Goal: Task Accomplishment & Management: Manage account settings

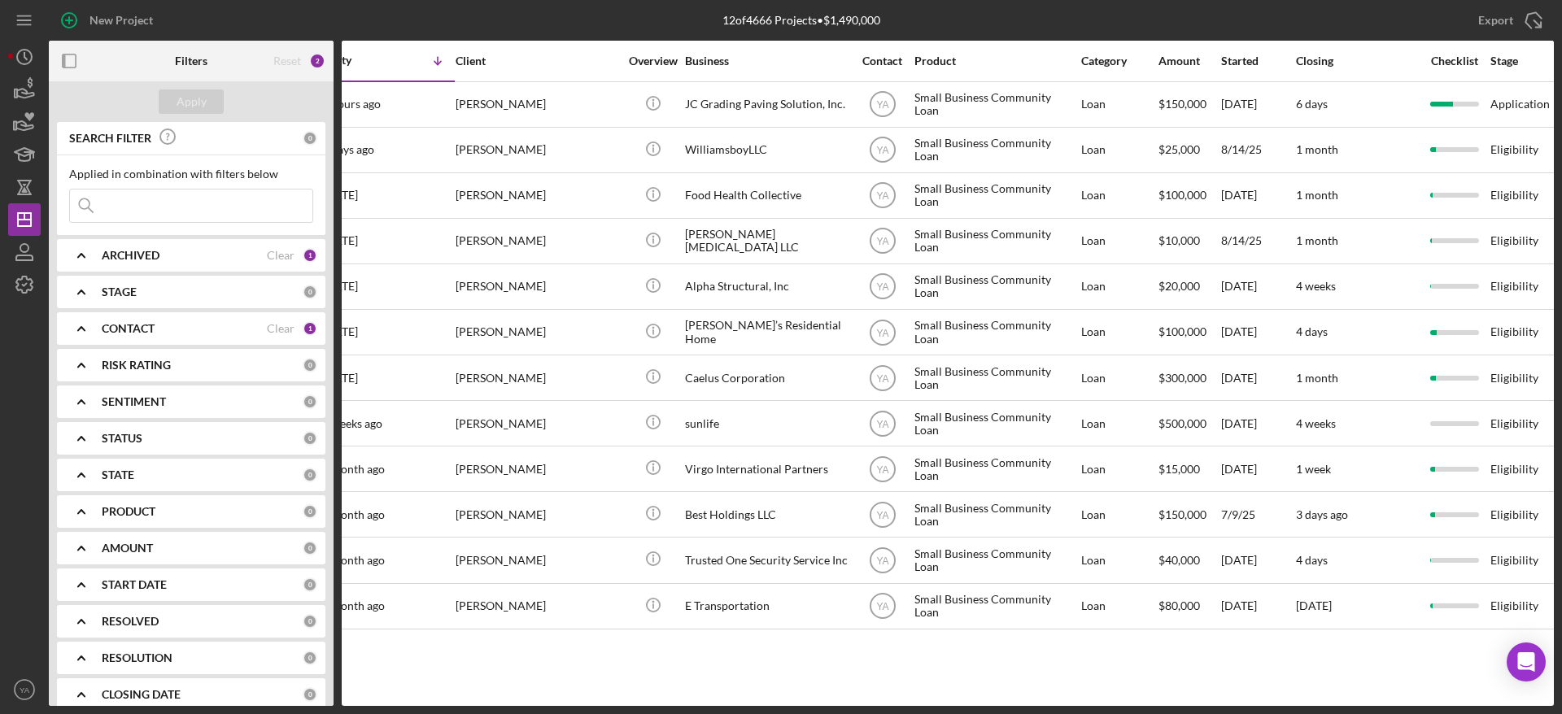
scroll to position [0, 35]
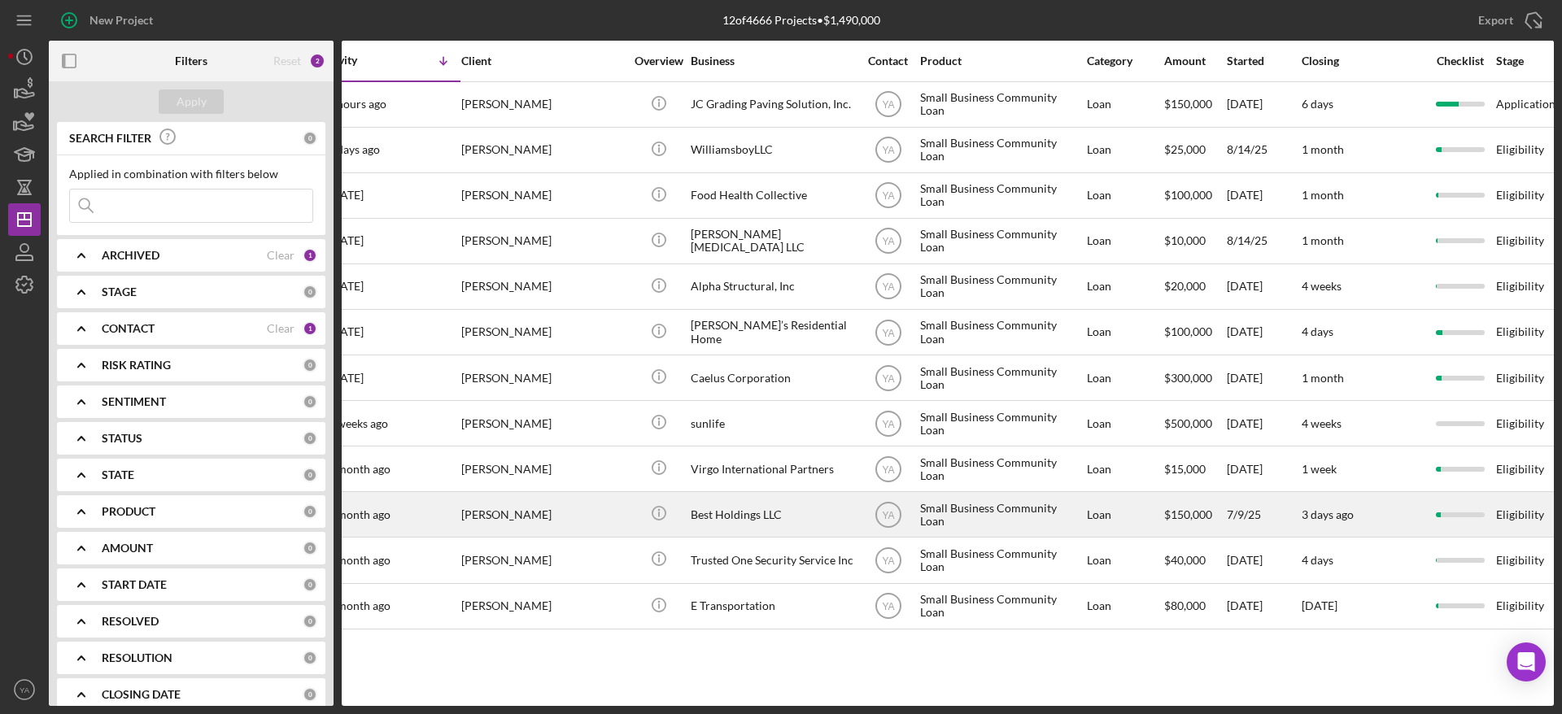
click at [482, 522] on div "[PERSON_NAME]" at bounding box center [542, 514] width 163 height 43
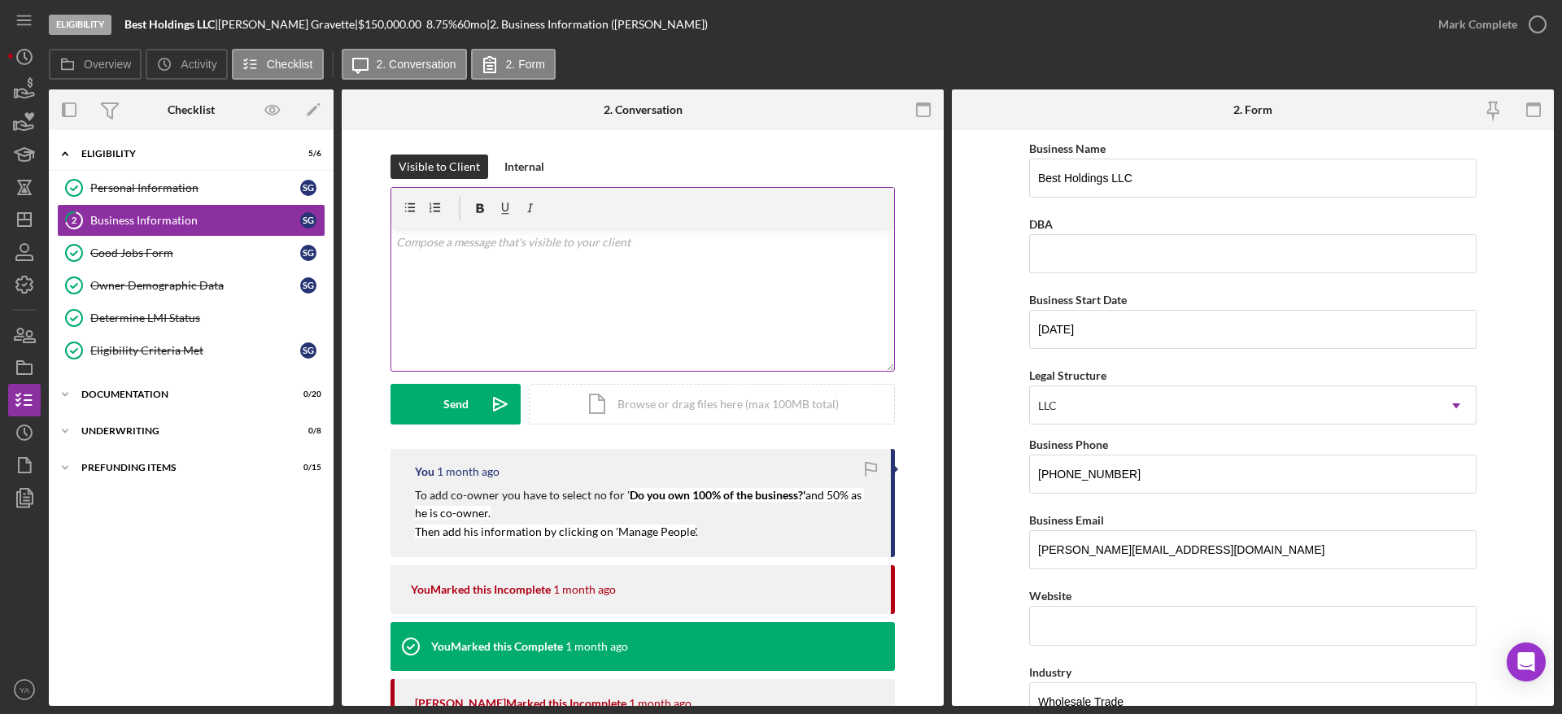
click at [562, 282] on div "v Color teal Color pink Remove color Add row above Add row below Add column bef…" at bounding box center [642, 300] width 503 height 142
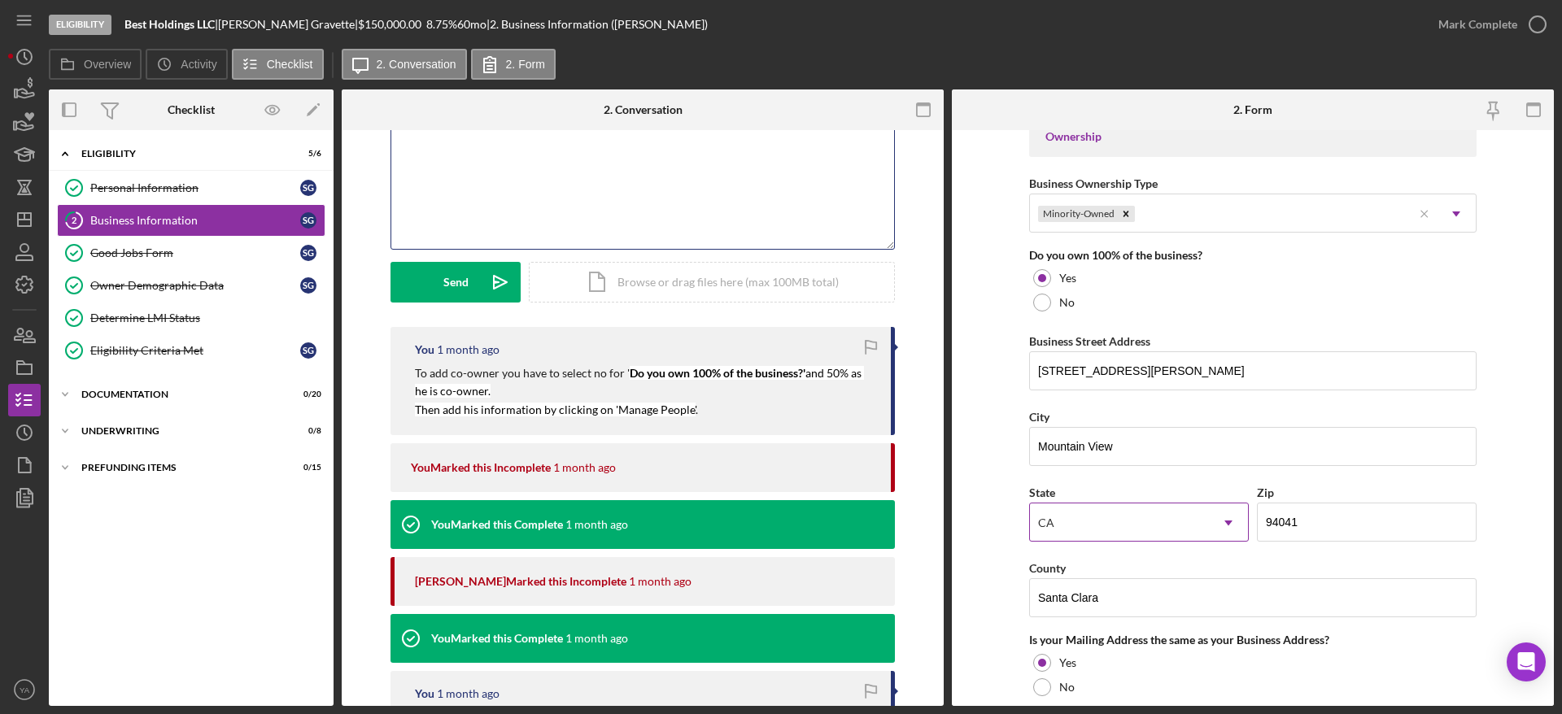
scroll to position [732, 0]
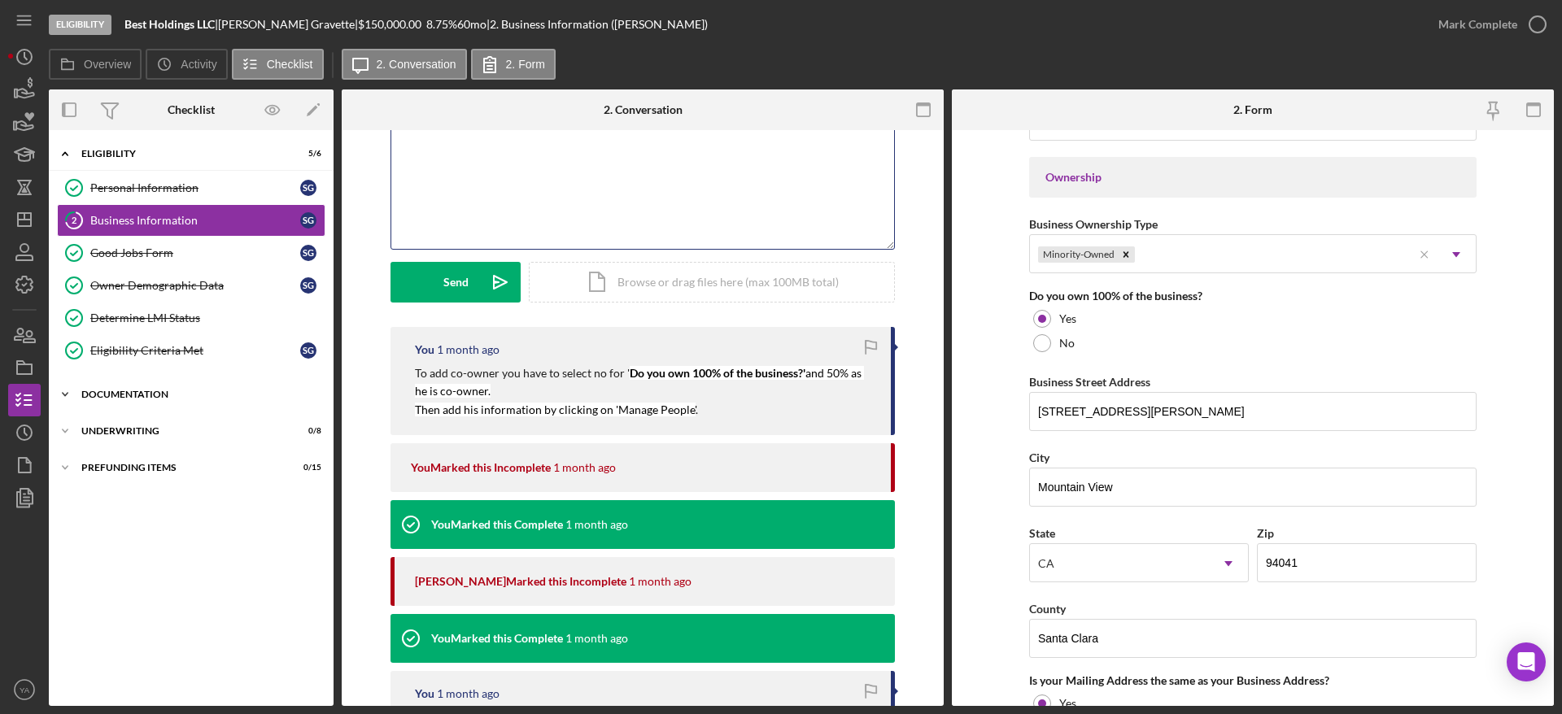
click at [168, 394] on div "Documentation" at bounding box center [197, 395] width 232 height 10
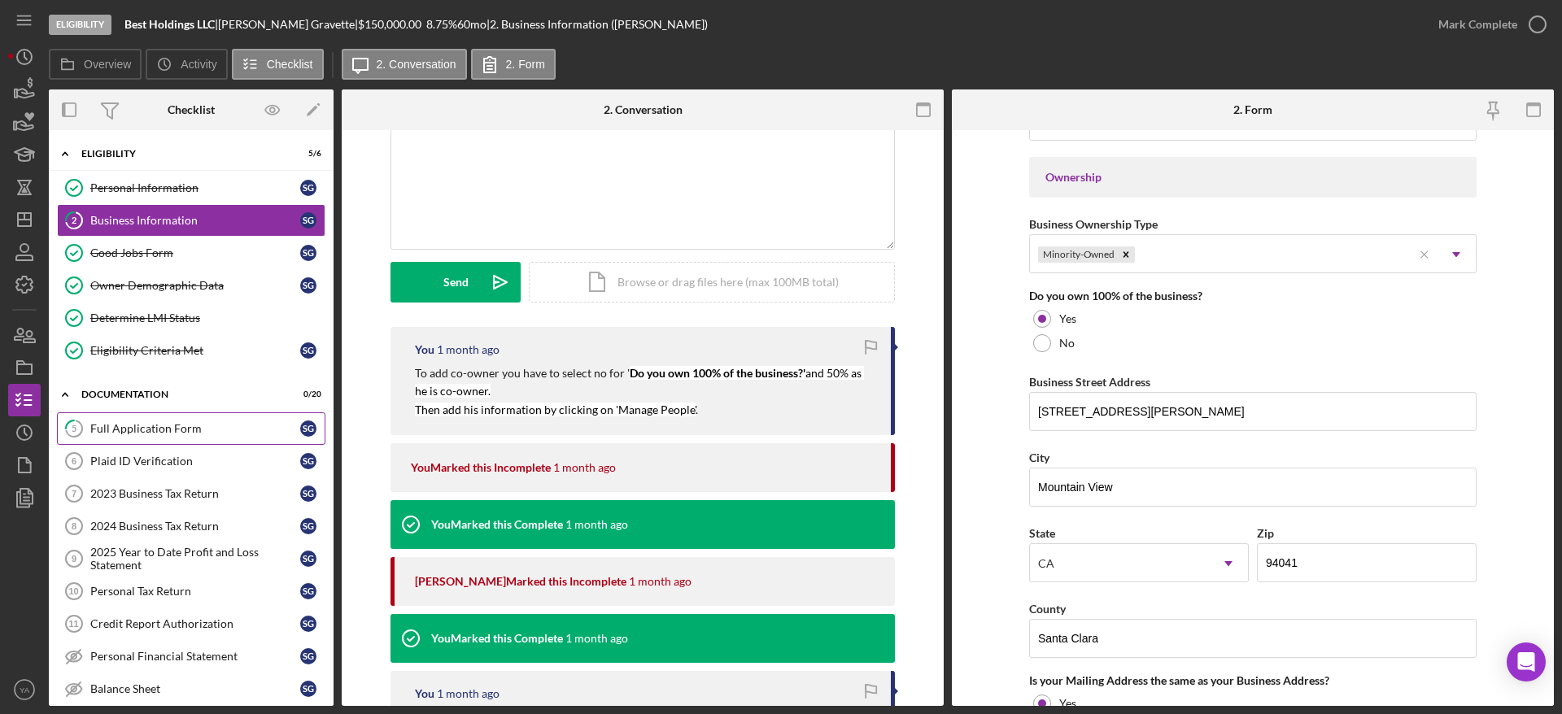
click at [196, 425] on div "Full Application Form" at bounding box center [195, 428] width 210 height 13
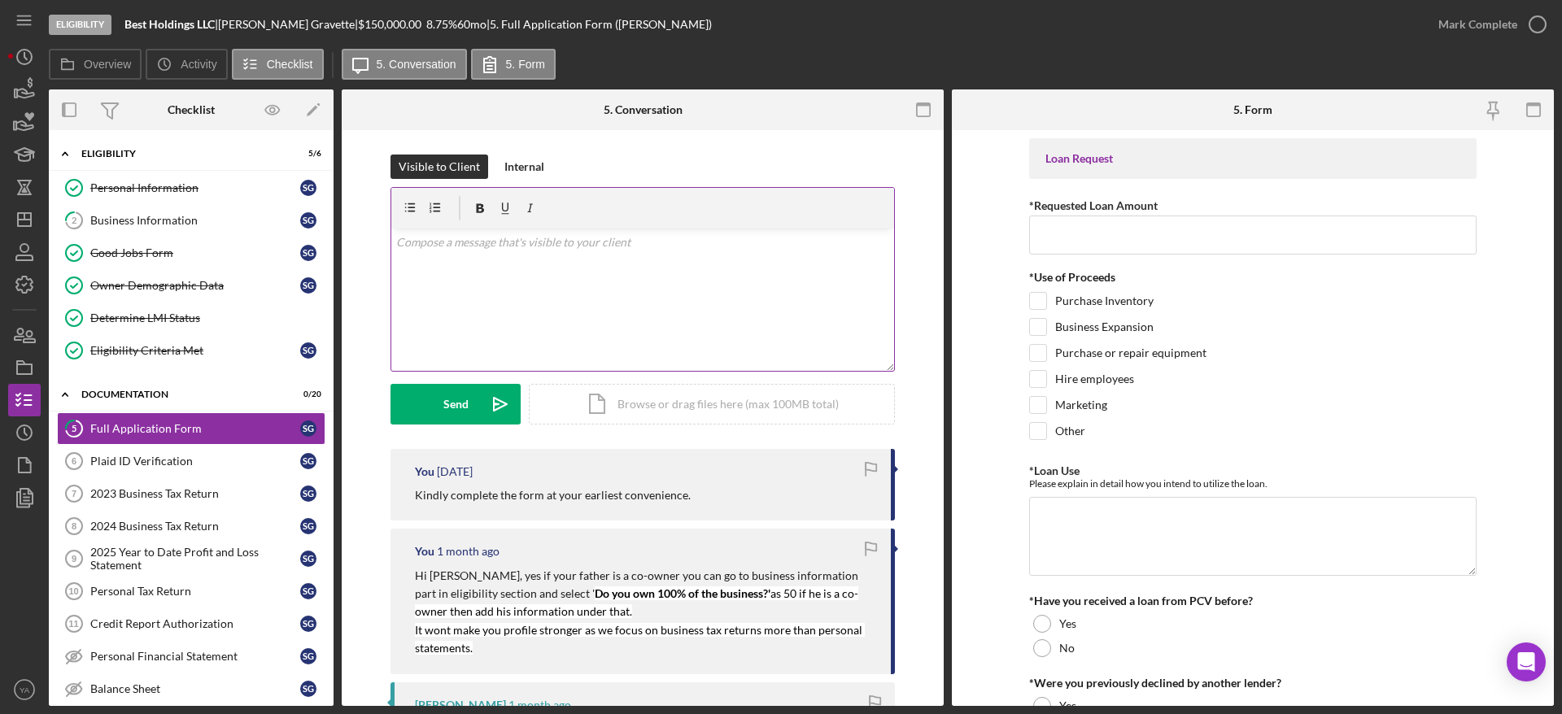
click at [647, 345] on div "v Color teal Color pink Remove color Add row above Add row below Add column bef…" at bounding box center [642, 300] width 503 height 142
click at [461, 268] on div "v Color teal Color pink Remove color Add row above Add row below Add column bef…" at bounding box center [642, 300] width 503 height 142
click at [698, 235] on p "Please do fill out your application before its withdrawn" at bounding box center [643, 243] width 494 height 18
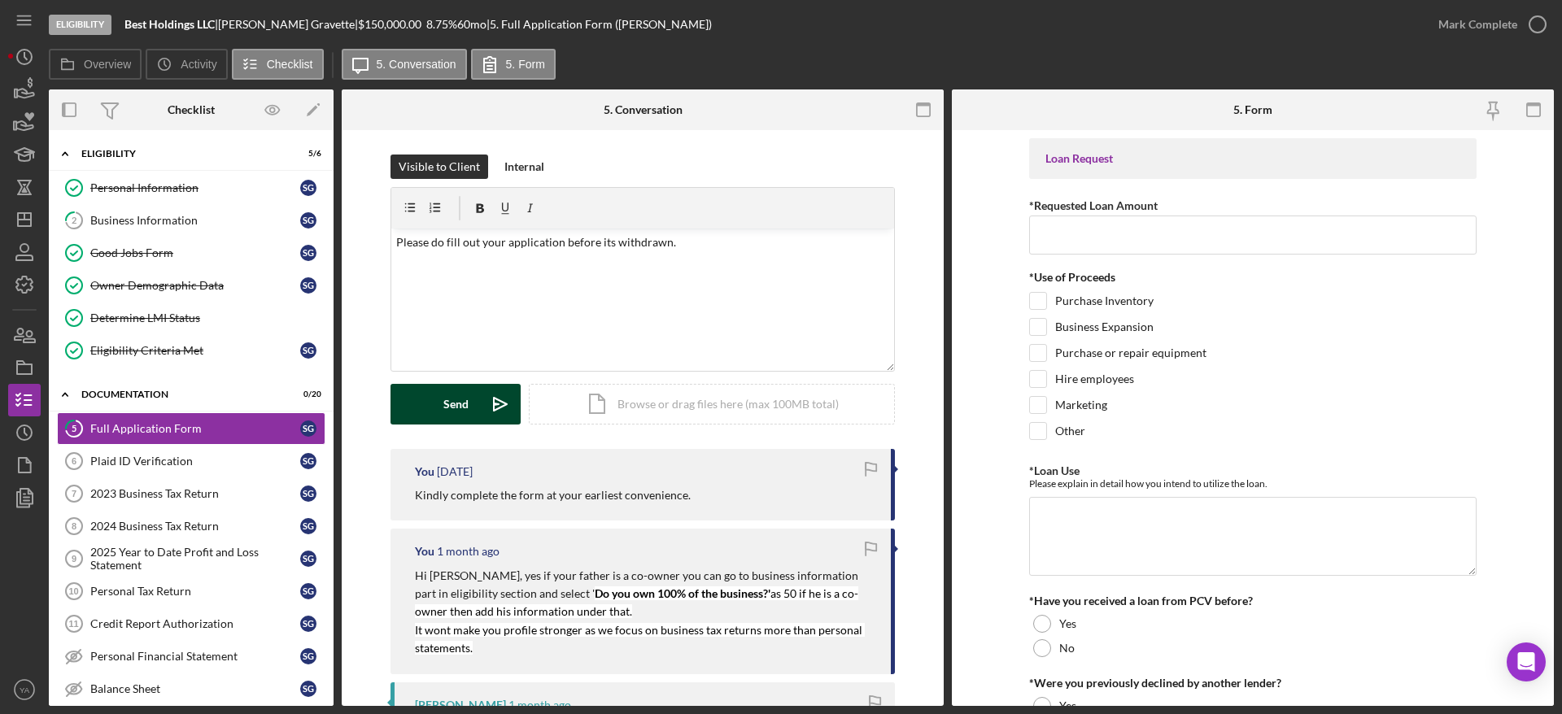
click at [481, 395] on icon "Icon/icon-invite-send" at bounding box center [500, 404] width 41 height 41
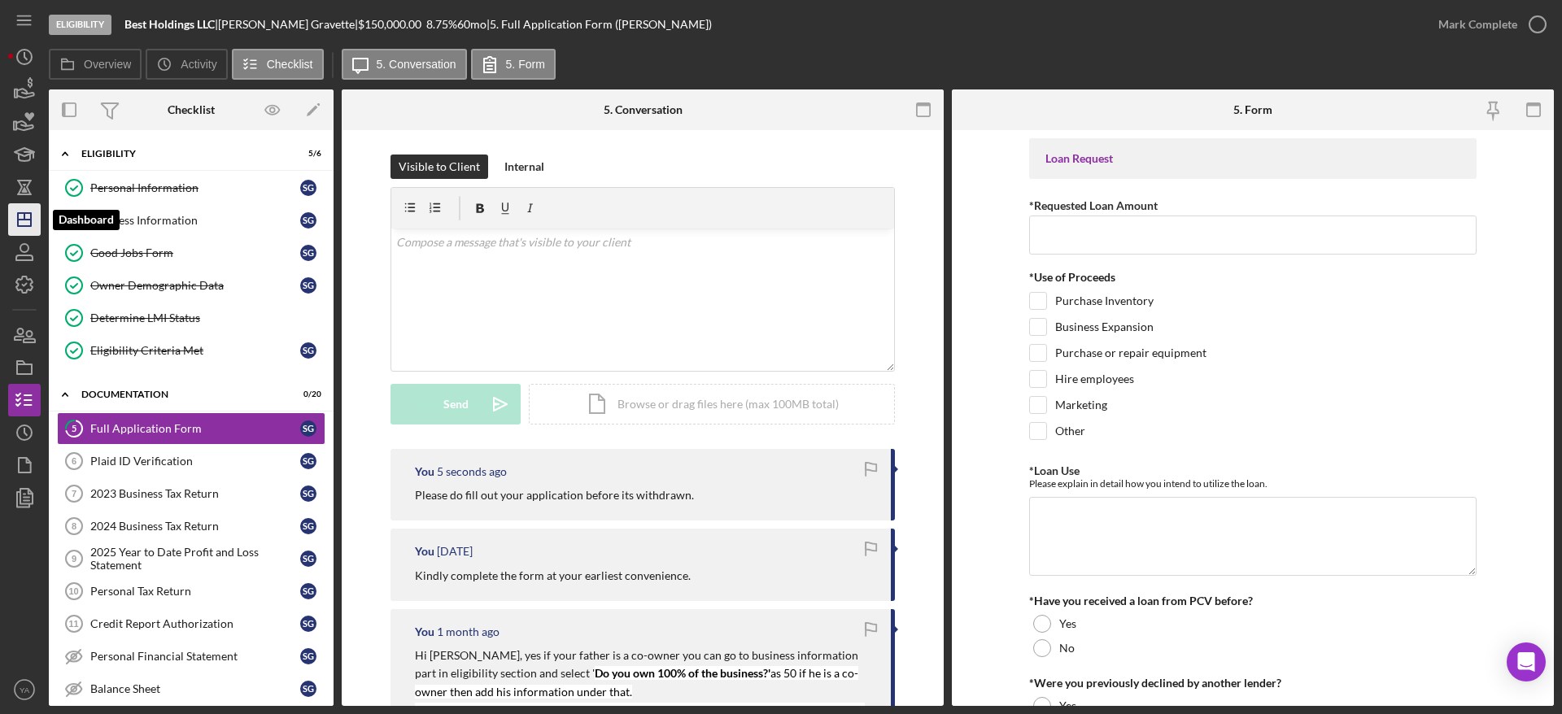
click at [11, 205] on icon "Icon/Dashboard" at bounding box center [24, 219] width 41 height 41
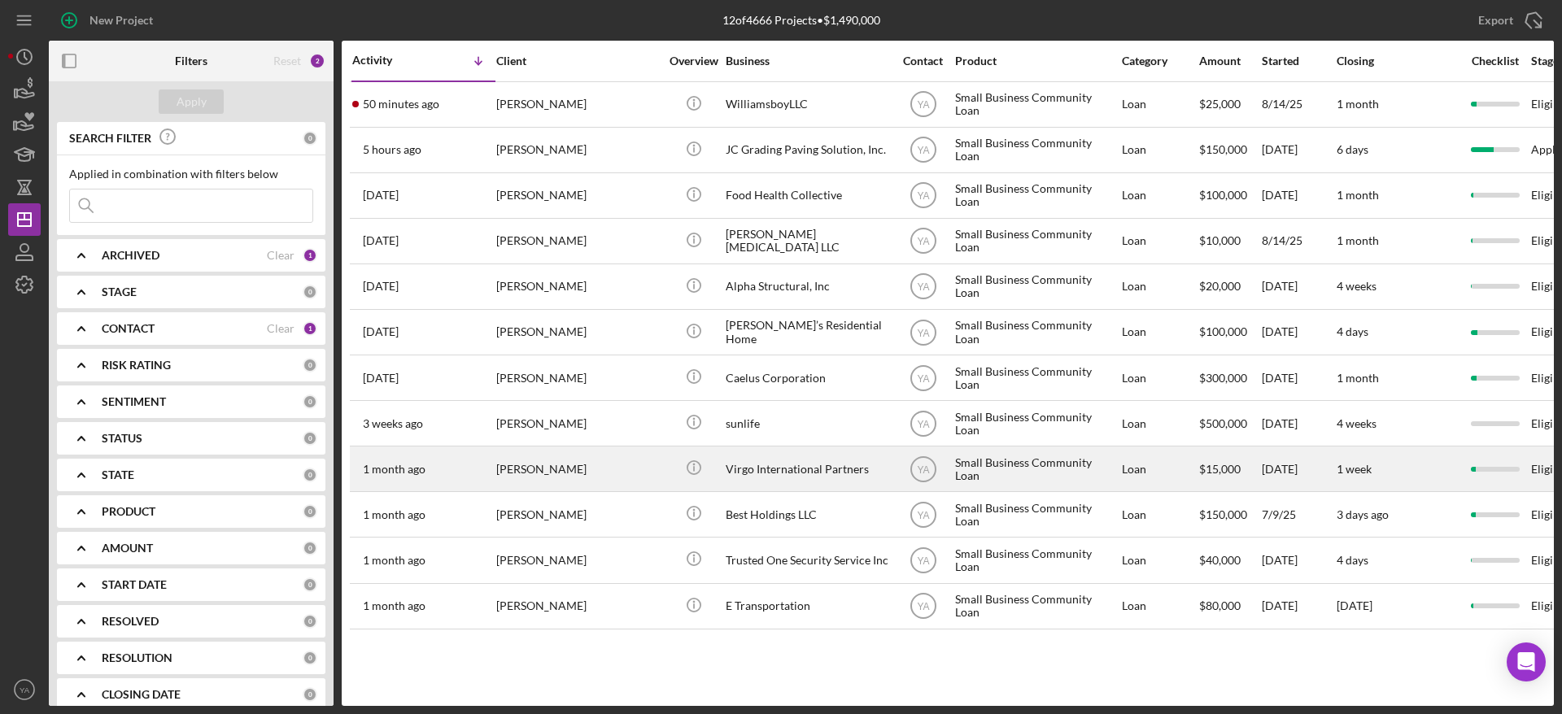
click at [801, 469] on div "Virgo International Partners" at bounding box center [807, 469] width 163 height 43
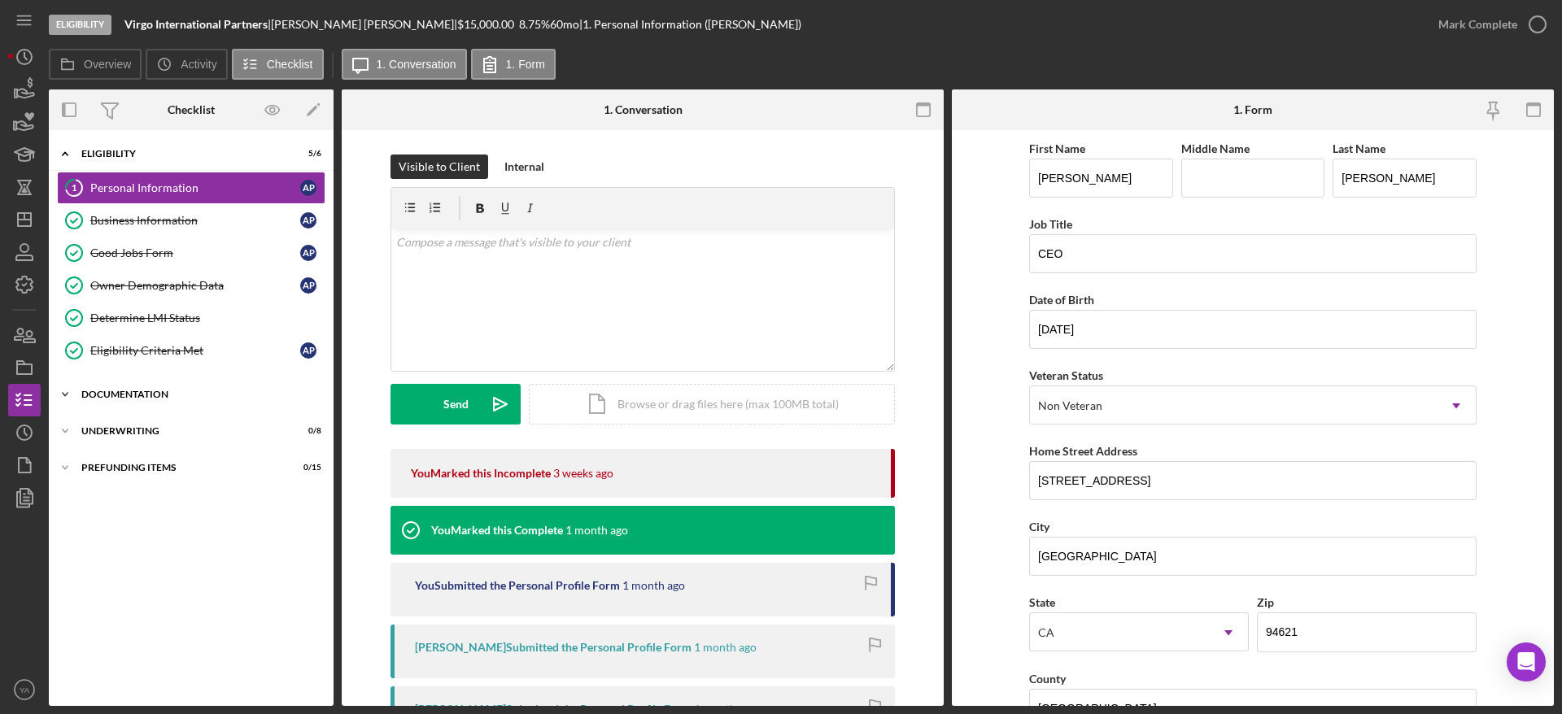
click at [170, 392] on div "Documentation" at bounding box center [197, 395] width 232 height 10
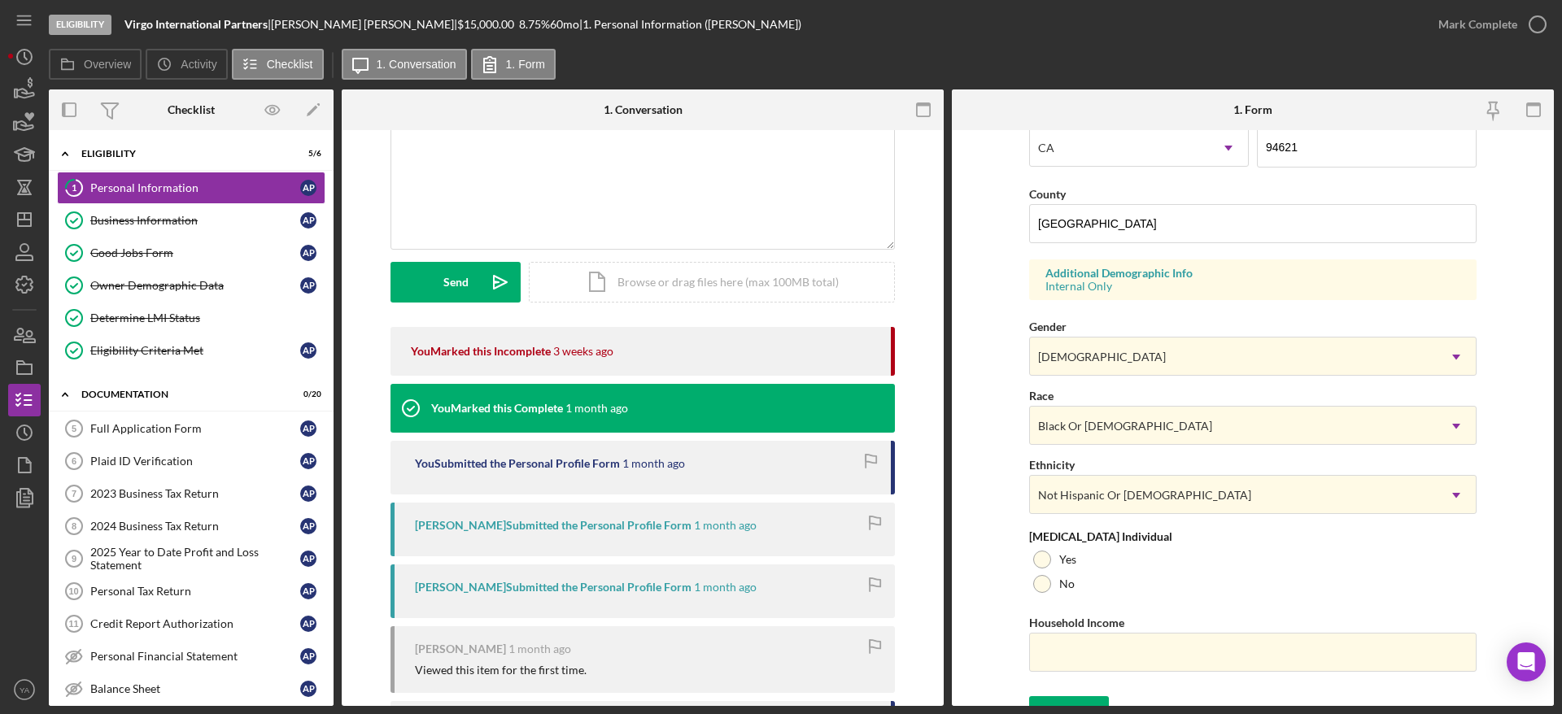
scroll to position [510, 0]
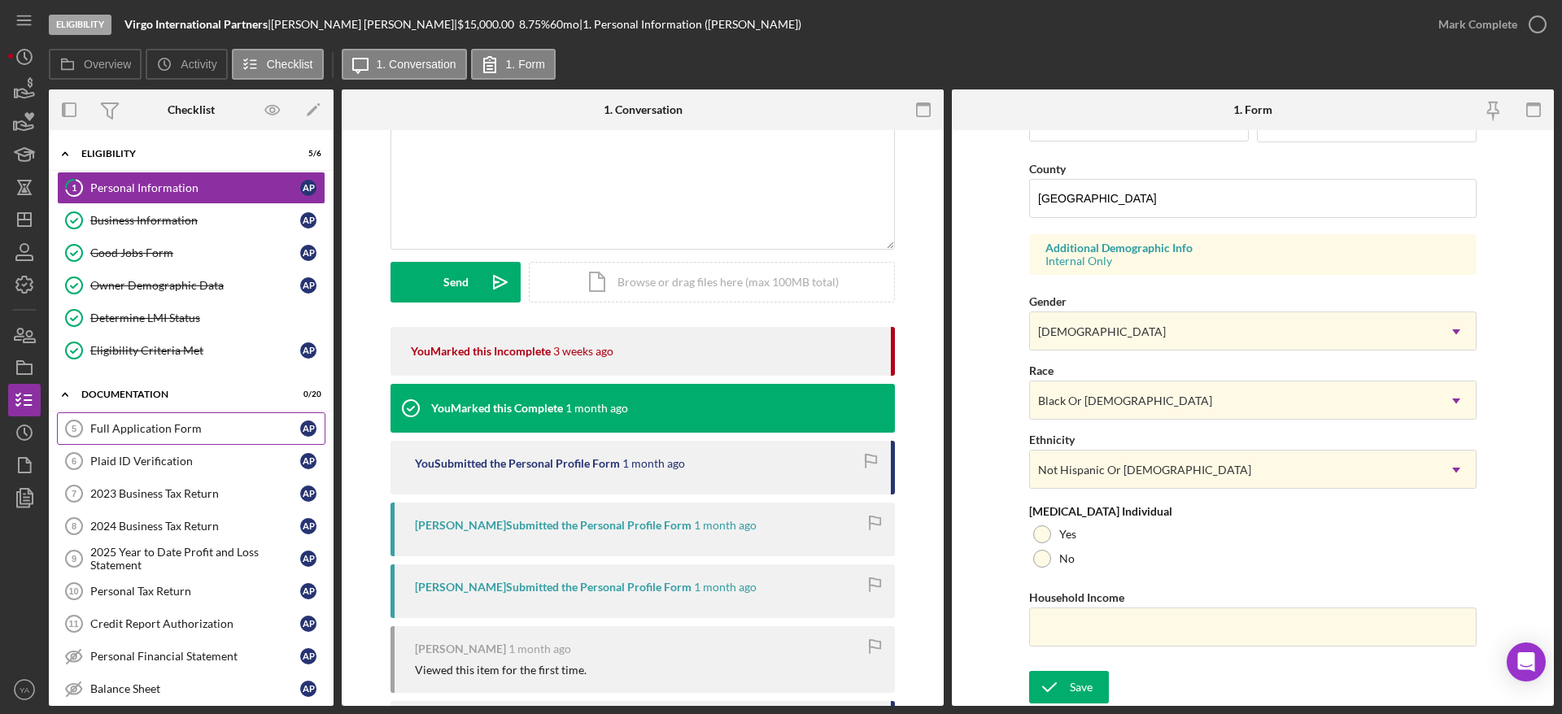
click at [185, 438] on link "Full Application Form 5 Full Application Form A P" at bounding box center [191, 429] width 269 height 33
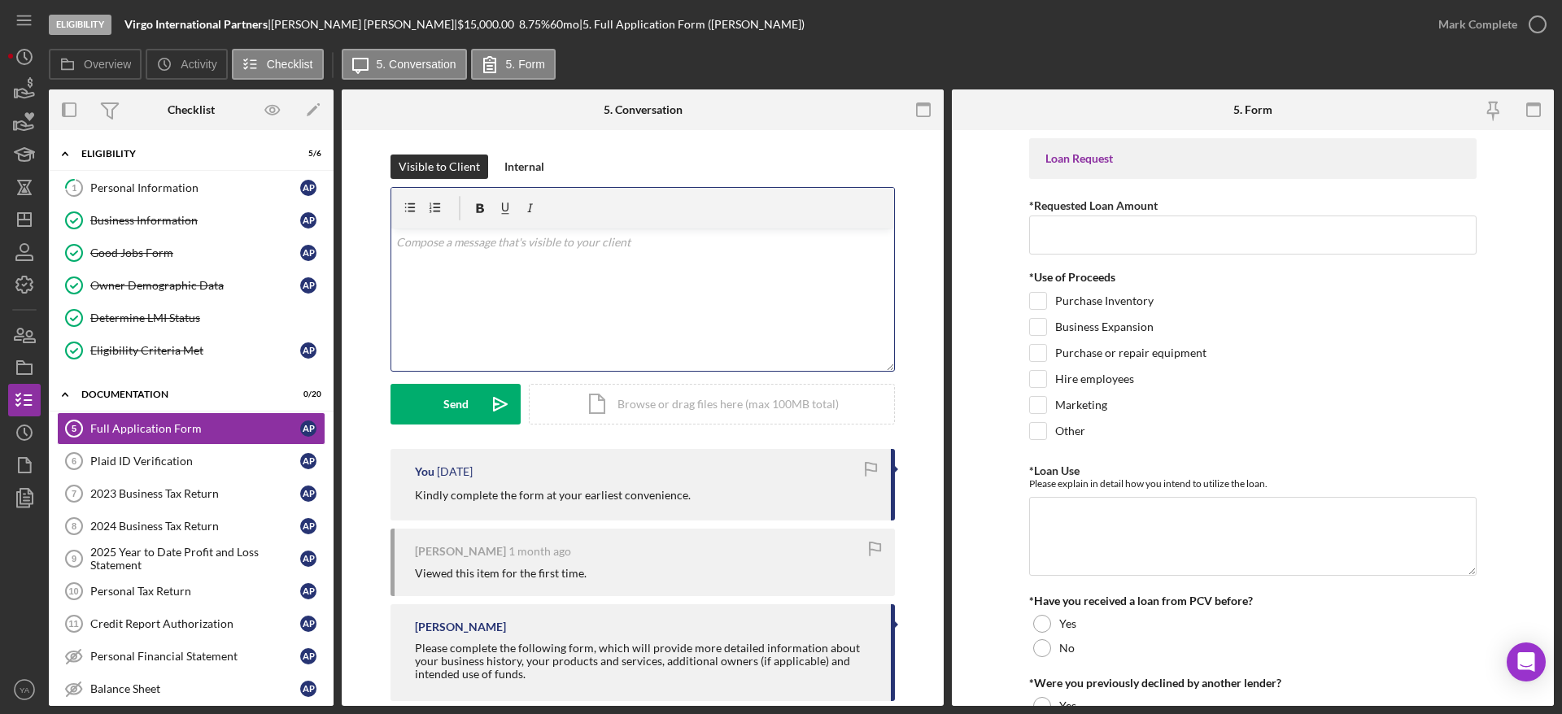
click at [625, 303] on div "v Color teal Color pink Remove color Add row above Add row below Add column bef…" at bounding box center [642, 300] width 503 height 142
click at [754, 243] on p "Do fill out the application before it is declined due to inconsistency." at bounding box center [643, 243] width 494 height 18
copy span "v Color teal Color pink Remove color Add row above Add row below Add column bef…"
click at [665, 315] on div "v Color teal Color pink Remove color Add row above Add row below Add column bef…" at bounding box center [642, 300] width 503 height 142
click at [764, 244] on p "Do fill out the application before it is declined due to inconsistency." at bounding box center [643, 243] width 494 height 18
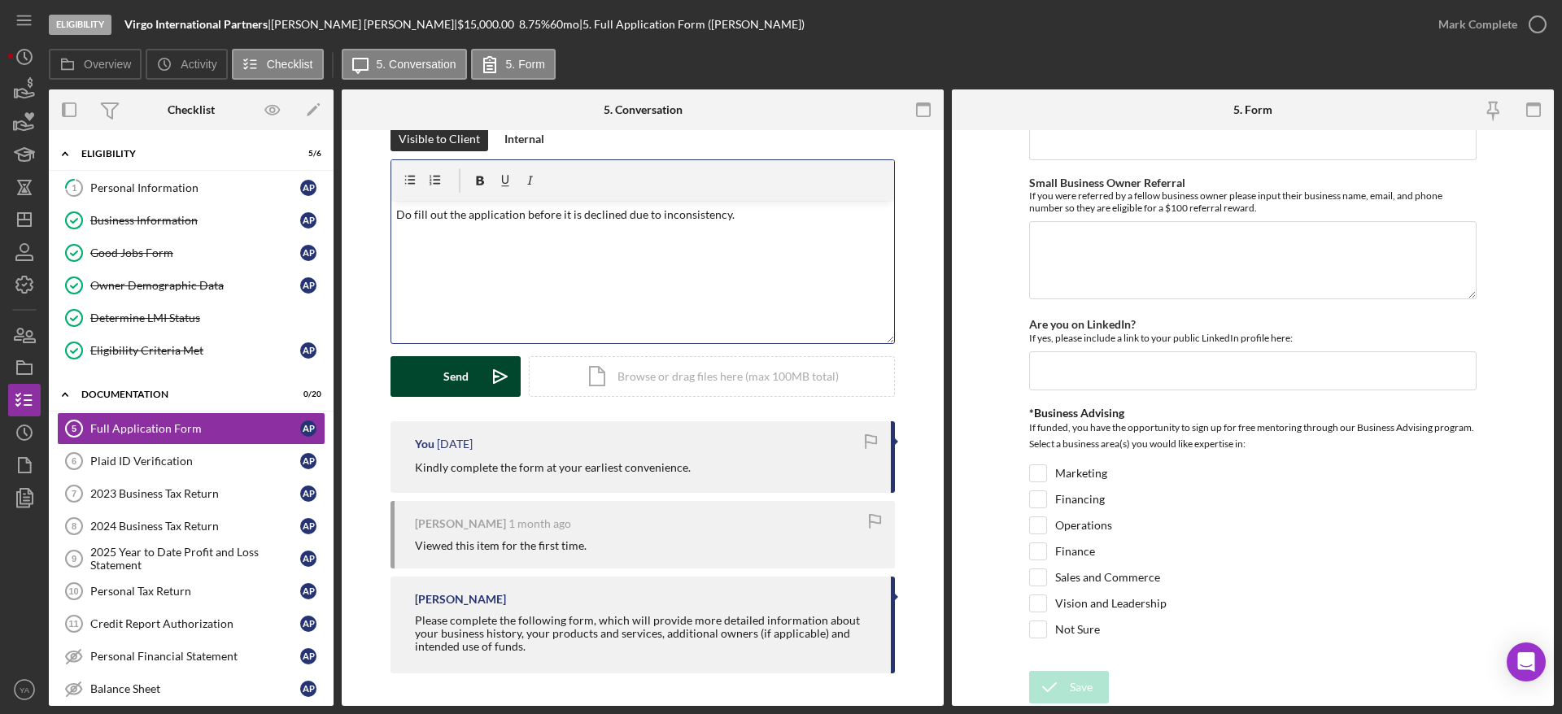
click at [460, 388] on div "Send" at bounding box center [455, 376] width 25 height 41
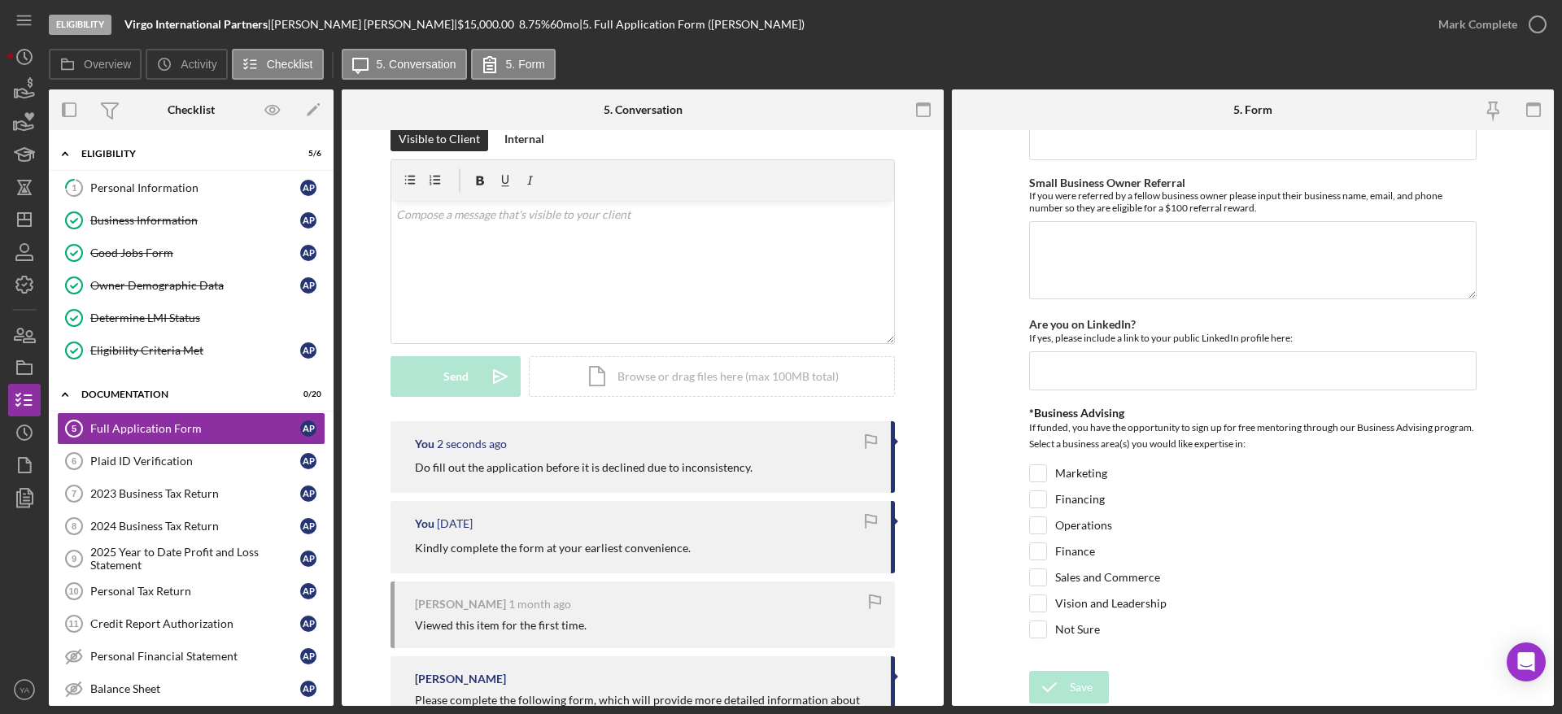
drag, startPoint x: 772, startPoint y: 470, endPoint x: 379, endPoint y: 461, distance: 393.2
click at [379, 461] on div "You 2 seconds ago Do fill out the application before it is declined due to inco…" at bounding box center [642, 592] width 553 height 341
click at [27, 223] on icon "Icon/Dashboard" at bounding box center [24, 219] width 41 height 41
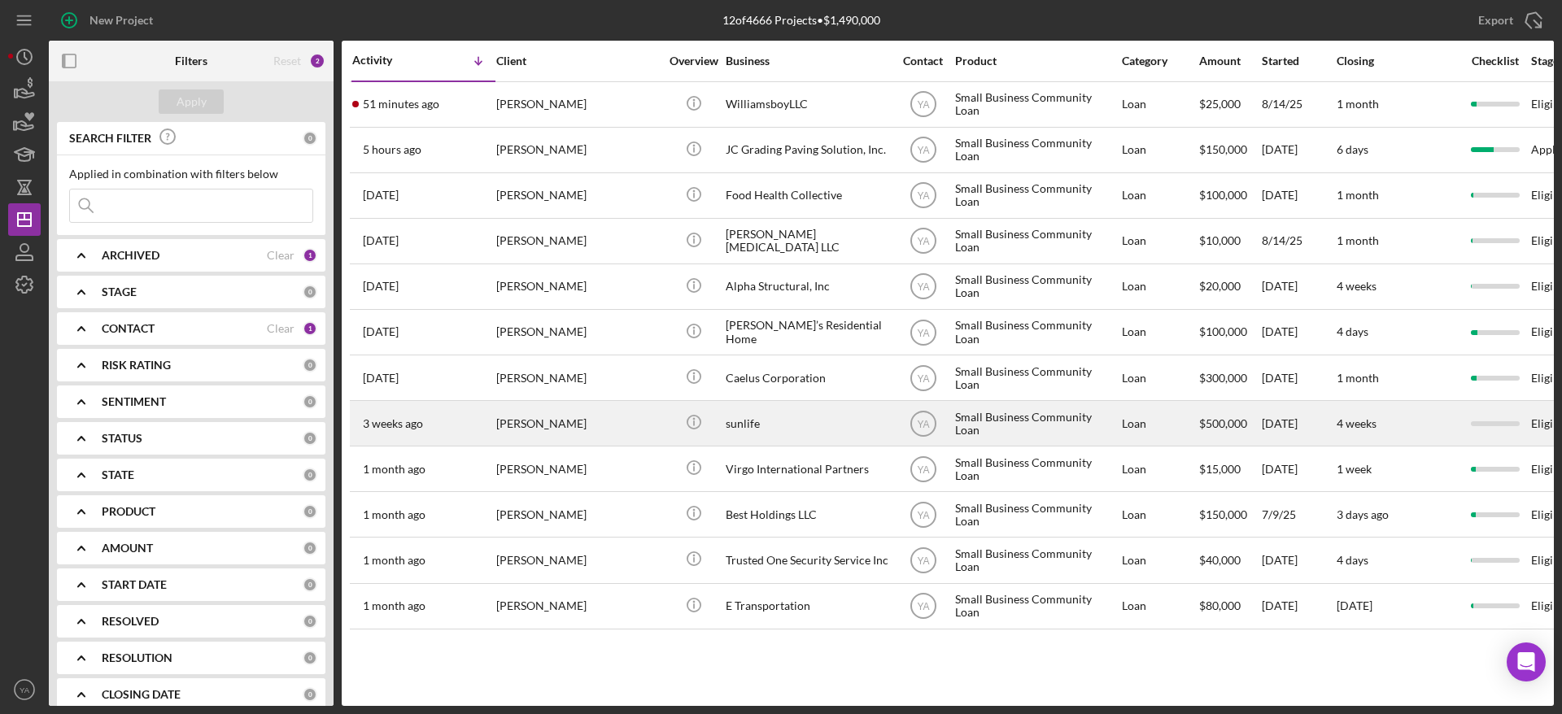
click at [751, 413] on div "sunlife" at bounding box center [807, 423] width 163 height 43
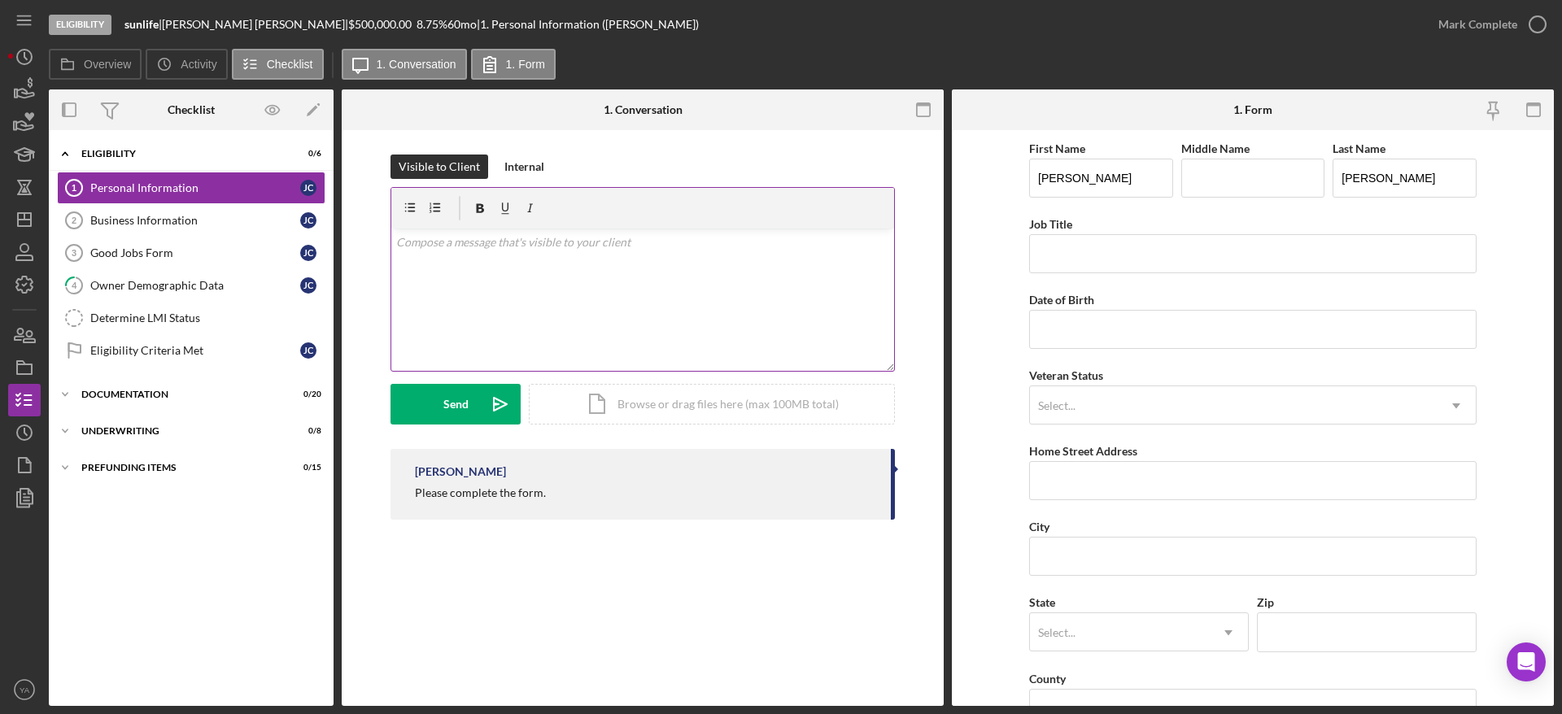
click at [570, 283] on div "v Color teal Color pink Remove color Add row above Add row below Add column bef…" at bounding box center [642, 300] width 503 height 142
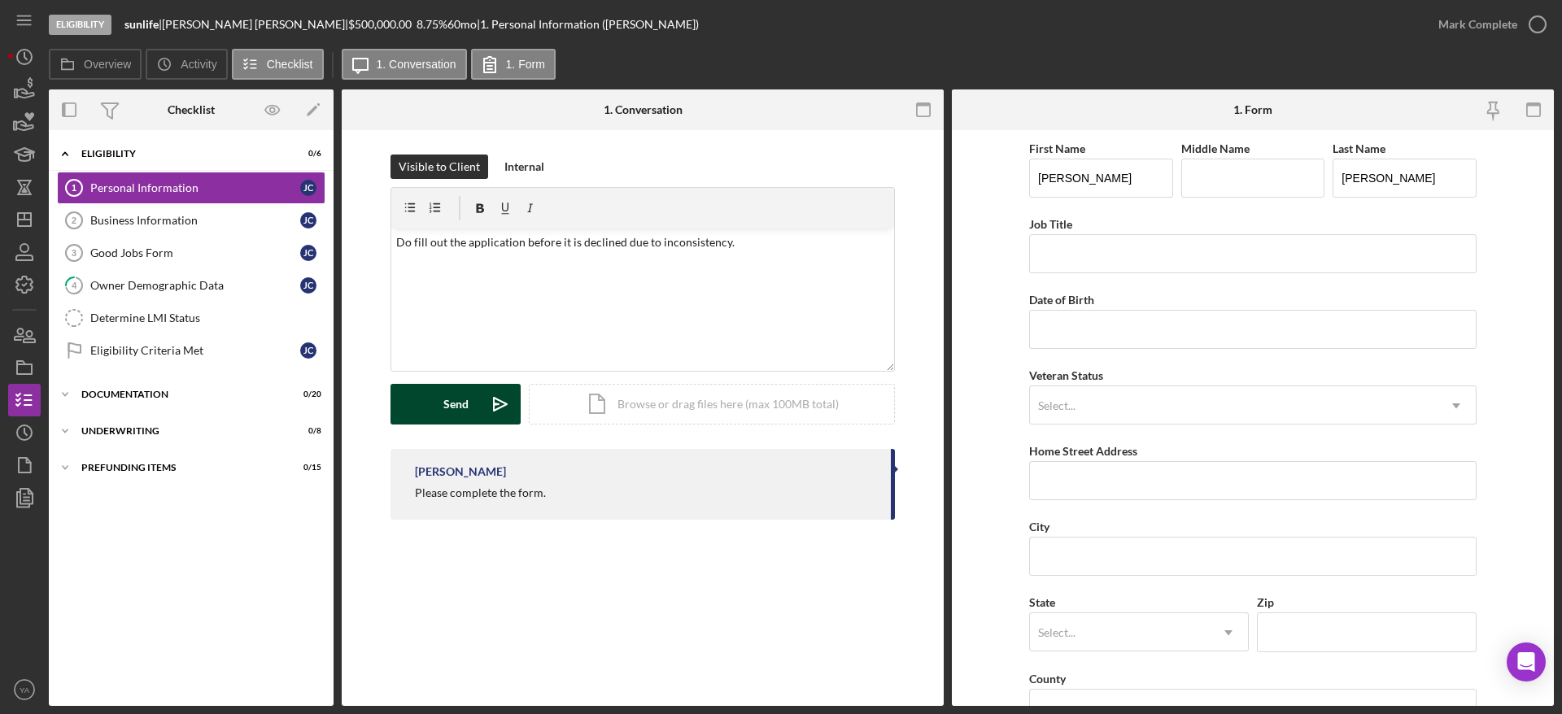
click at [488, 410] on icon "Icon/icon-invite-send" at bounding box center [500, 404] width 41 height 41
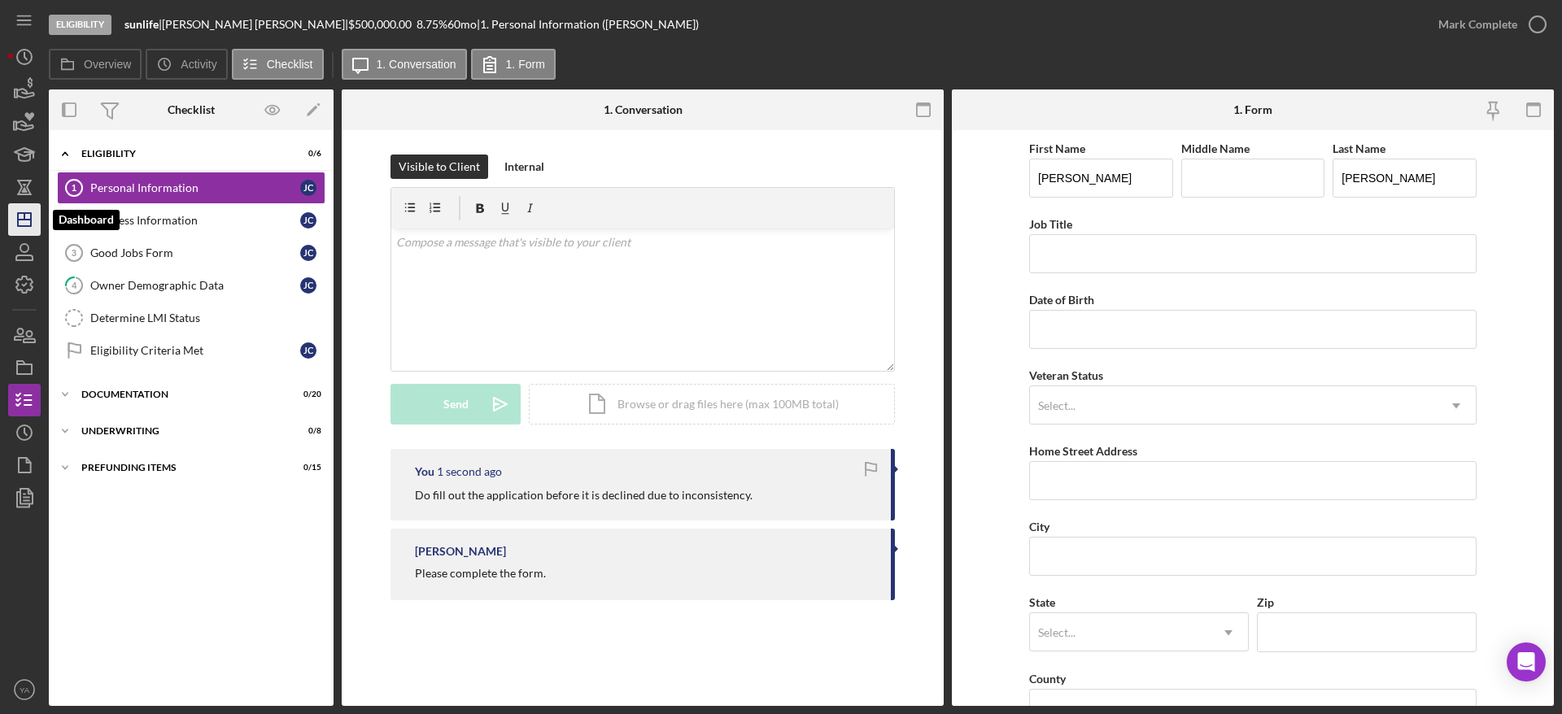
click at [33, 223] on icon "Icon/Dashboard" at bounding box center [24, 219] width 41 height 41
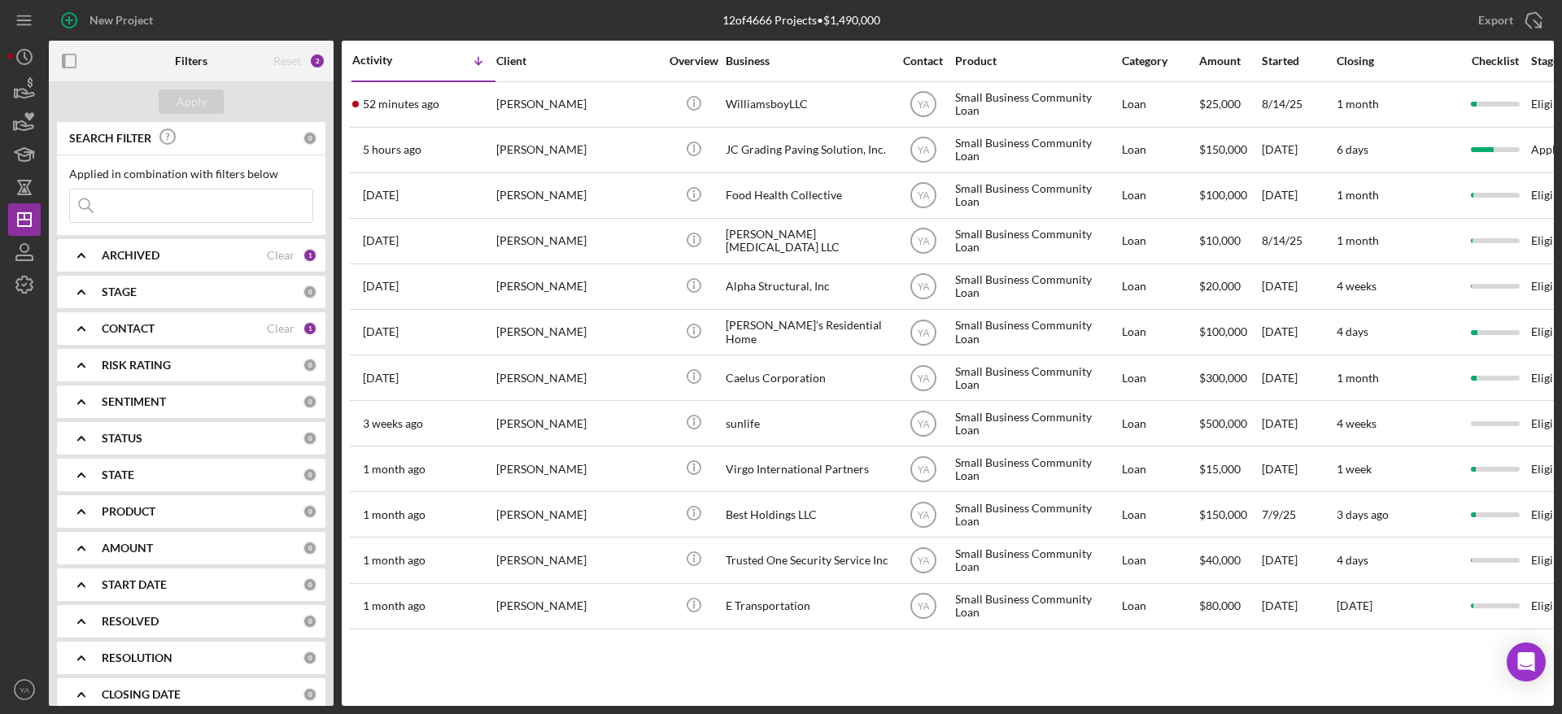
click at [1064, 688] on div "Activity Icon/Table Sort Arrow Client Overview Business Contact Product Categor…" at bounding box center [948, 374] width 1212 height 666
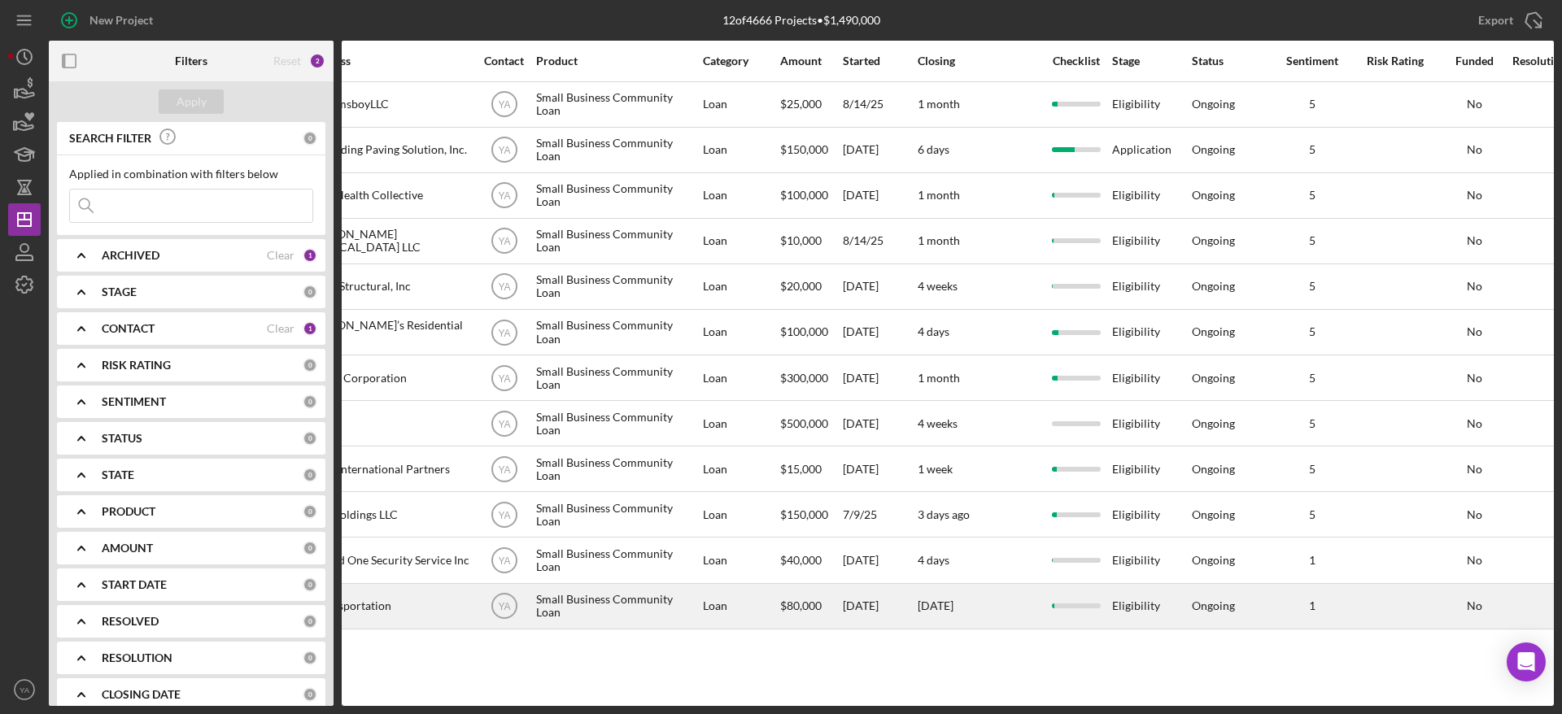
scroll to position [0, 424]
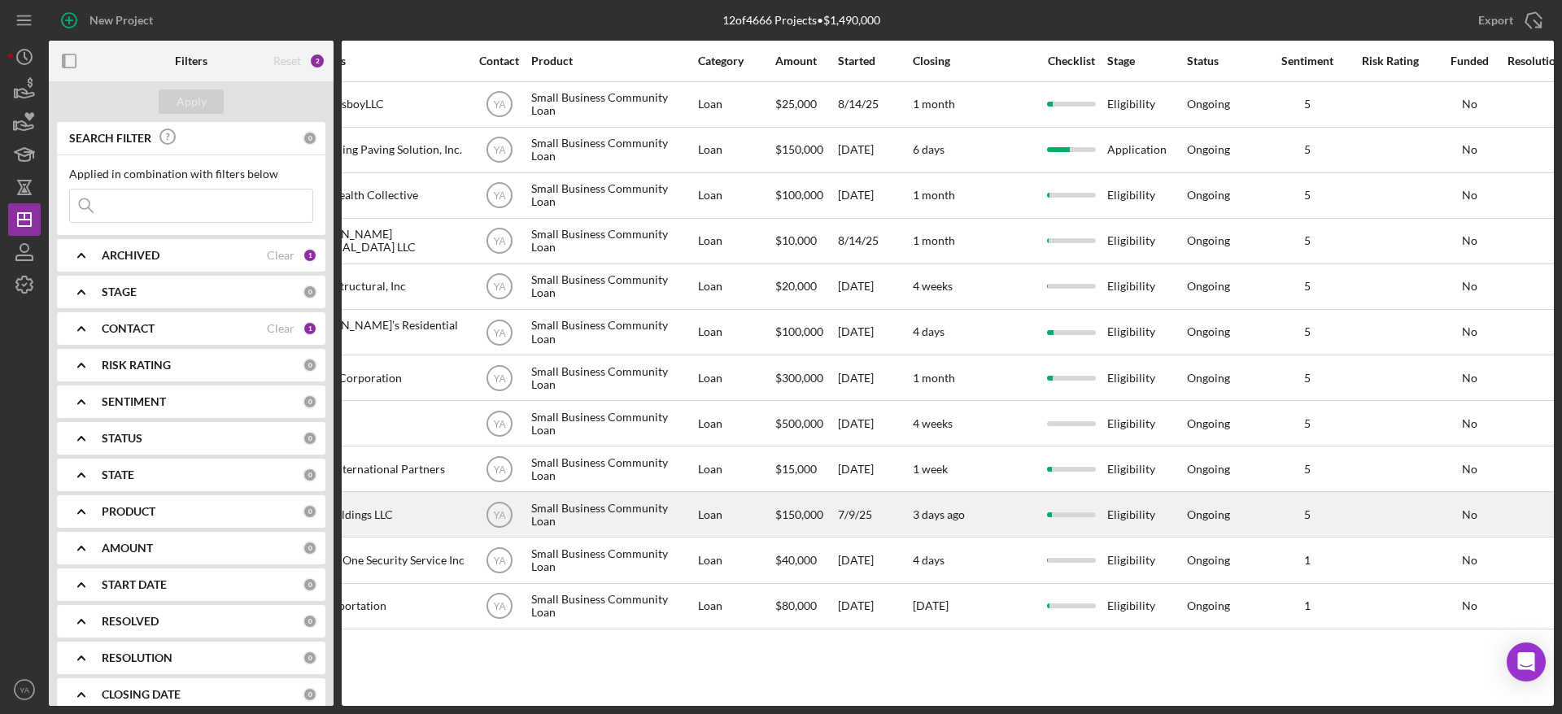
click at [1200, 522] on div "Ongoing" at bounding box center [1226, 514] width 78 height 43
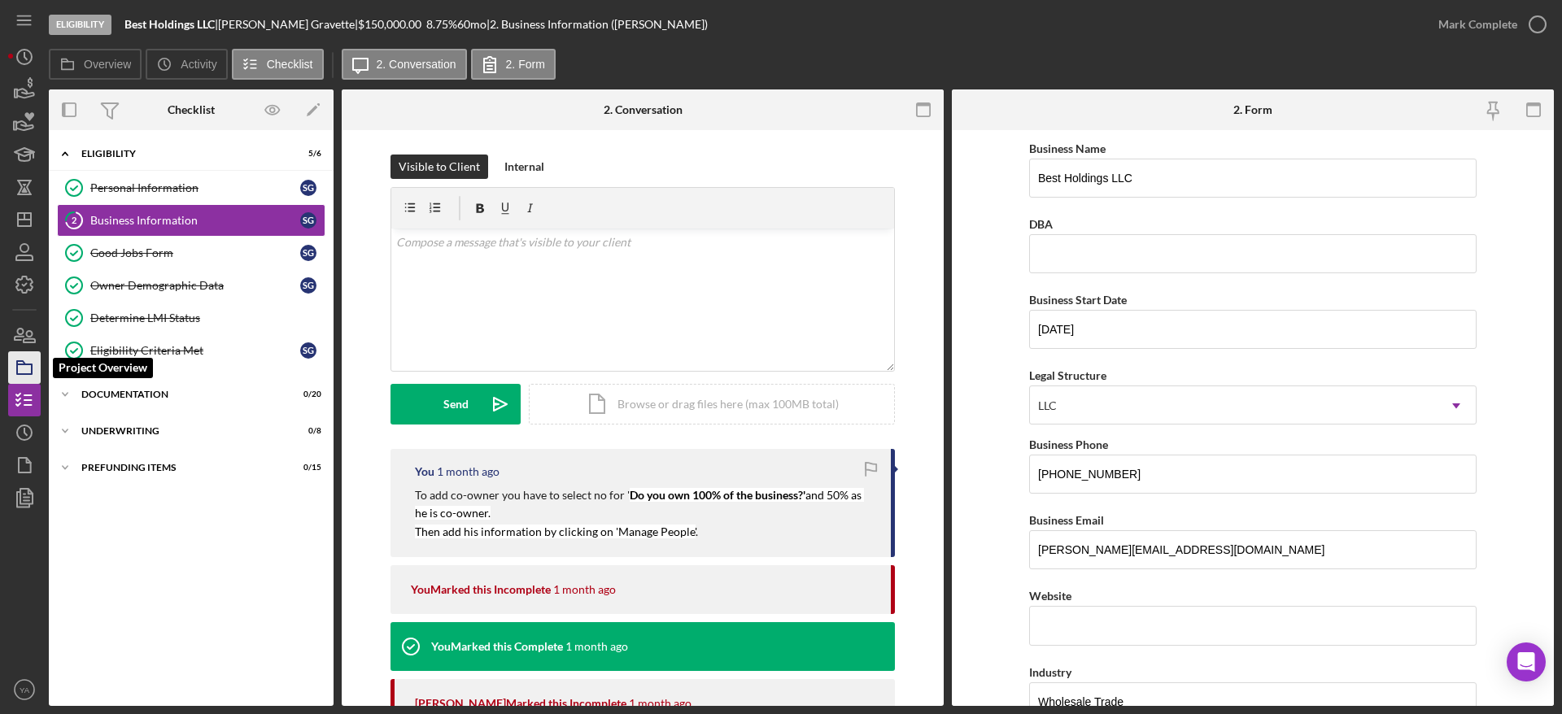
click at [19, 364] on polygon "button" at bounding box center [21, 362] width 8 height 3
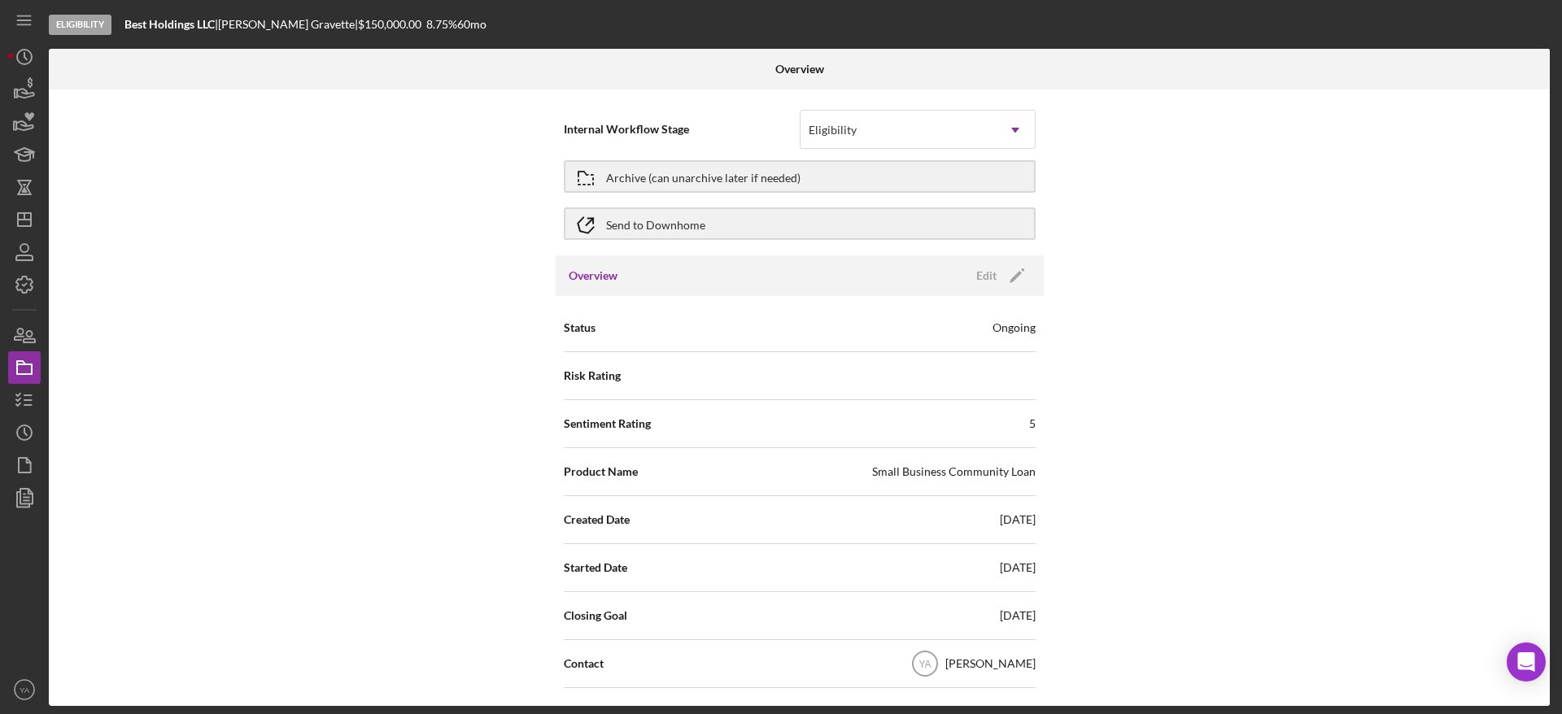
click at [1013, 288] on div "Overview Edit Icon/Edit" at bounding box center [800, 276] width 488 height 41
click at [999, 277] on icon "Icon/Edit" at bounding box center [1017, 276] width 41 height 41
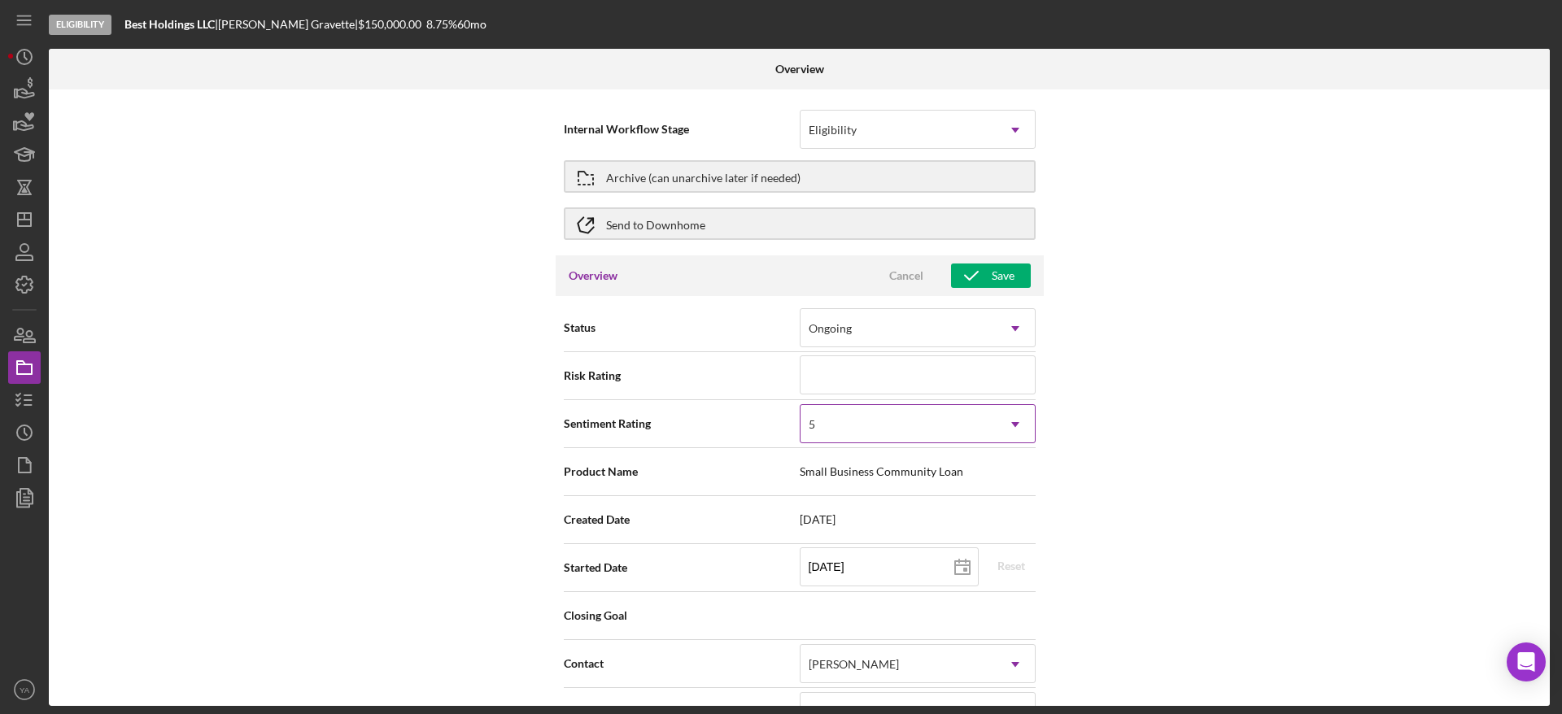
click at [943, 413] on div "5" at bounding box center [898, 424] width 195 height 37
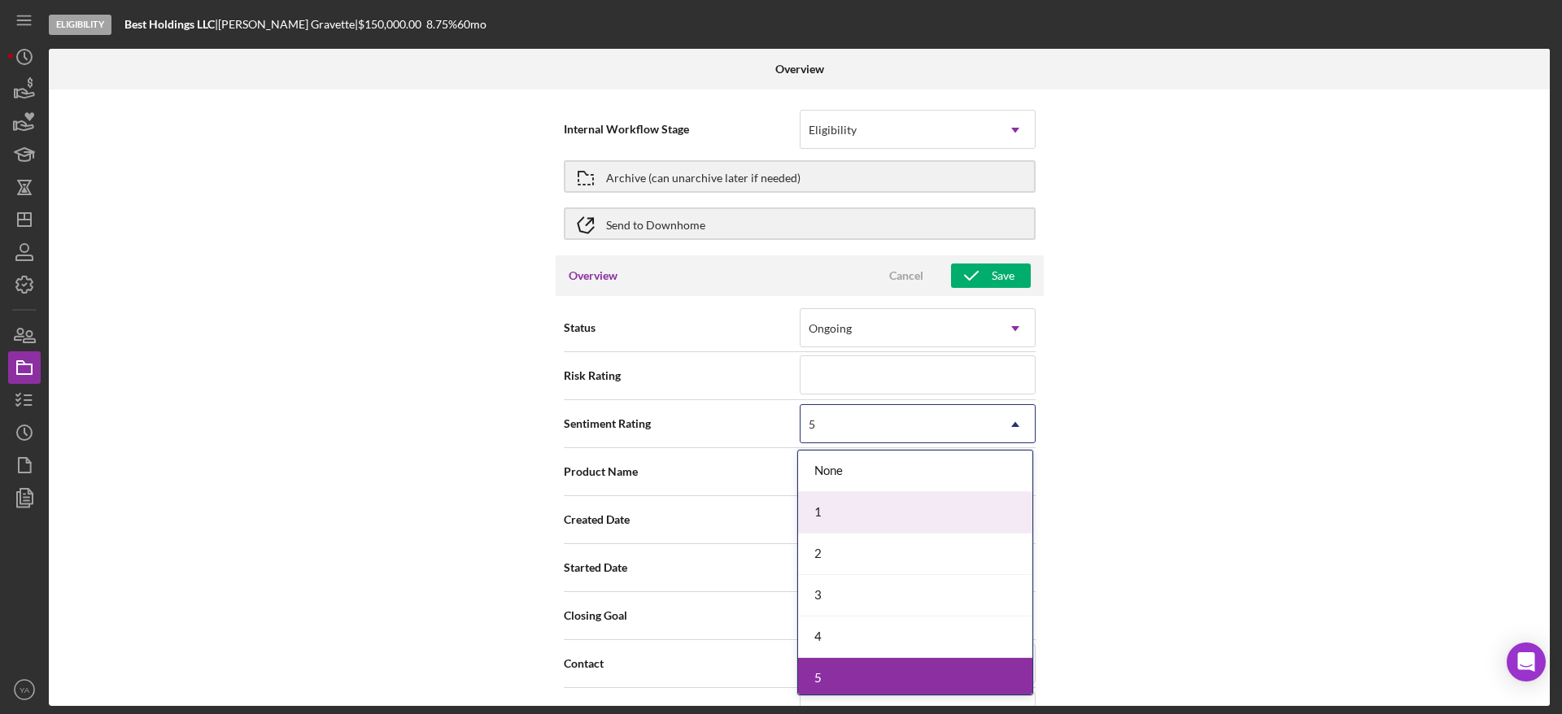
click at [878, 507] on div "1" at bounding box center [915, 513] width 234 height 42
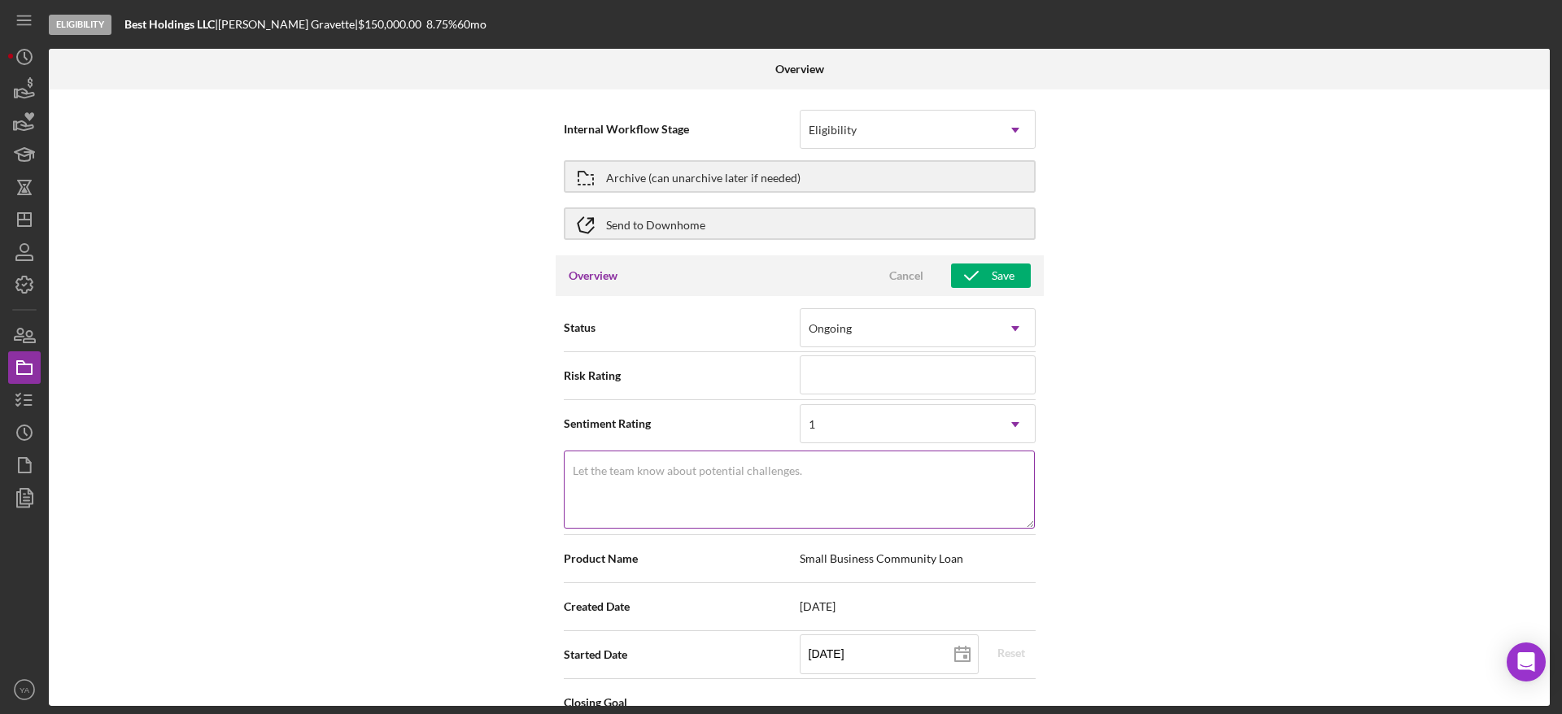
click at [782, 509] on textarea "Let the team know about potential challenges." at bounding box center [799, 490] width 471 height 78
click at [629, 514] on textarea "last reminder- [DATE]" at bounding box center [799, 490] width 471 height 78
click at [623, 486] on textarea "last reminder- [DATE]" at bounding box center [799, 490] width 471 height 78
click at [714, 478] on textarea "last reminder- [DATE]" at bounding box center [799, 490] width 471 height 78
type textarea "last reminder- [DATE]"
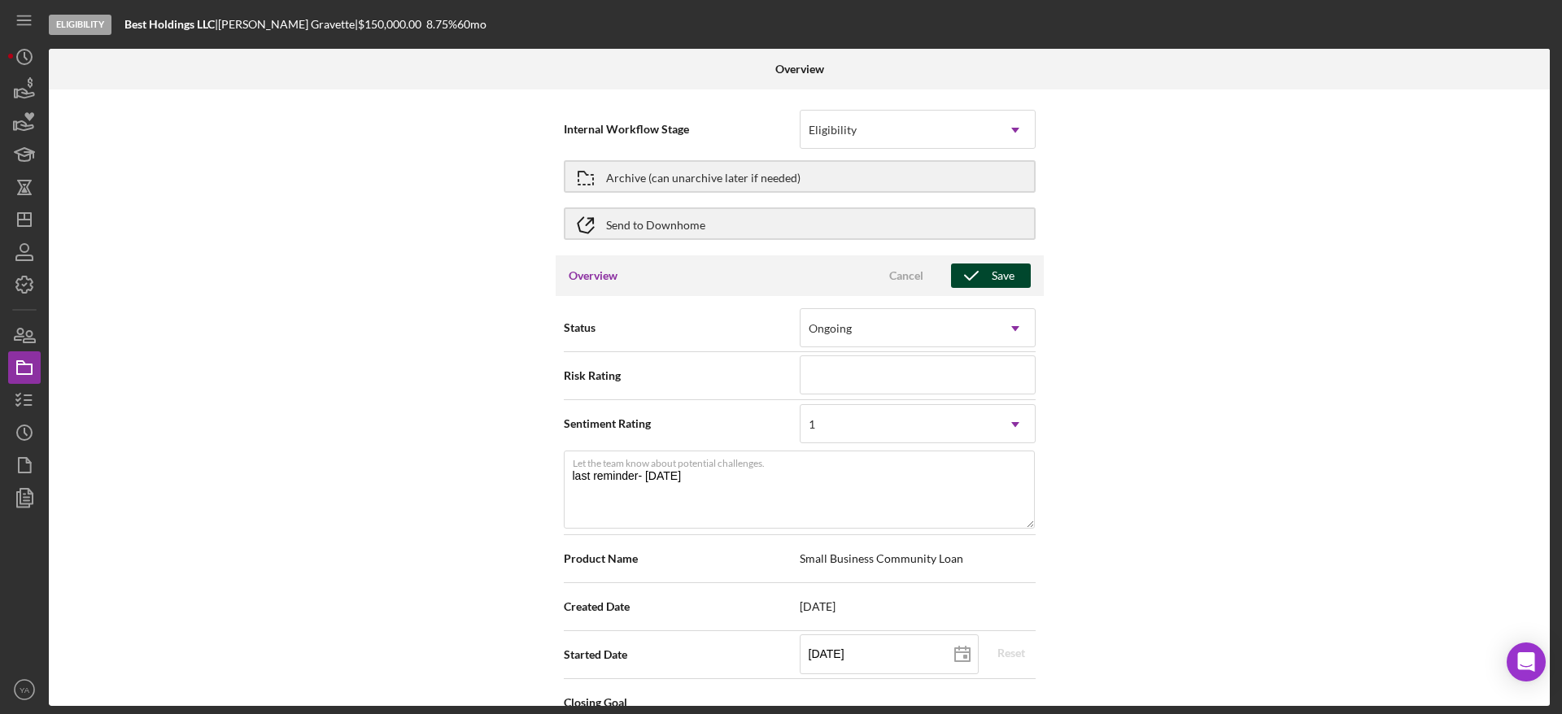
click at [967, 284] on icon "button" at bounding box center [971, 276] width 41 height 41
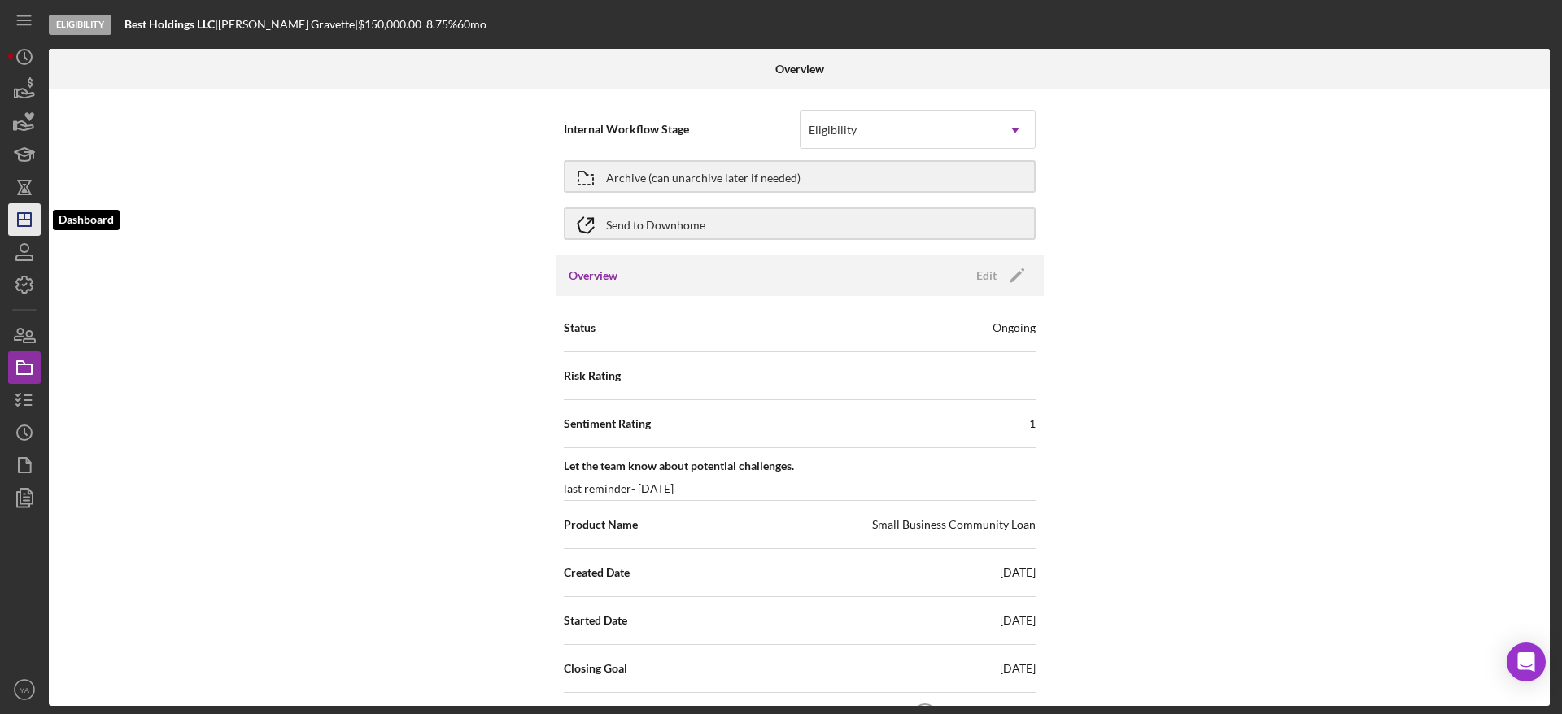
click at [28, 203] on icon "Icon/Dashboard" at bounding box center [24, 219] width 41 height 41
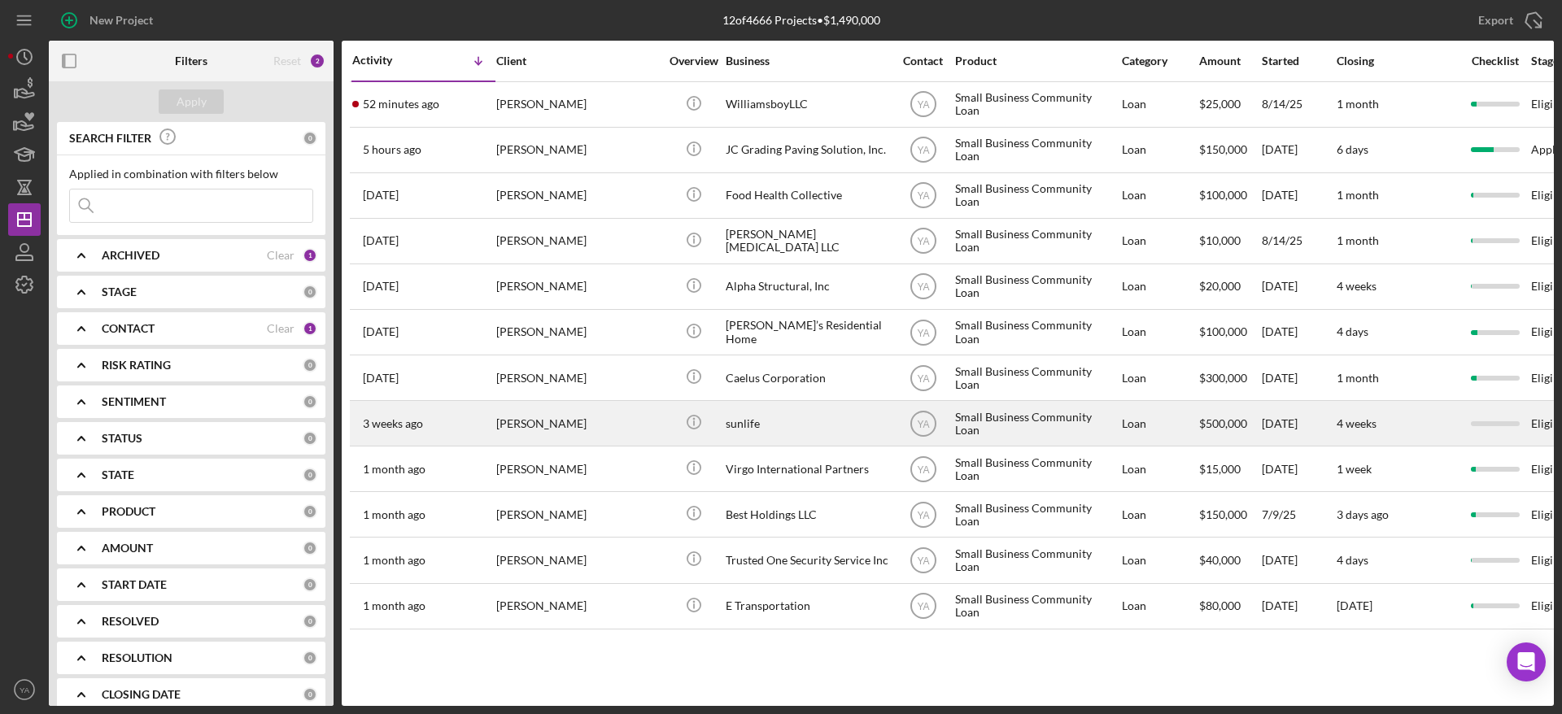
click at [785, 416] on div "sunlife" at bounding box center [807, 423] width 163 height 43
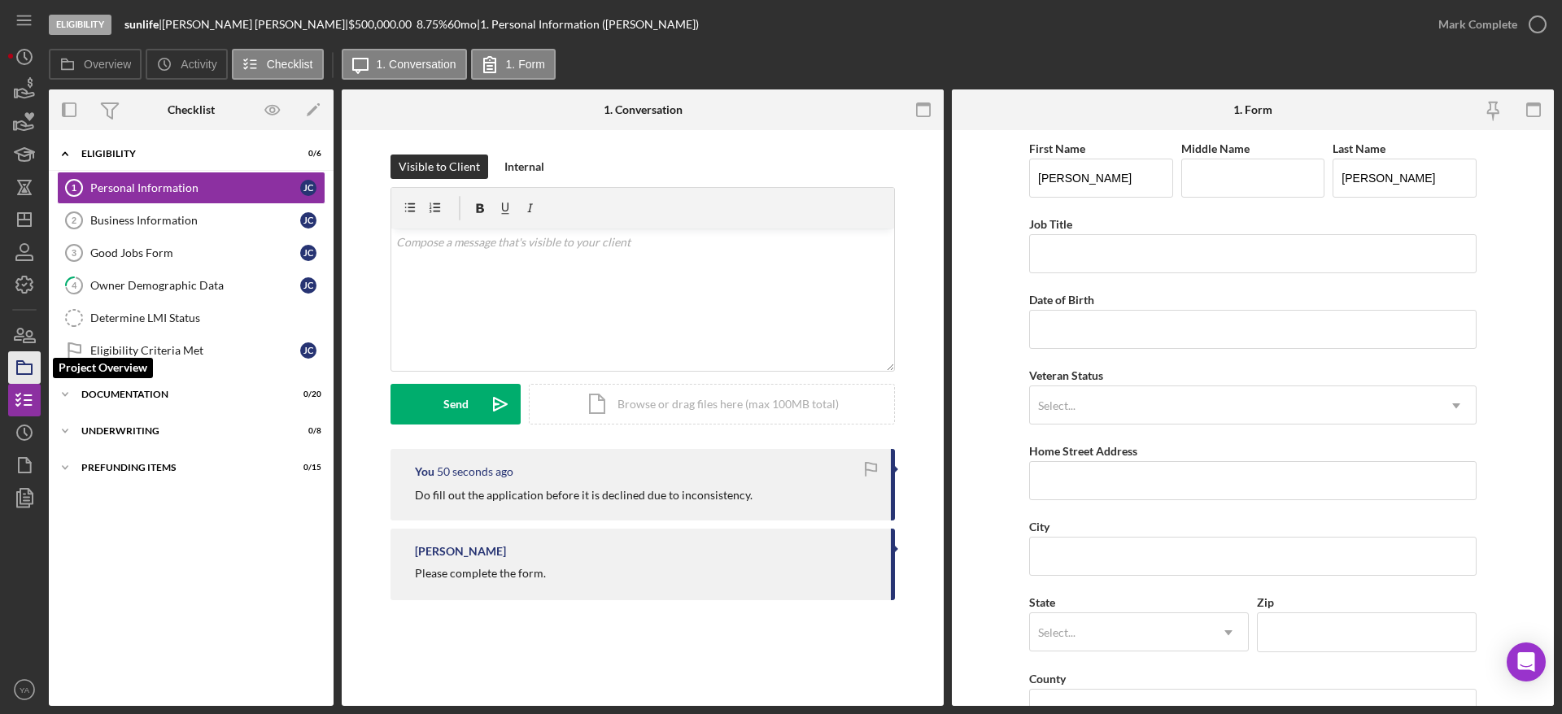
click at [26, 374] on rect "button" at bounding box center [24, 370] width 15 height 10
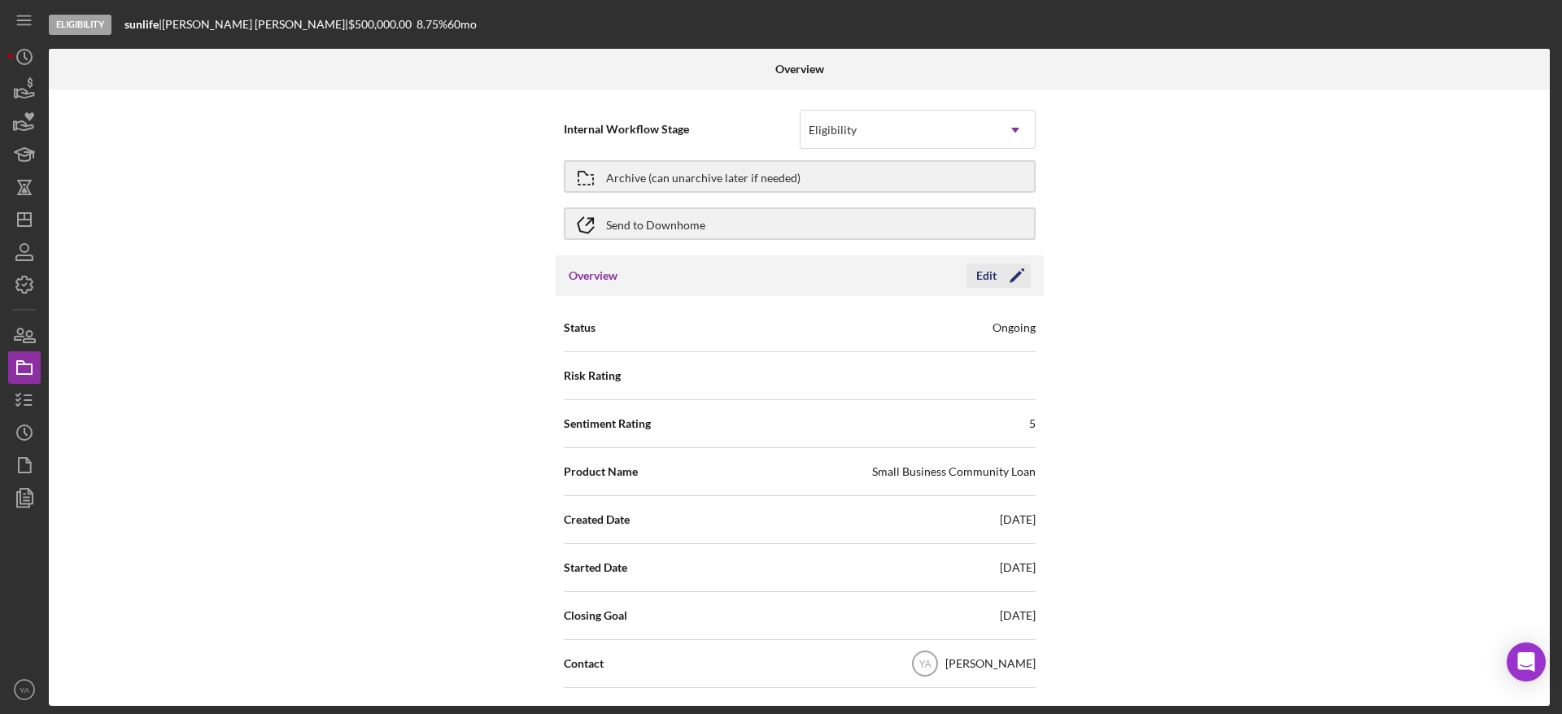
click at [1006, 279] on icon "Icon/Edit" at bounding box center [1017, 276] width 41 height 41
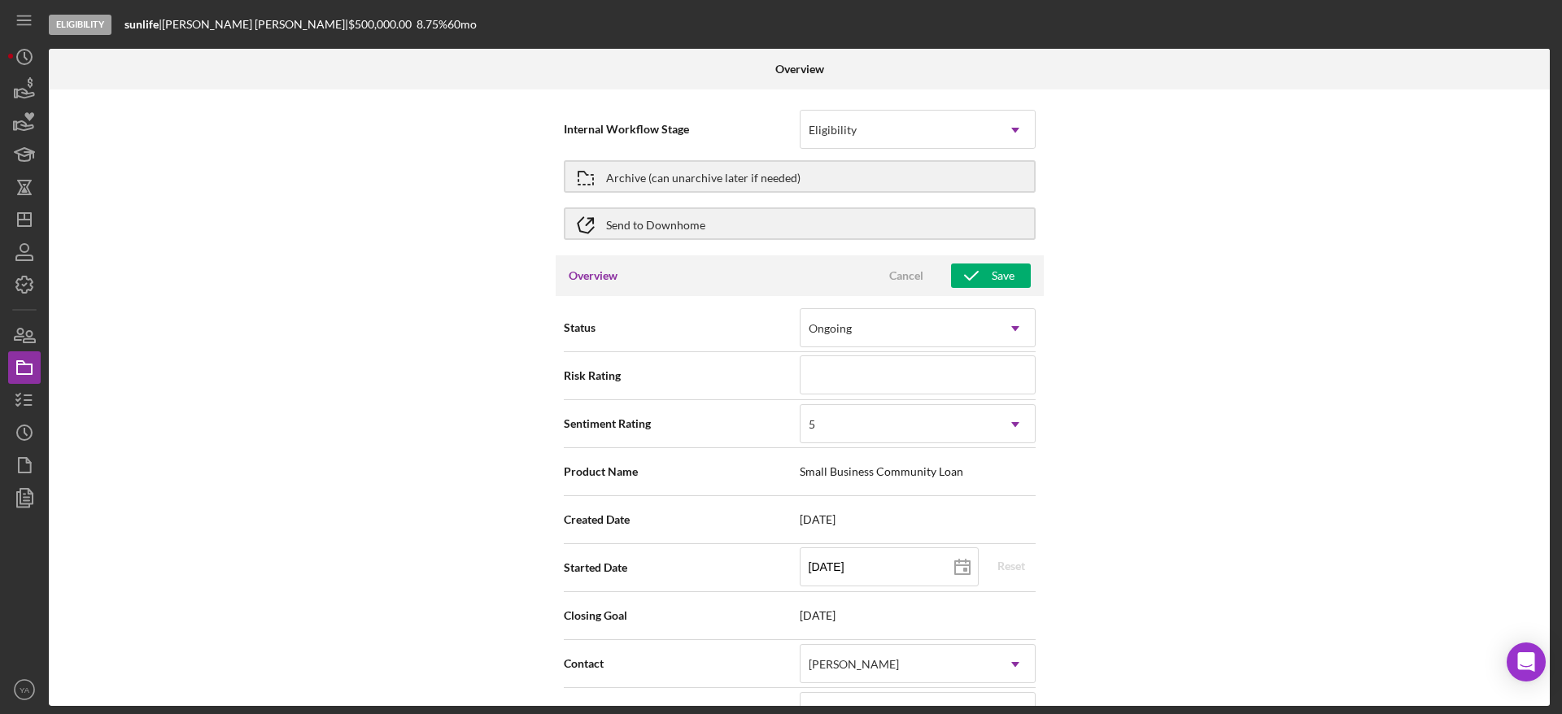
click at [933, 448] on div "Product Name Small Business Community Loan" at bounding box center [800, 472] width 472 height 48
click at [956, 429] on div "5" at bounding box center [898, 424] width 195 height 37
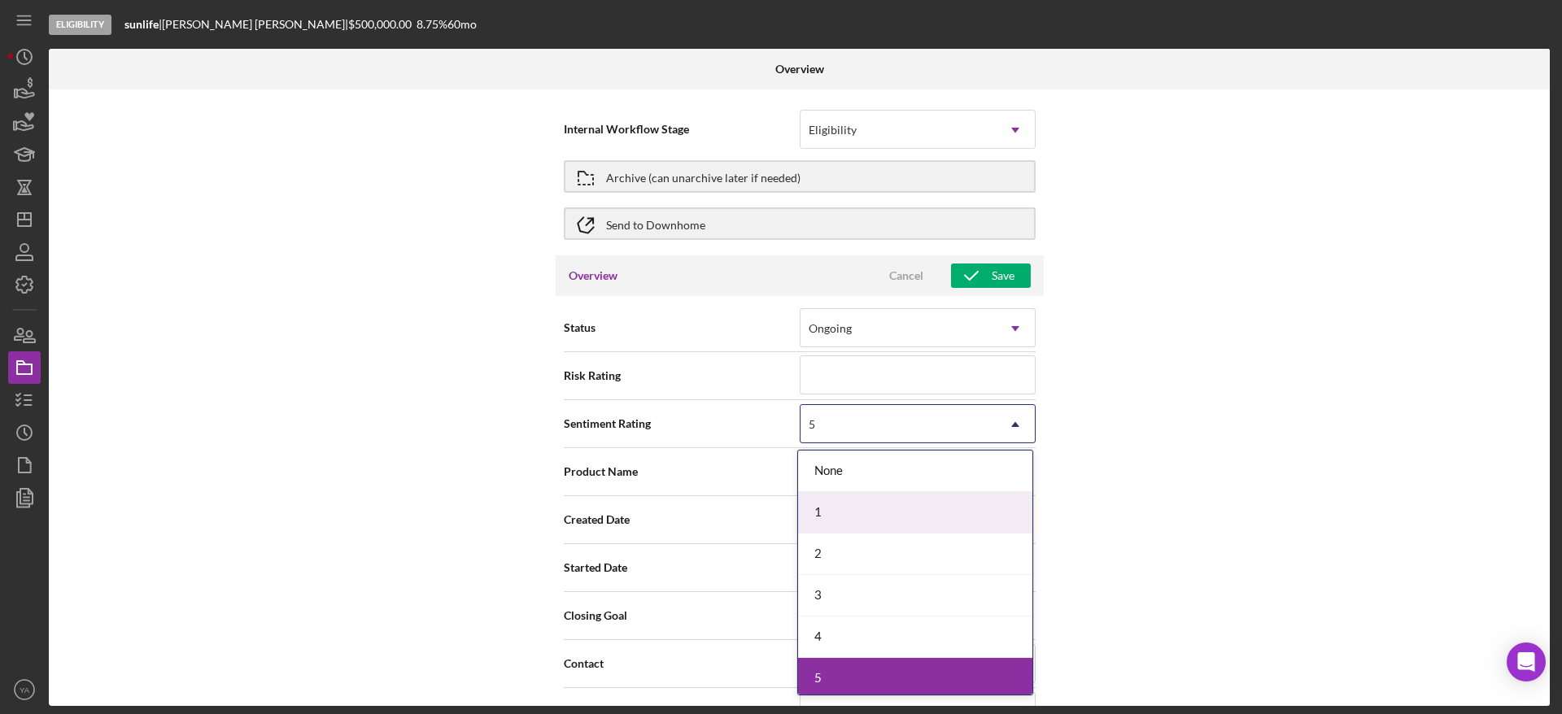
click at [928, 497] on div "1" at bounding box center [915, 513] width 234 height 42
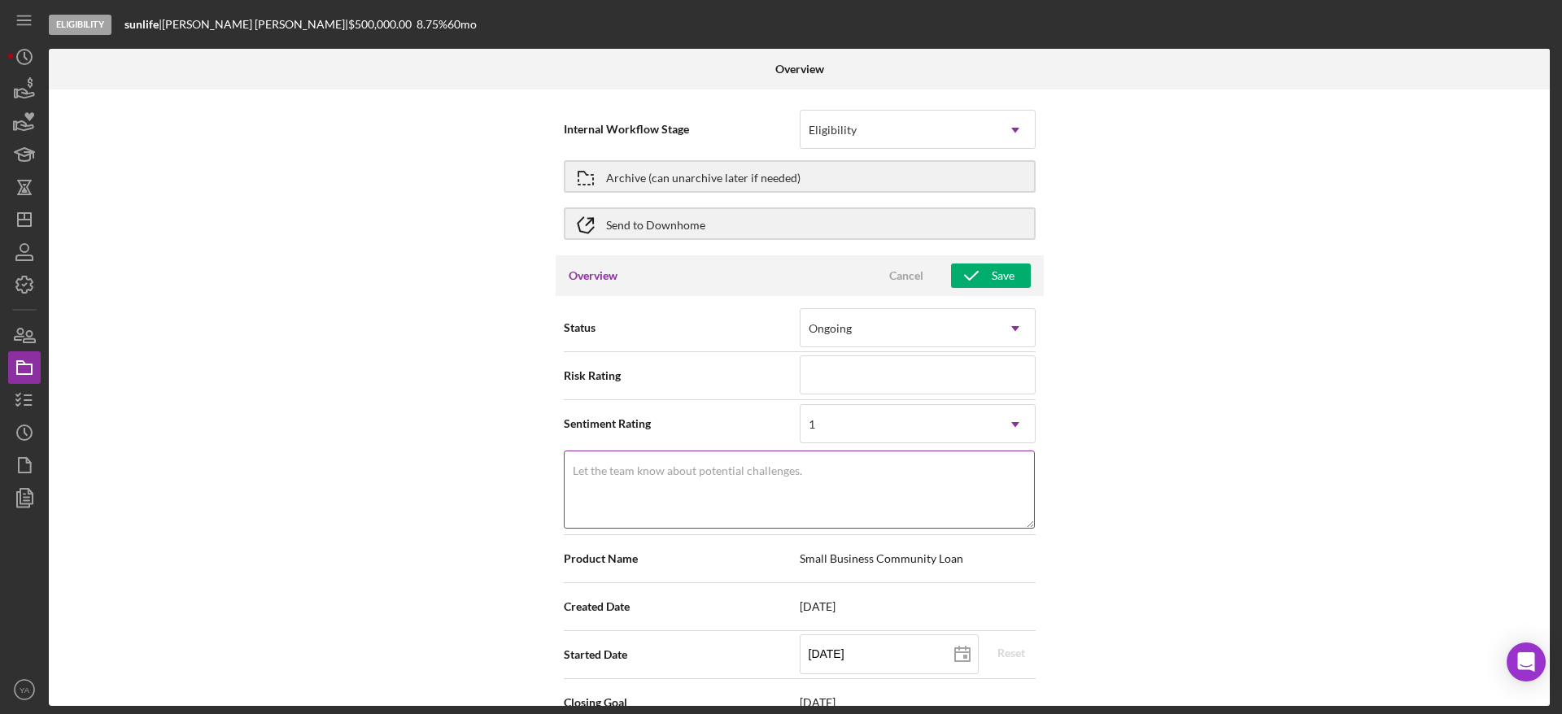
click at [723, 471] on label "Let the team know about potential challenges." at bounding box center [687, 471] width 229 height 13
click at [723, 471] on textarea "Let the team know about potential challenges." at bounding box center [799, 490] width 471 height 78
type textarea "last reminder- [DATE]"
click at [998, 278] on div "Save" at bounding box center [1003, 276] width 23 height 24
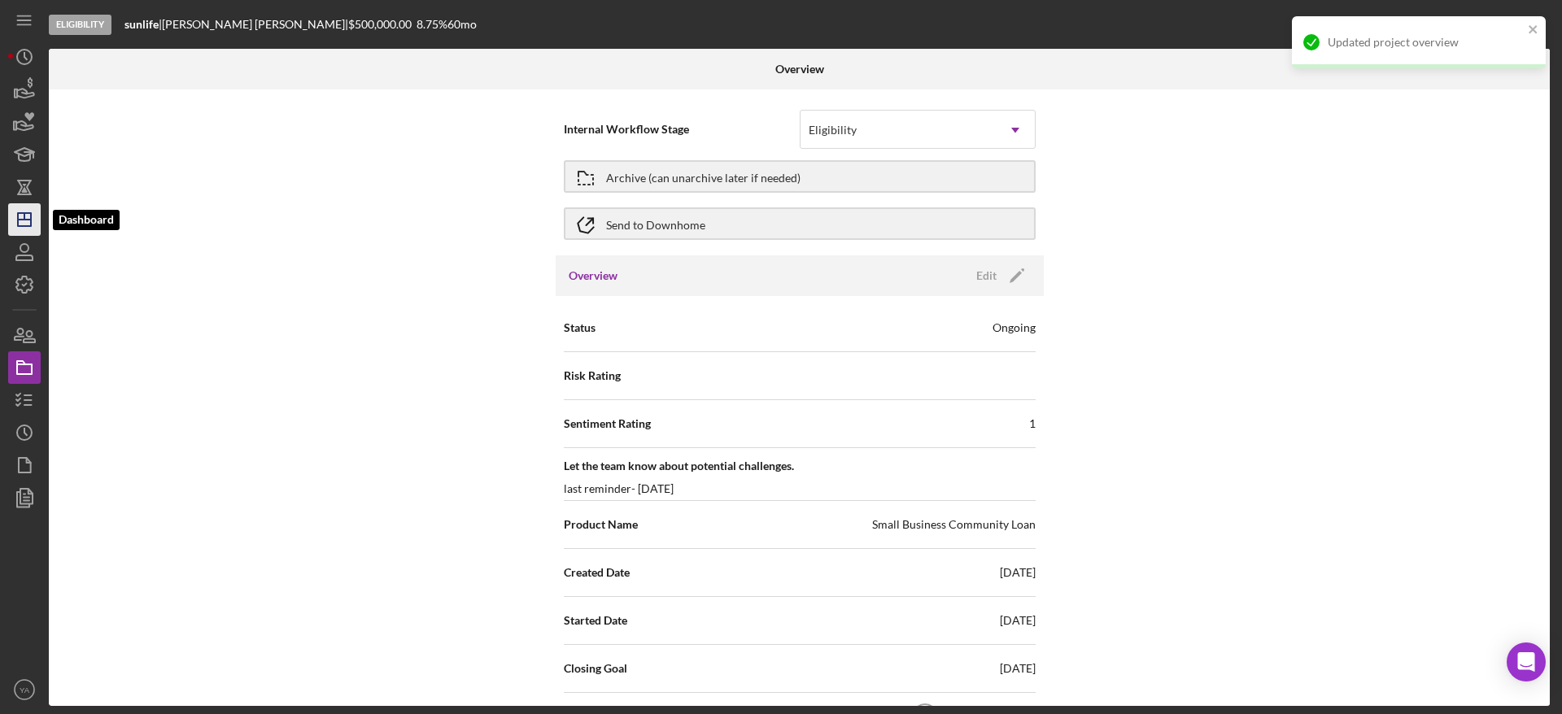
click at [8, 224] on icon "Icon/Dashboard" at bounding box center [24, 219] width 41 height 41
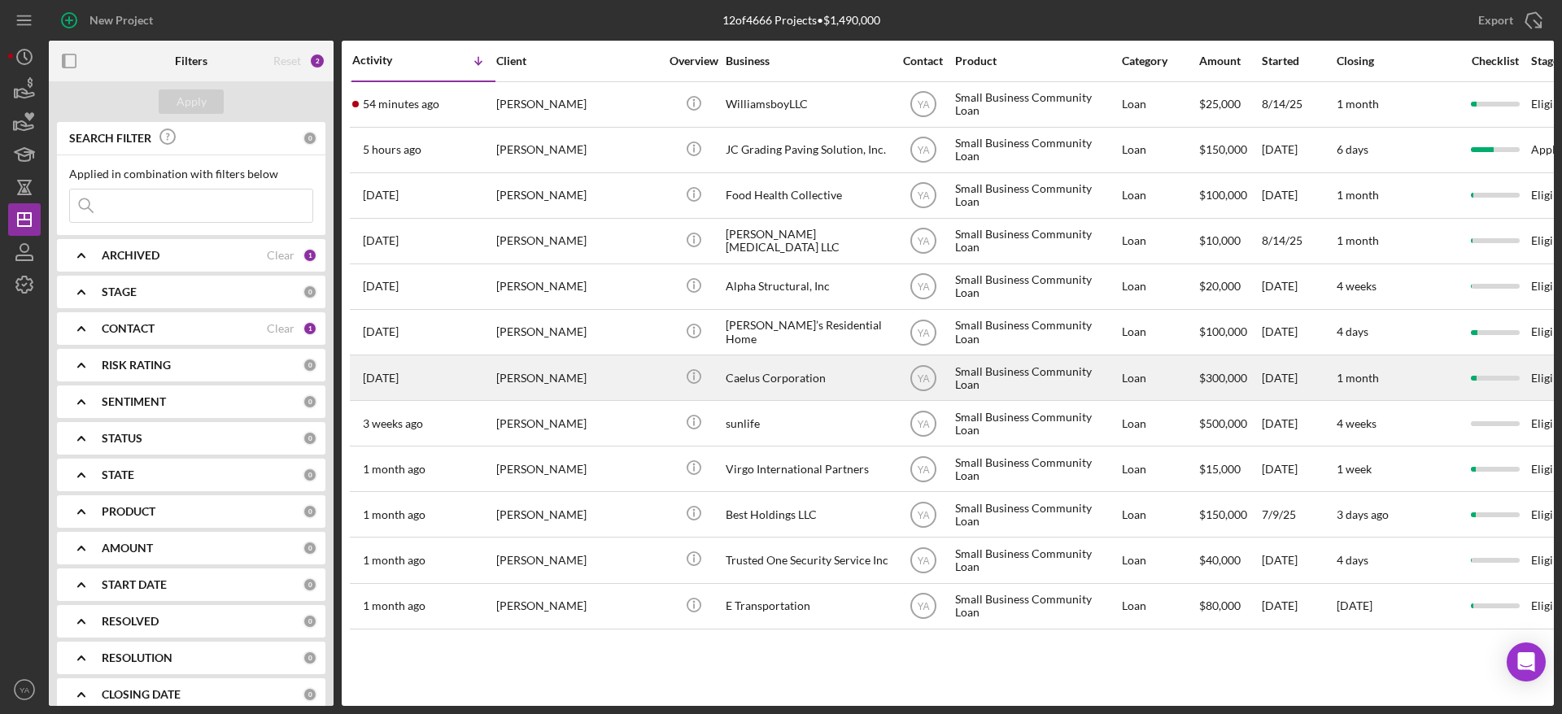
click at [843, 373] on div "Caelus Corporation" at bounding box center [807, 377] width 163 height 43
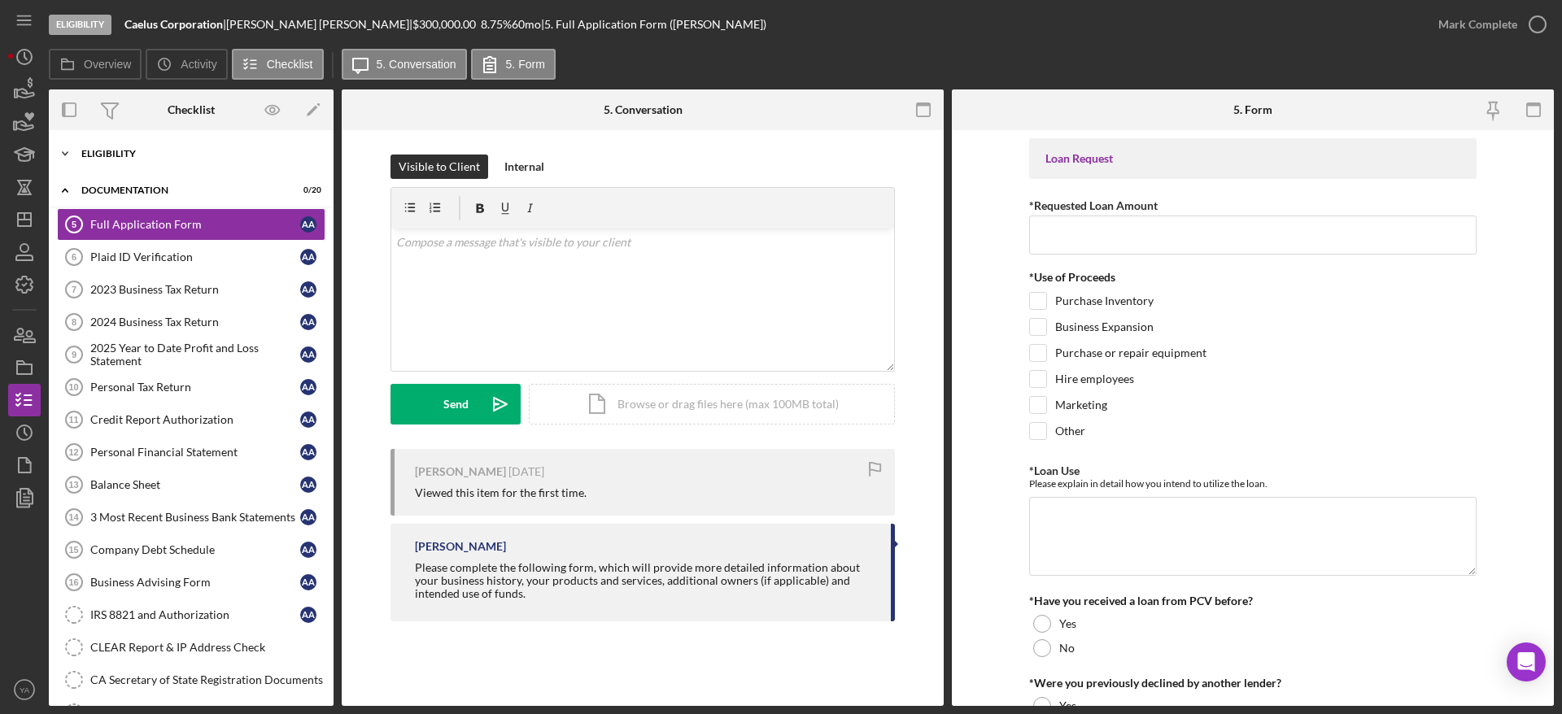
click at [212, 160] on div "Icon/Expander Eligibility 6 / 6" at bounding box center [191, 154] width 285 height 33
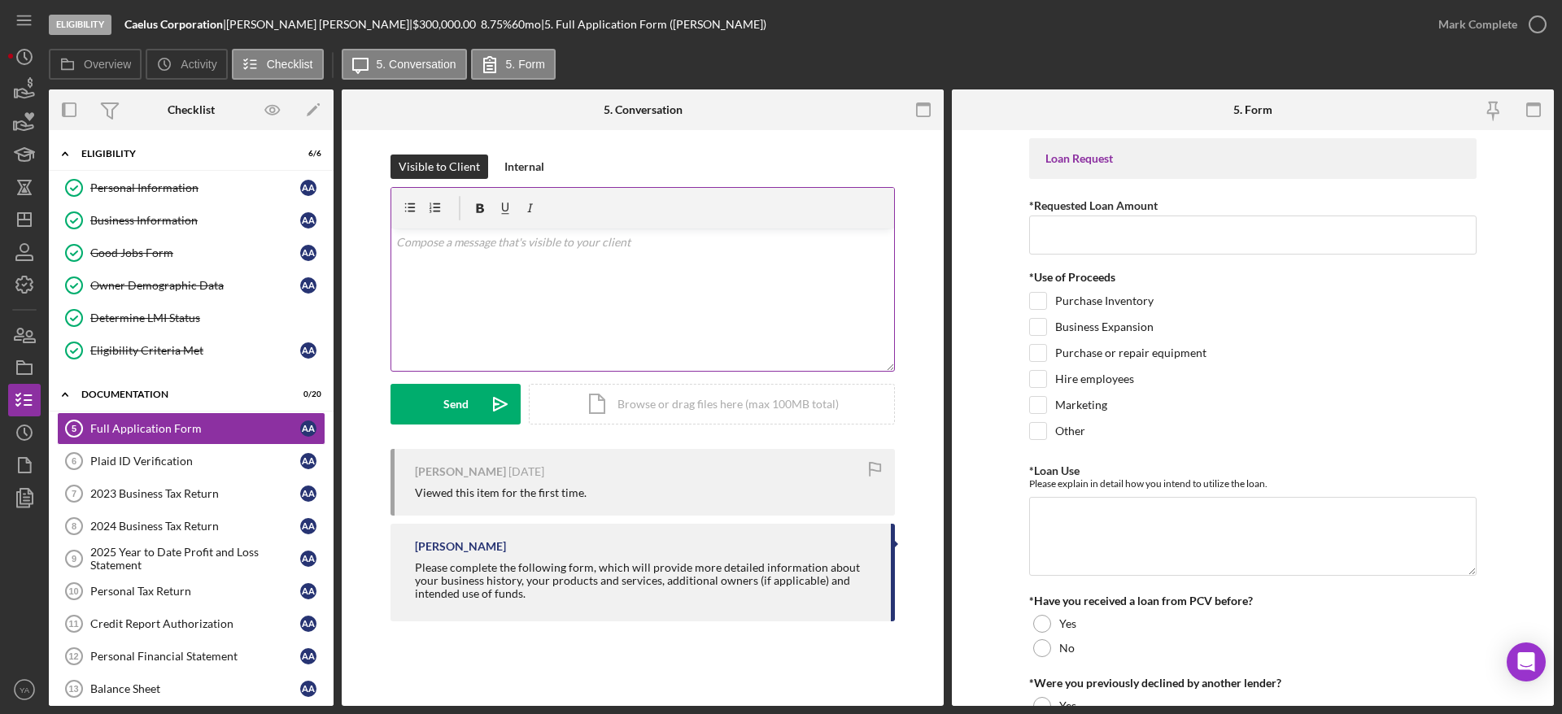
click at [592, 269] on div "v Color teal Color pink Remove color Add row above Add row below Add column bef…" at bounding box center [642, 300] width 503 height 142
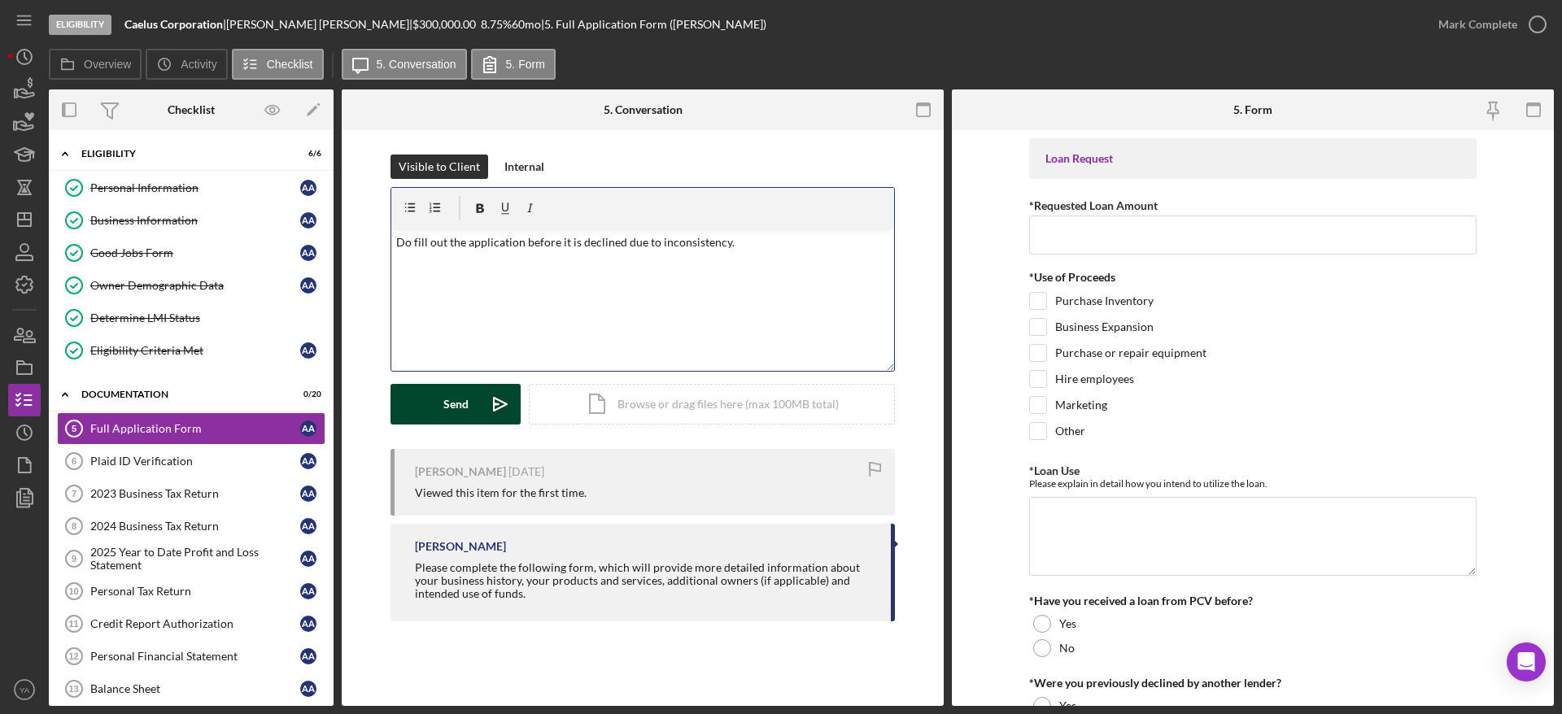
click at [481, 412] on icon "Icon/icon-invite-send" at bounding box center [500, 404] width 41 height 41
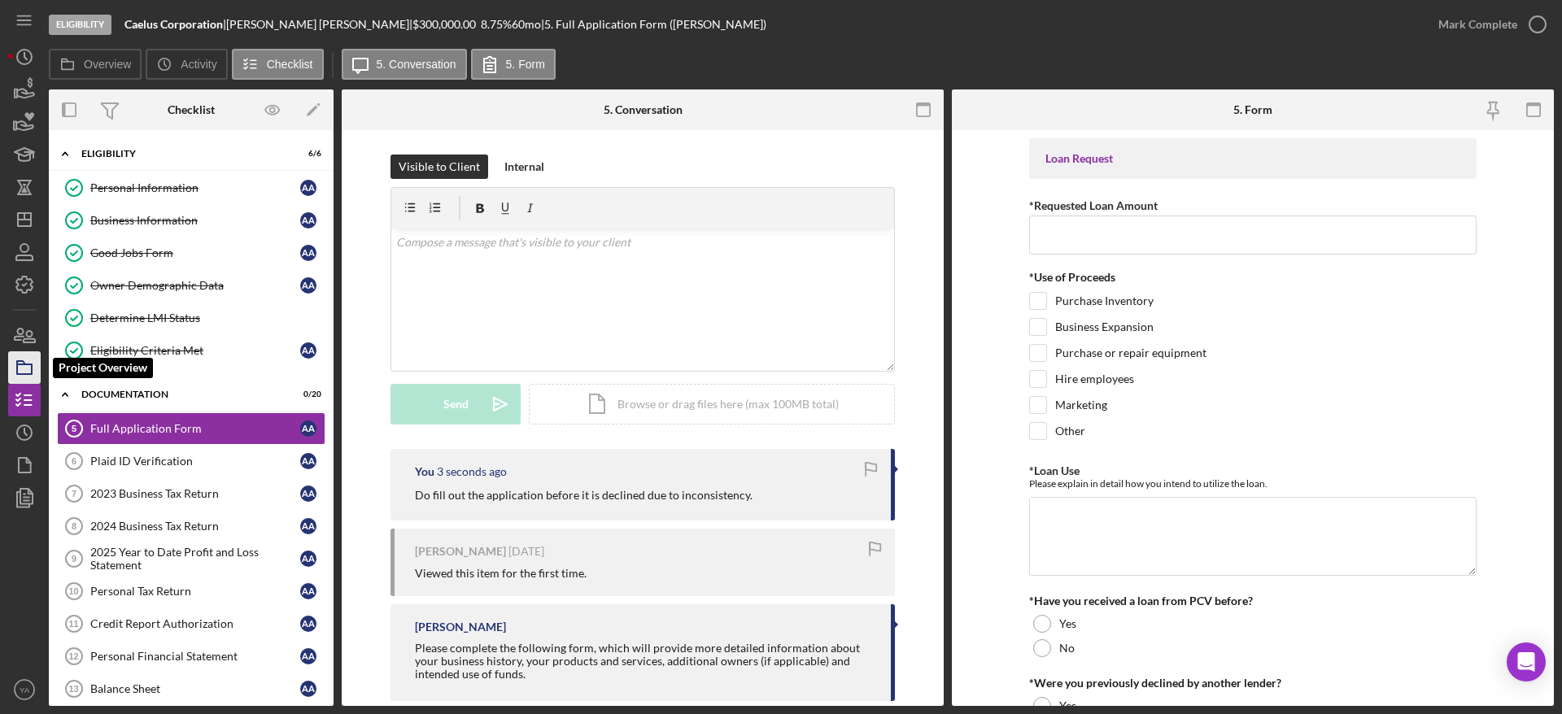
click at [27, 368] on icon "button" at bounding box center [24, 367] width 41 height 41
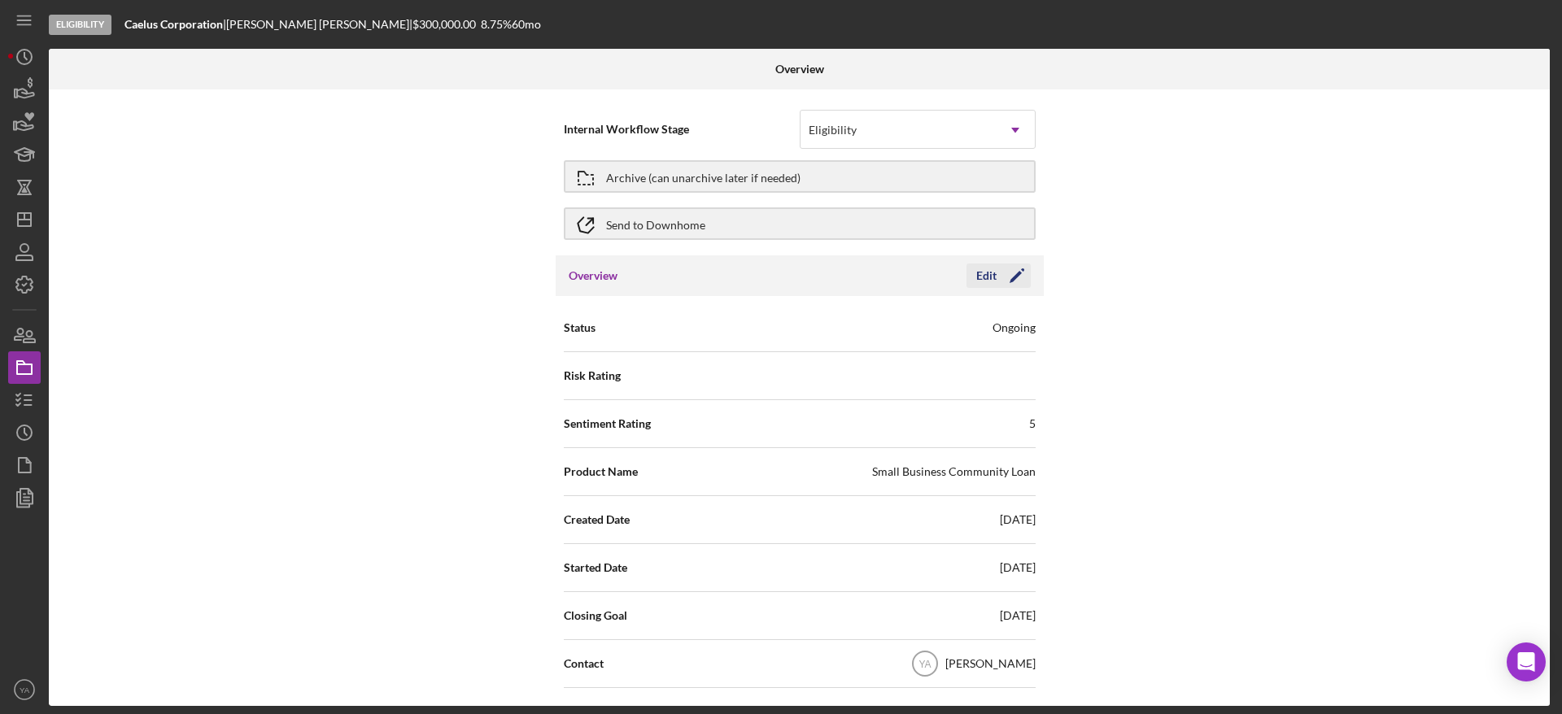
click at [998, 286] on icon "Icon/Edit" at bounding box center [1017, 276] width 41 height 41
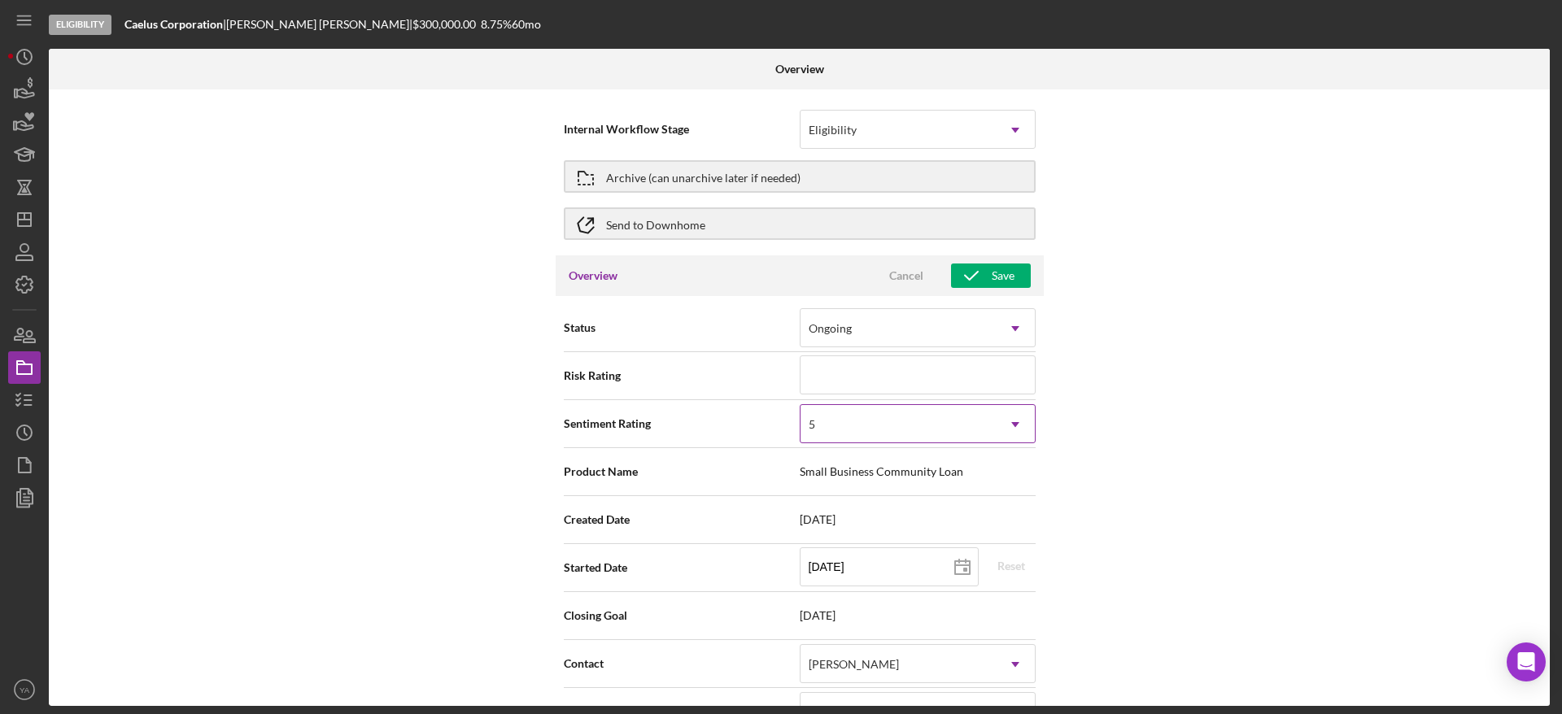
click at [867, 427] on div "5" at bounding box center [898, 424] width 195 height 37
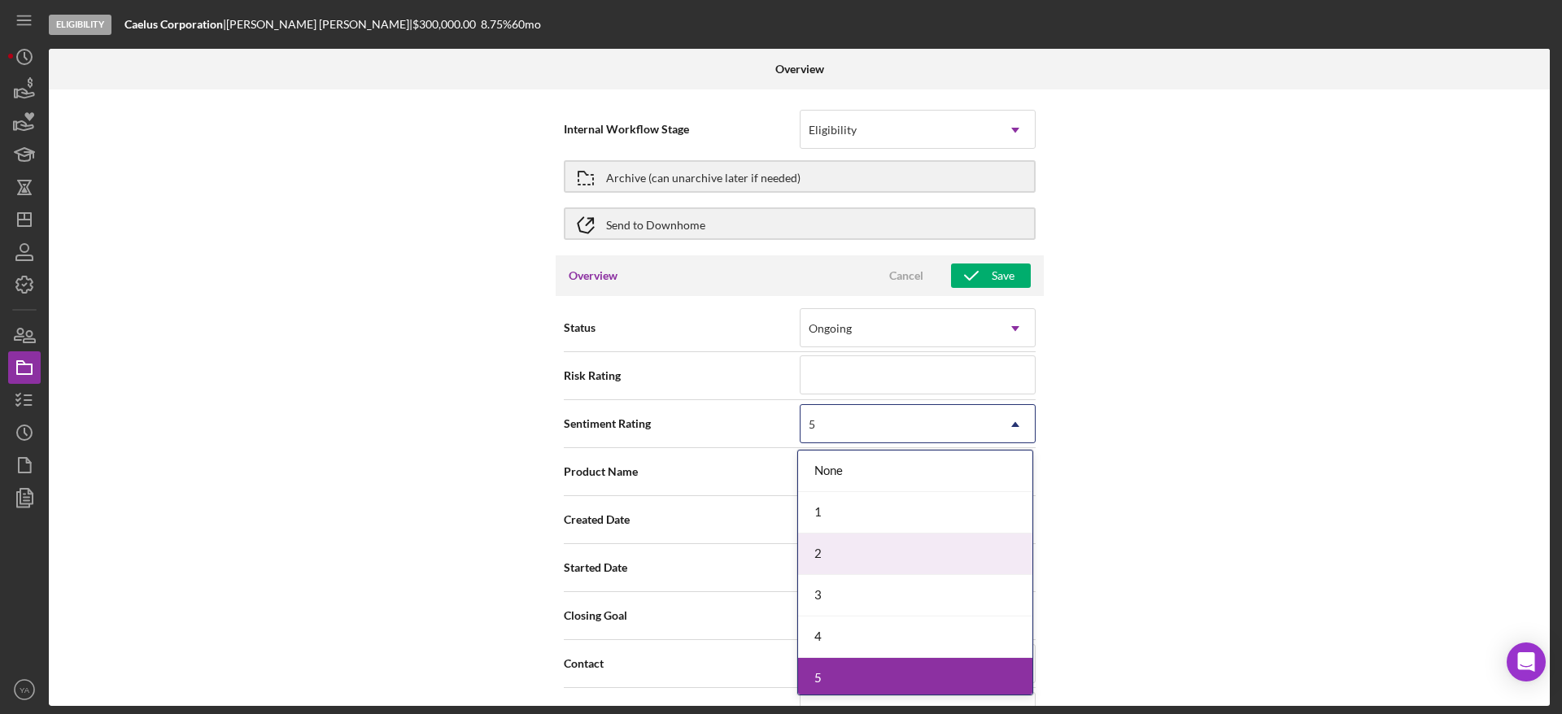
click at [852, 548] on div "2" at bounding box center [915, 555] width 234 height 42
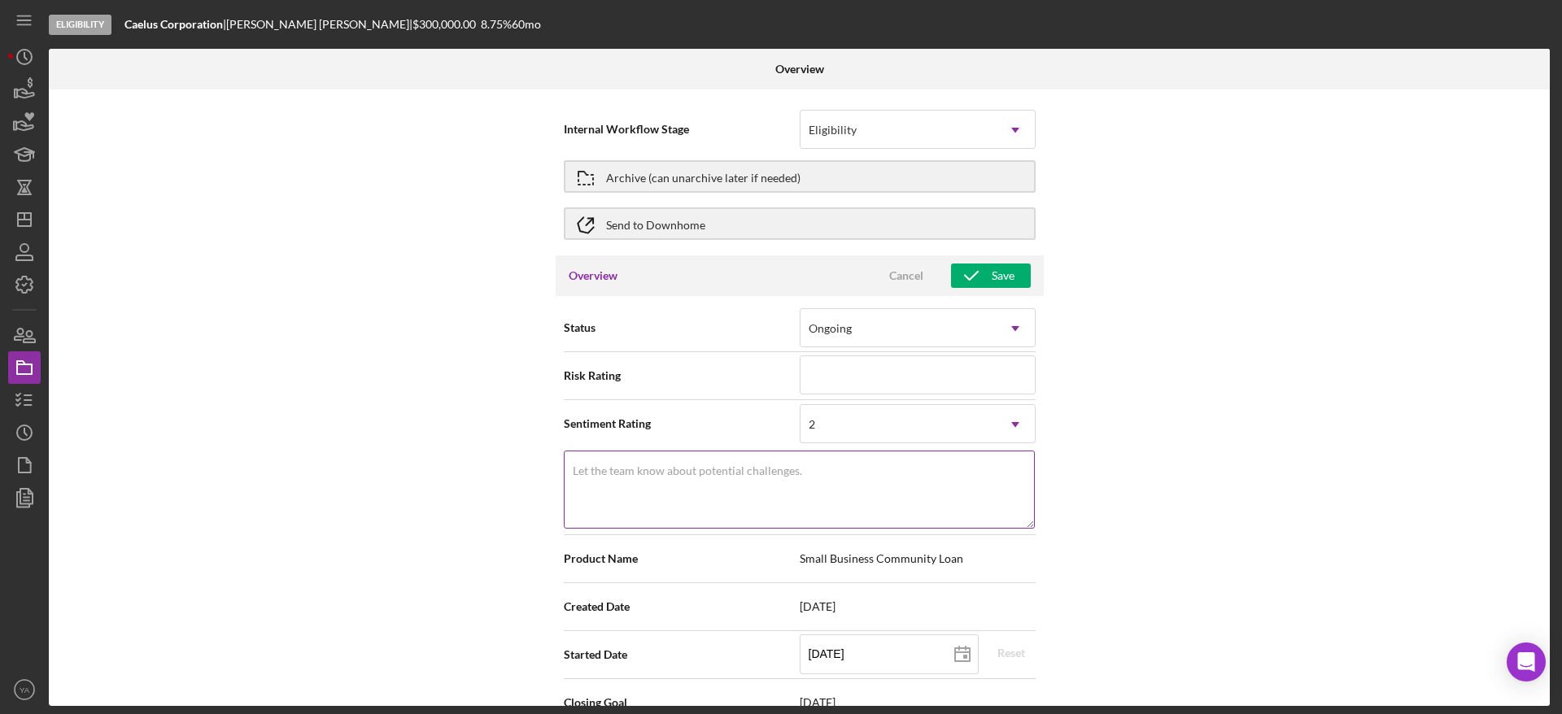
click at [766, 487] on textarea "Let the team know about potential challenges." at bounding box center [799, 490] width 471 height 78
type textarea "last reminder- [DATE]"
click at [1013, 273] on button "Save" at bounding box center [991, 276] width 80 height 24
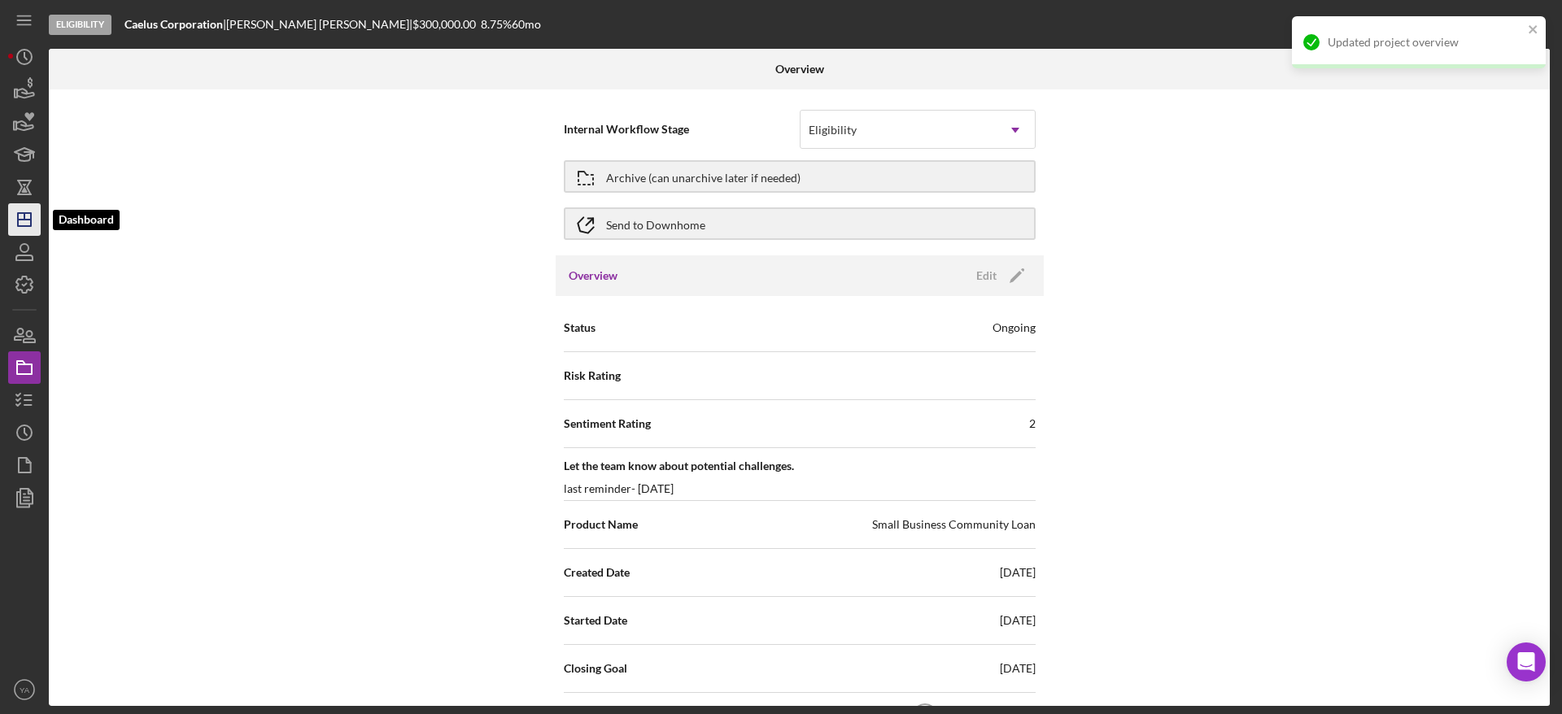
click at [24, 223] on icon "Icon/Dashboard" at bounding box center [24, 219] width 41 height 41
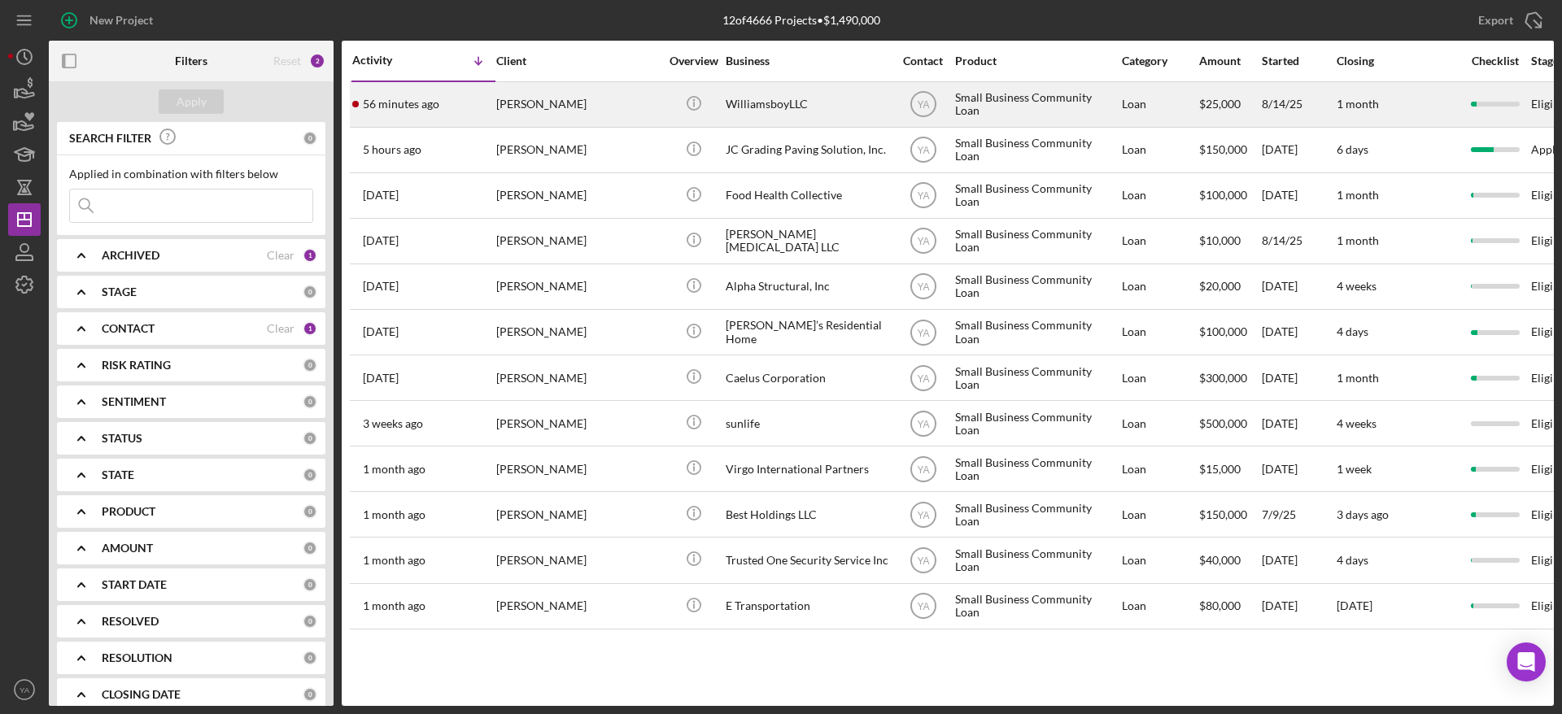
click at [719, 118] on div "Icon/Info" at bounding box center [693, 104] width 61 height 43
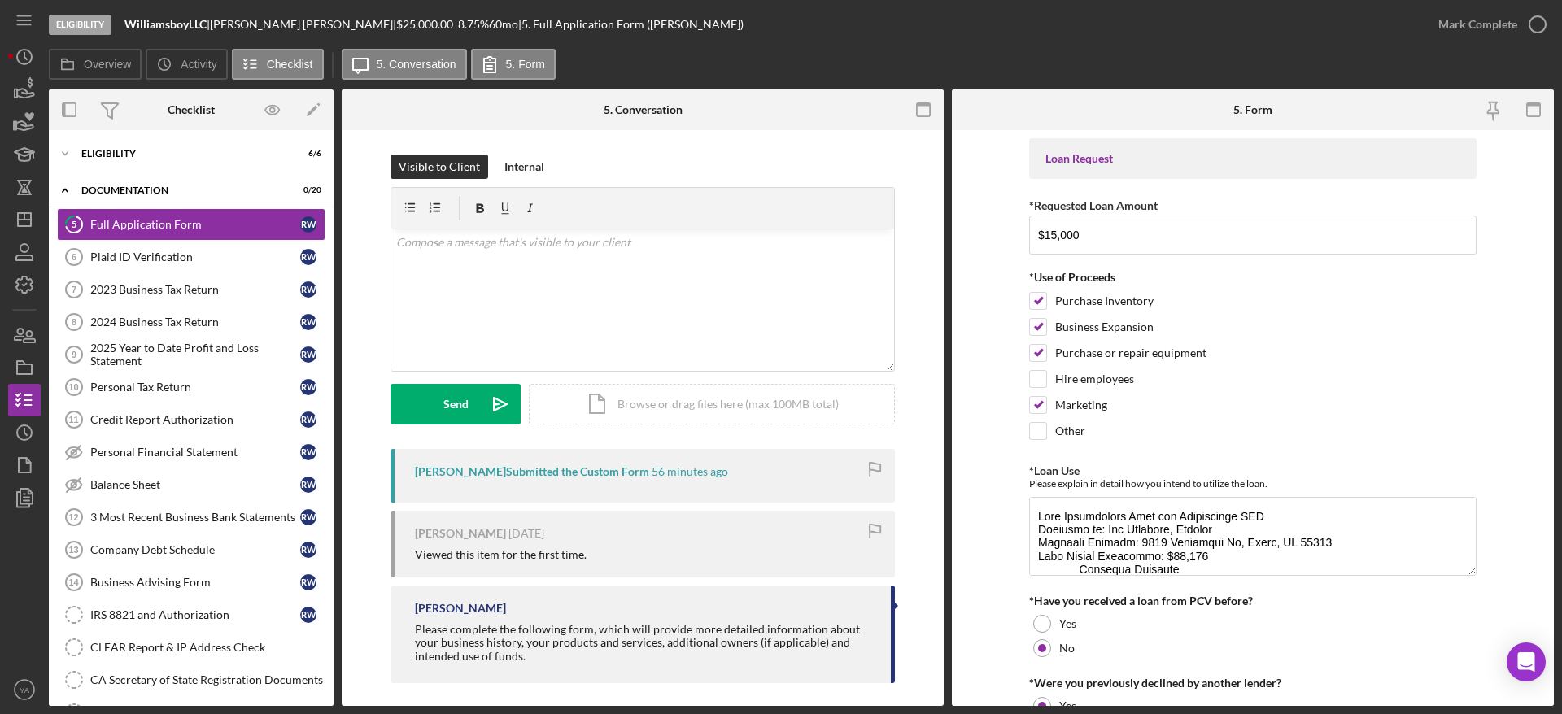
drag, startPoint x: 329, startPoint y: 19, endPoint x: 368, endPoint y: 25, distance: 39.6
click at [368, 25] on div "WilliamsboyLLC | [PERSON_NAME] | $25,000.00 8.75 % 60 mo | 5. Full Application …" at bounding box center [434, 24] width 619 height 13
click at [562, 229] on div "v Color teal Color pink Remove color Add row above Add row below Add column bef…" at bounding box center [642, 300] width 503 height 142
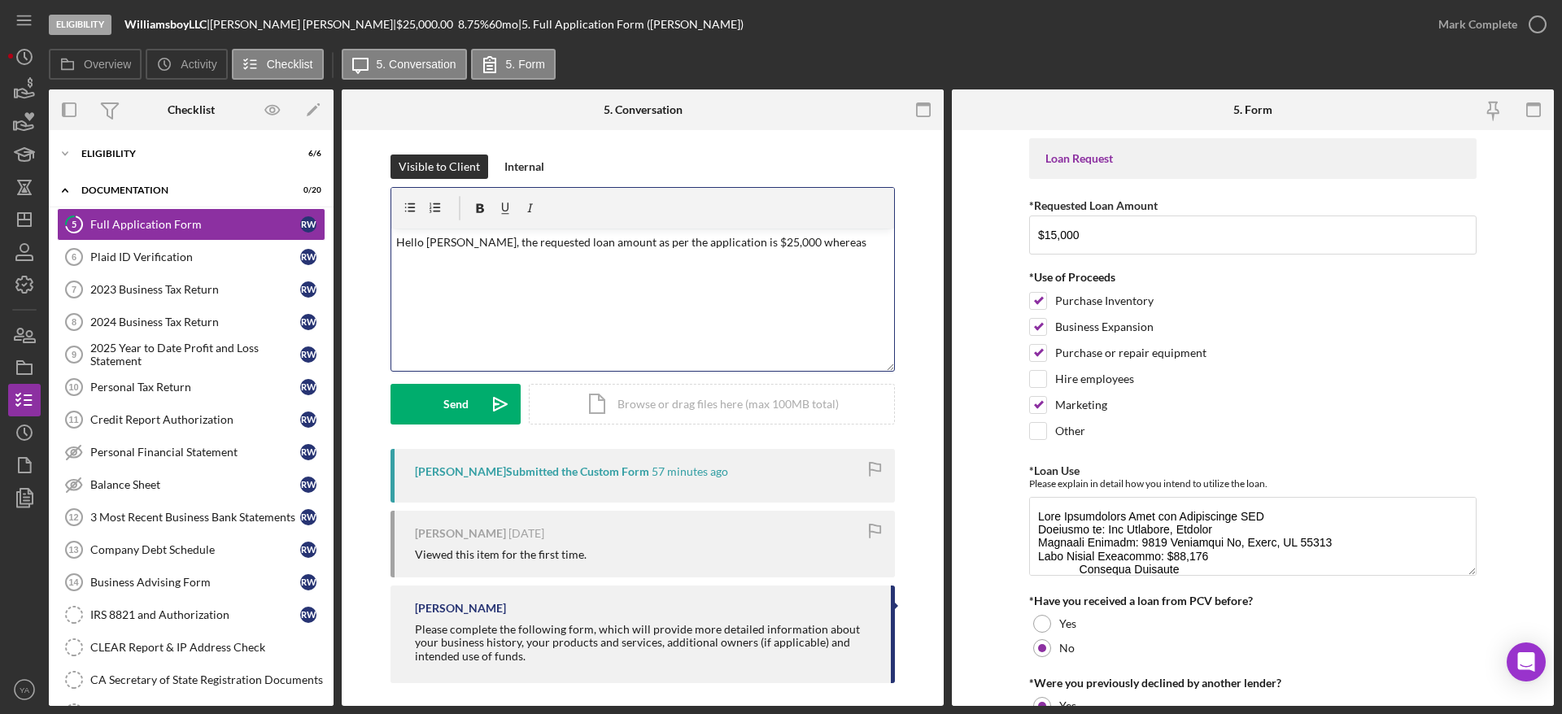
click at [616, 247] on p "Hello [PERSON_NAME], the requested loan amount as per the application is $25,00…" at bounding box center [643, 243] width 494 height 18
drag, startPoint x: 616, startPoint y: 247, endPoint x: 705, endPoint y: 242, distance: 88.9
click at [720, 242] on p "Hello [PERSON_NAME], the requested loan amount as per the application is $25,00…" at bounding box center [643, 243] width 494 height 18
click at [614, 244] on p "Hello [PERSON_NAME], the requested loan amount awass $25,000 whereas" at bounding box center [643, 243] width 494 height 18
click at [621, 247] on p "Hello [PERSON_NAME], the requested loan amount [PERSON_NAME] $25,000 whereas" at bounding box center [643, 243] width 494 height 18
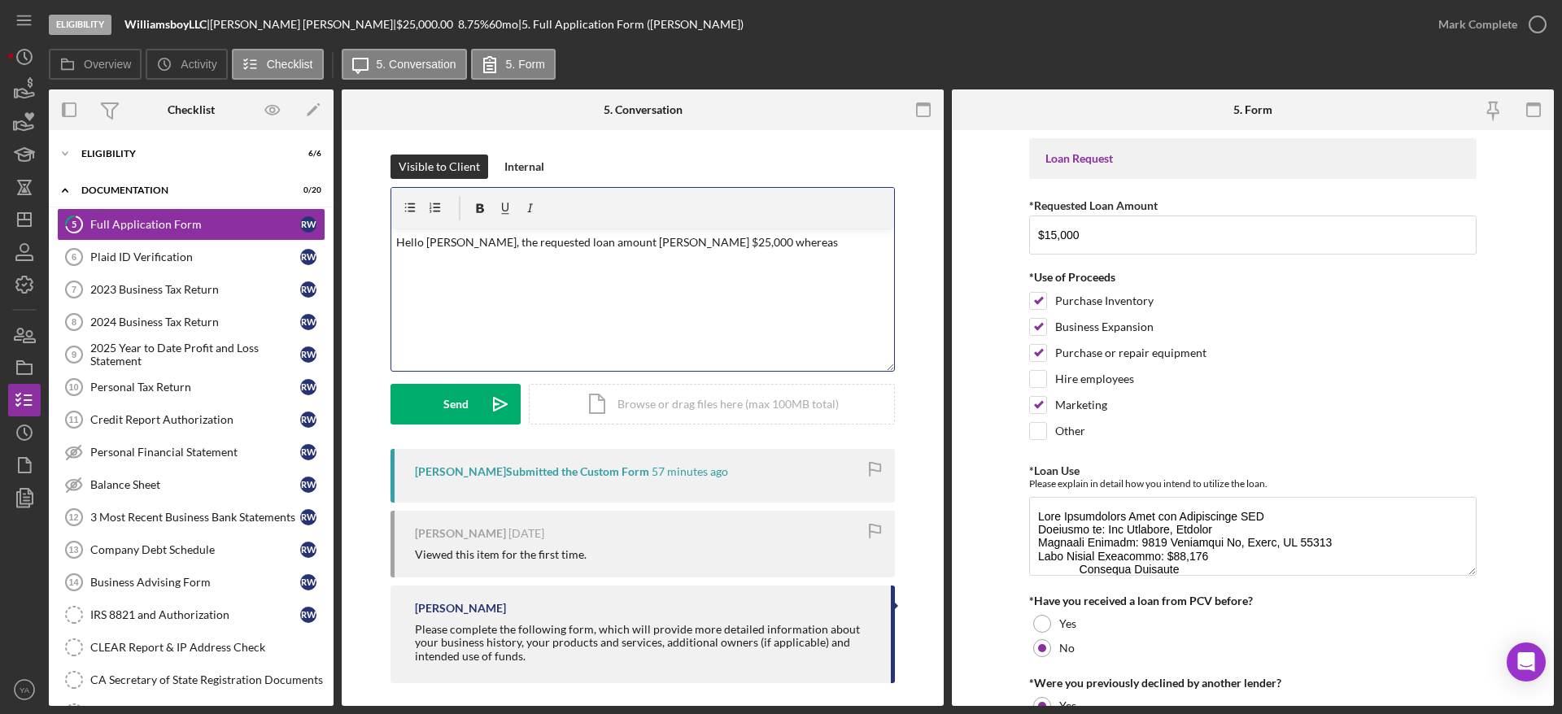
click at [636, 248] on p "Hello [PERSON_NAME], the requested loan amount [PERSON_NAME] $25,000 whereas" at bounding box center [643, 243] width 494 height 18
click at [748, 238] on p "Hello [PERSON_NAME], the requested loan amount was $25,000 whereas" at bounding box center [643, 243] width 494 height 18
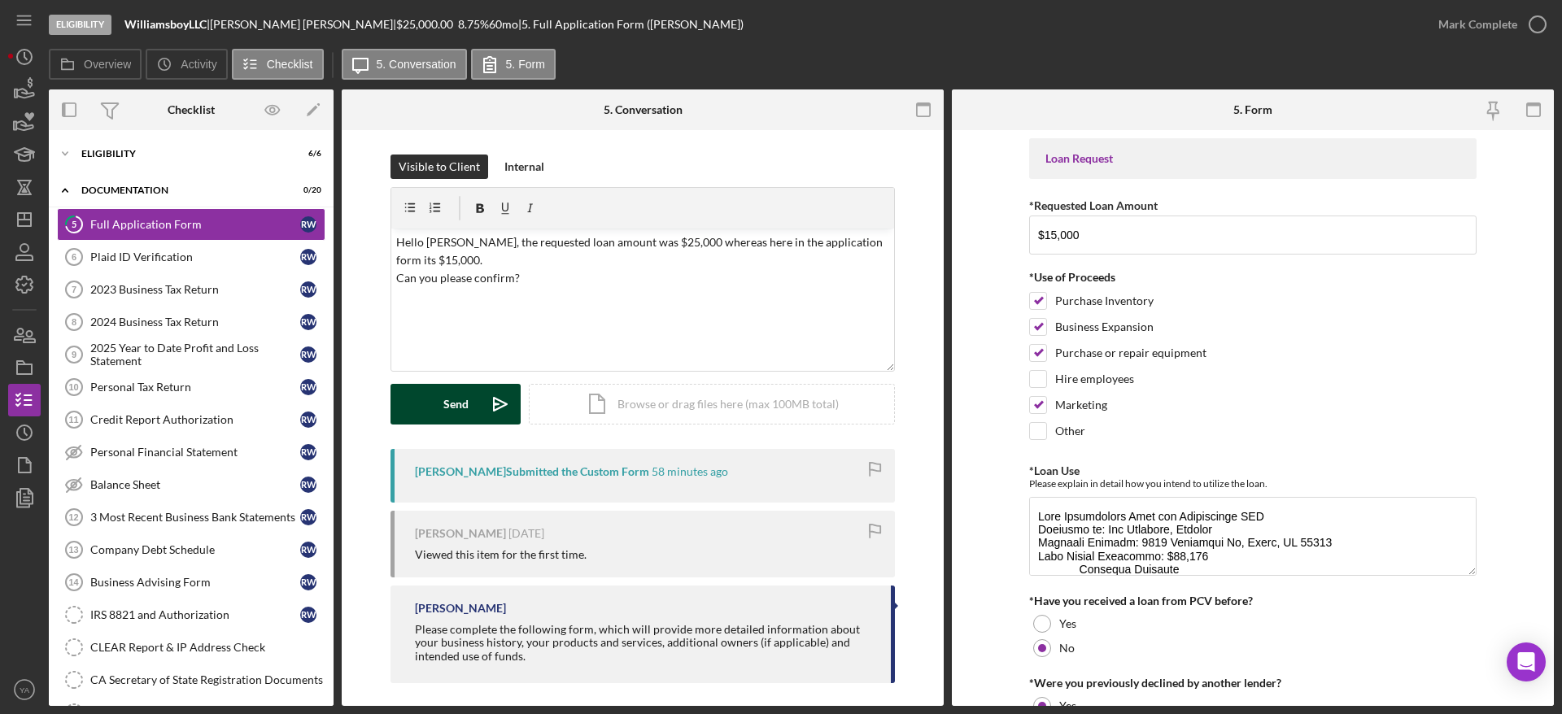
click at [495, 395] on icon "Icon/icon-invite-send" at bounding box center [500, 404] width 41 height 41
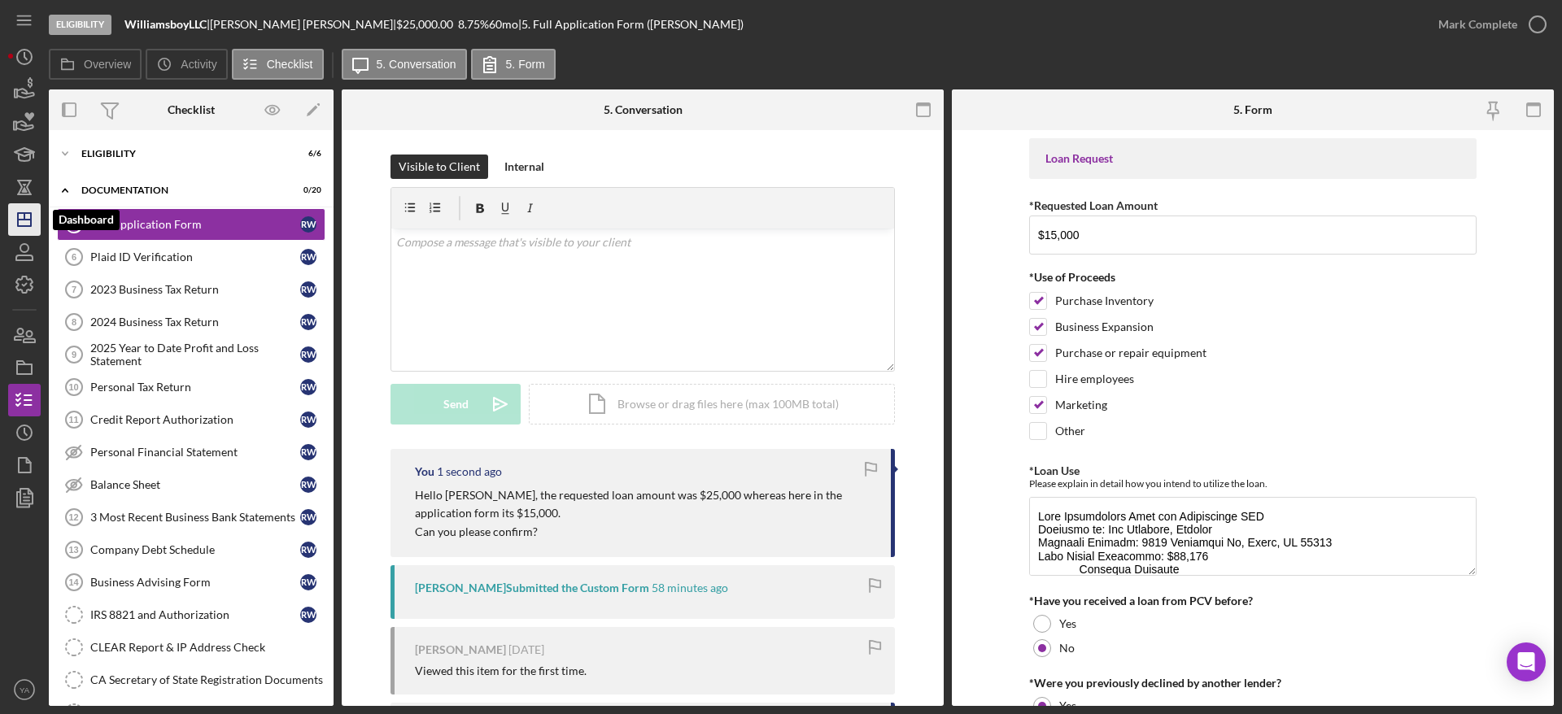
click at [11, 226] on icon "Icon/Dashboard" at bounding box center [24, 219] width 41 height 41
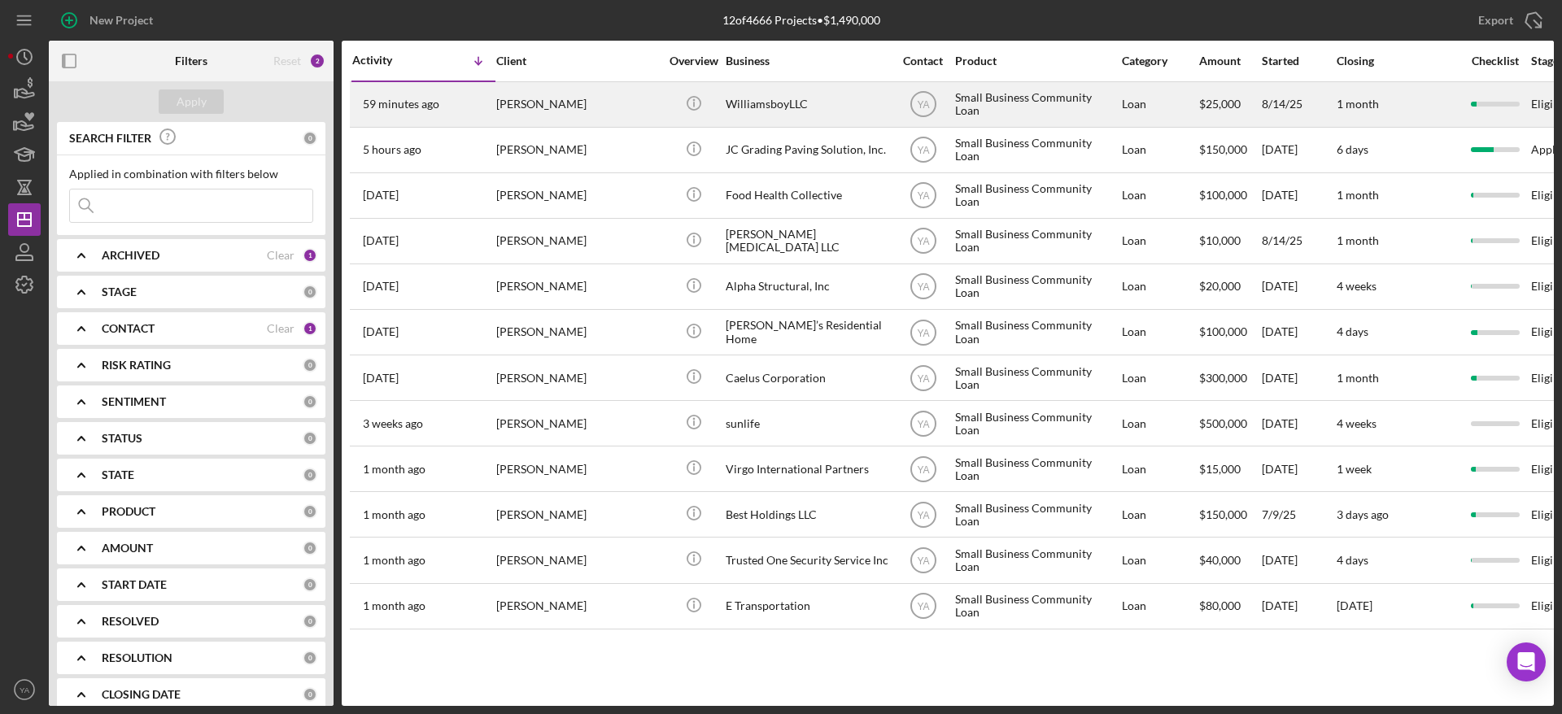
click at [1086, 98] on div "Small Business Community Loan" at bounding box center [1036, 104] width 163 height 43
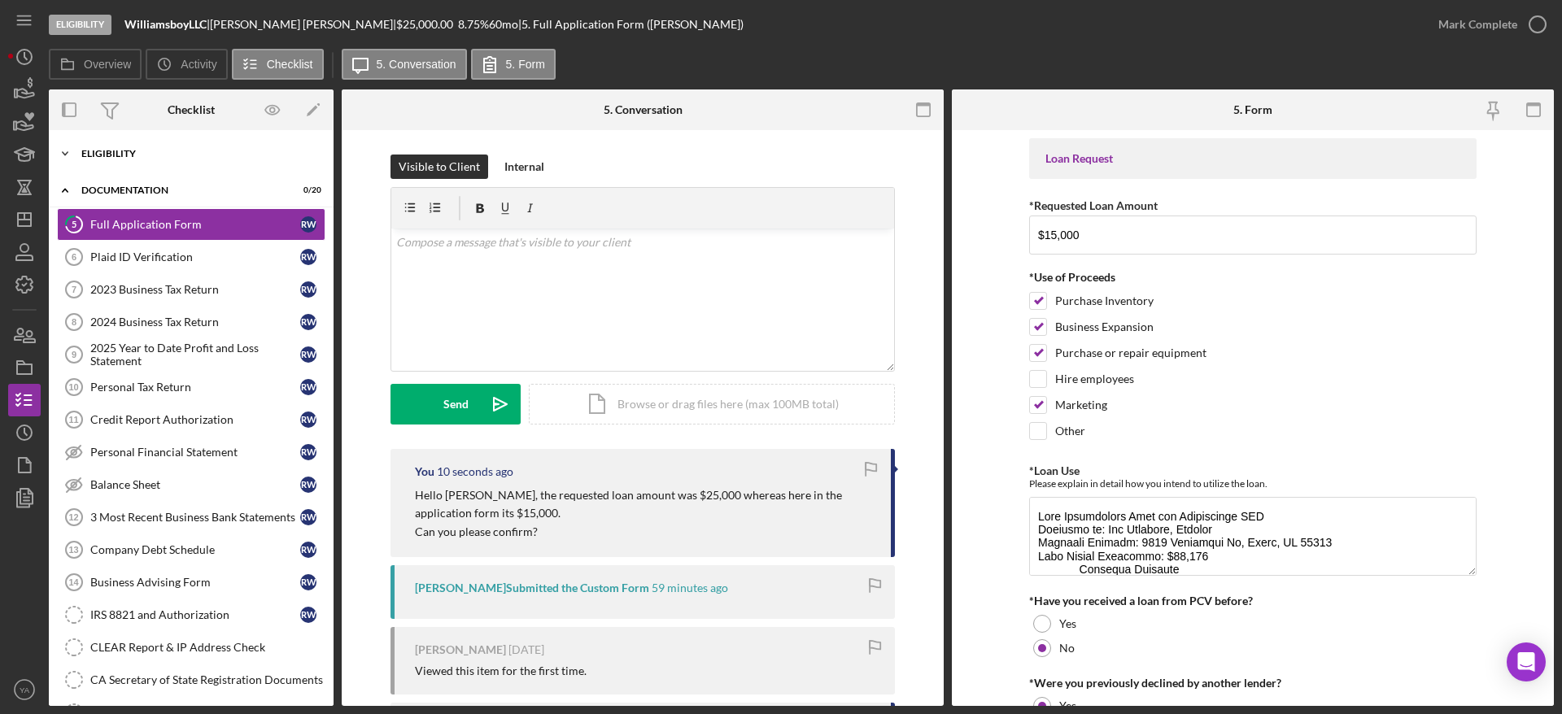
click at [146, 149] on div "Eligibility" at bounding box center [197, 154] width 232 height 10
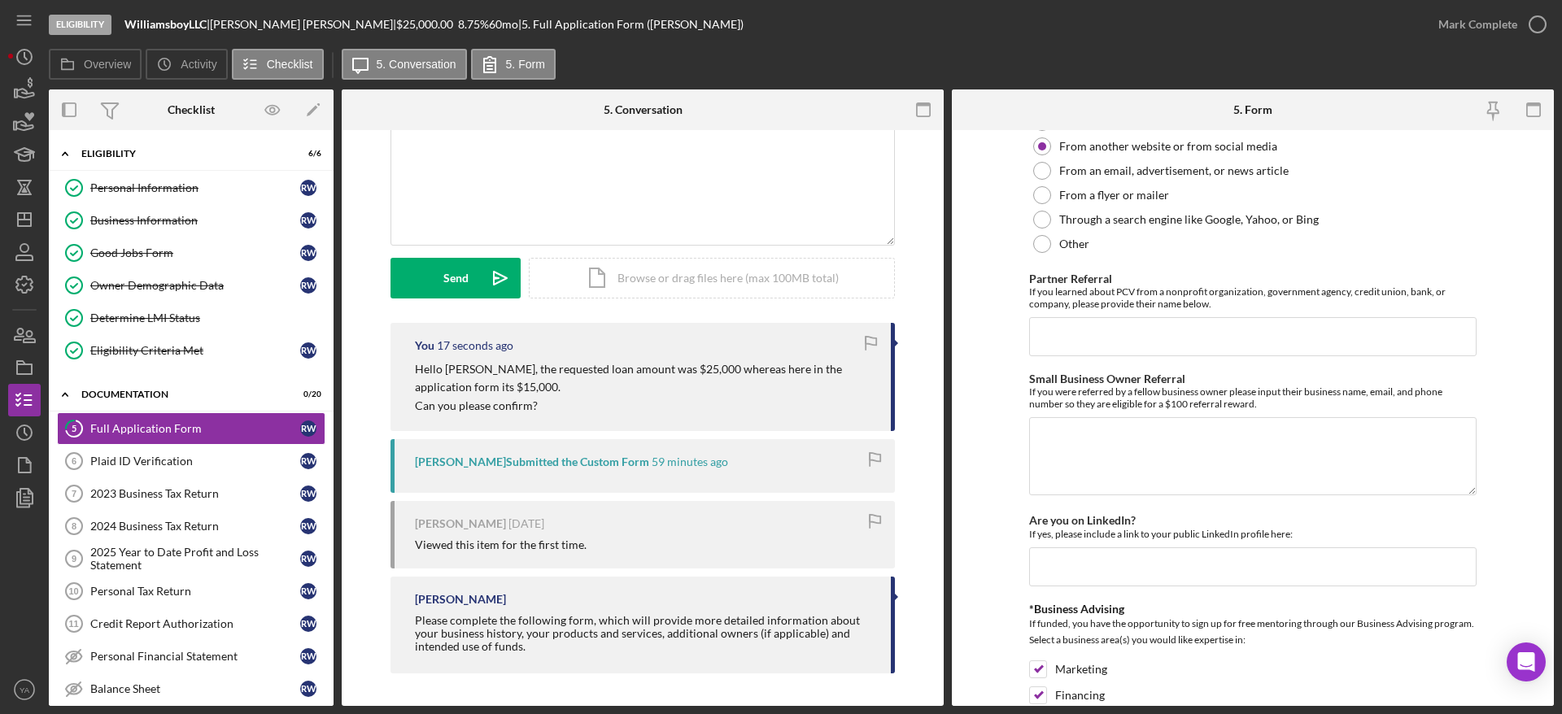
scroll to position [2149, 0]
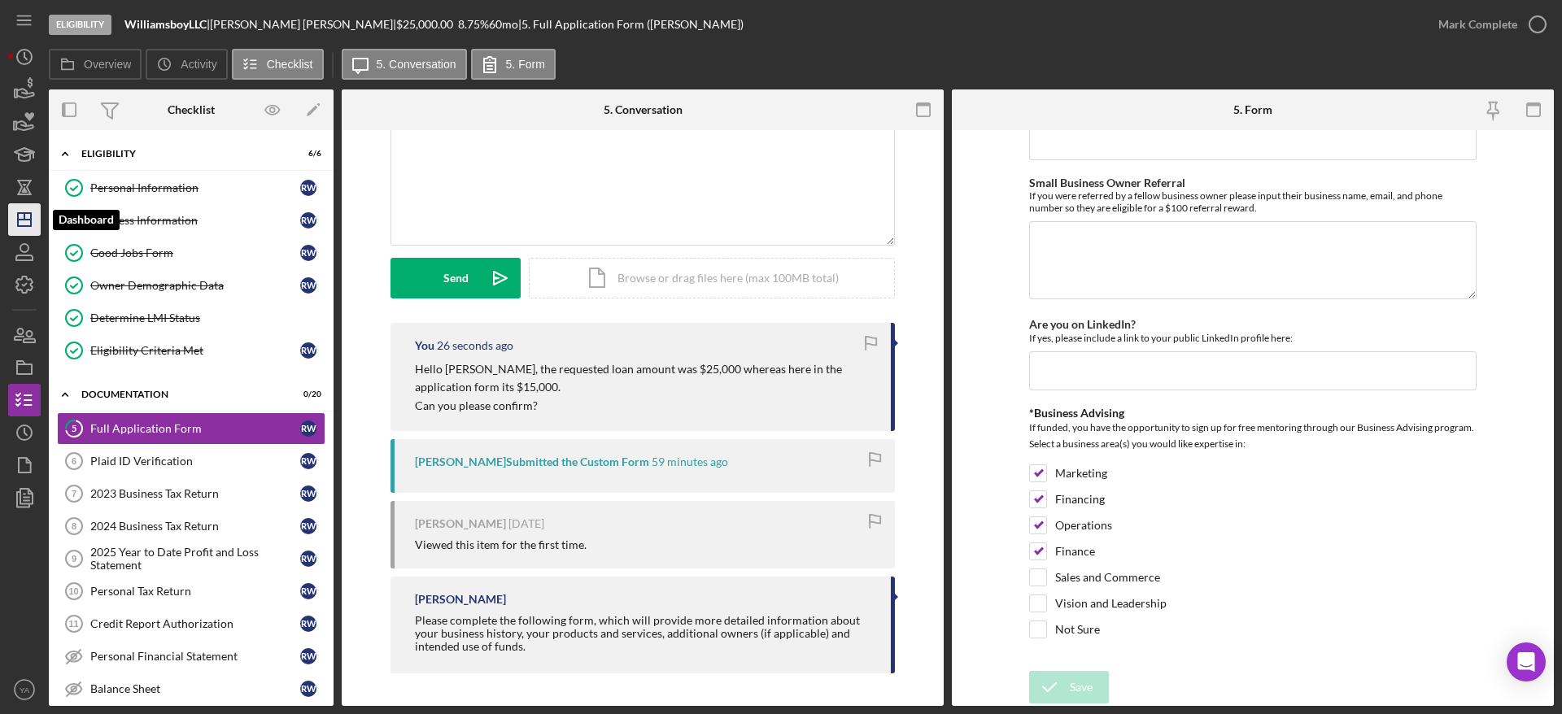
click at [21, 221] on icon "Icon/Dashboard" at bounding box center [24, 219] width 41 height 41
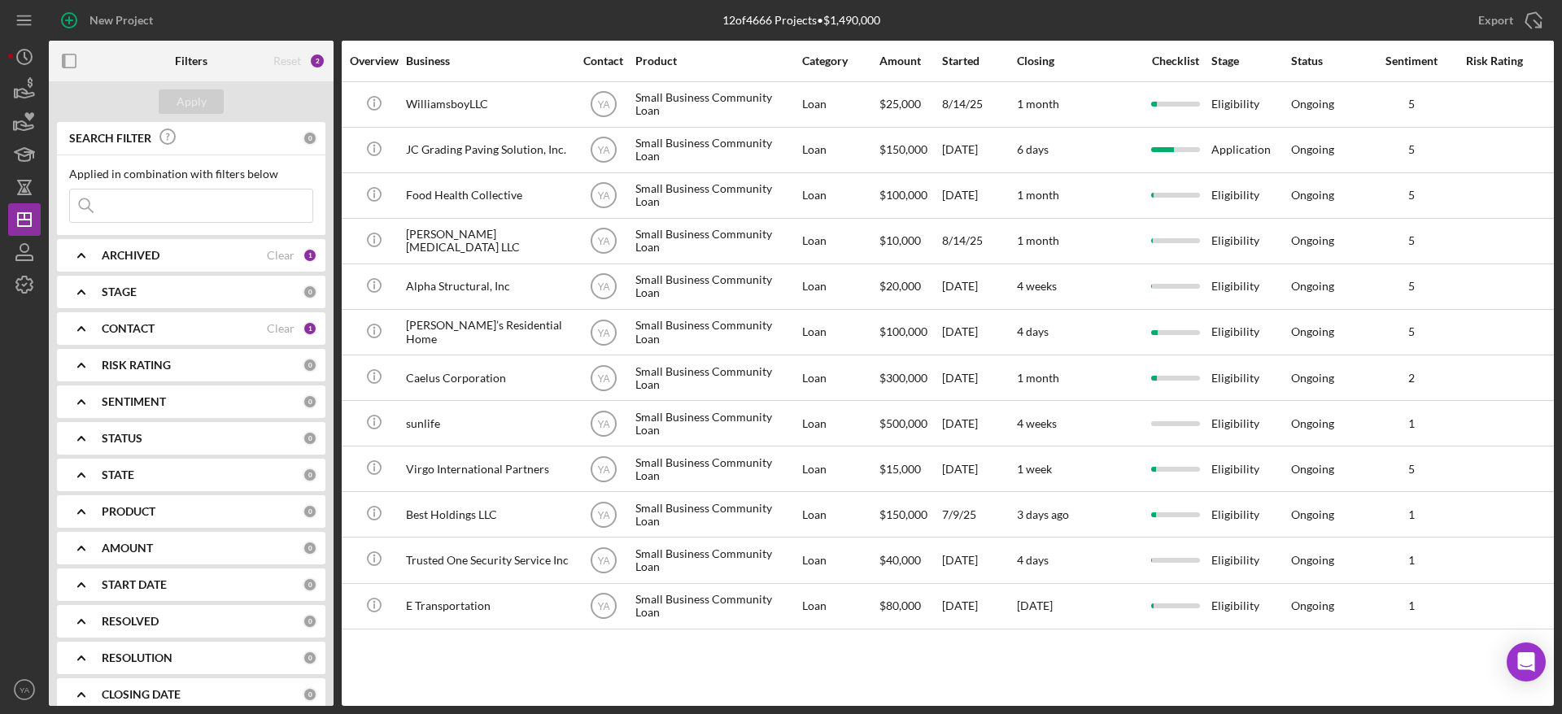
scroll to position [0, 334]
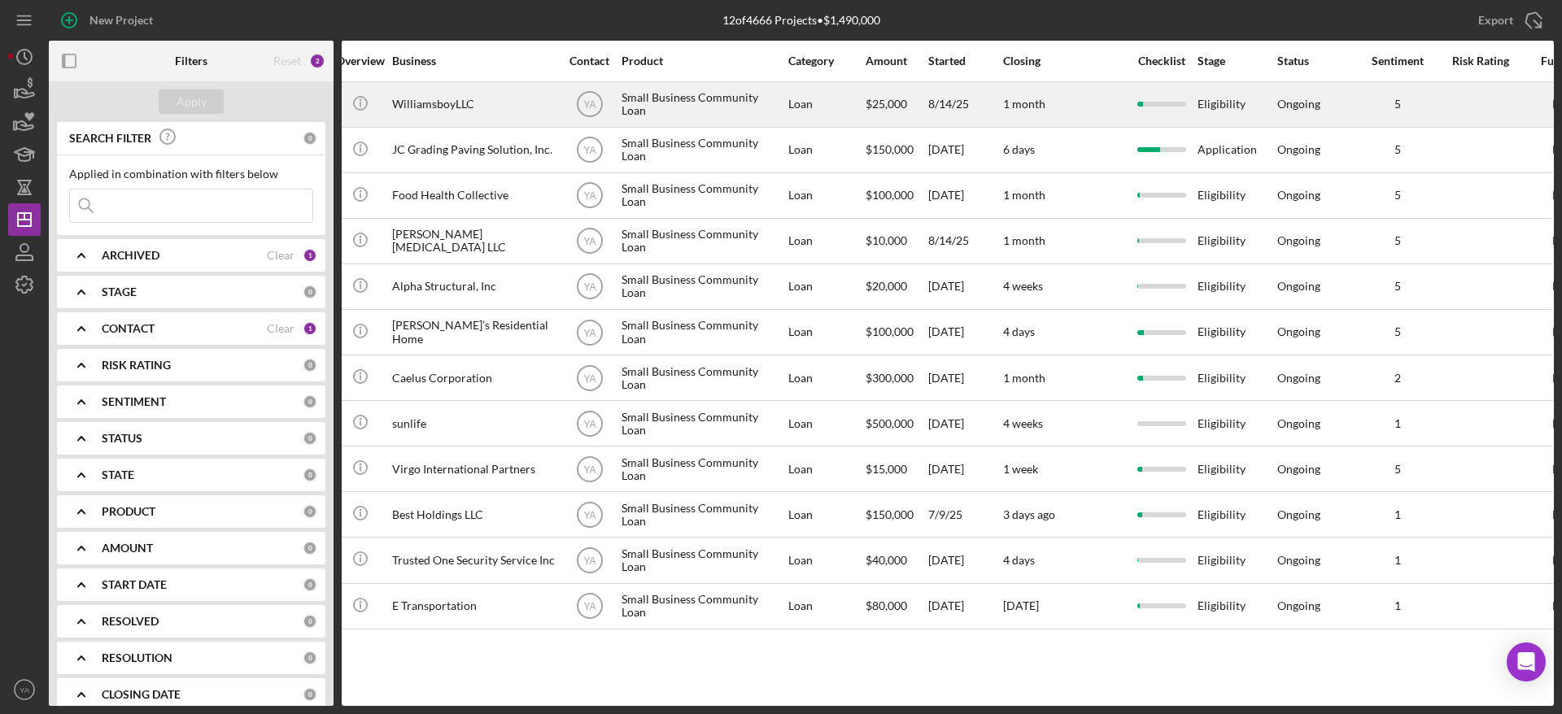
click at [987, 90] on div "8/14/25" at bounding box center [964, 104] width 73 height 43
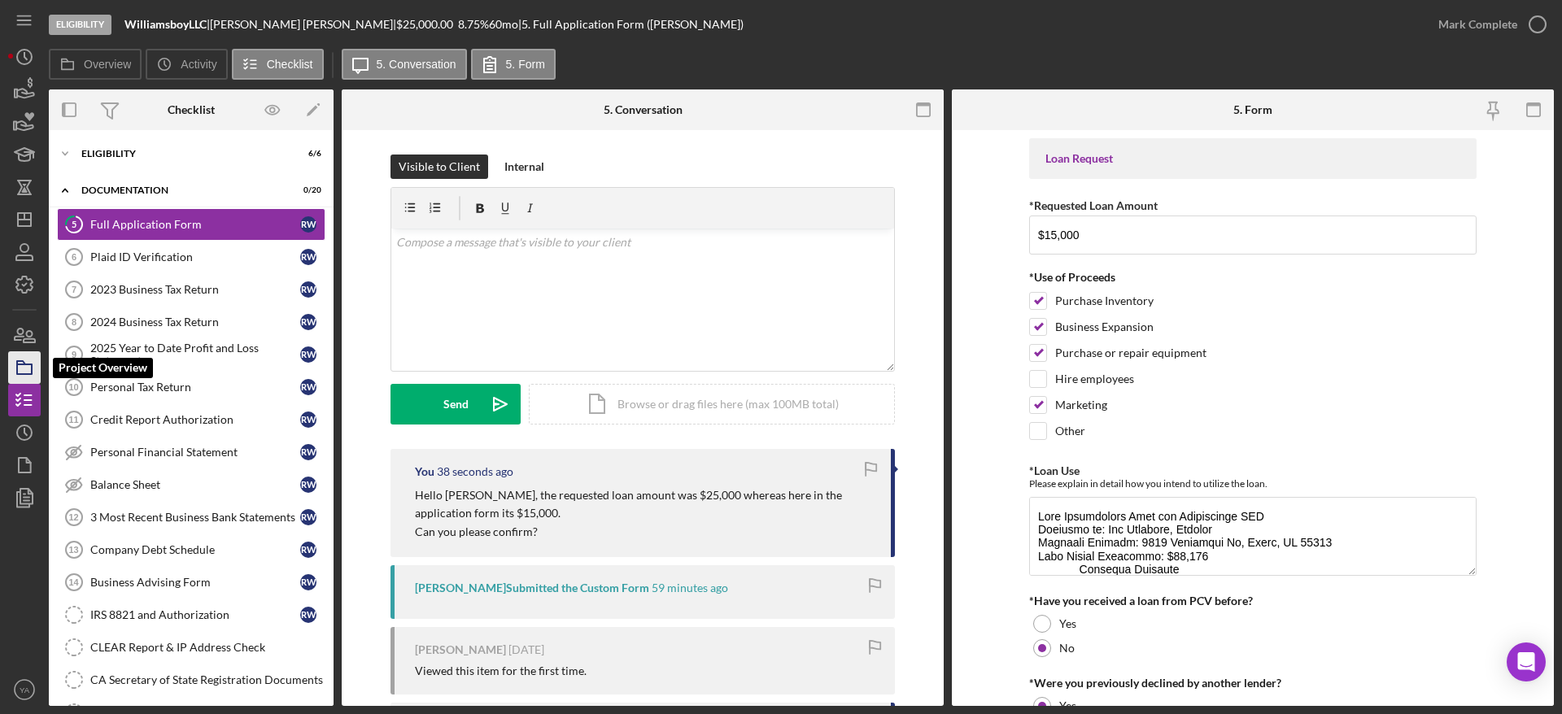
click at [11, 367] on icon "button" at bounding box center [24, 367] width 41 height 41
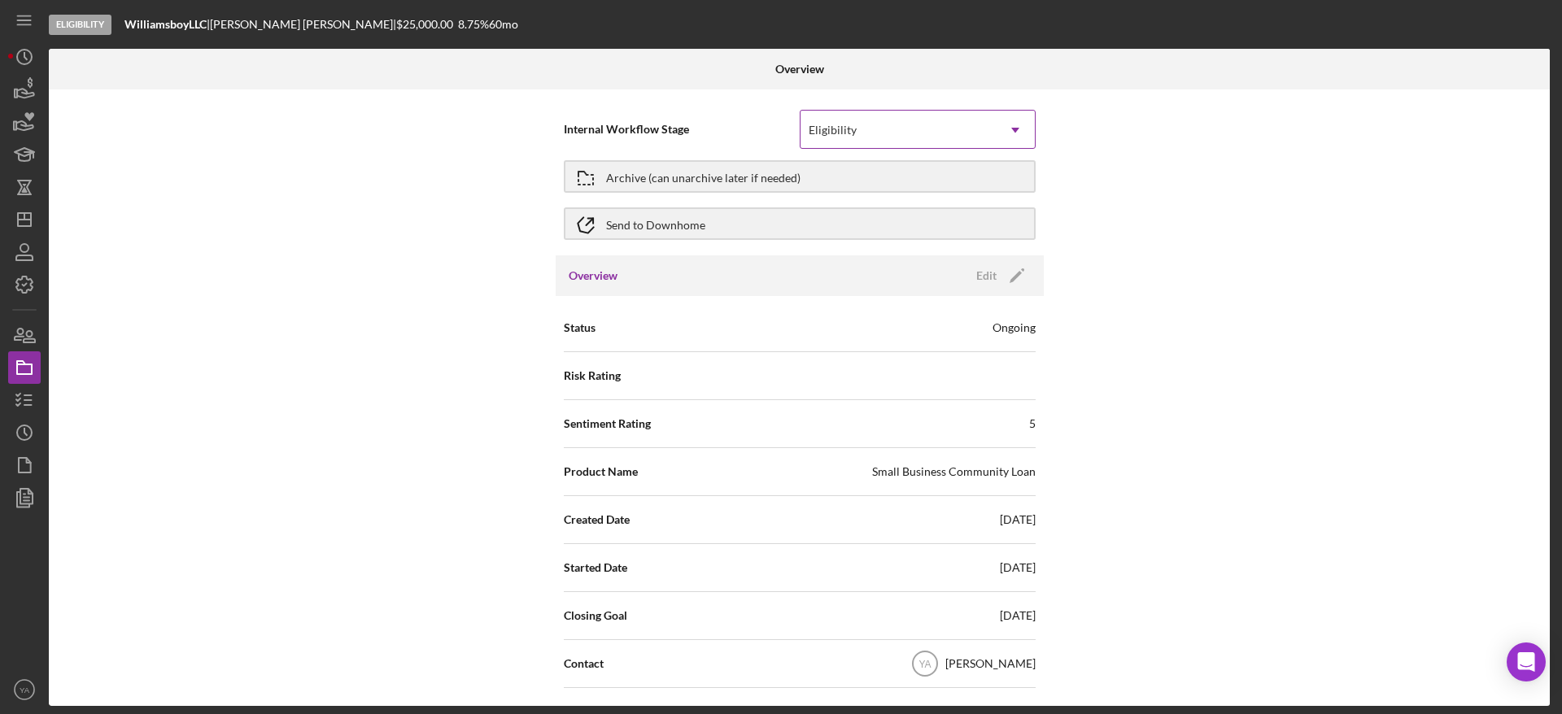
click at [870, 136] on div "Eligibility" at bounding box center [898, 129] width 195 height 37
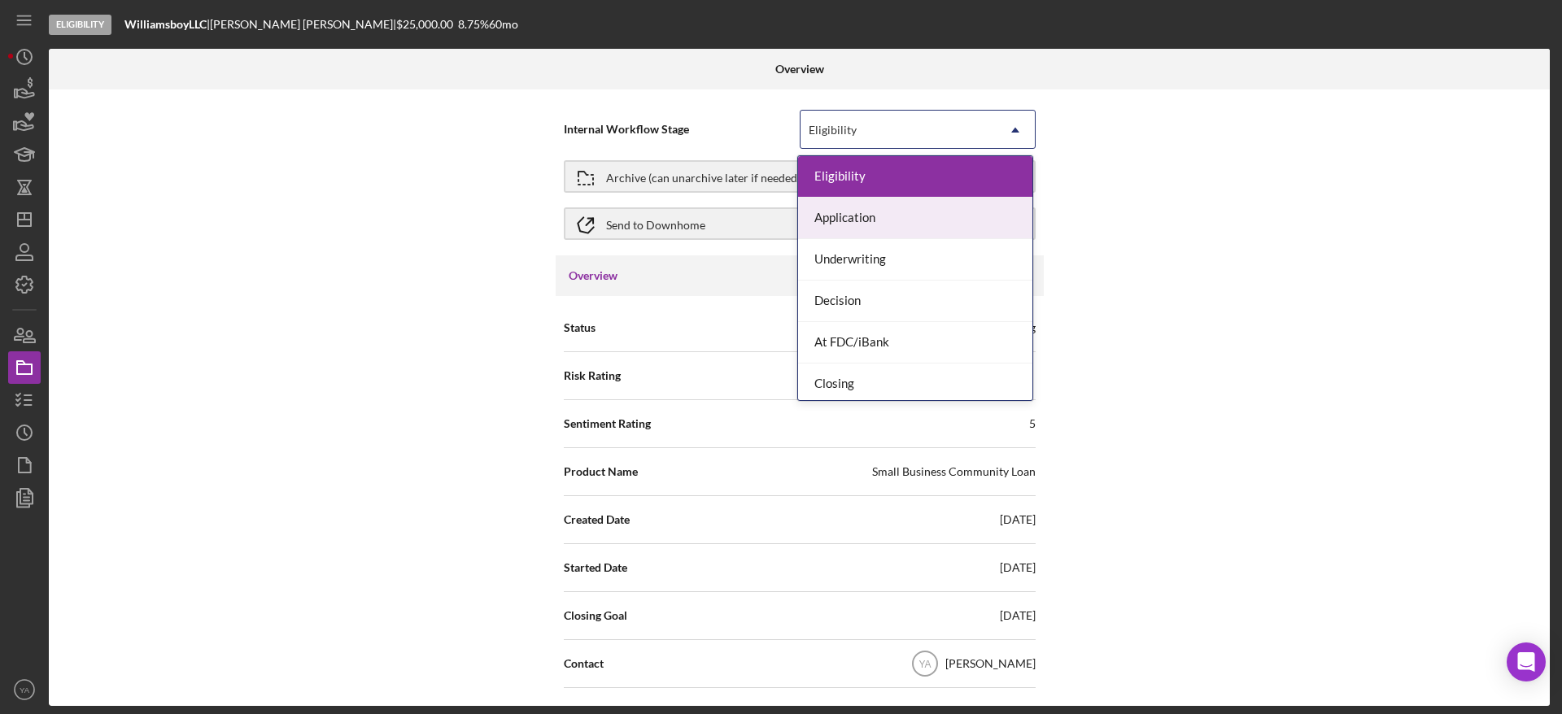
click at [870, 214] on div "Application" at bounding box center [915, 219] width 234 height 42
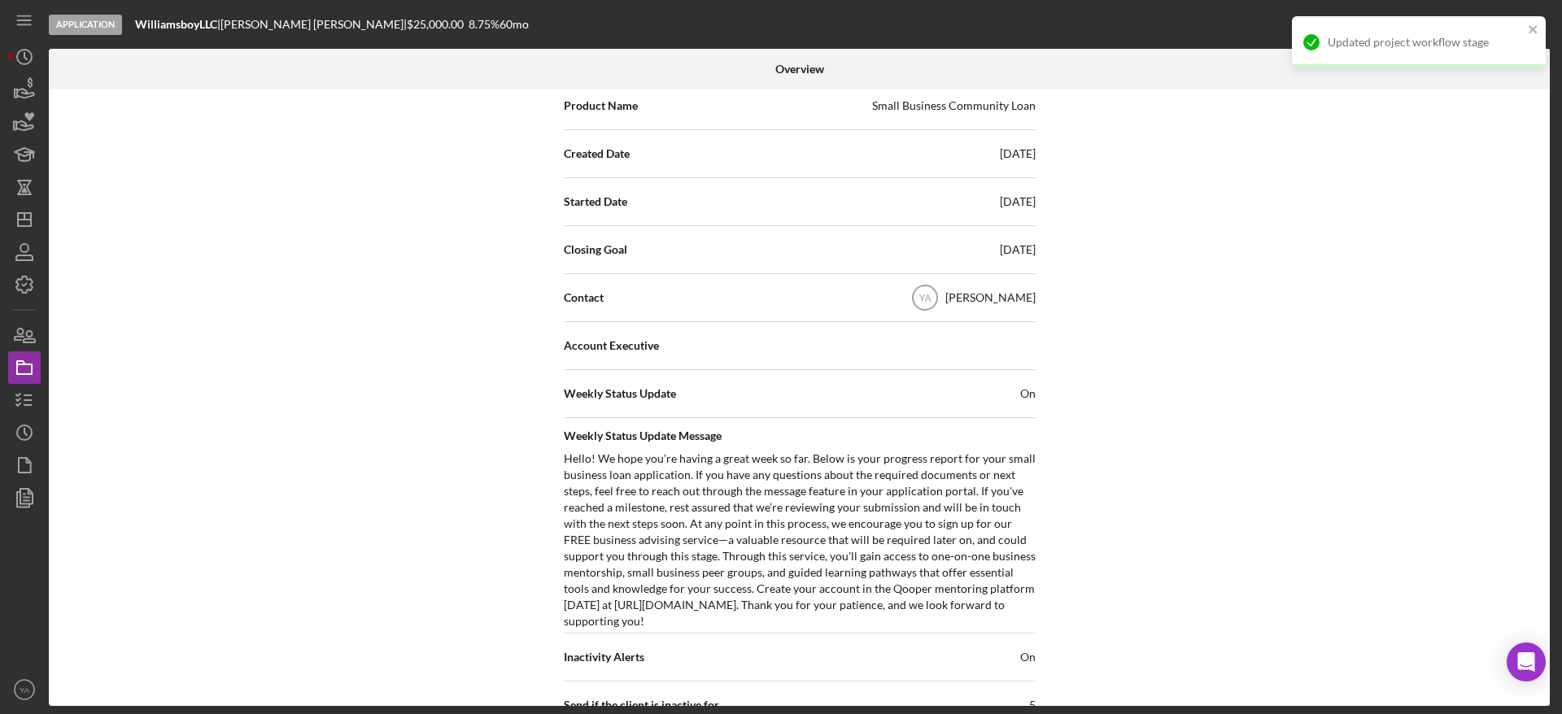
scroll to position [122, 0]
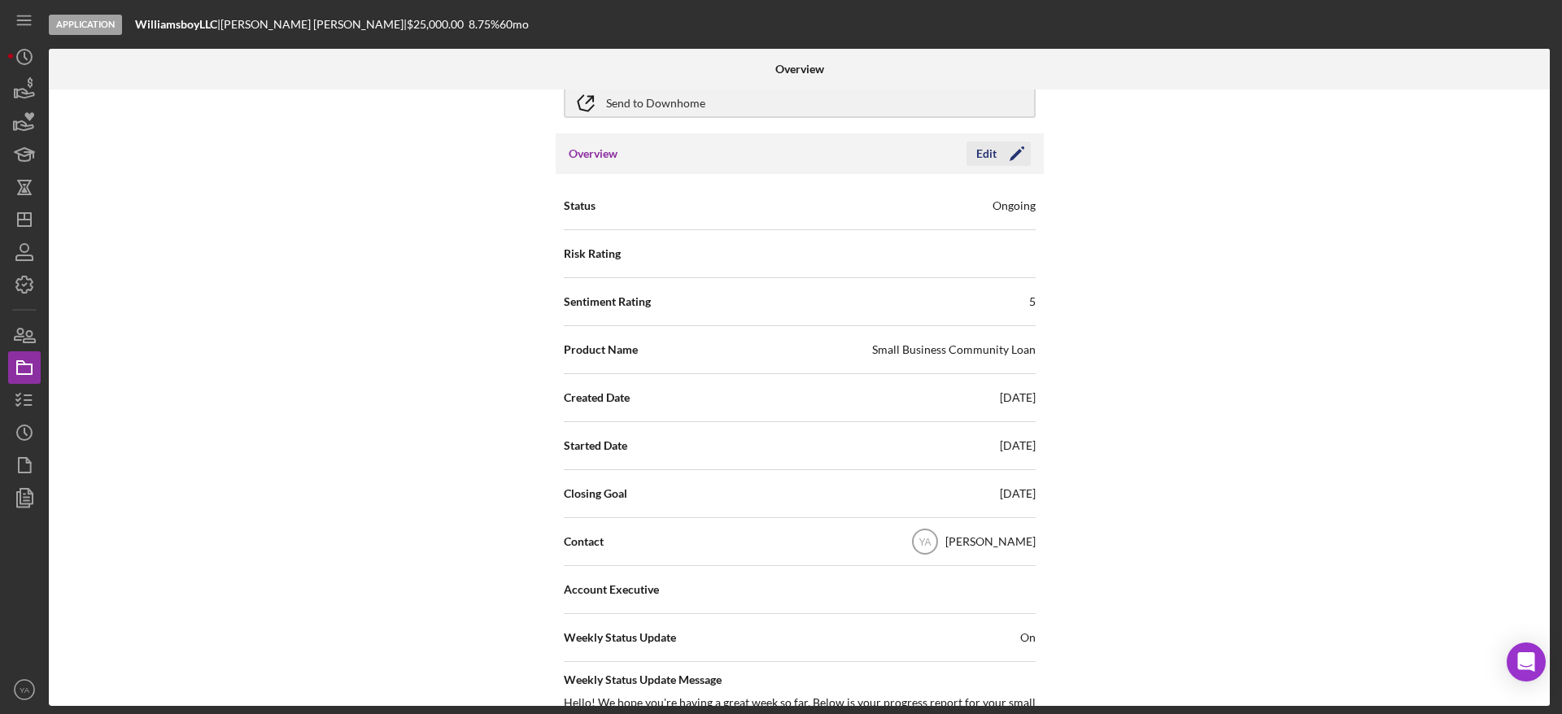
click at [1012, 157] on icon "Icon/Edit" at bounding box center [1017, 153] width 41 height 41
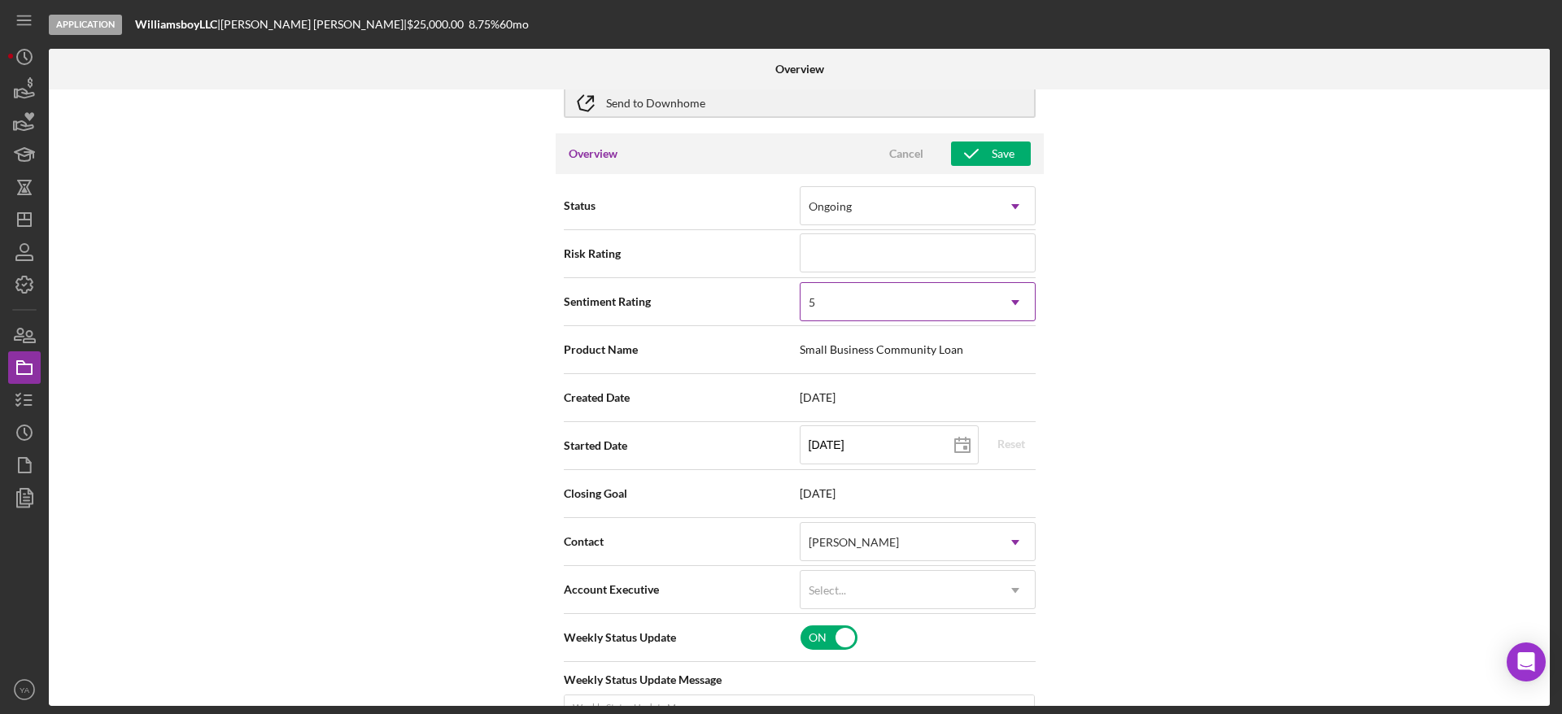
click at [901, 312] on div "5" at bounding box center [898, 302] width 195 height 37
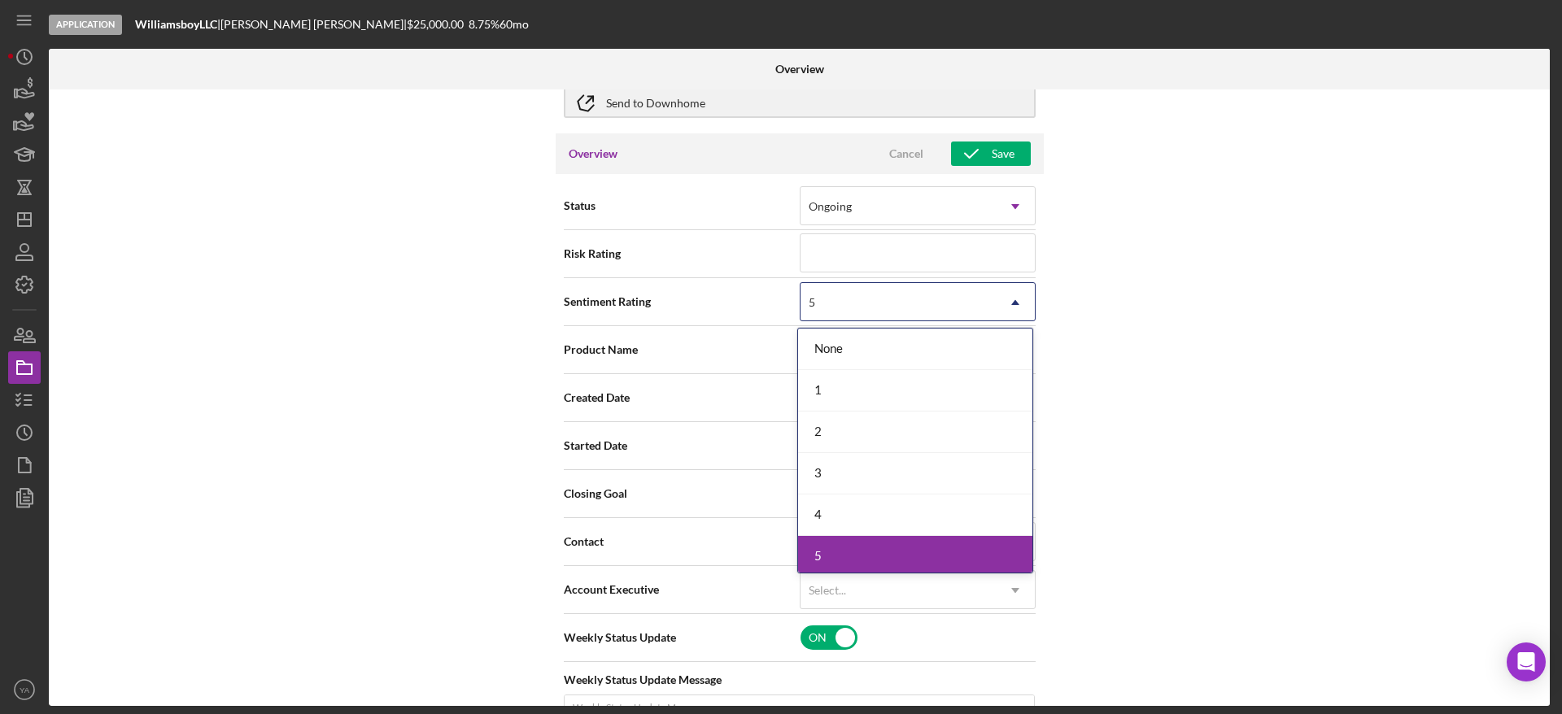
click at [876, 540] on div "5" at bounding box center [915, 557] width 234 height 42
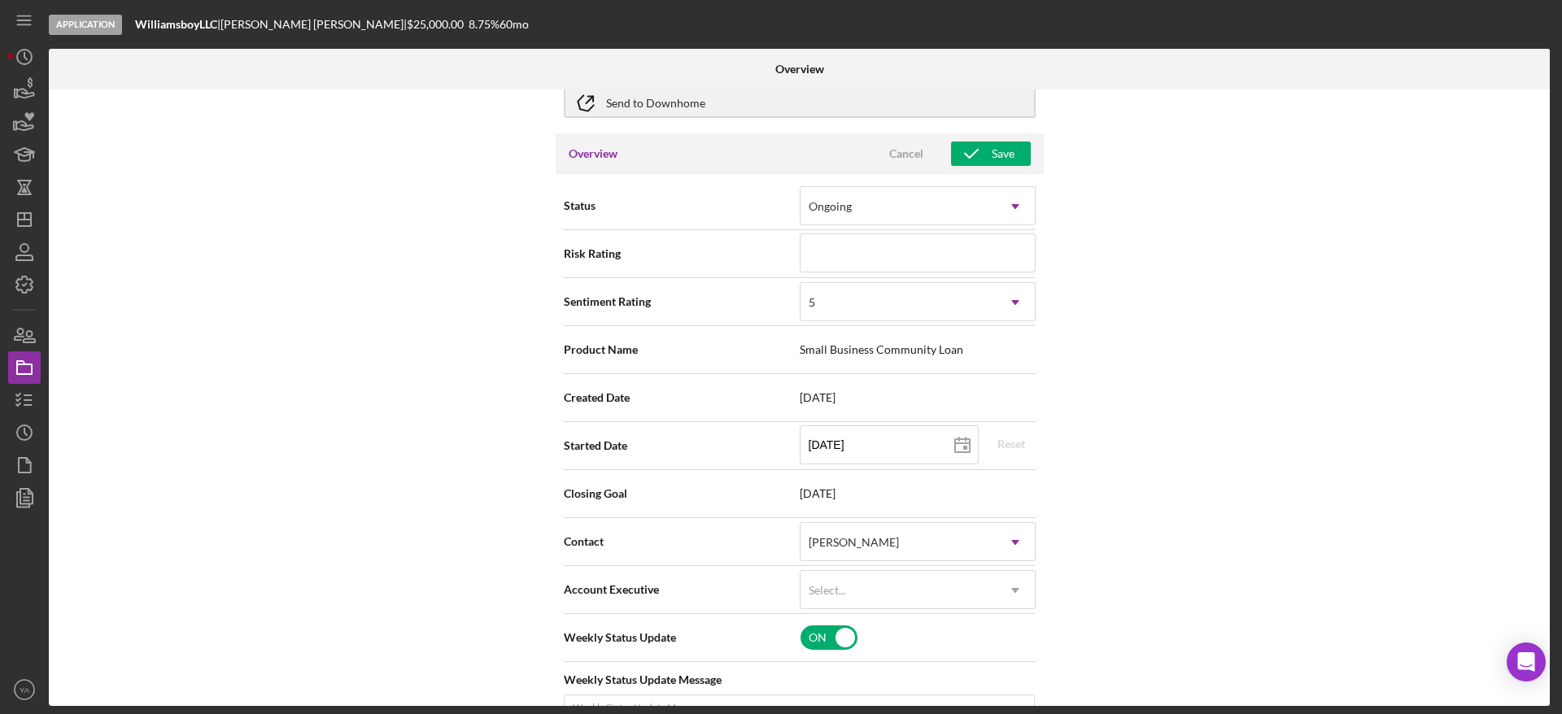
click at [915, 322] on div "Sentiment Rating option 5, selected. 5 Icon/Dropdown Arrow" at bounding box center [800, 302] width 472 height 48
click at [874, 317] on div "5" at bounding box center [898, 302] width 195 height 37
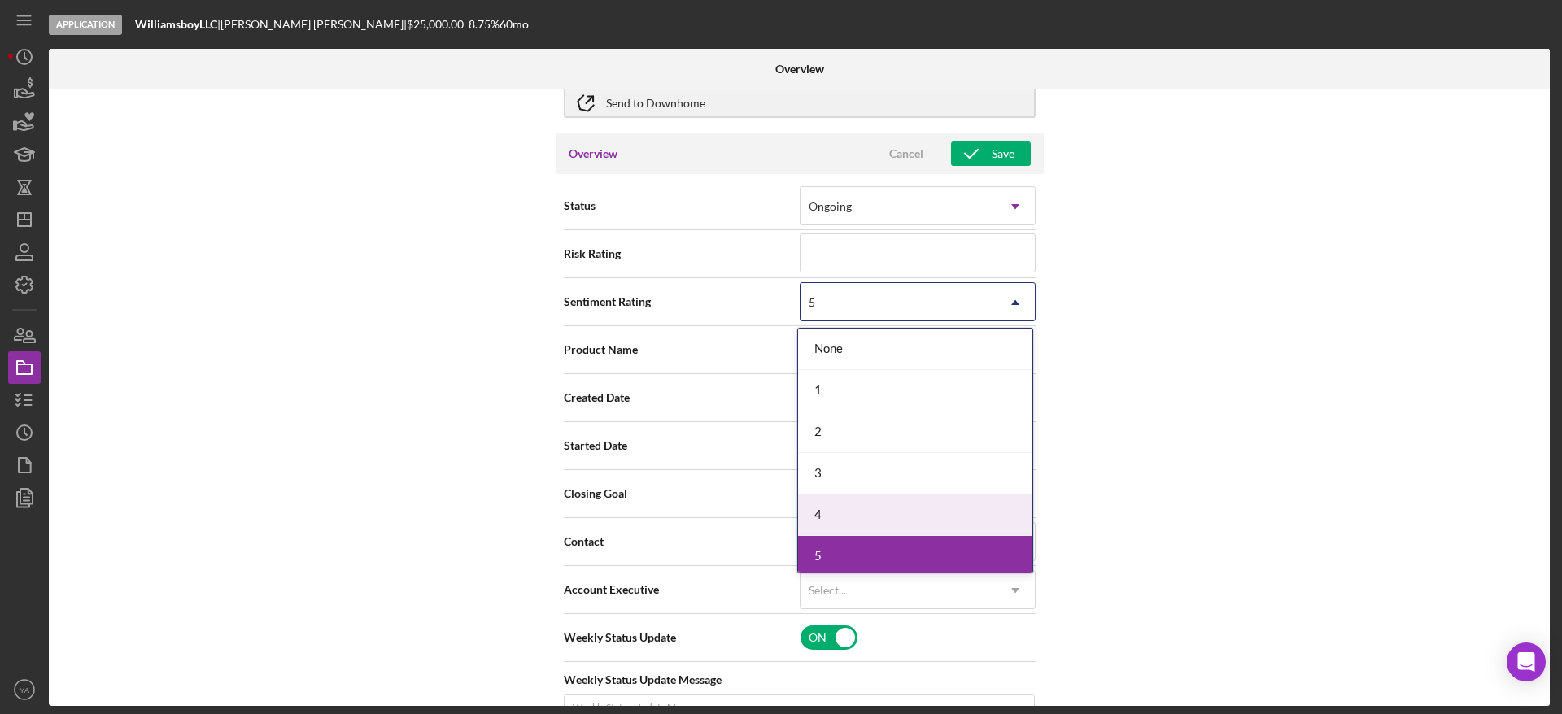
click at [837, 509] on div "4" at bounding box center [915, 516] width 234 height 42
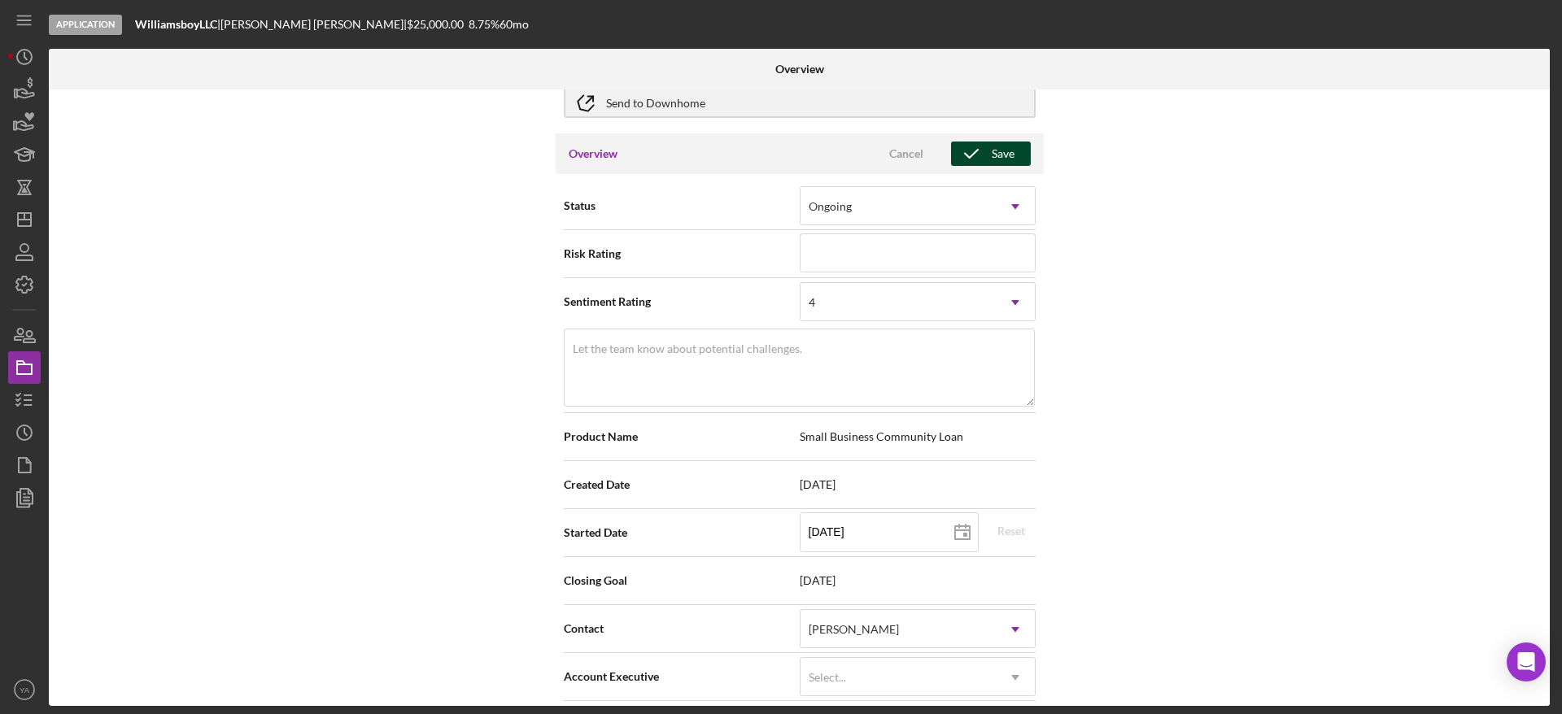
click at [997, 155] on div "Save" at bounding box center [1003, 154] width 23 height 24
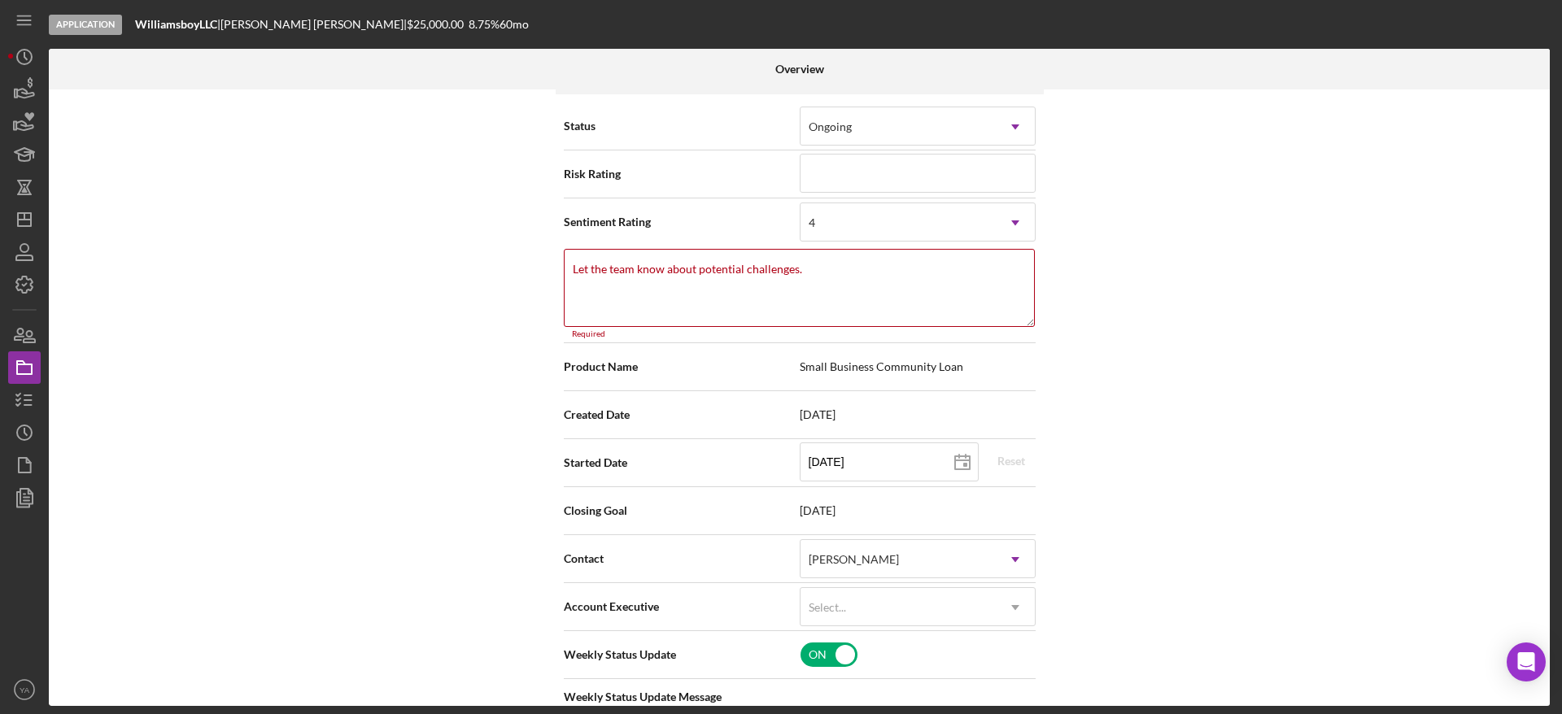
scroll to position [117, 0]
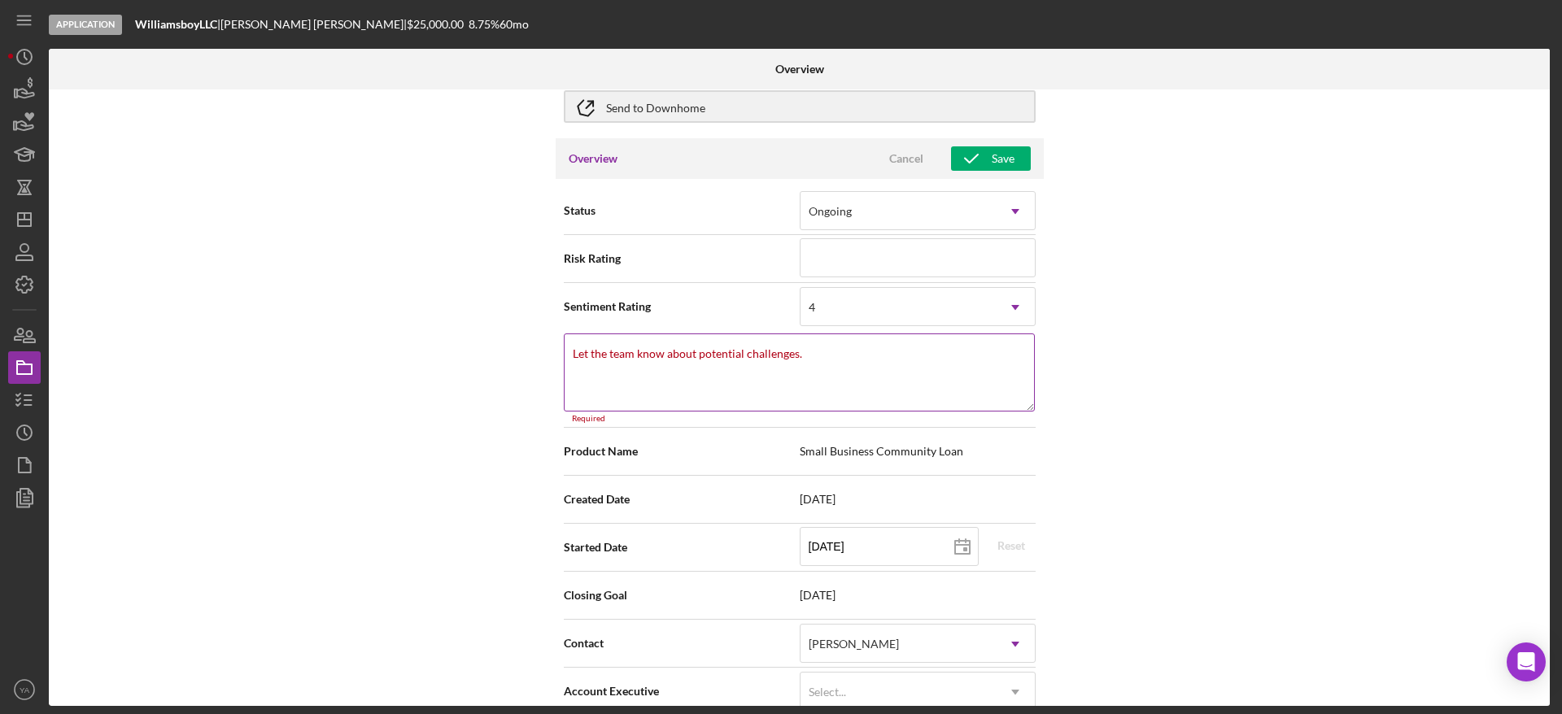
click at [772, 385] on textarea "Let the team know about potential challenges." at bounding box center [799, 373] width 471 height 78
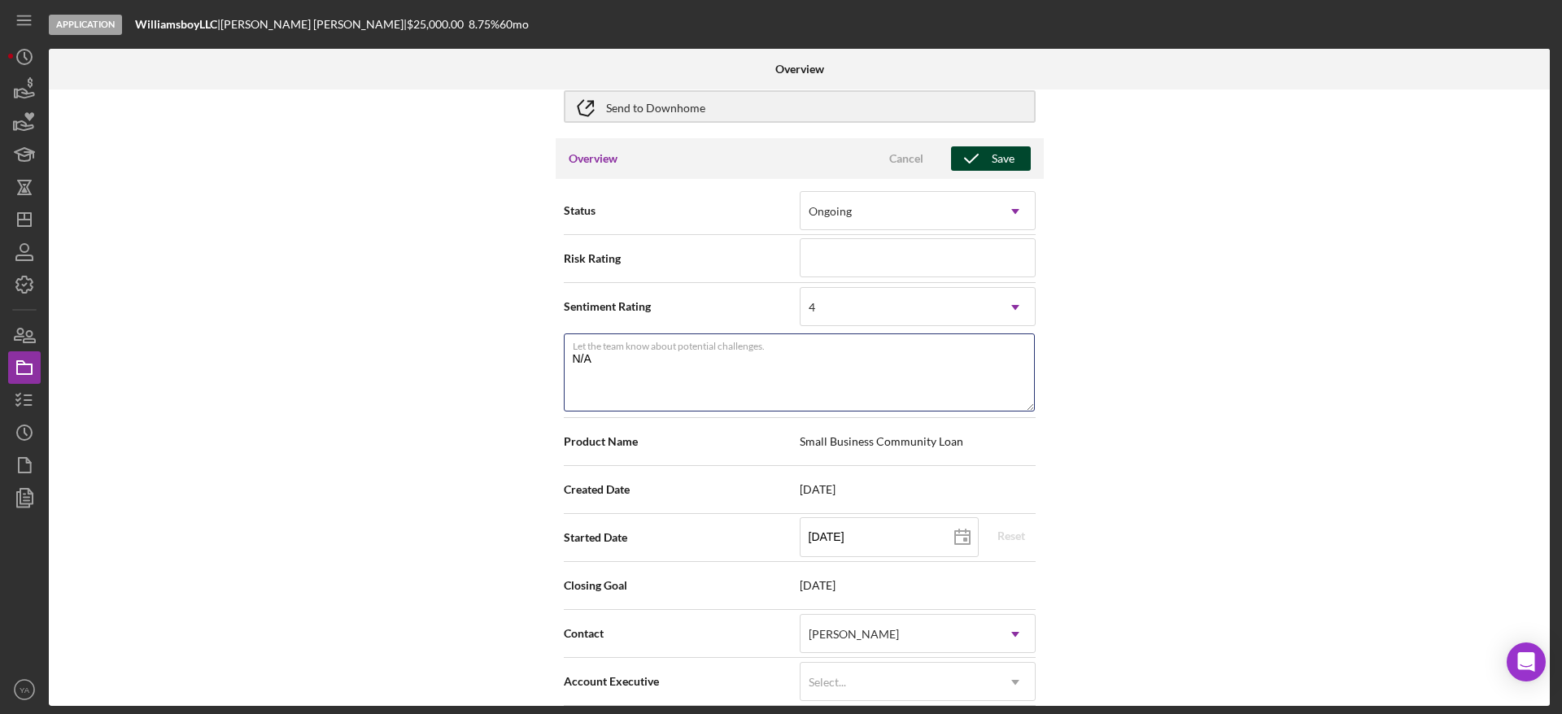
type textarea "N/A"
click at [1003, 168] on div "Save" at bounding box center [1003, 158] width 23 height 24
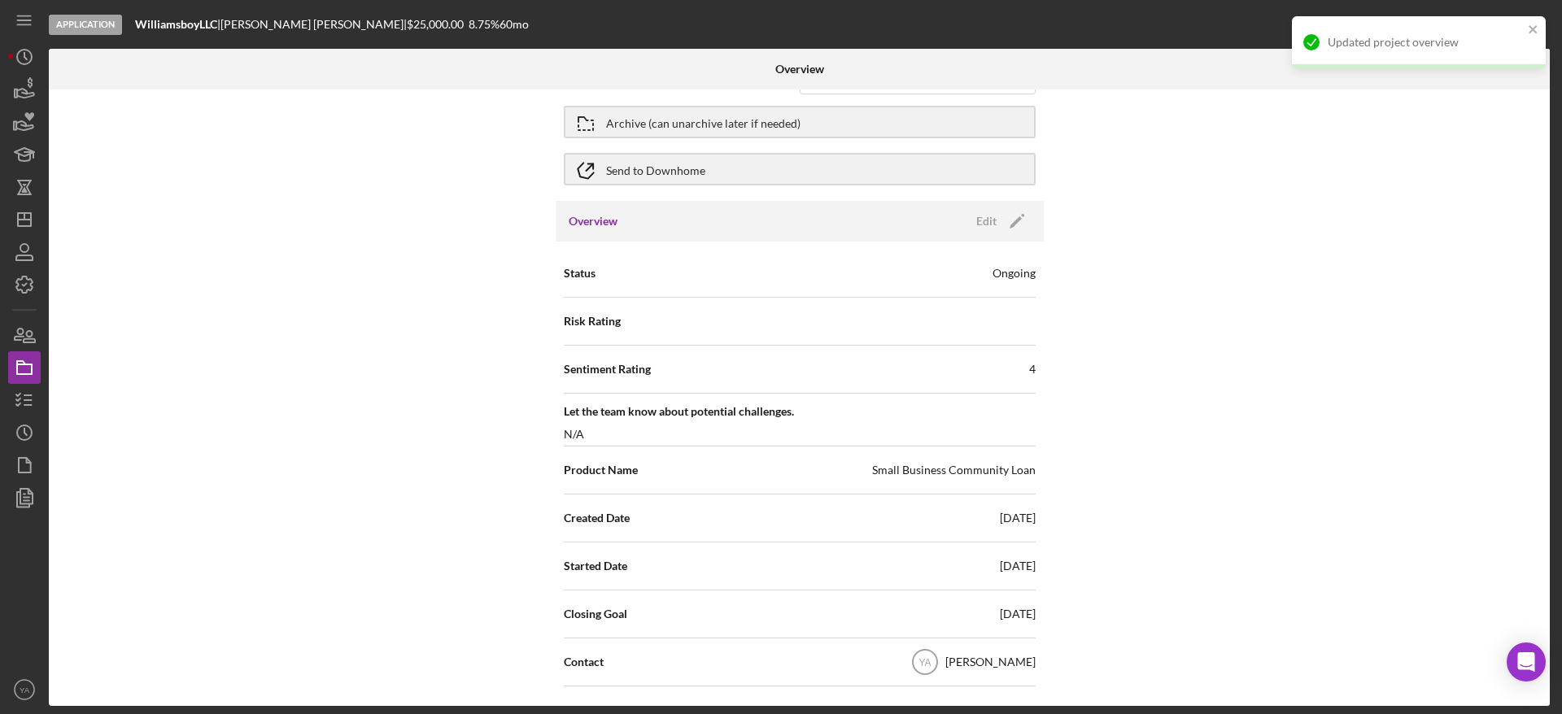
scroll to position [0, 0]
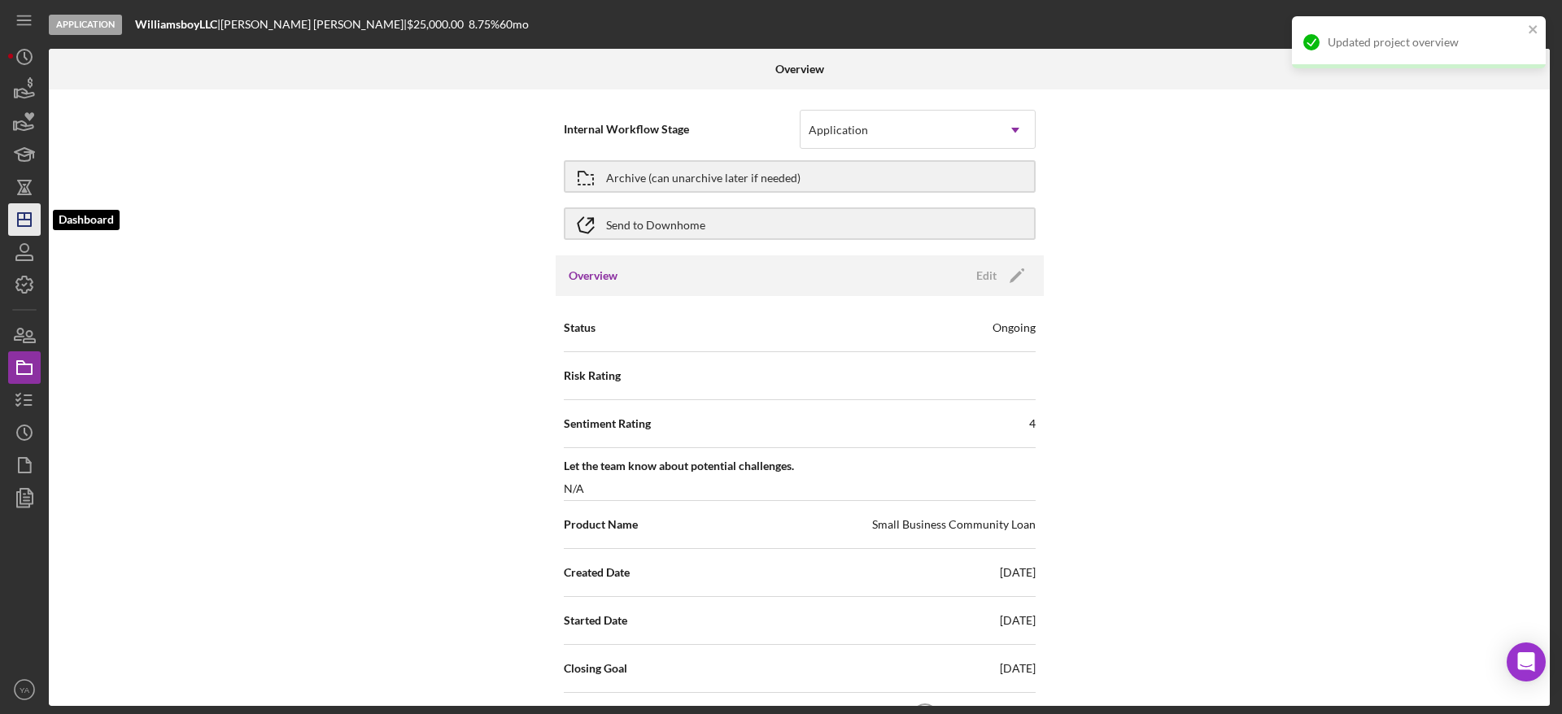
click at [20, 218] on icon "Icon/Dashboard" at bounding box center [24, 219] width 41 height 41
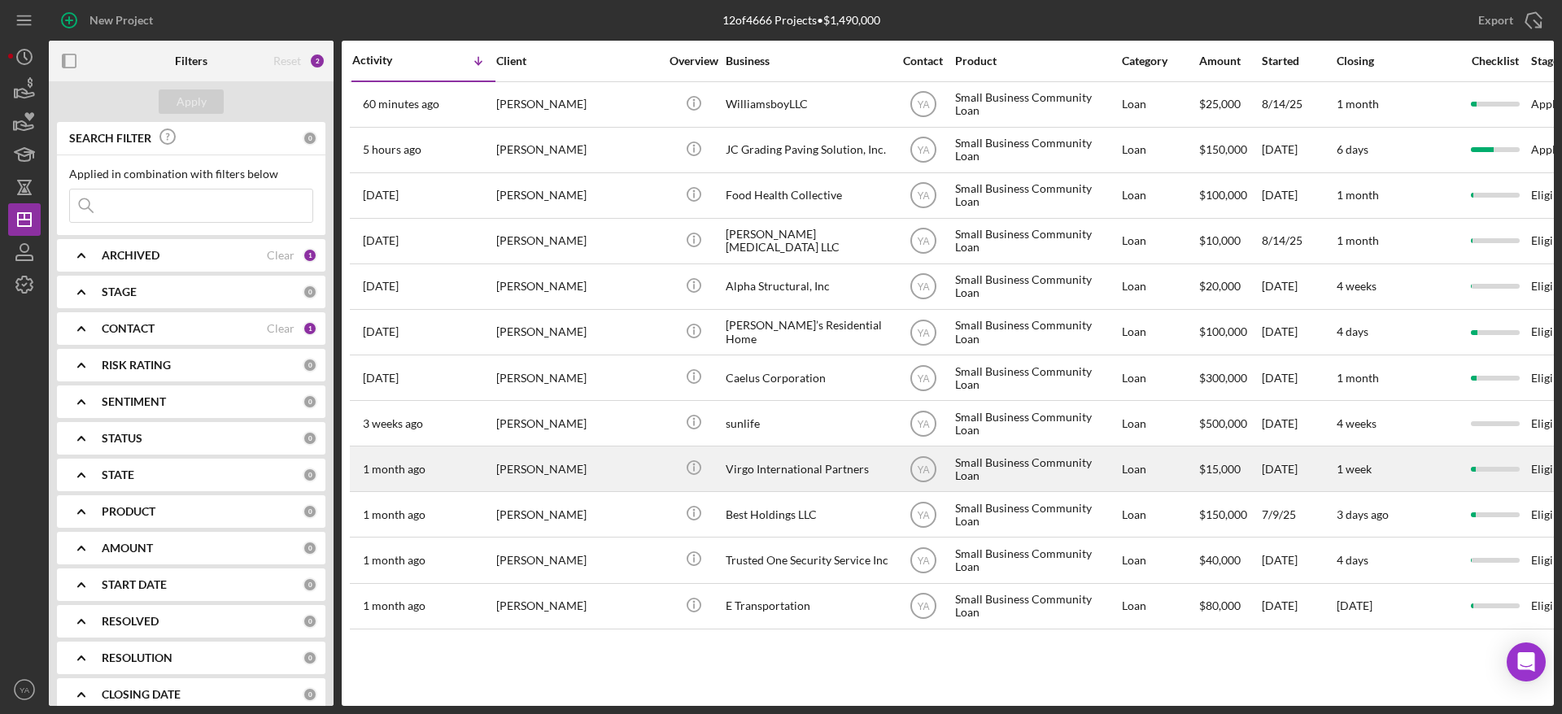
click at [572, 469] on div "[PERSON_NAME]" at bounding box center [577, 469] width 163 height 43
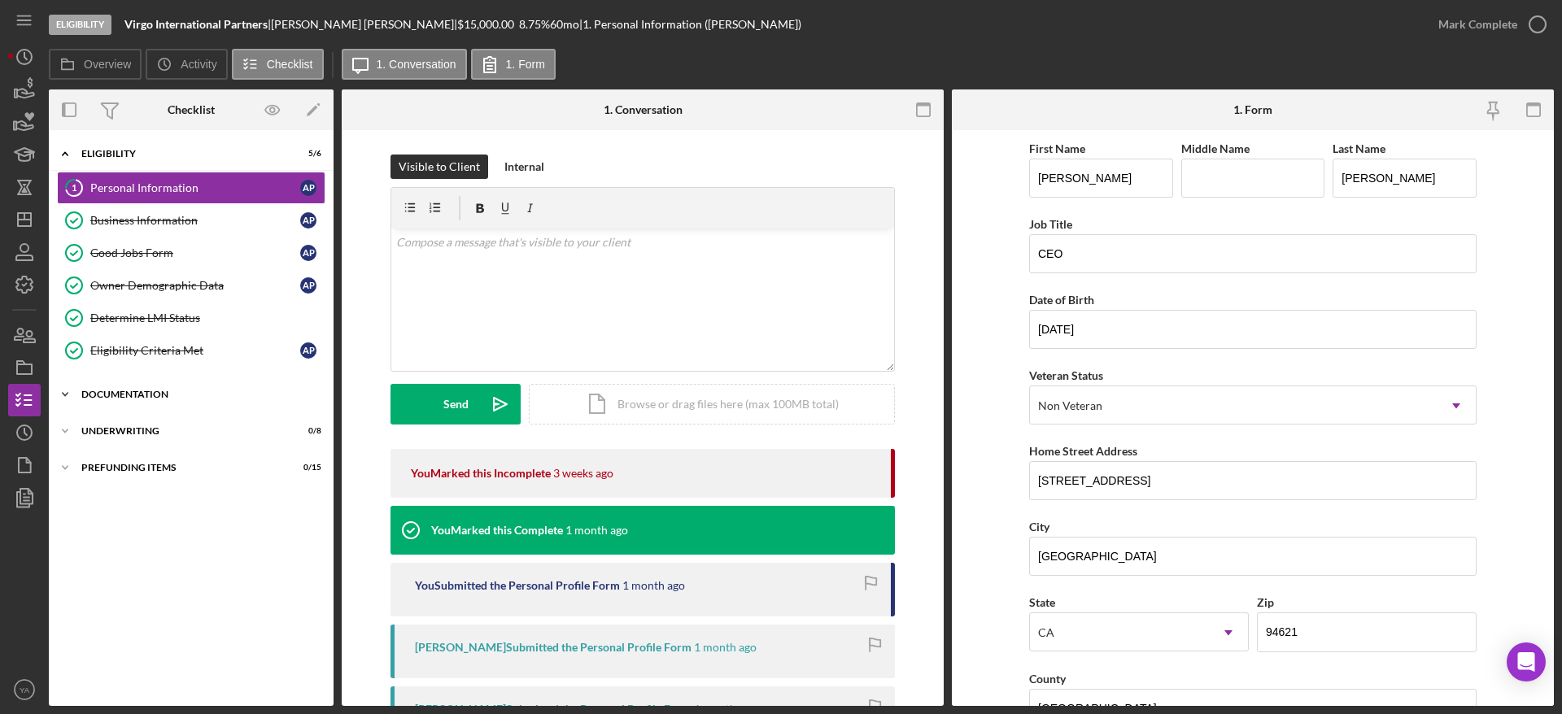
click at [181, 403] on div "Icon/Expander Documentation 0 / 20" at bounding box center [191, 394] width 285 height 33
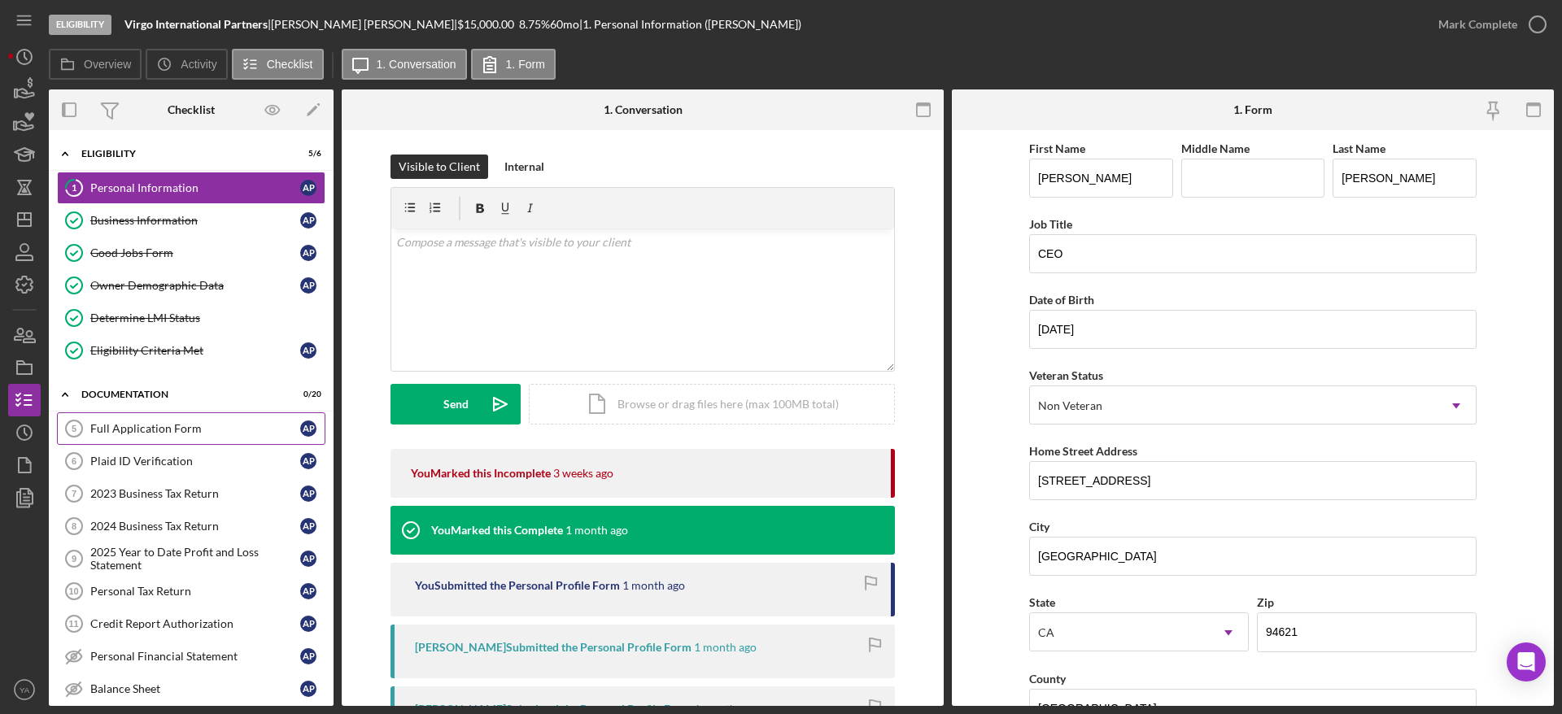
click at [173, 425] on div "Full Application Form" at bounding box center [195, 428] width 210 height 13
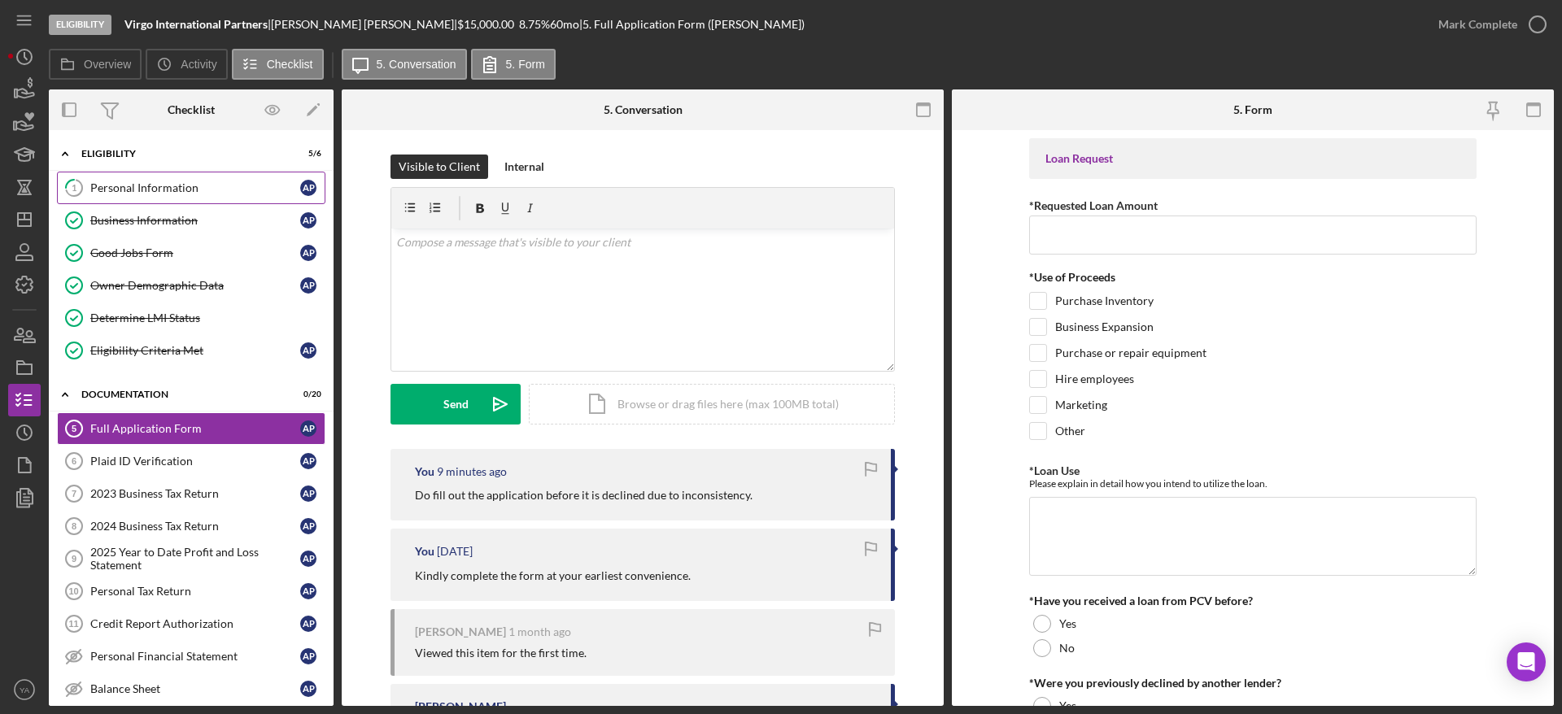
click at [194, 190] on div "Personal Information" at bounding box center [195, 187] width 210 height 13
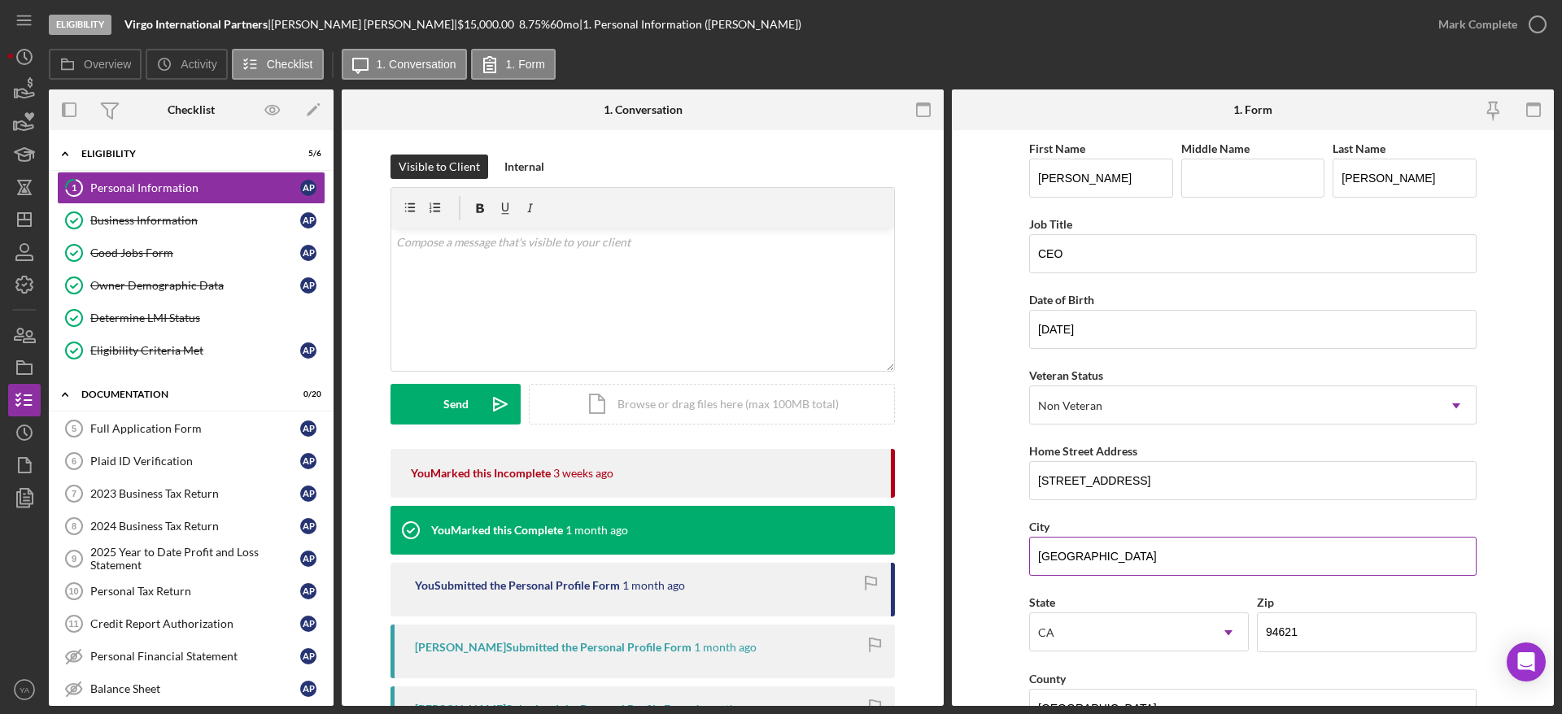
scroll to position [122, 0]
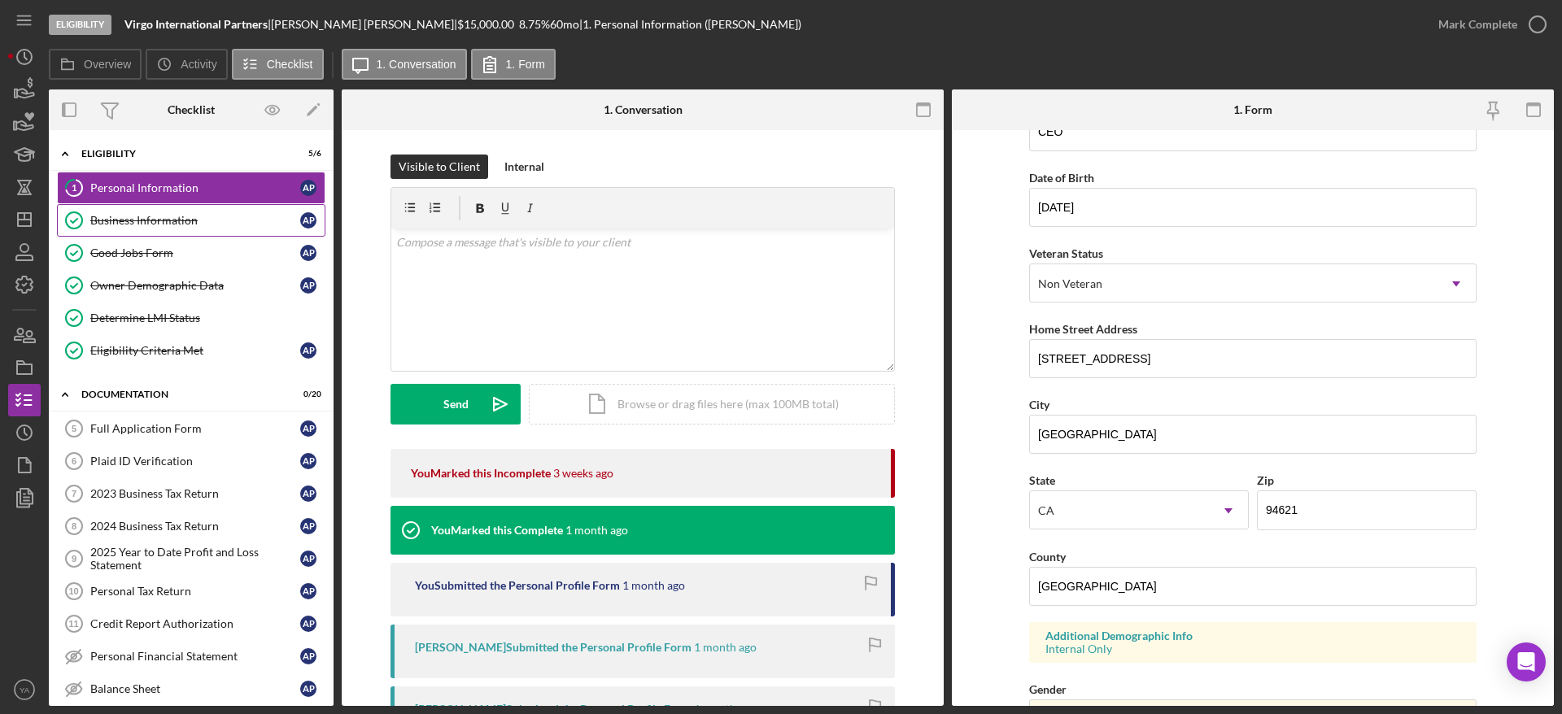
click at [247, 231] on link "Business Information Business Information A P" at bounding box center [191, 220] width 269 height 33
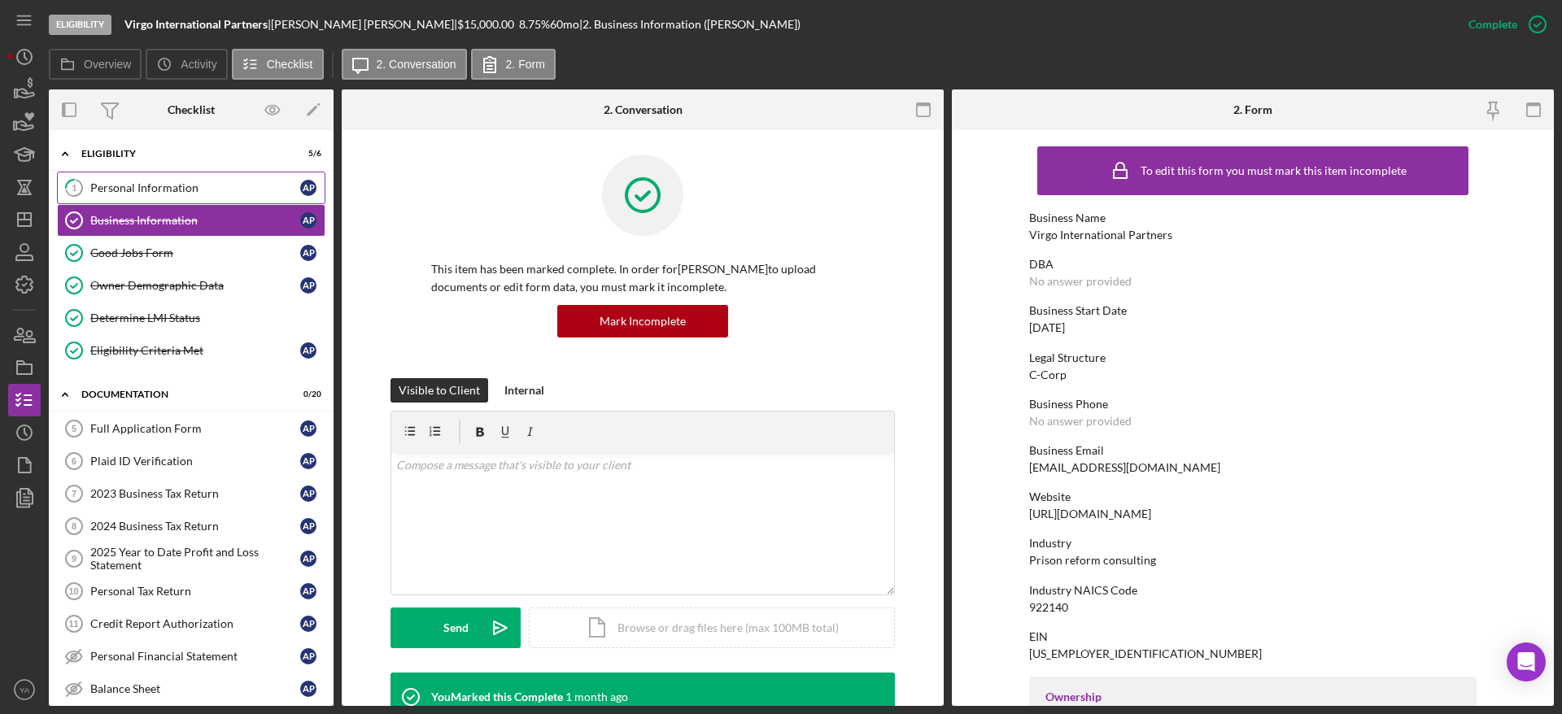
click at [173, 186] on div "Personal Information" at bounding box center [195, 187] width 210 height 13
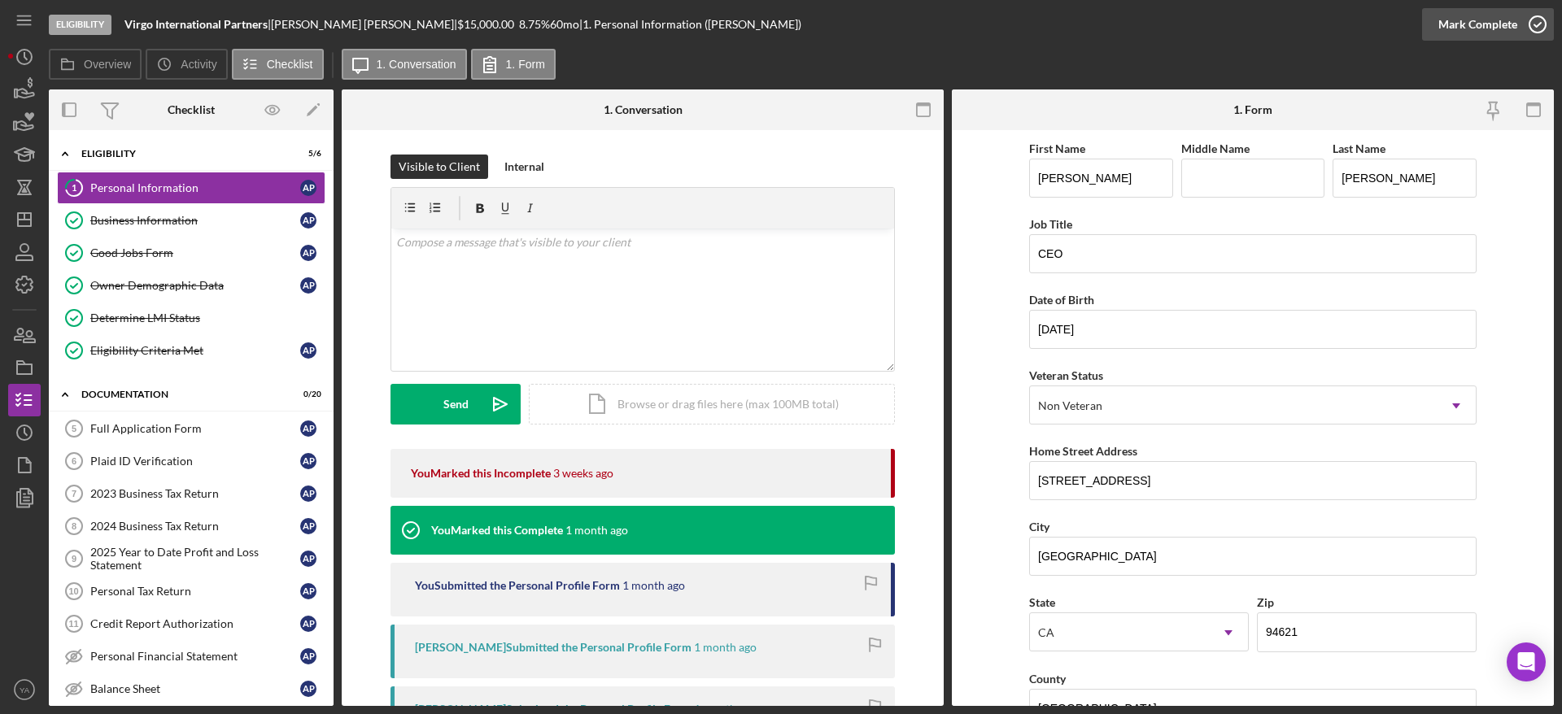
click at [1508, 22] on div "Mark Complete" at bounding box center [1478, 24] width 79 height 33
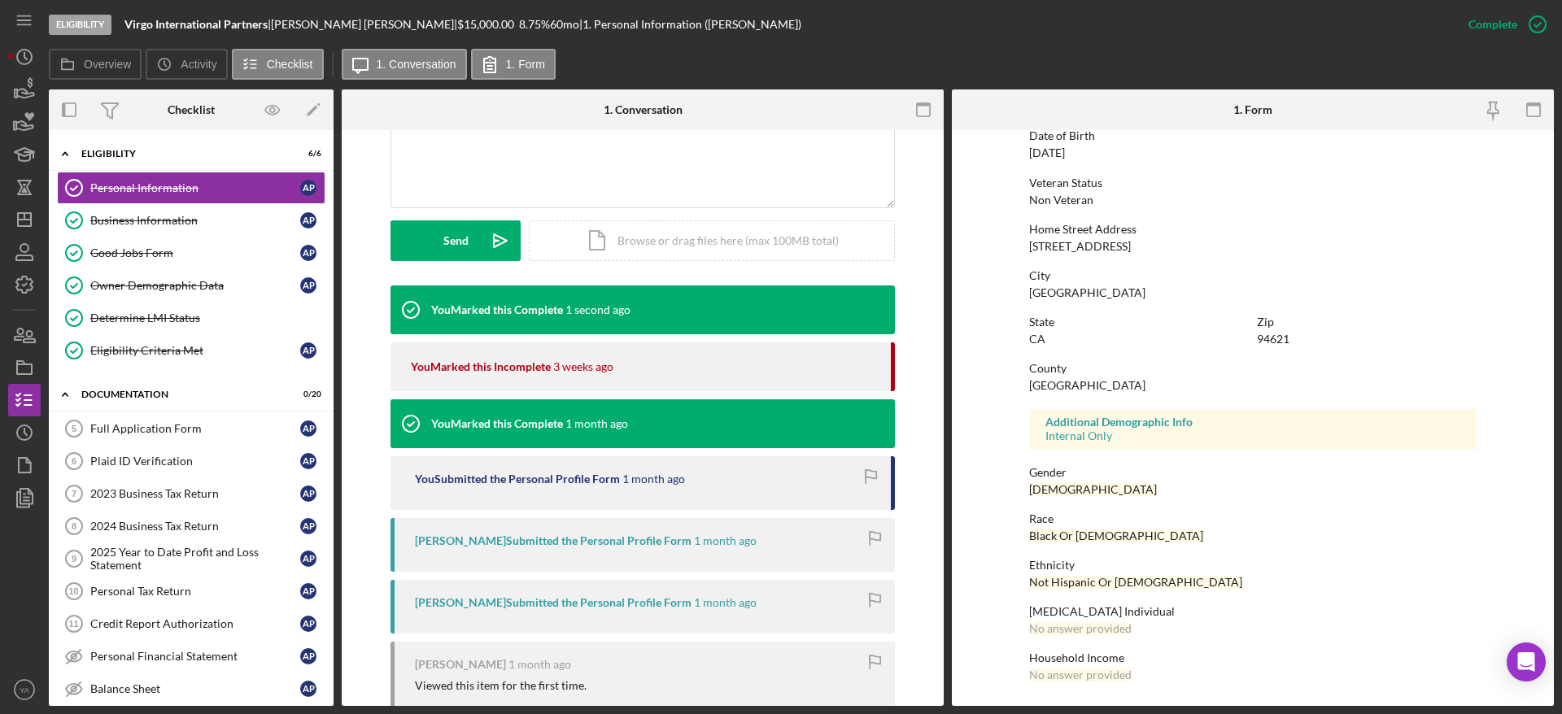
scroll to position [488, 0]
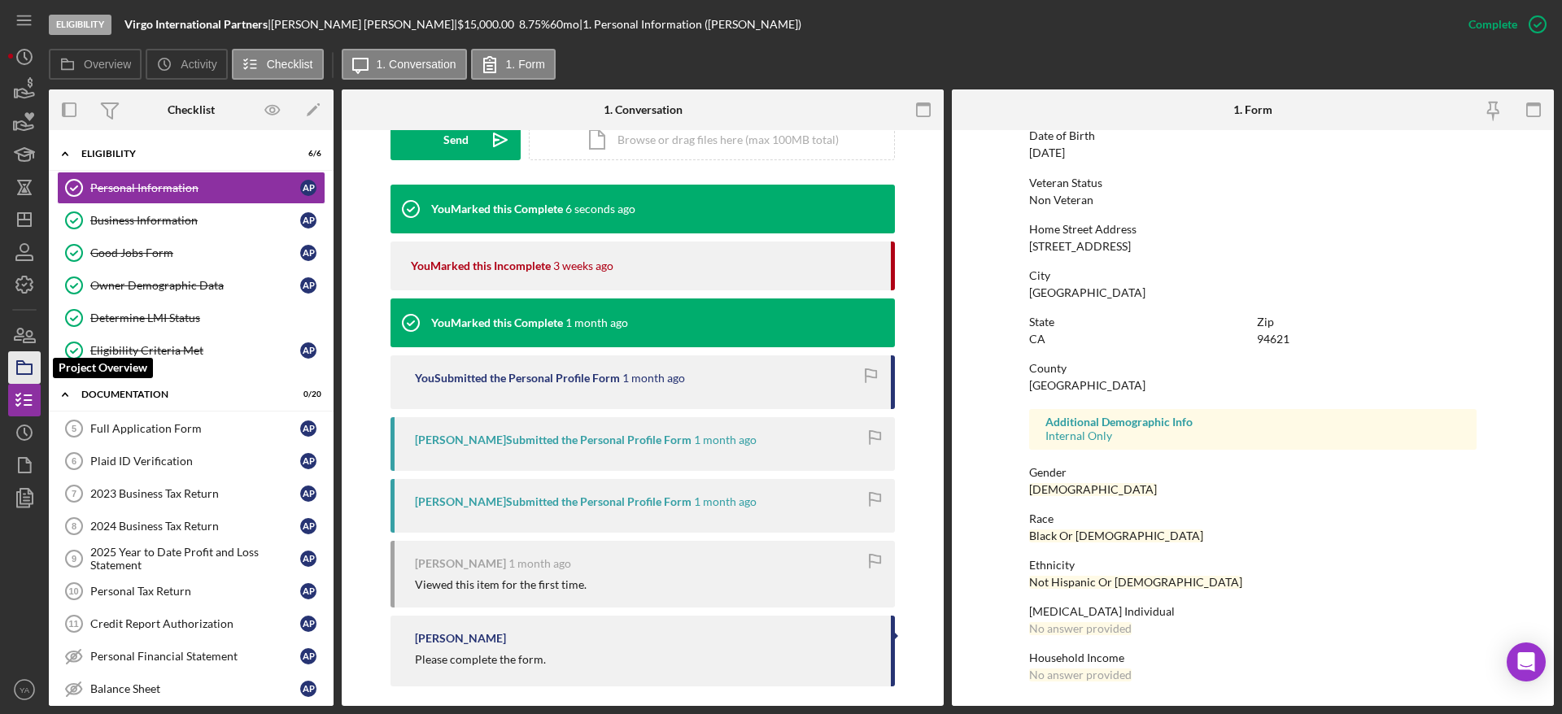
click at [34, 356] on icon "button" at bounding box center [24, 367] width 41 height 41
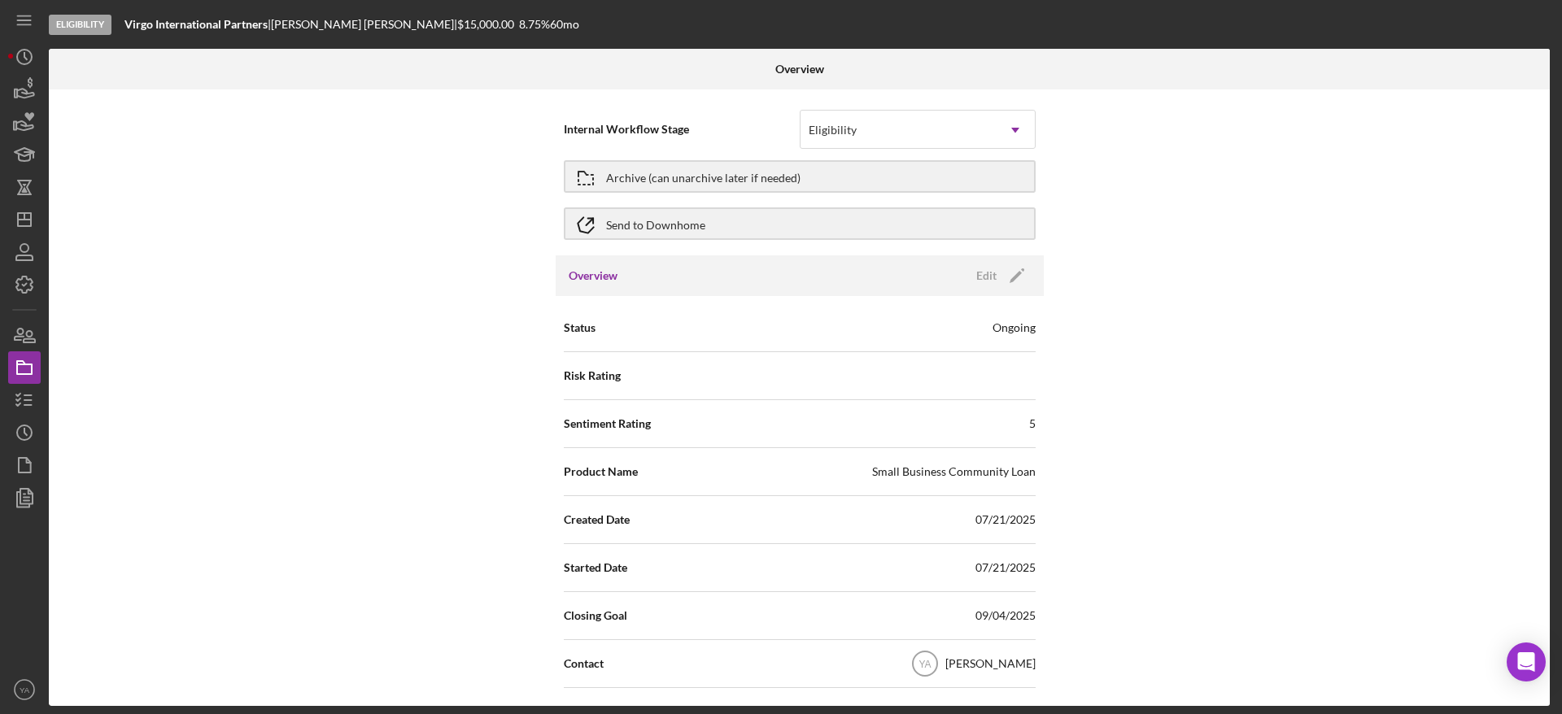
click at [951, 287] on div "Overview Edit Icon/Edit" at bounding box center [800, 276] width 488 height 41
click at [982, 280] on div "Edit" at bounding box center [986, 276] width 20 height 24
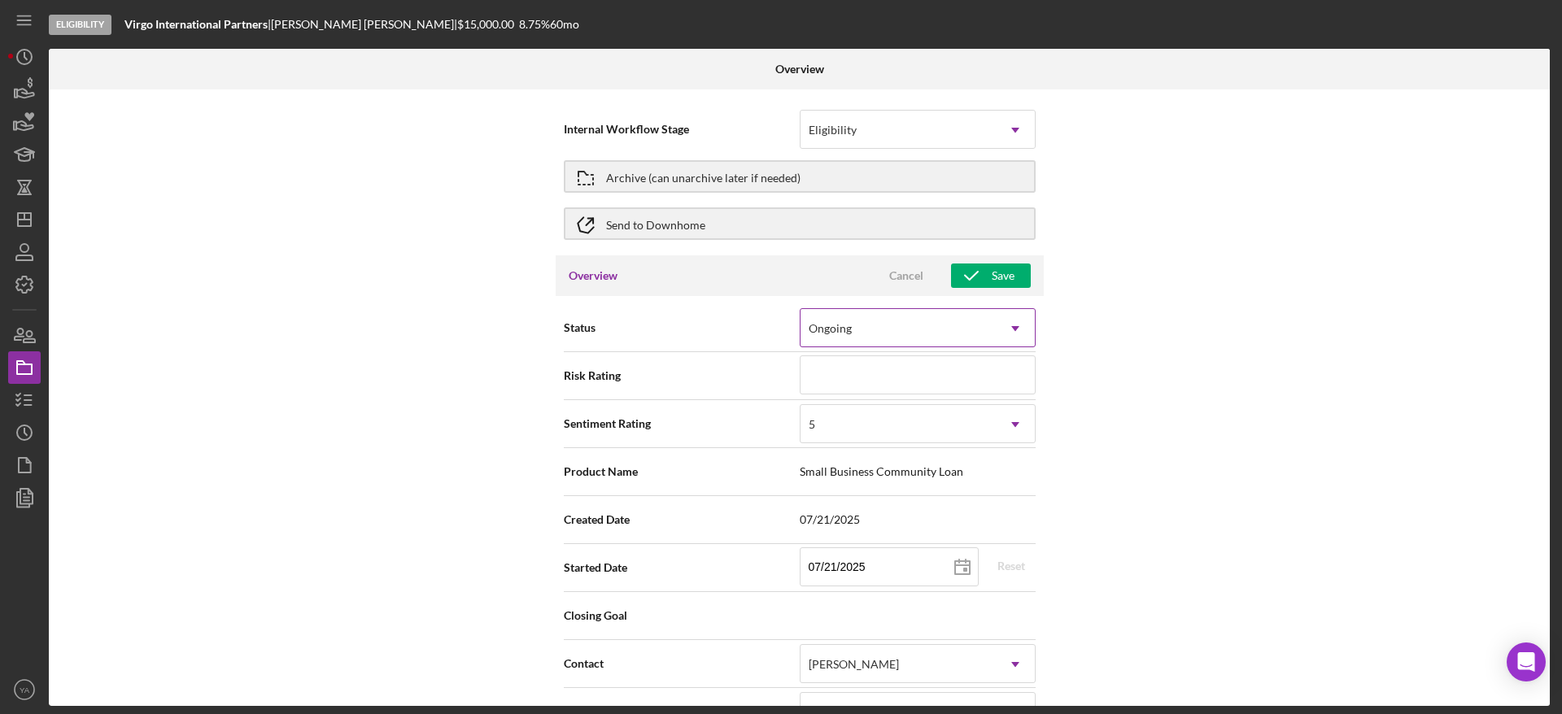
click at [911, 344] on div "Ongoing" at bounding box center [898, 328] width 195 height 37
click at [902, 343] on div "Ongoing" at bounding box center [898, 328] width 195 height 37
click at [950, 115] on div "Eligibility" at bounding box center [898, 129] width 195 height 37
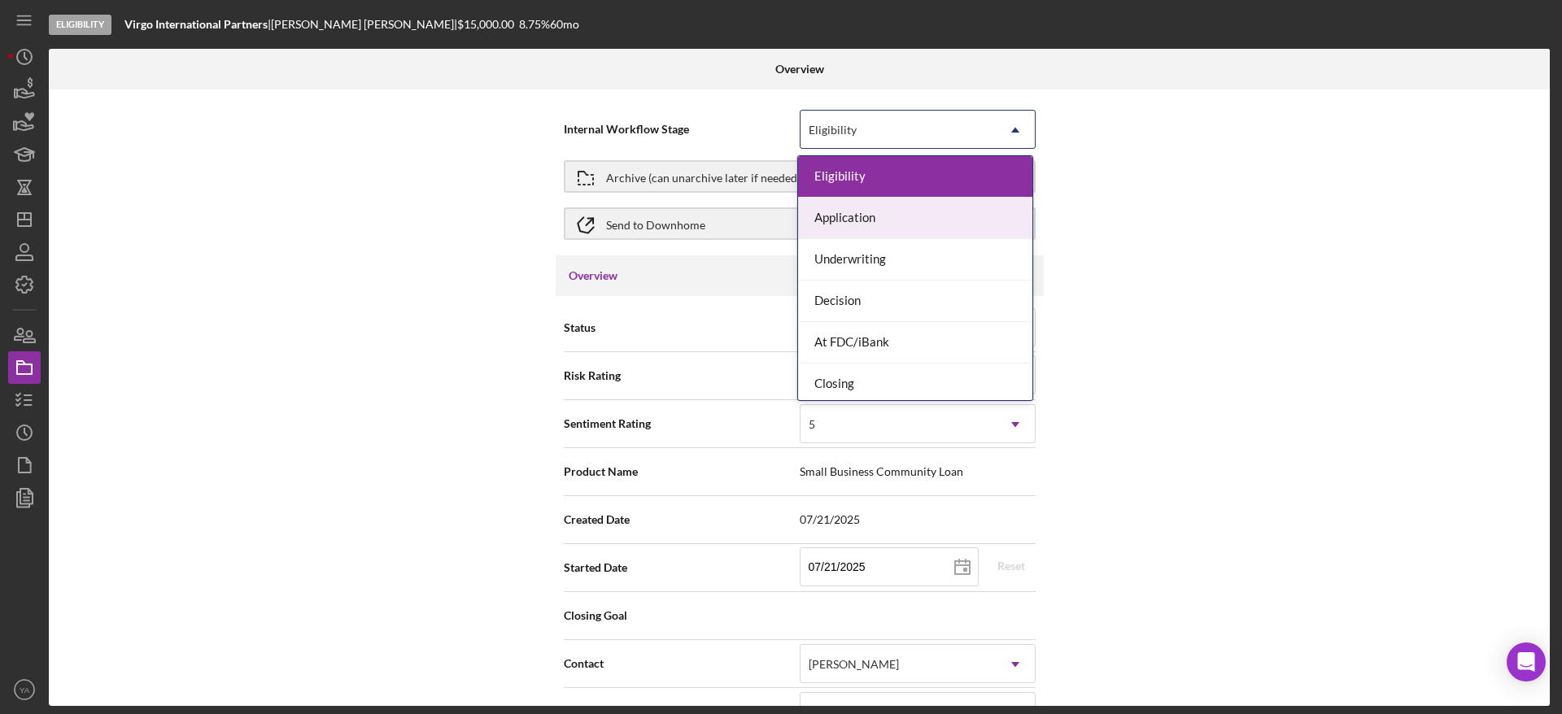
click at [893, 218] on div "Application" at bounding box center [915, 219] width 234 height 42
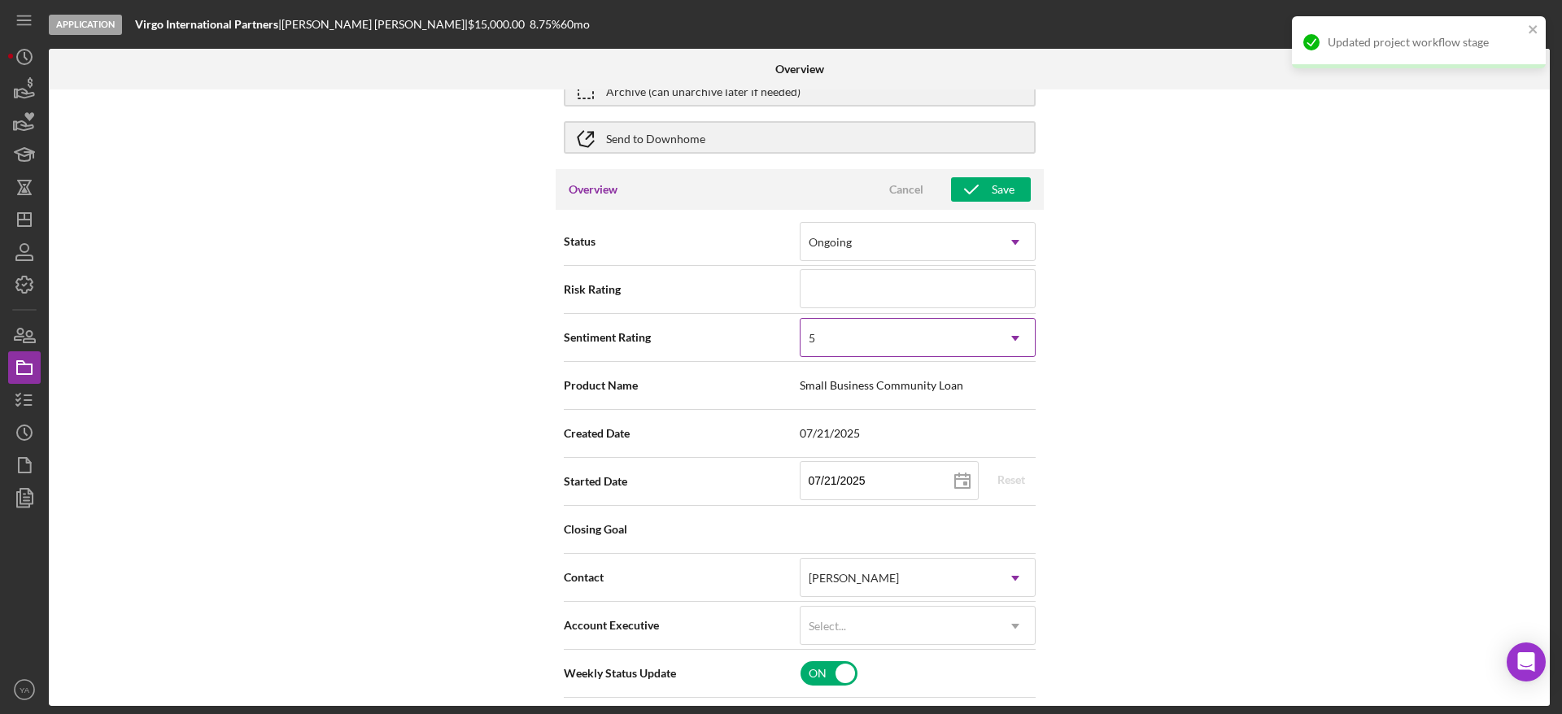
scroll to position [122, 0]
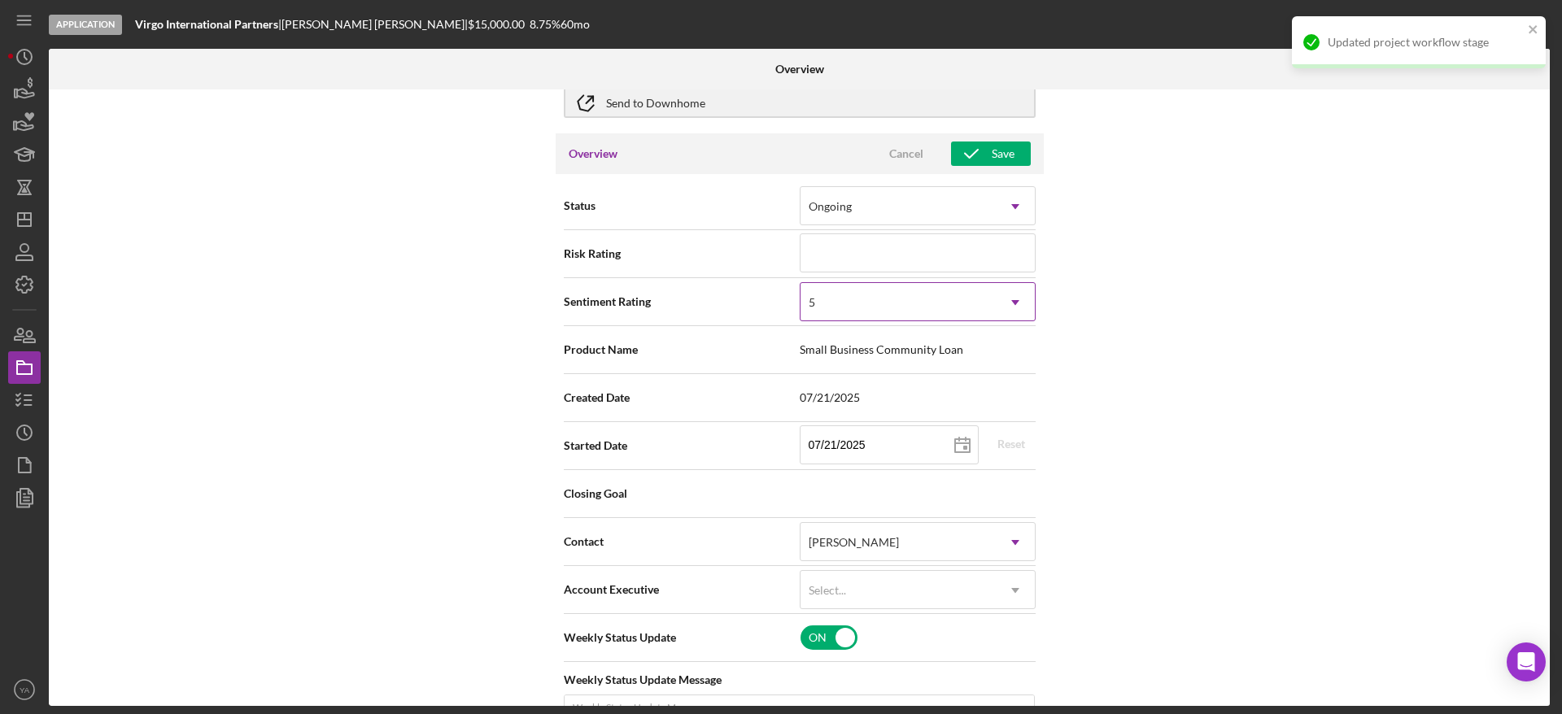
click at [920, 297] on div "5" at bounding box center [898, 302] width 195 height 37
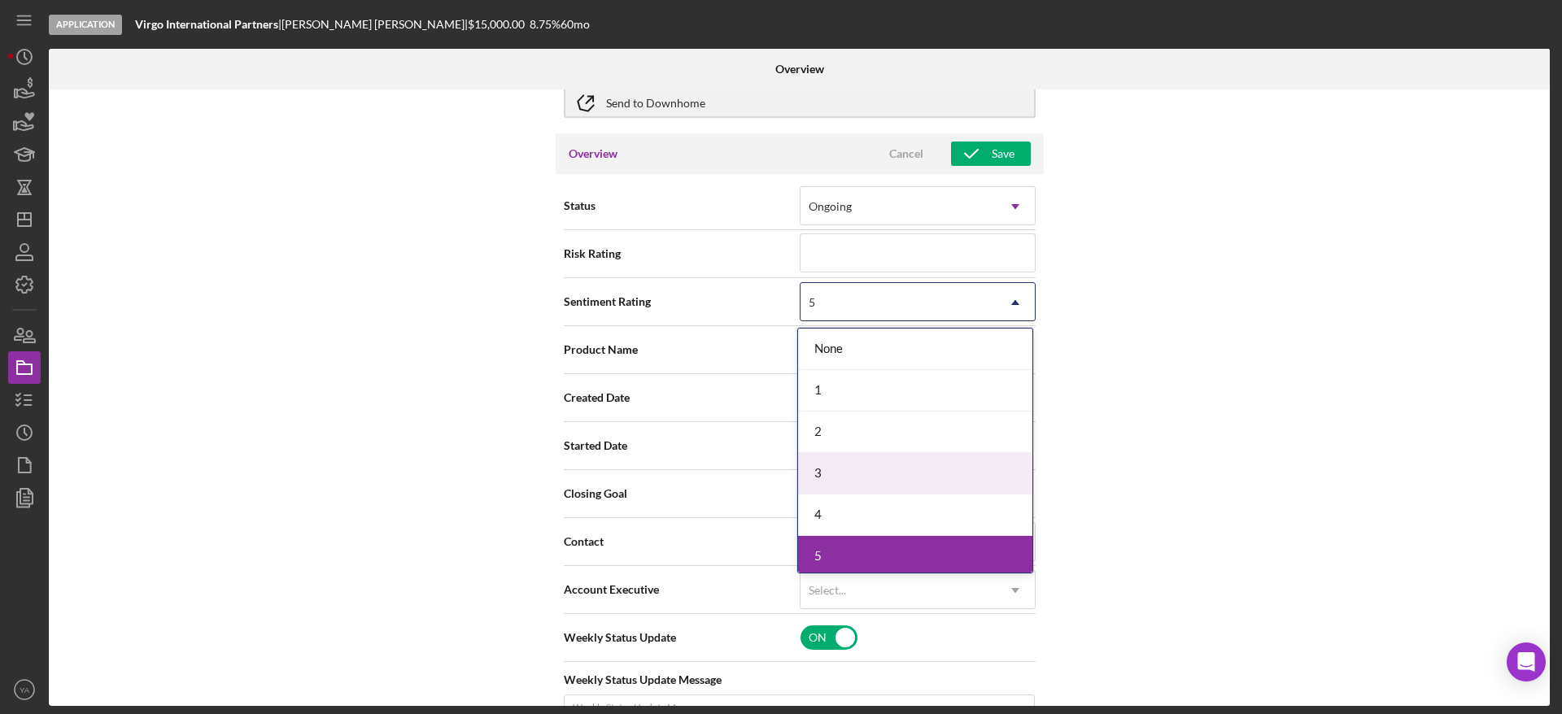
click at [867, 481] on div "3" at bounding box center [915, 474] width 234 height 42
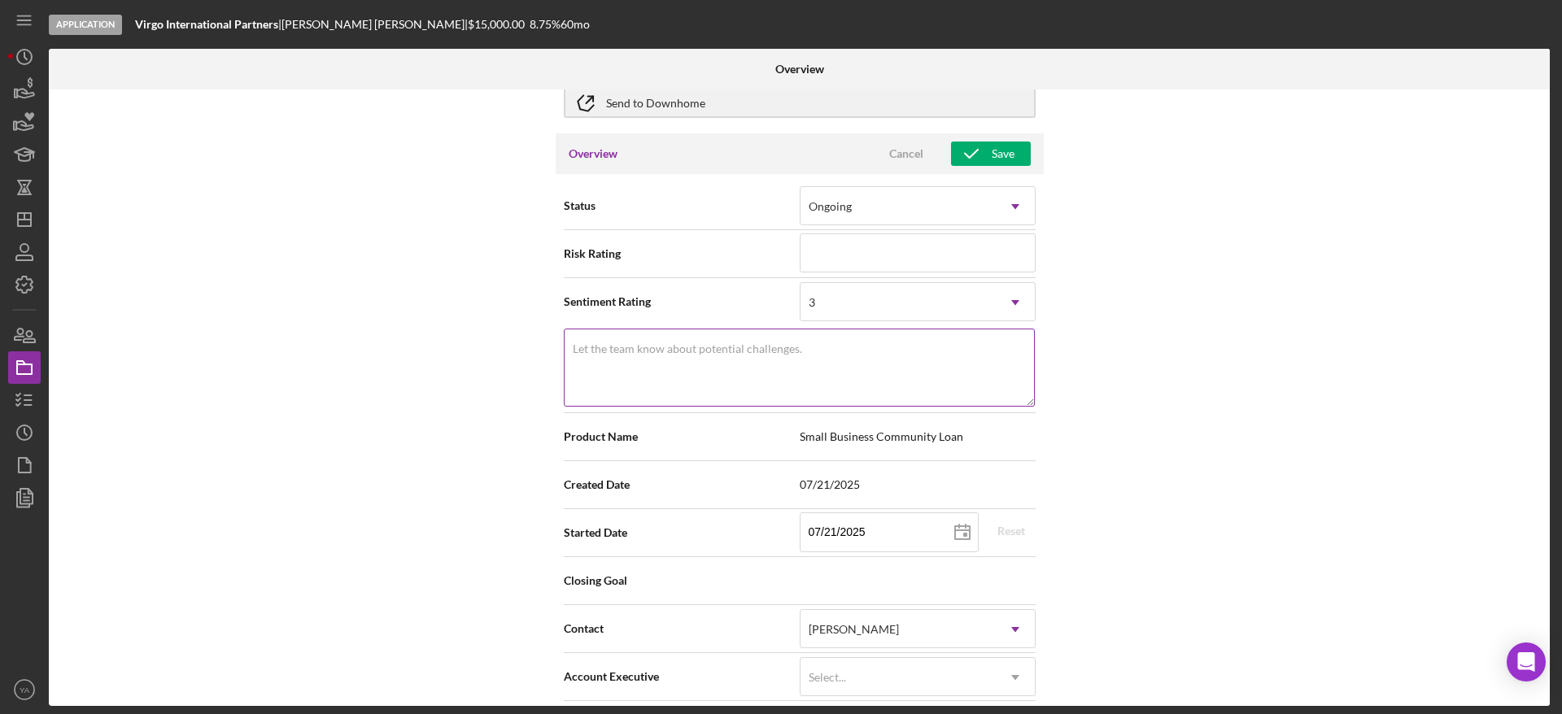
click at [799, 330] on div "Let the team know about potential challenges. Required" at bounding box center [800, 369] width 472 height 81
type textarea "N"
type textarea "last reminder- [DATE]"
click at [994, 147] on div "Save" at bounding box center [1003, 154] width 23 height 24
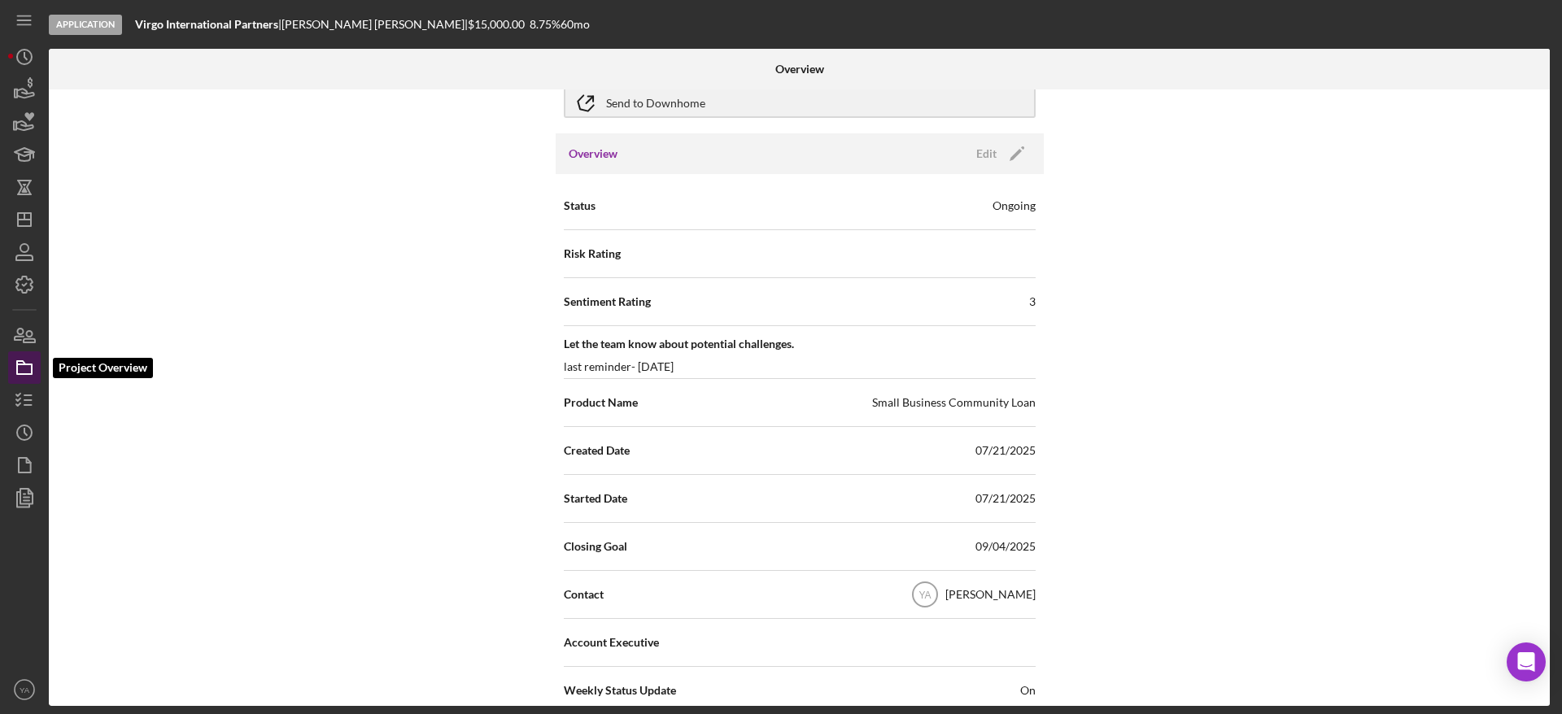
click at [19, 368] on icon "button" at bounding box center [24, 367] width 41 height 41
click at [19, 394] on icon "button" at bounding box center [24, 400] width 41 height 41
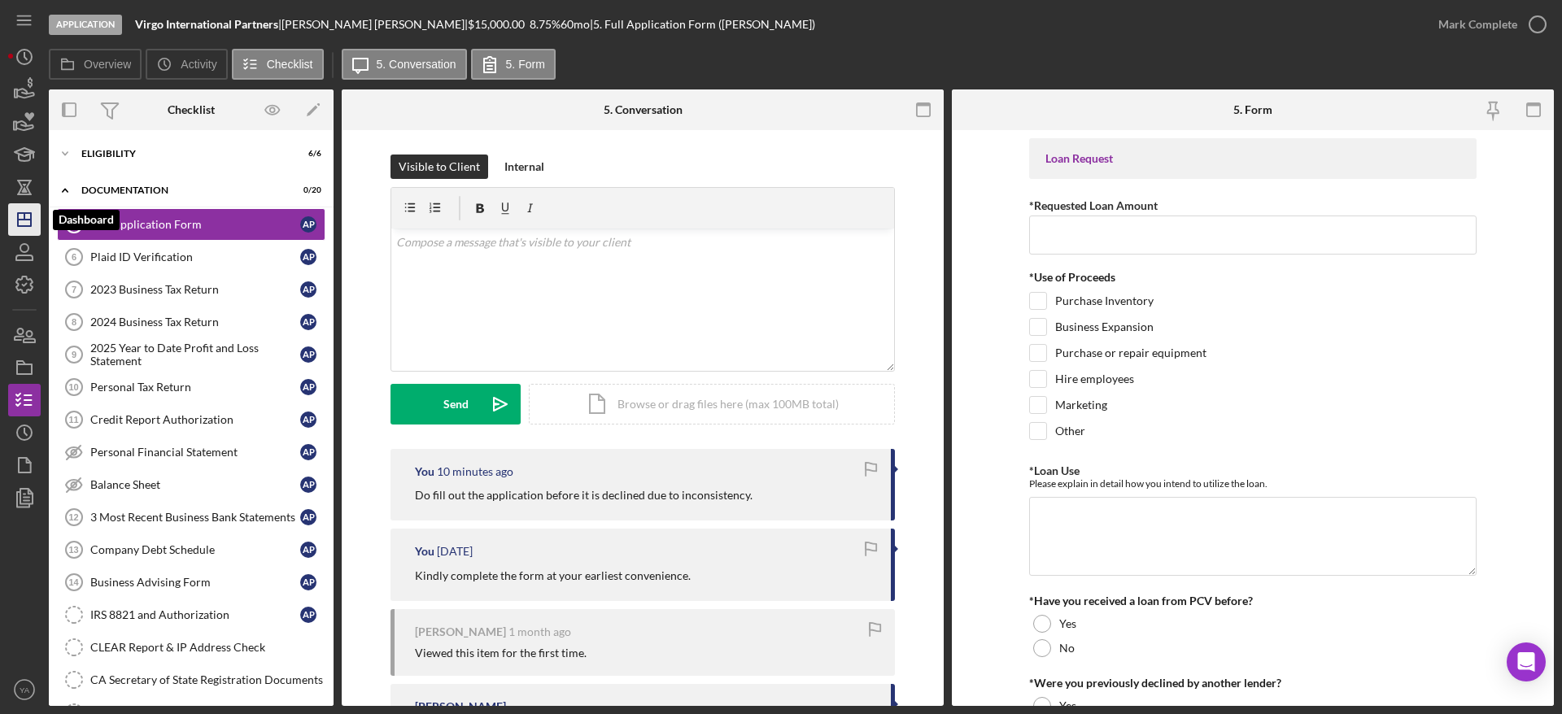
click at [28, 222] on icon "Icon/Dashboard" at bounding box center [24, 219] width 41 height 41
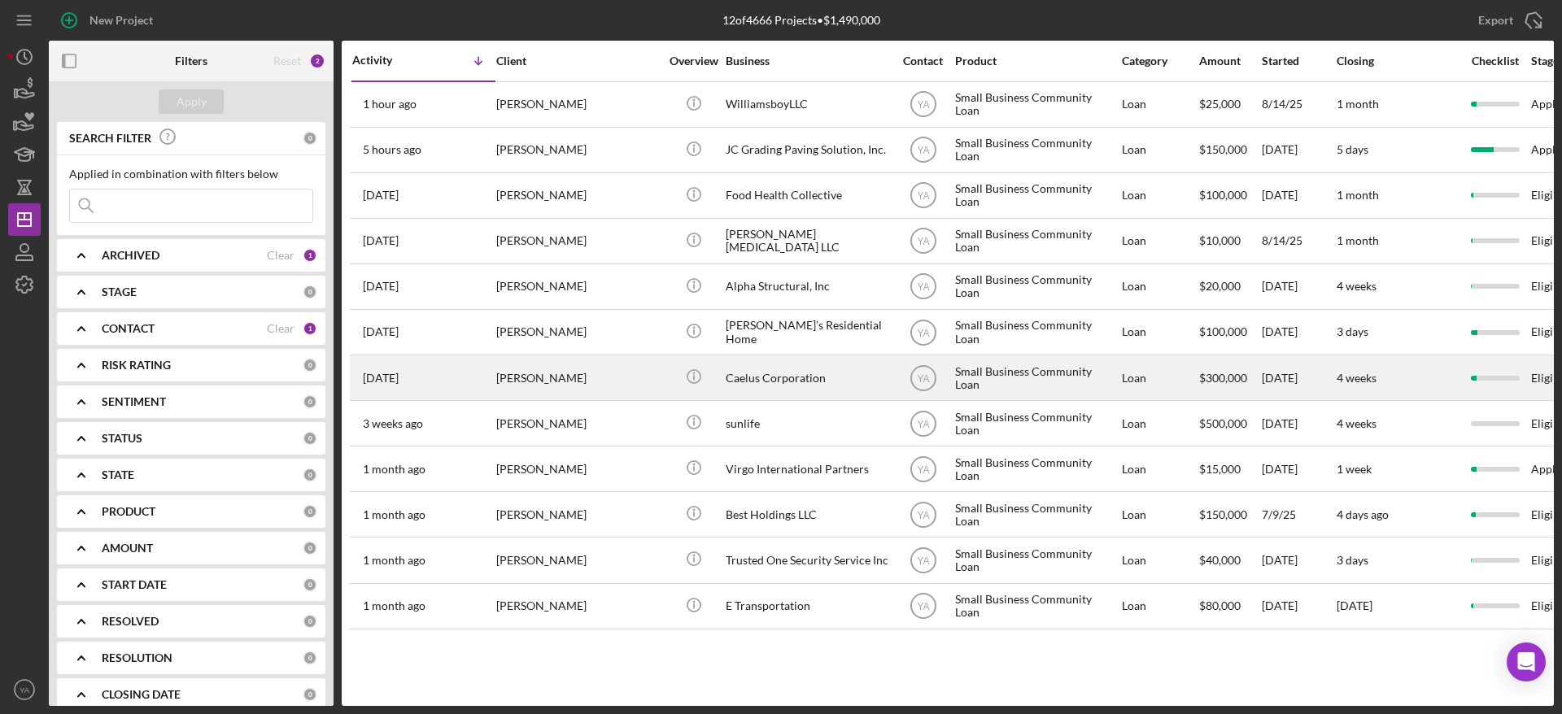
click at [636, 374] on div "[PERSON_NAME]" at bounding box center [577, 377] width 163 height 43
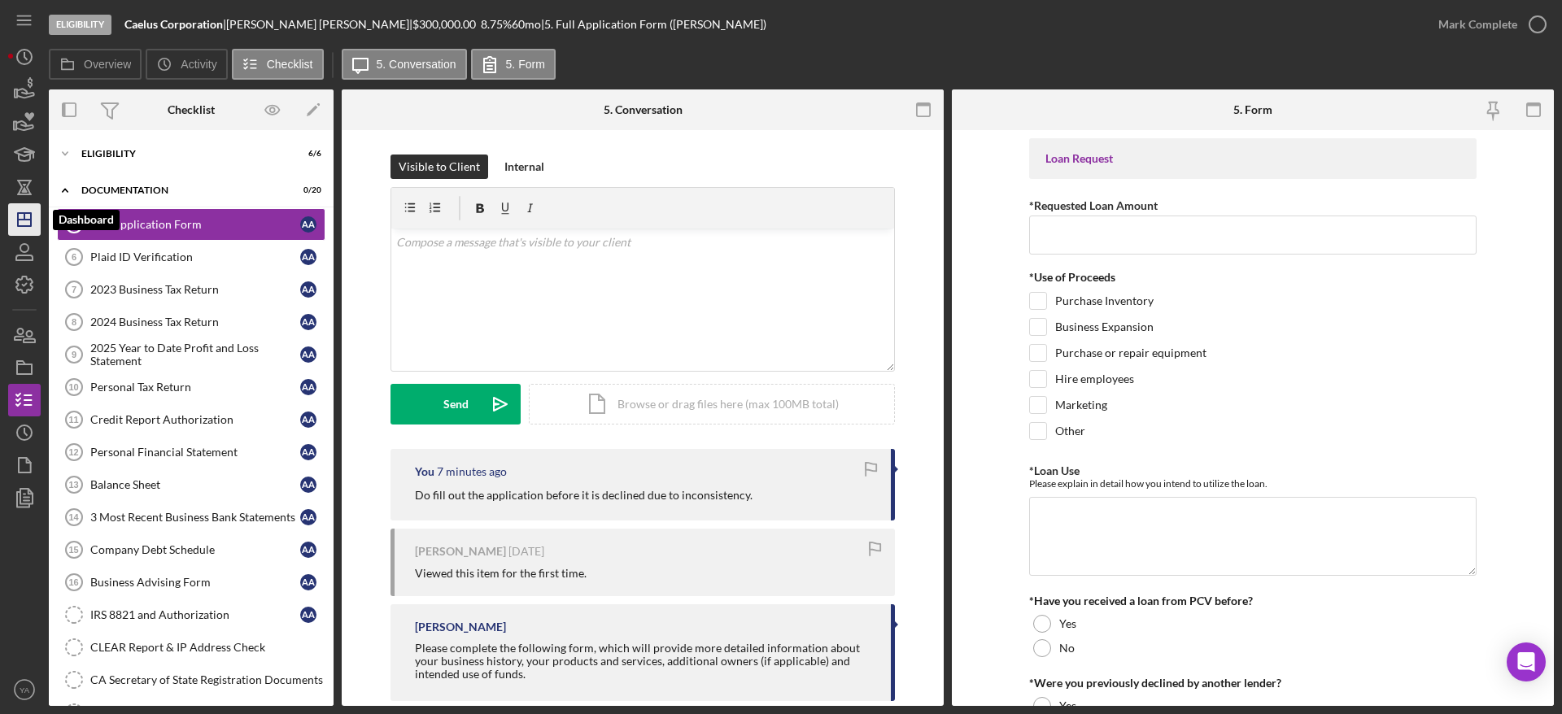
click at [13, 216] on icon "Icon/Dashboard" at bounding box center [24, 219] width 41 height 41
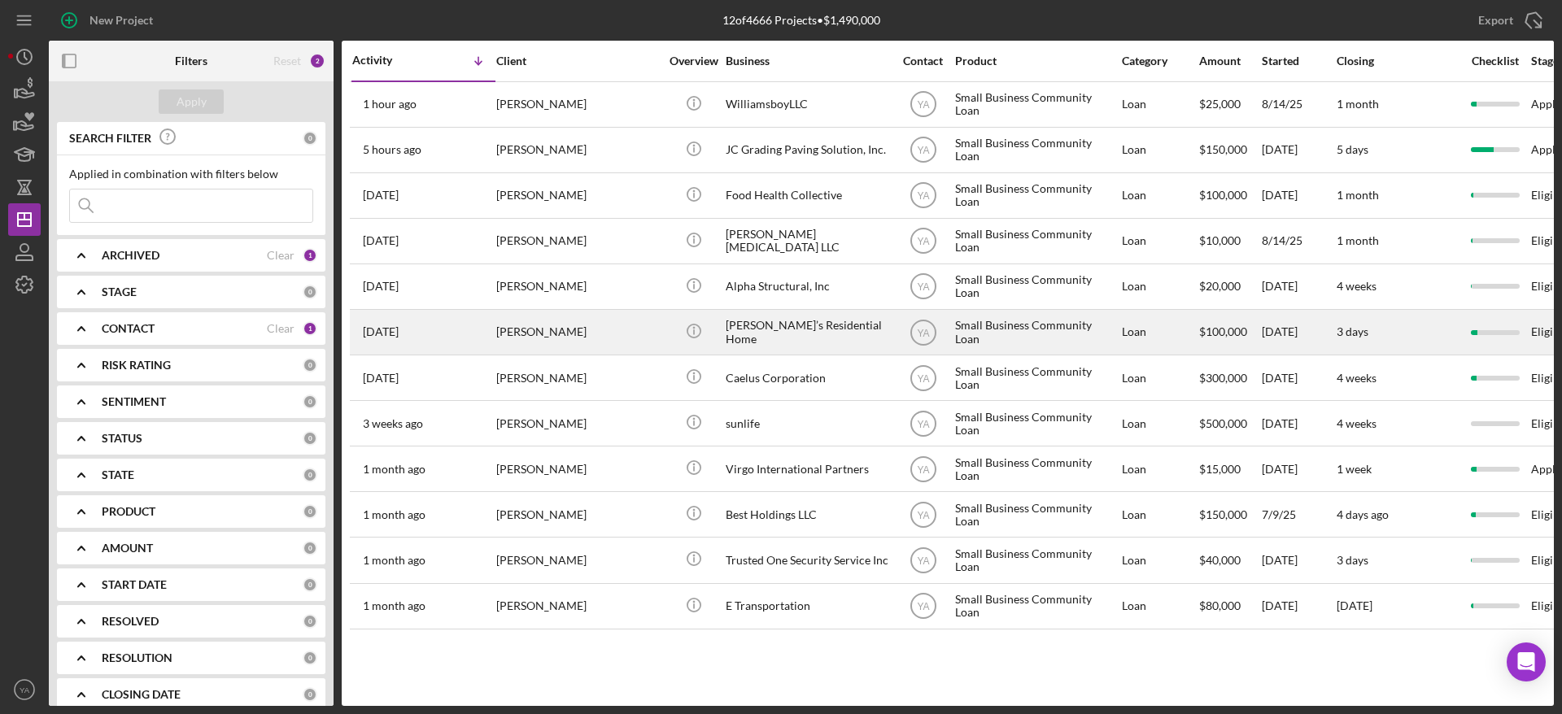
click at [790, 338] on div "[PERSON_NAME]’s Residential Home" at bounding box center [807, 332] width 163 height 43
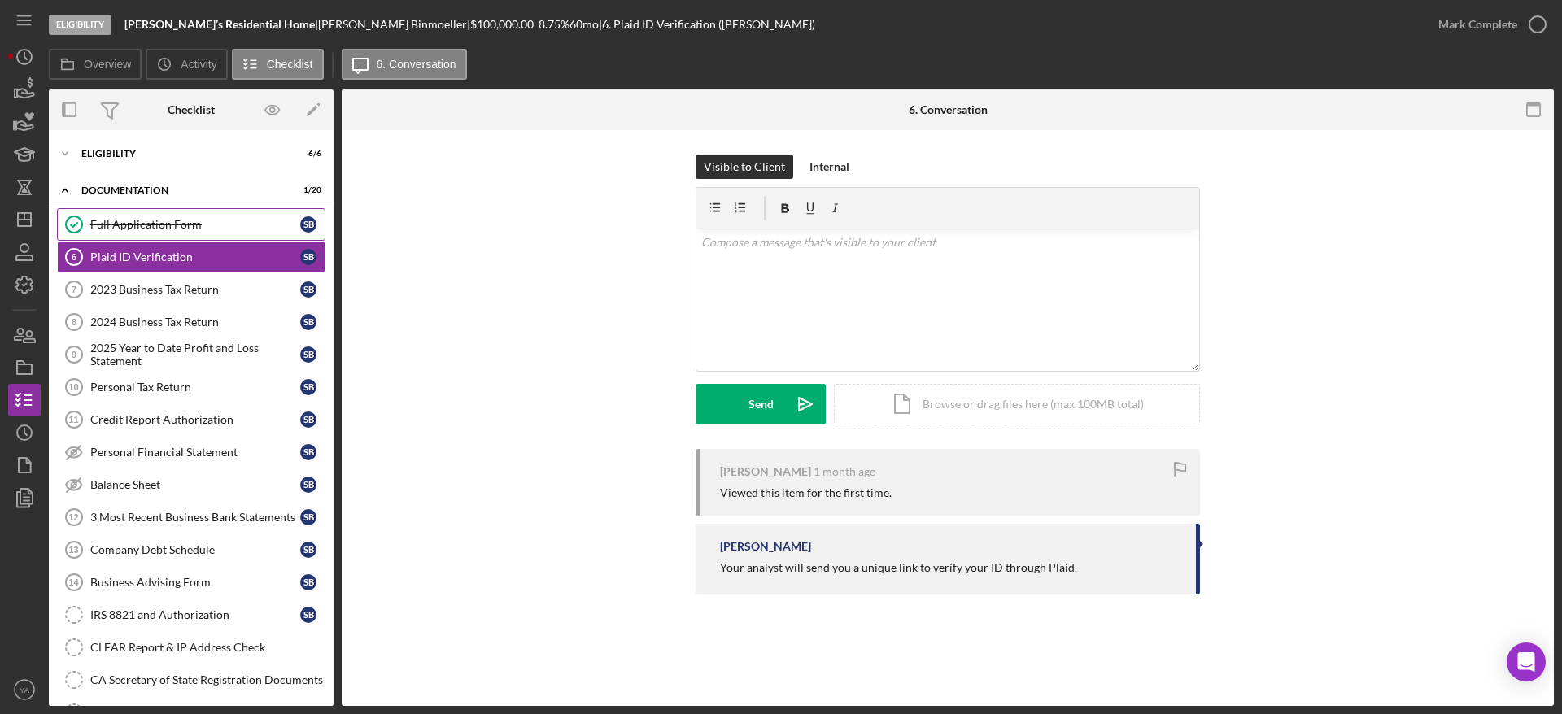
click at [171, 221] on div "Full Application Form" at bounding box center [195, 224] width 210 height 13
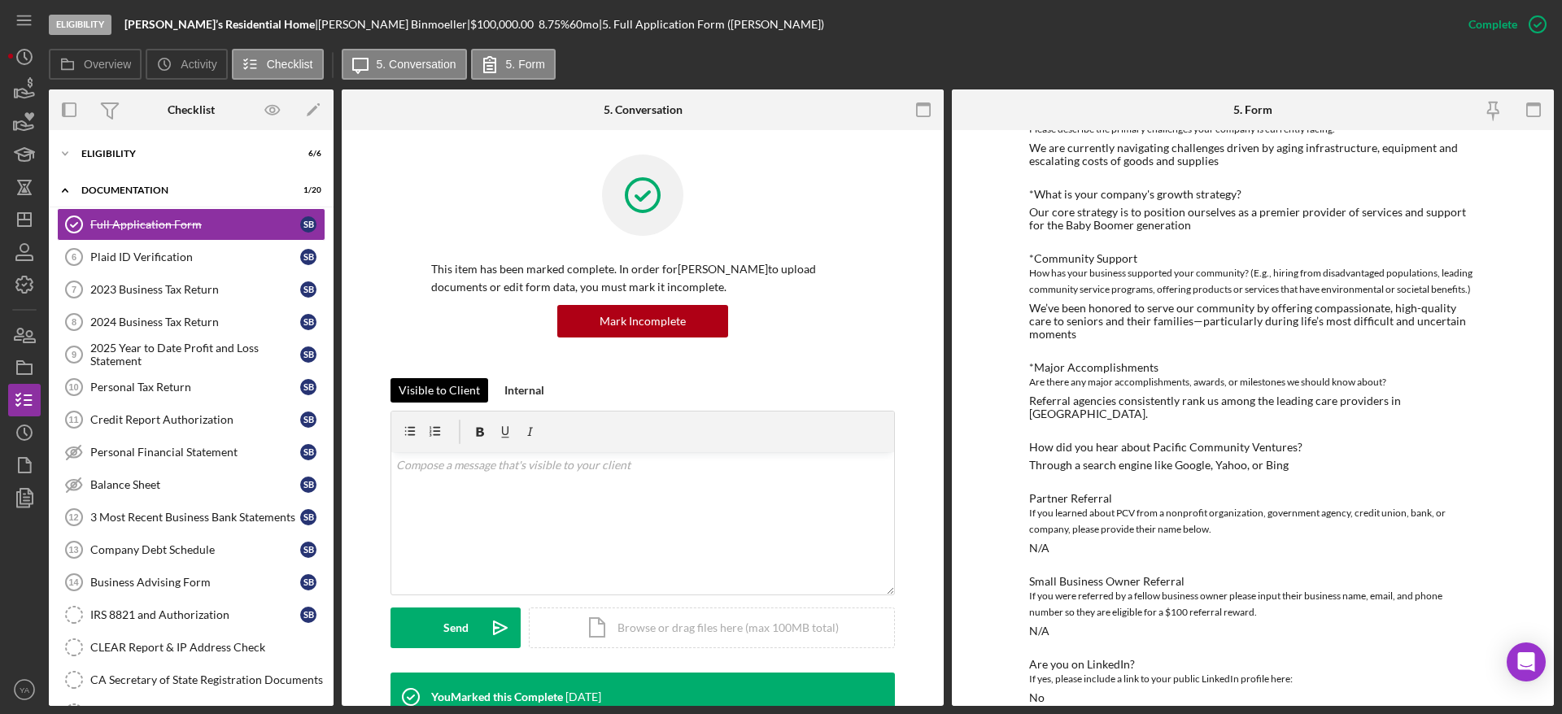
scroll to position [1060, 0]
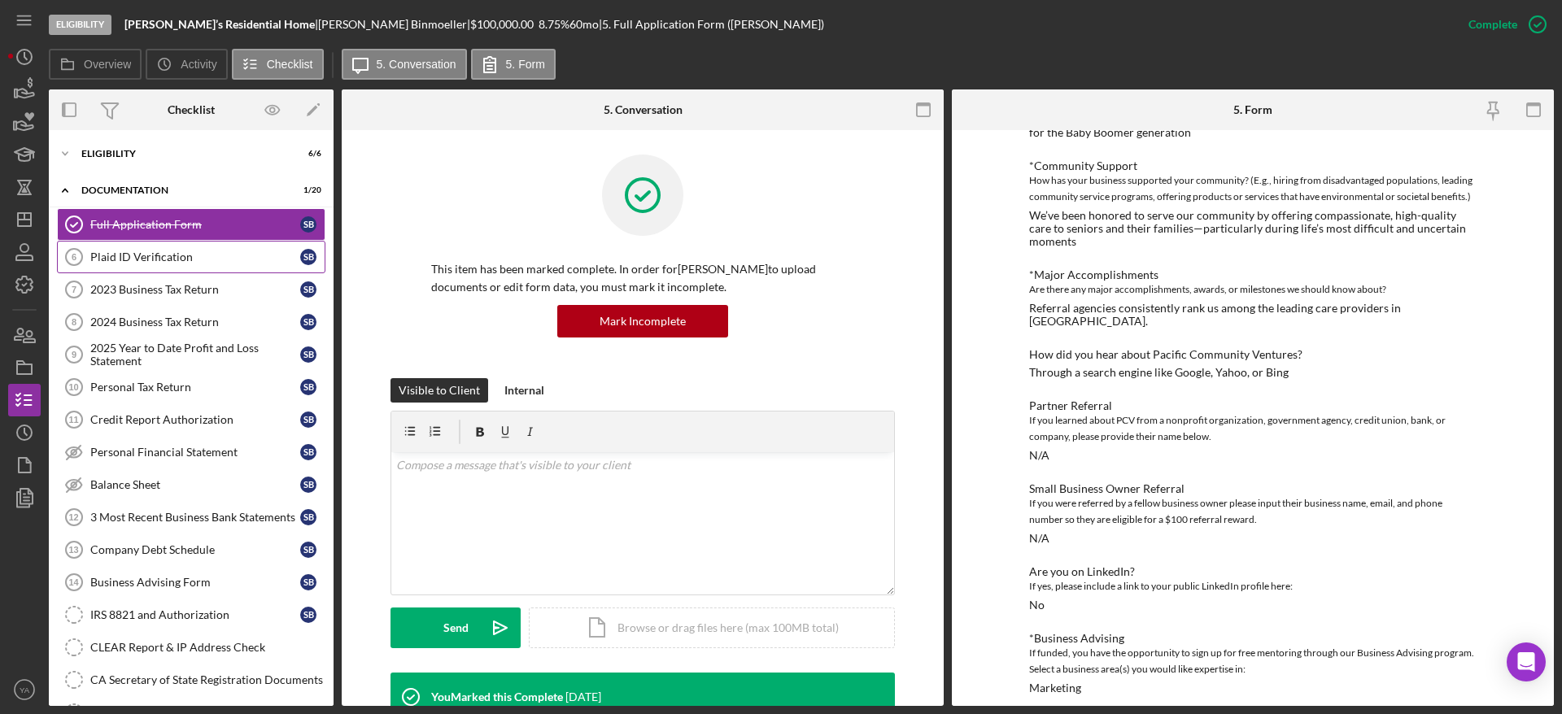
click at [178, 264] on link "Plaid ID Verification 6 Plaid ID Verification S B" at bounding box center [191, 257] width 269 height 33
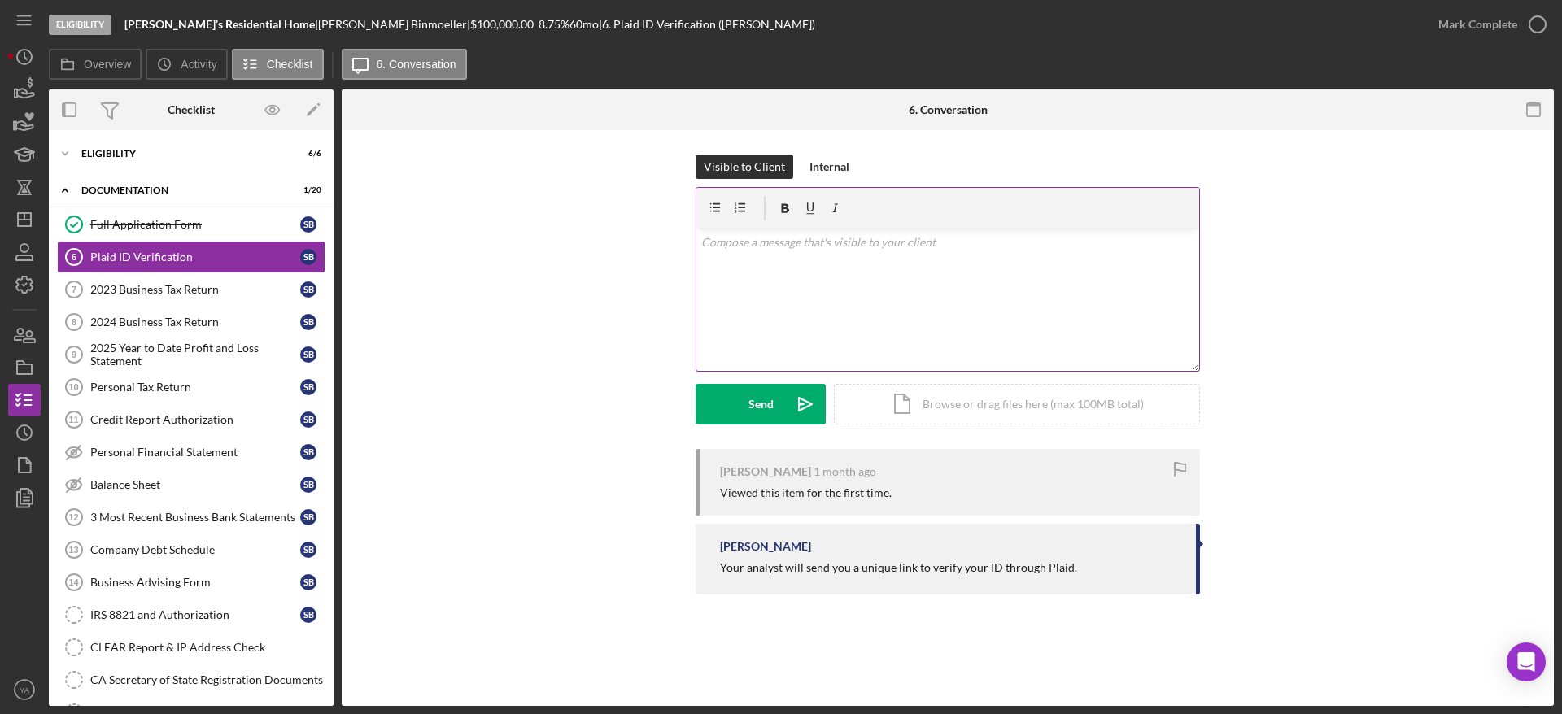
click at [865, 309] on div "v Color teal Color pink Remove color Add row above Add row below Add column bef…" at bounding box center [948, 300] width 503 height 142
click at [749, 412] on div "Send" at bounding box center [761, 404] width 25 height 41
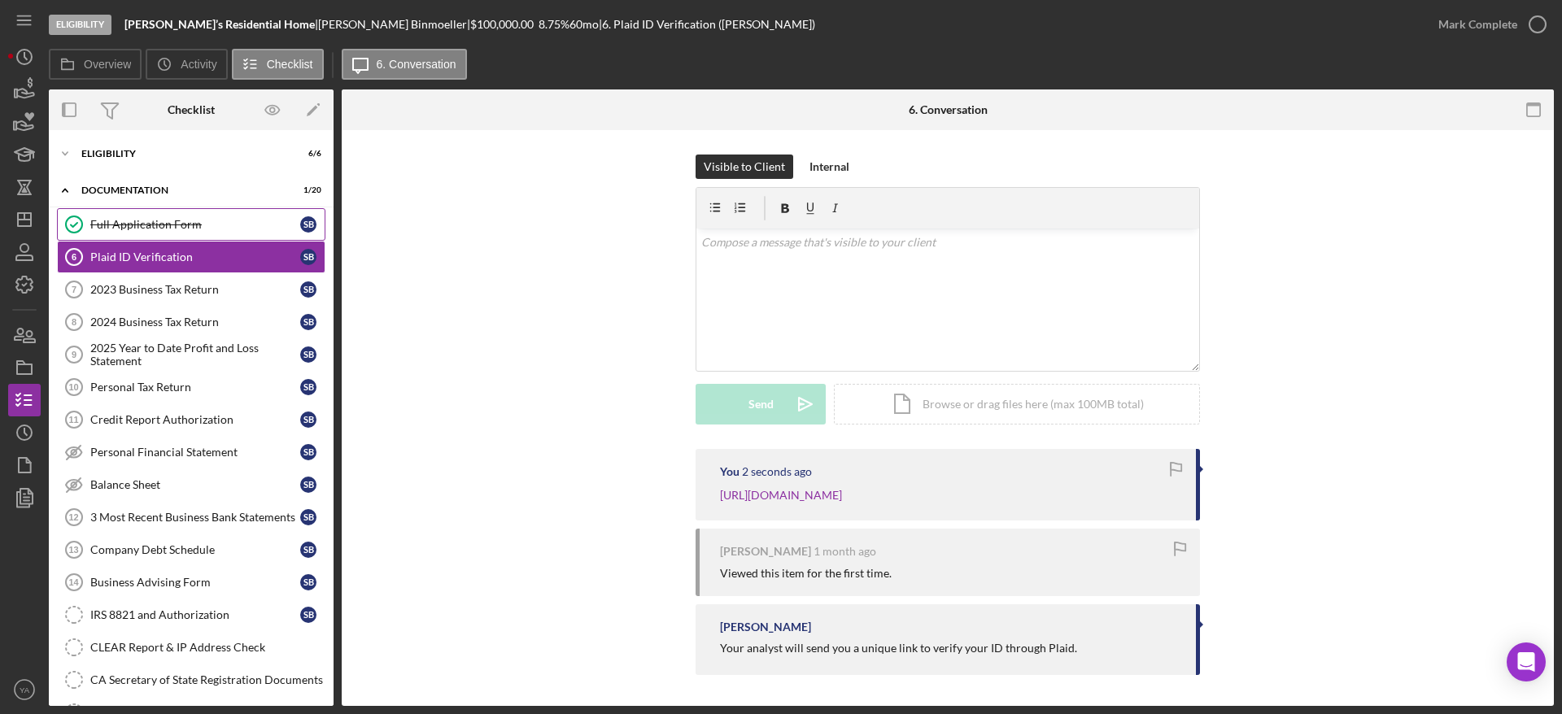
click at [184, 237] on link "Full Application Form Full Application Form S B" at bounding box center [191, 224] width 269 height 33
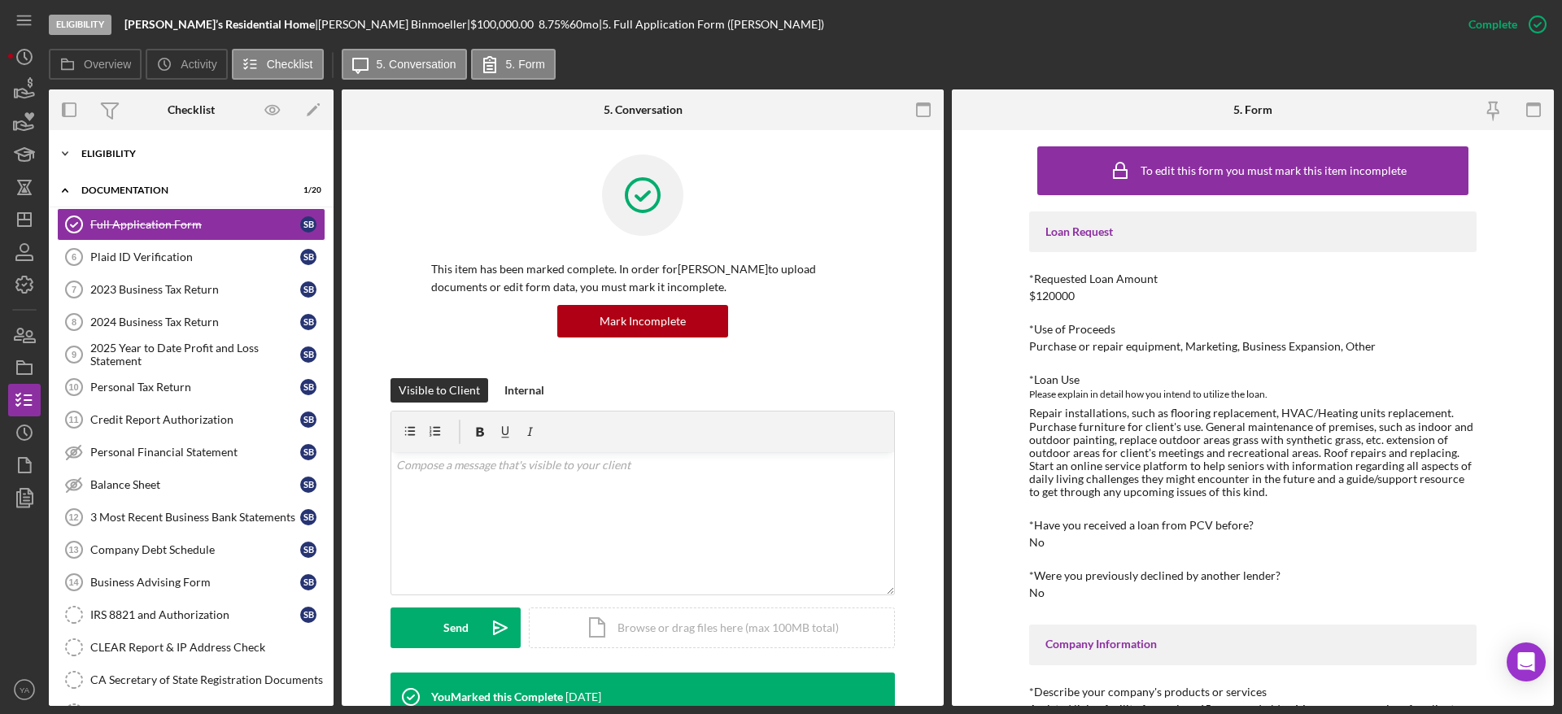
click at [181, 140] on div "Icon/Expander Eligibility 6 / 6" at bounding box center [191, 154] width 285 height 33
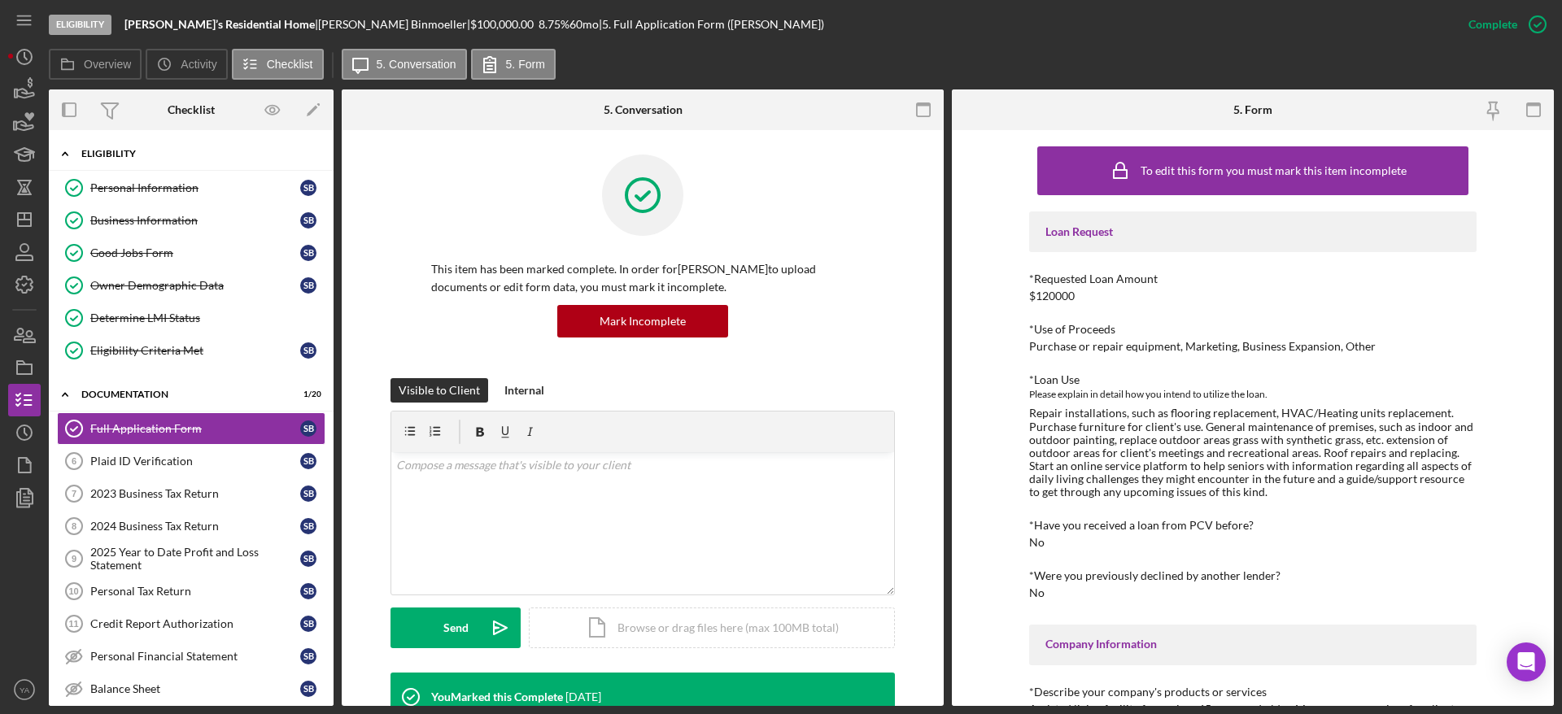
click at [134, 157] on div "Eligibility" at bounding box center [197, 154] width 232 height 10
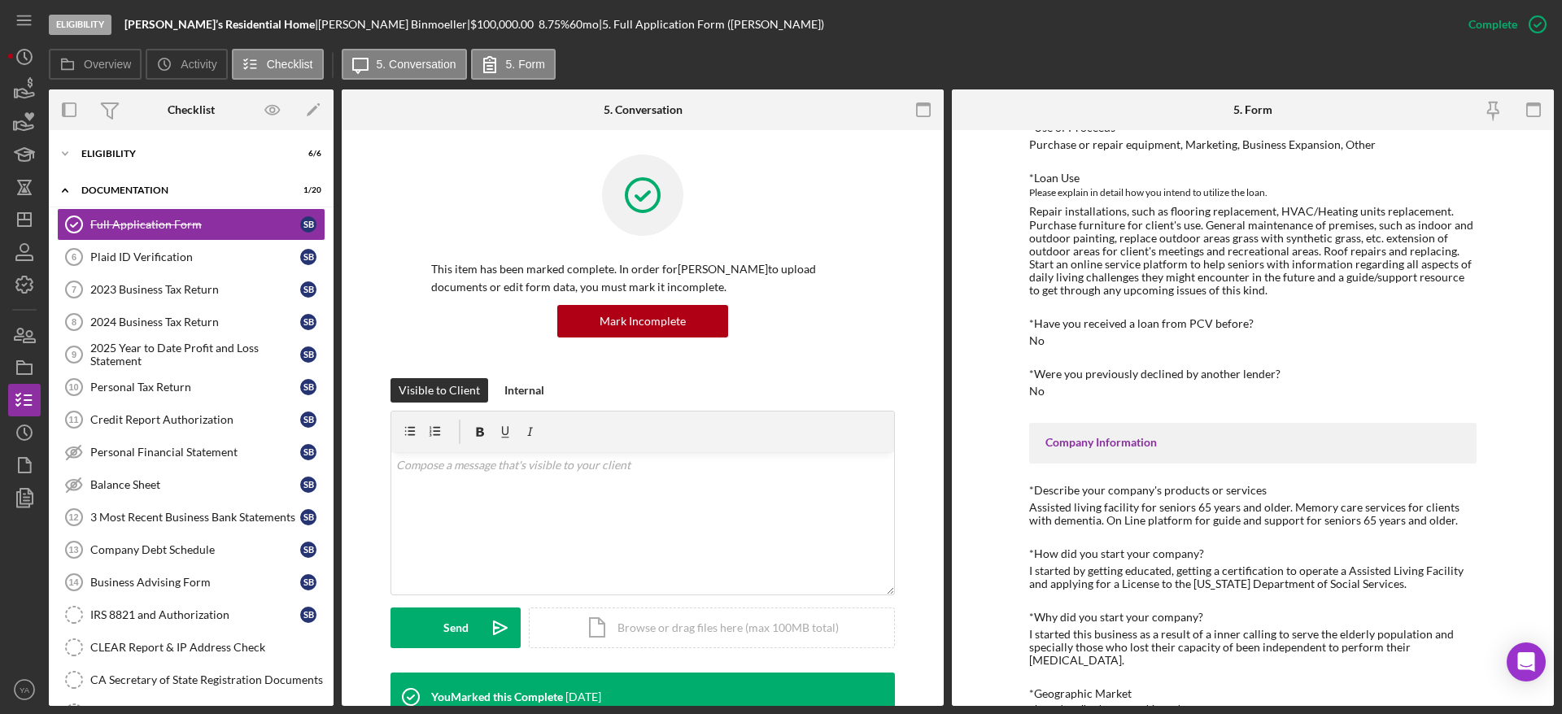
scroll to position [122, 0]
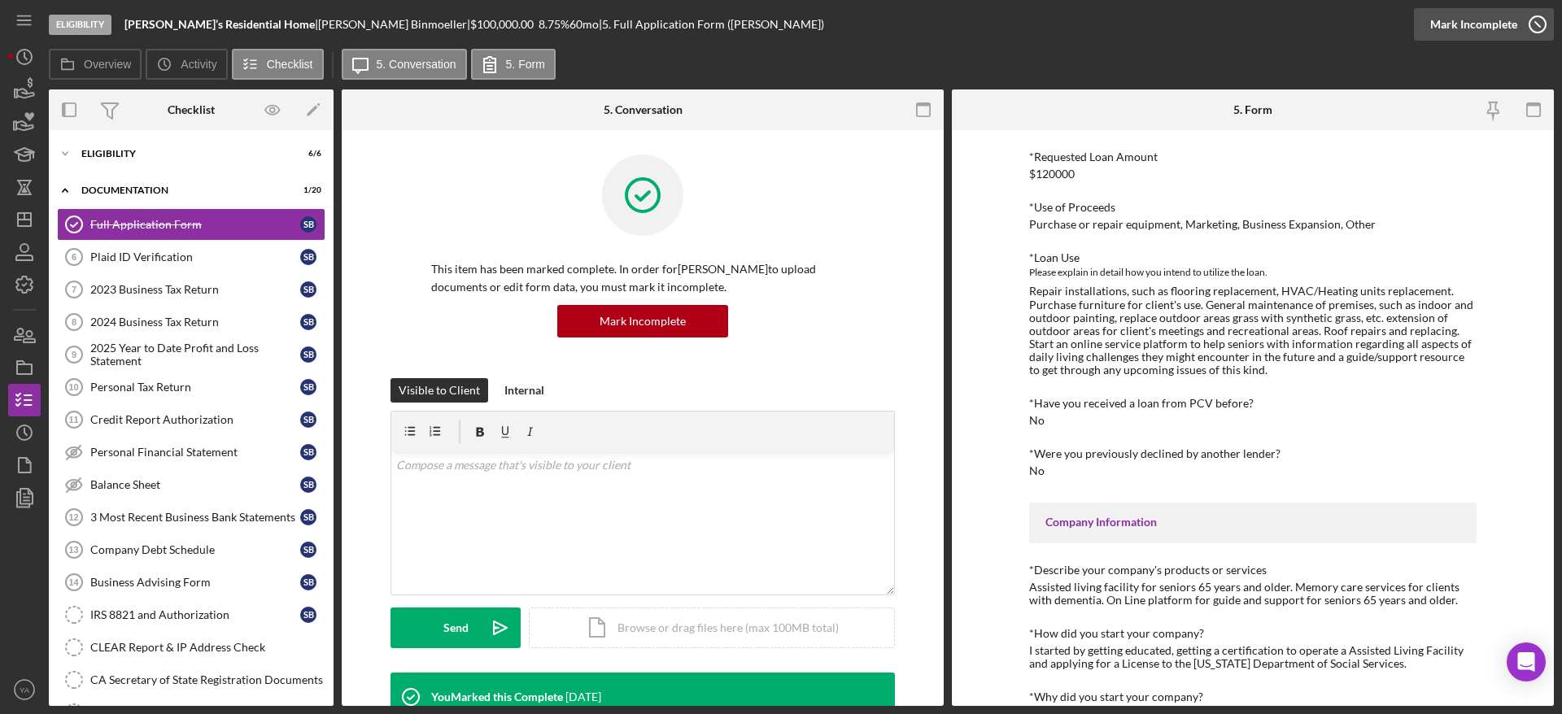
click at [1513, 35] on div "Mark Incomplete" at bounding box center [1474, 24] width 87 height 33
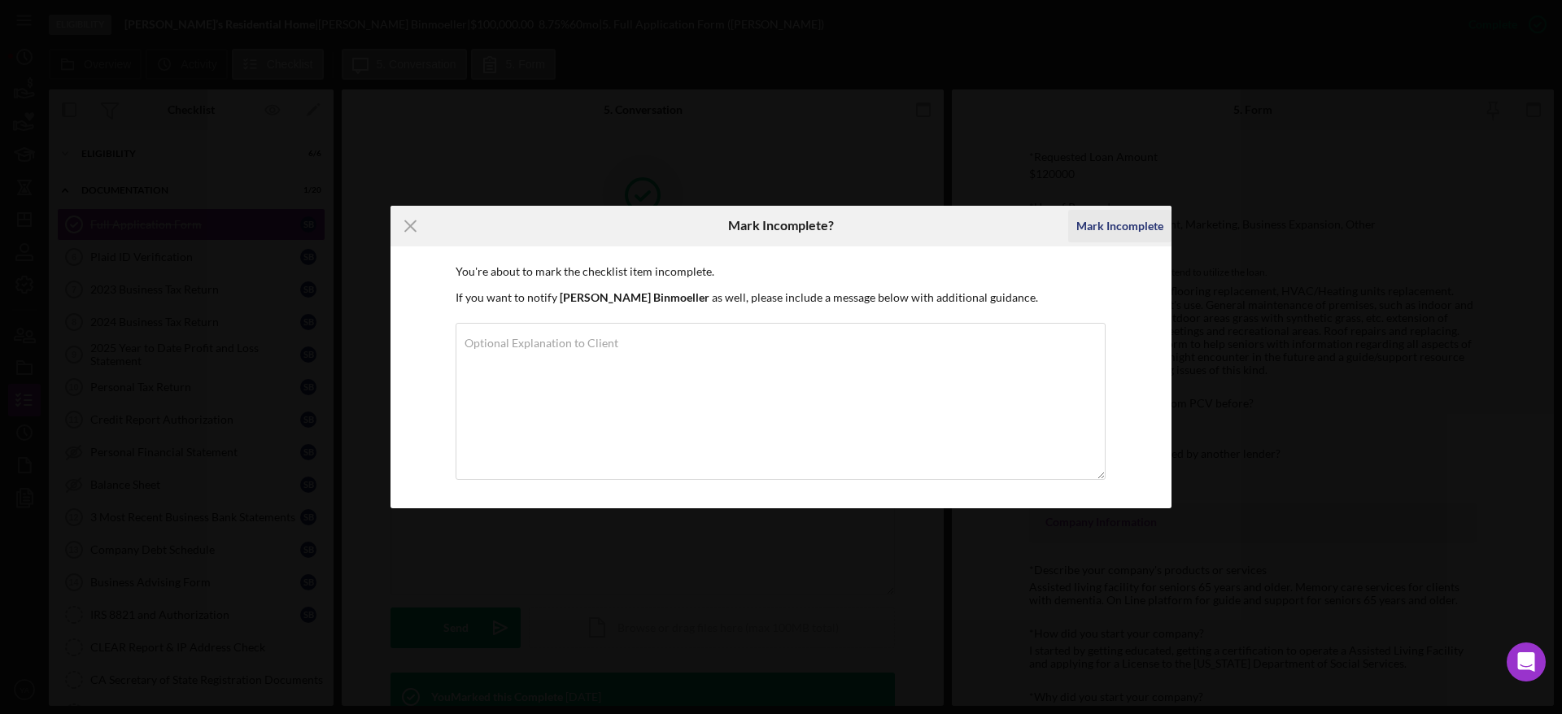
click at [1143, 225] on div "Mark Incomplete" at bounding box center [1120, 226] width 87 height 33
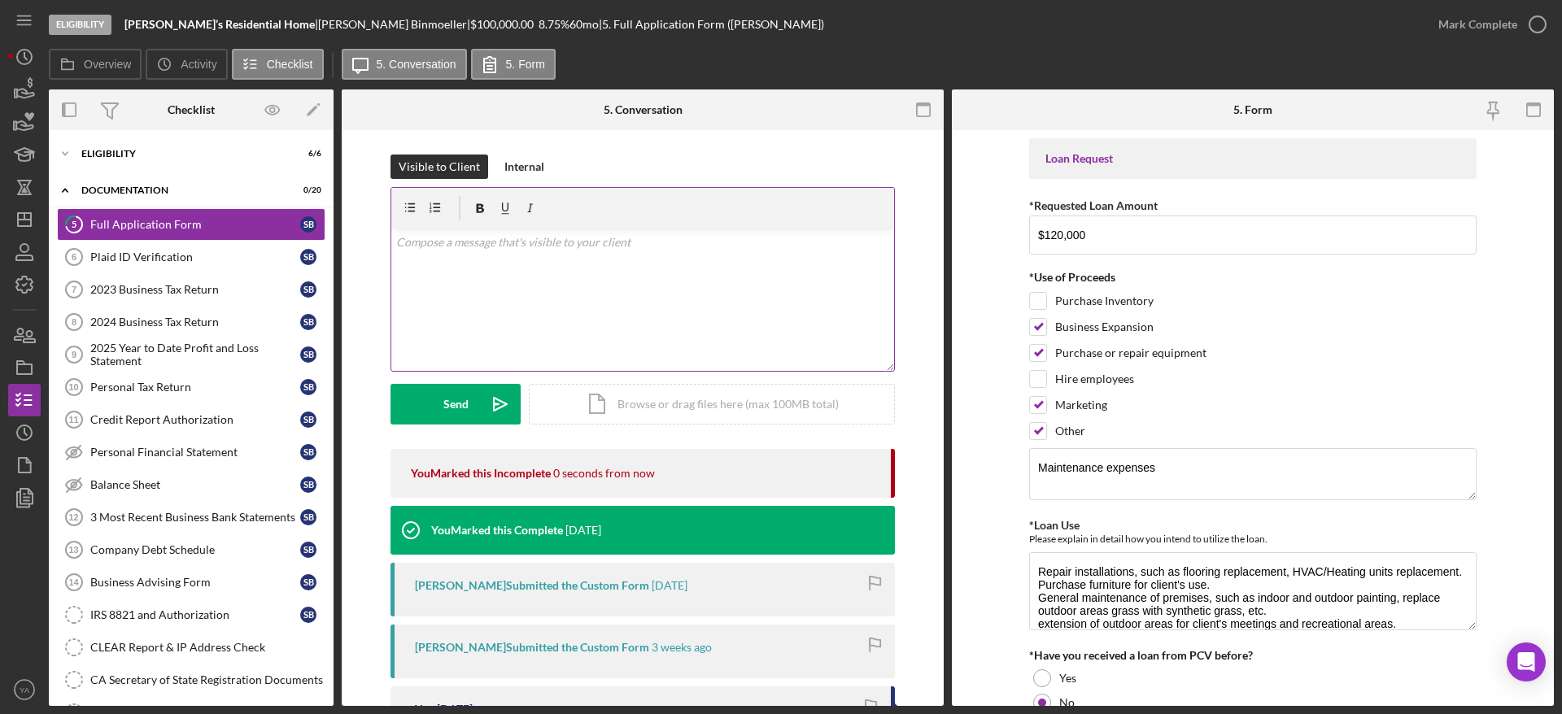
click at [694, 314] on div "v Color teal Color pink Remove color Add row above Add row below Add column bef…" at bounding box center [642, 300] width 503 height 142
click at [433, 251] on p "Hello [PERSON_NAME], can you confirm if the requested amount is $100,000 or $12…" at bounding box center [643, 252] width 494 height 37
click at [429, 256] on p "Hello [PERSON_NAME], can you confirm if the requested amount is $100,000 or $12…" at bounding box center [643, 252] width 494 height 37
click at [547, 254] on p "Hello [PERSON_NAME], can you confirm if the requested amount is $100,000 or $12…" at bounding box center [643, 252] width 494 height 37
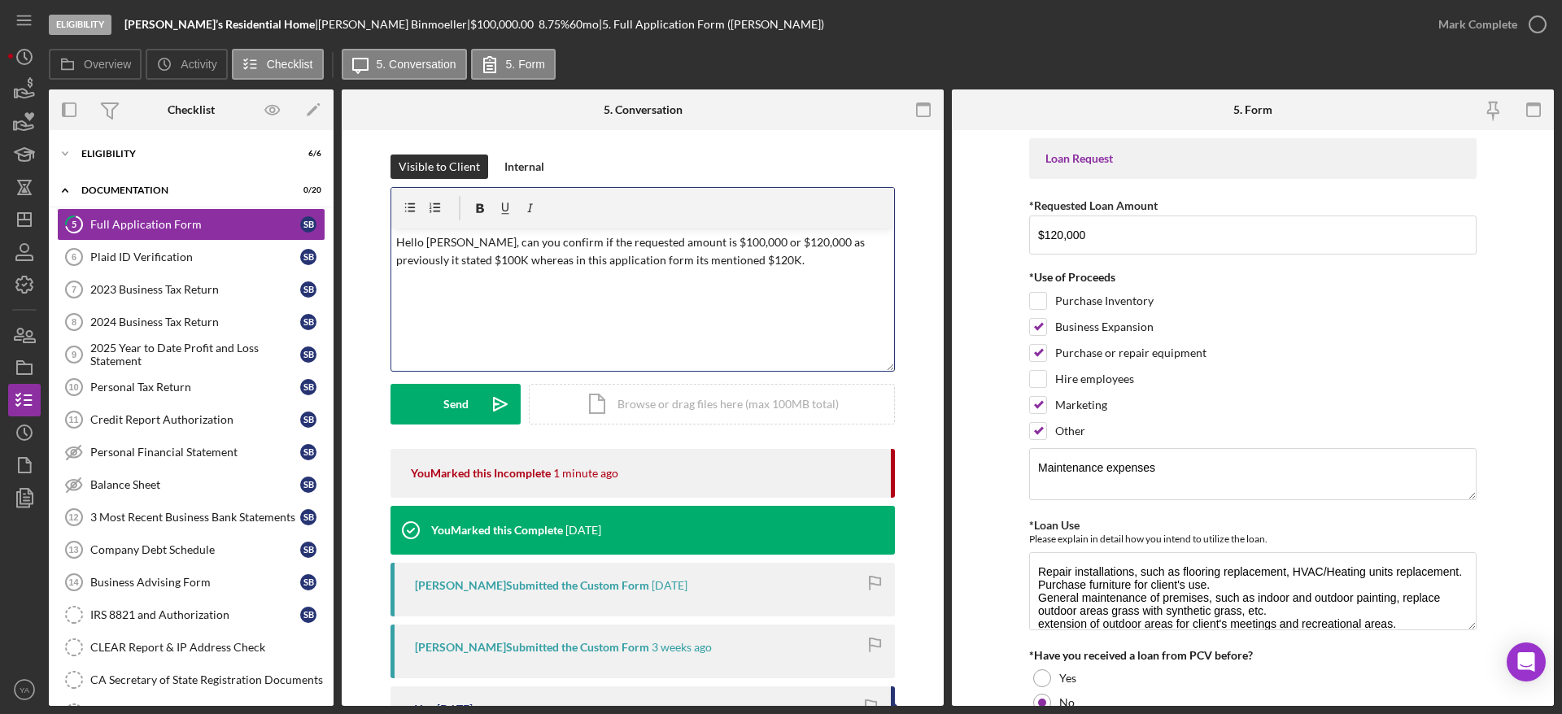
click at [631, 266] on p "Hello [PERSON_NAME], can you confirm if the requested amount is $100,000 or $12…" at bounding box center [643, 252] width 494 height 37
click at [477, 409] on button "Send Icon/icon-invite-send" at bounding box center [456, 404] width 130 height 41
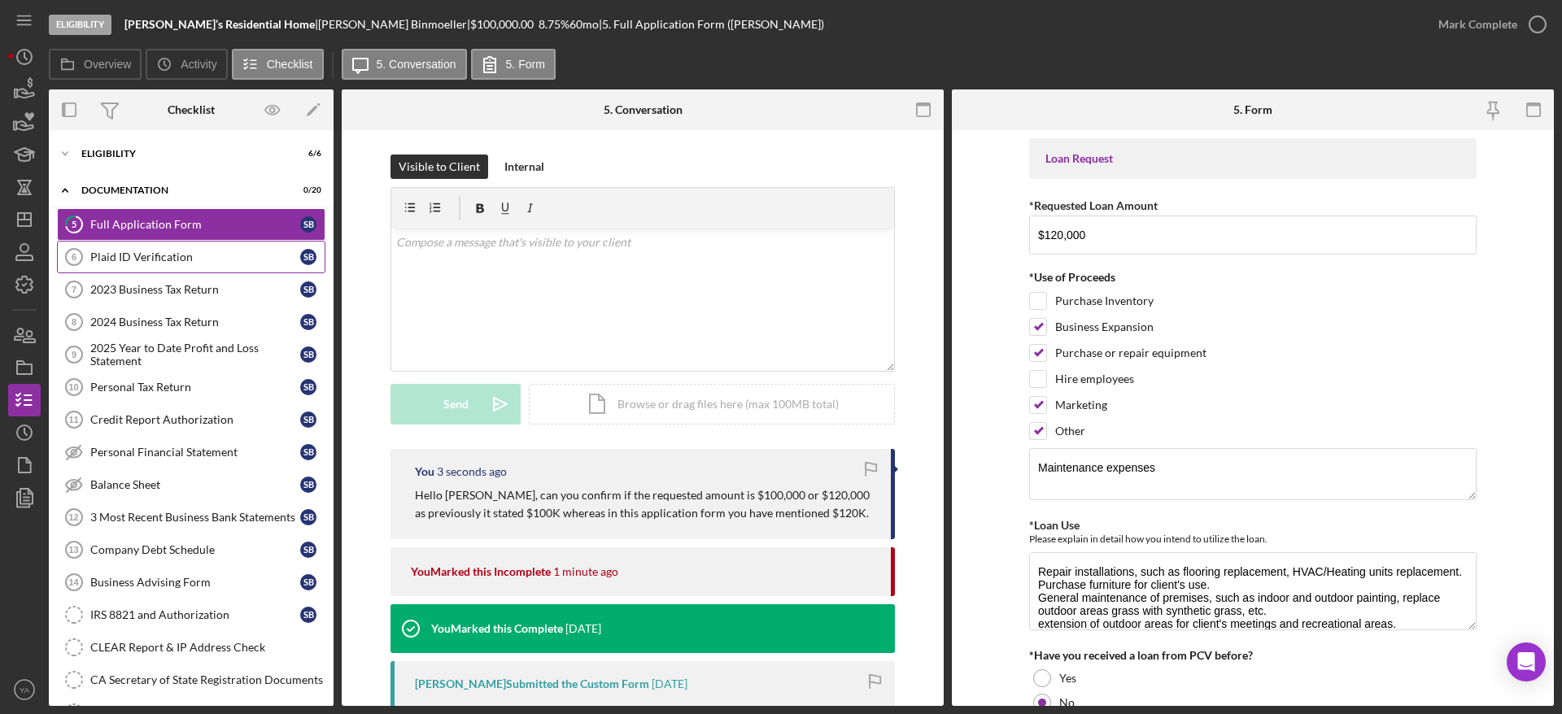
click at [206, 258] on div "Plaid ID Verification" at bounding box center [195, 257] width 210 height 13
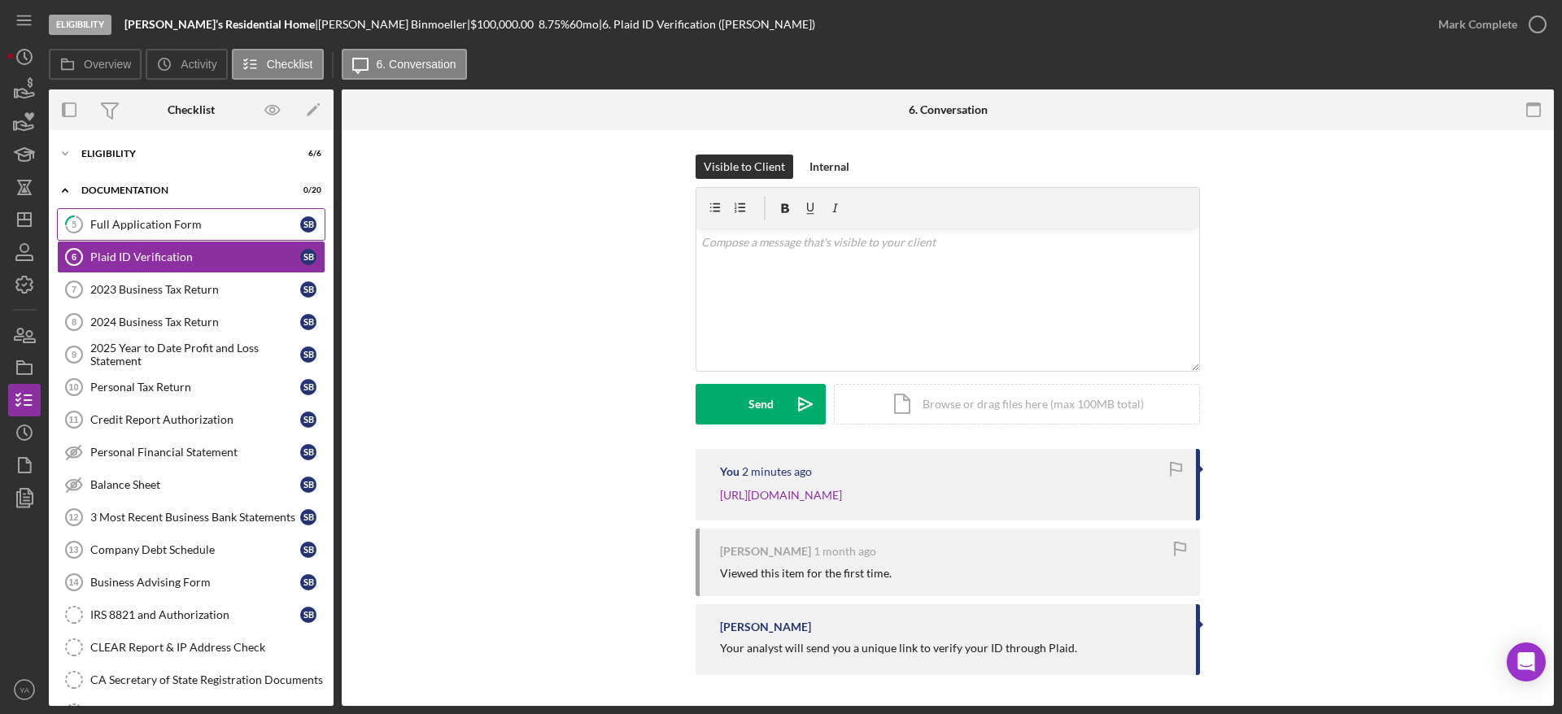
click at [194, 215] on link "5 Full Application Form S B" at bounding box center [191, 224] width 269 height 33
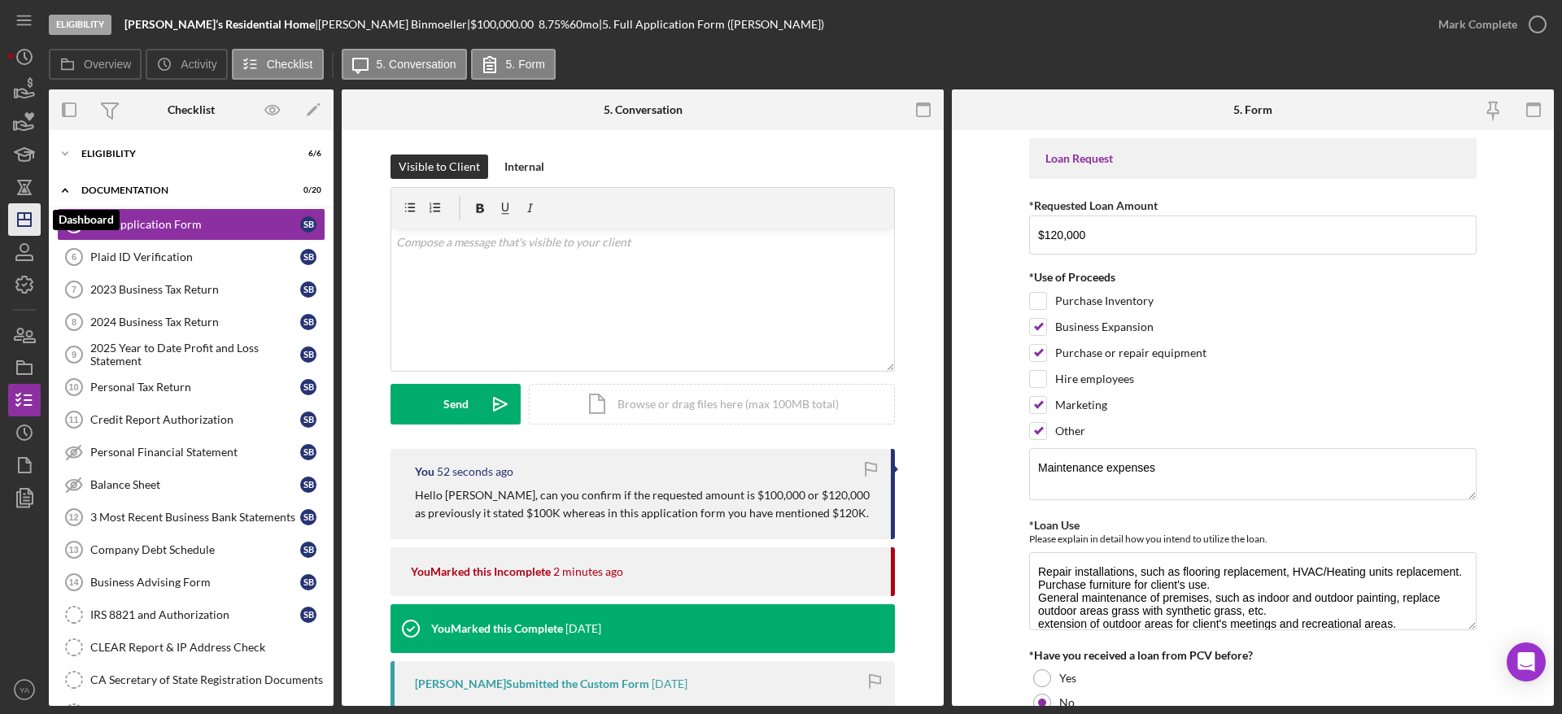
click at [35, 216] on icon "Icon/Dashboard" at bounding box center [24, 219] width 41 height 41
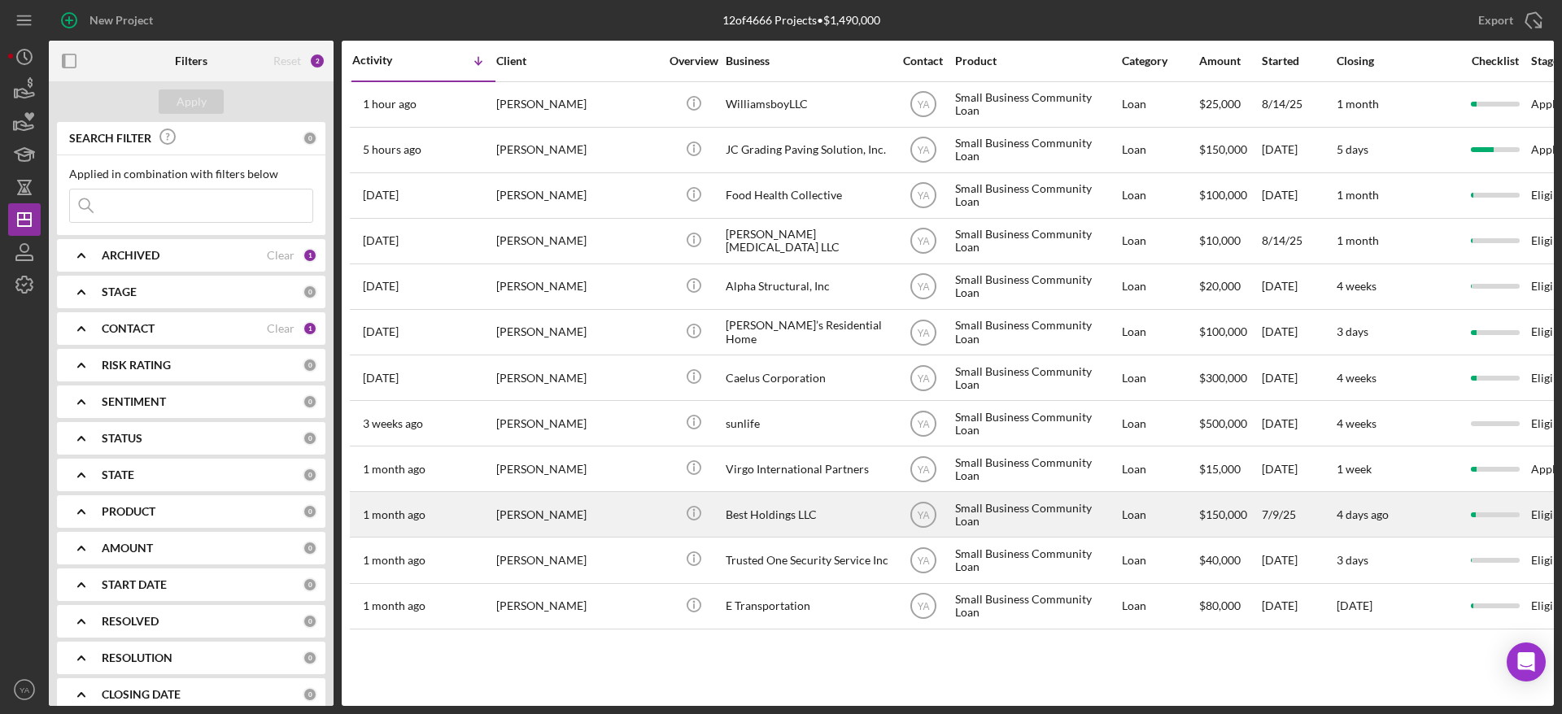
click at [806, 522] on div "Best Holdings LLC" at bounding box center [807, 514] width 163 height 43
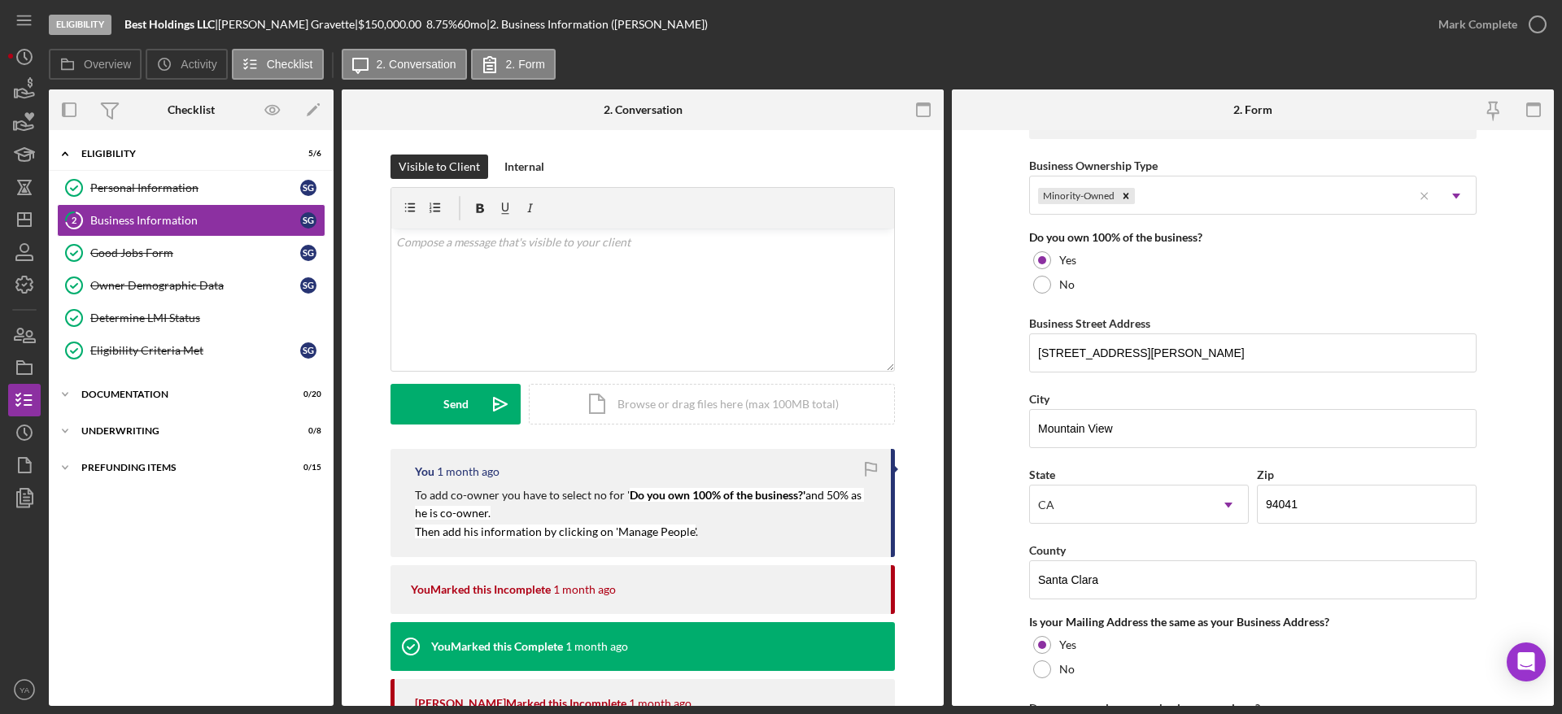
scroll to position [742, 0]
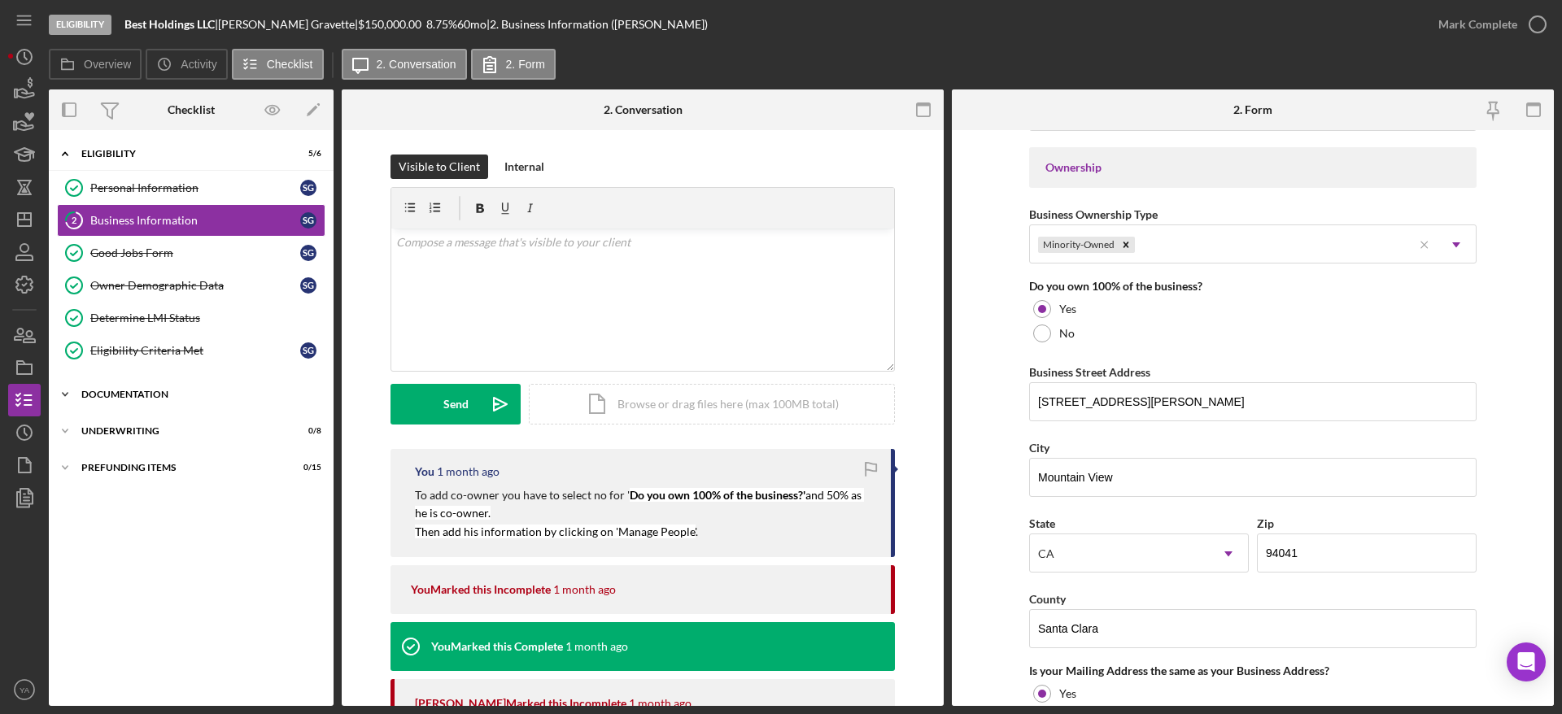
click at [192, 385] on div "Icon/Expander Documentation 0 / 20" at bounding box center [191, 394] width 285 height 33
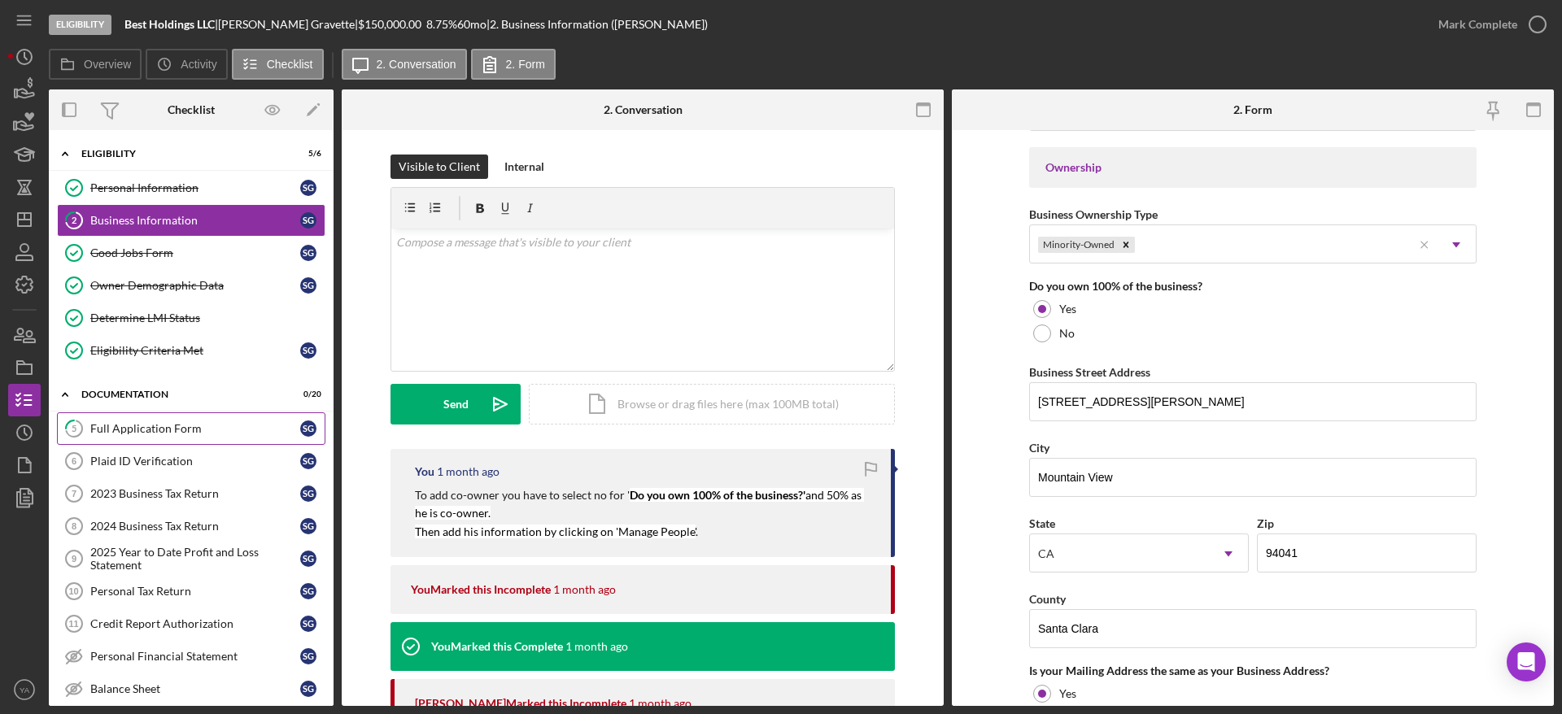
click at [173, 416] on link "5 Full Application Form S G" at bounding box center [191, 429] width 269 height 33
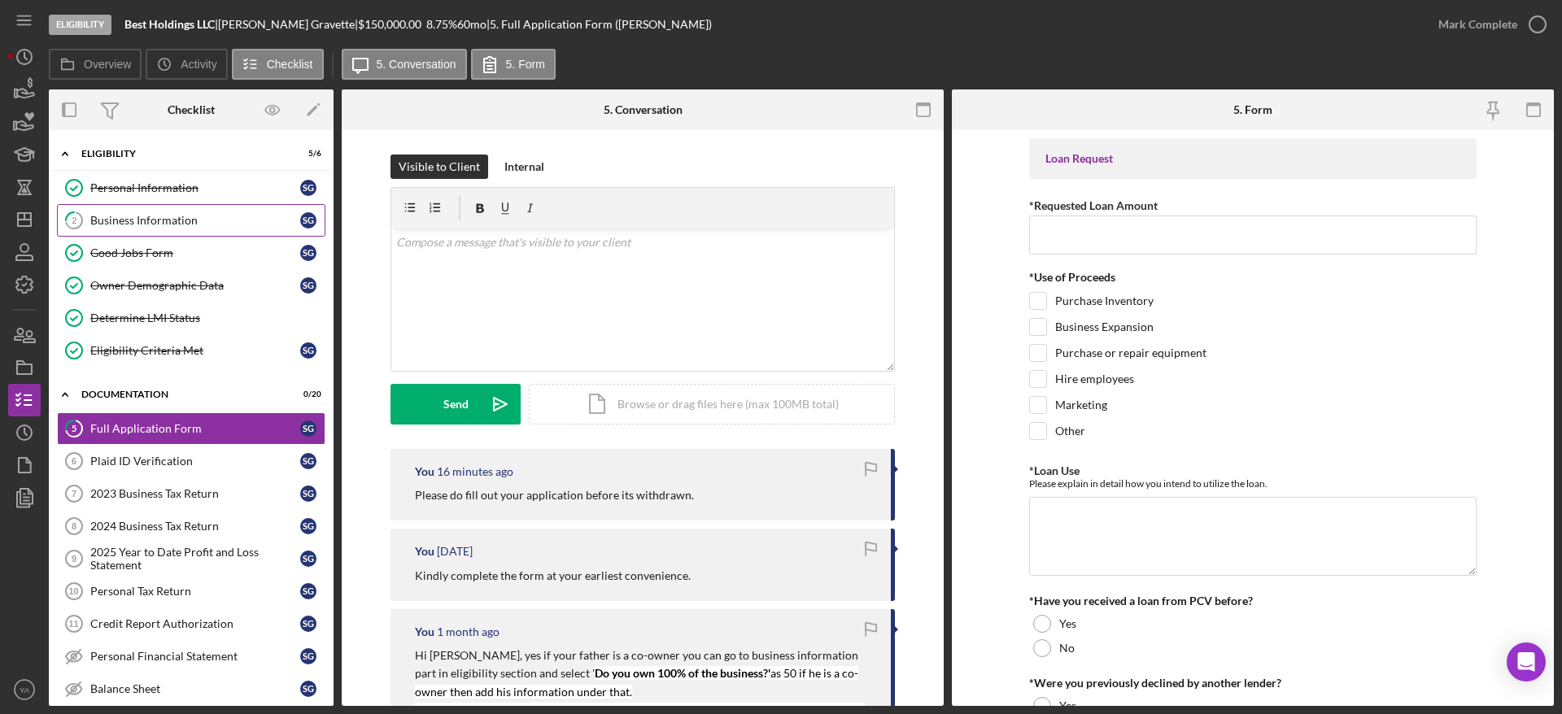
click at [159, 212] on link "2 Business Information S G" at bounding box center [191, 220] width 269 height 33
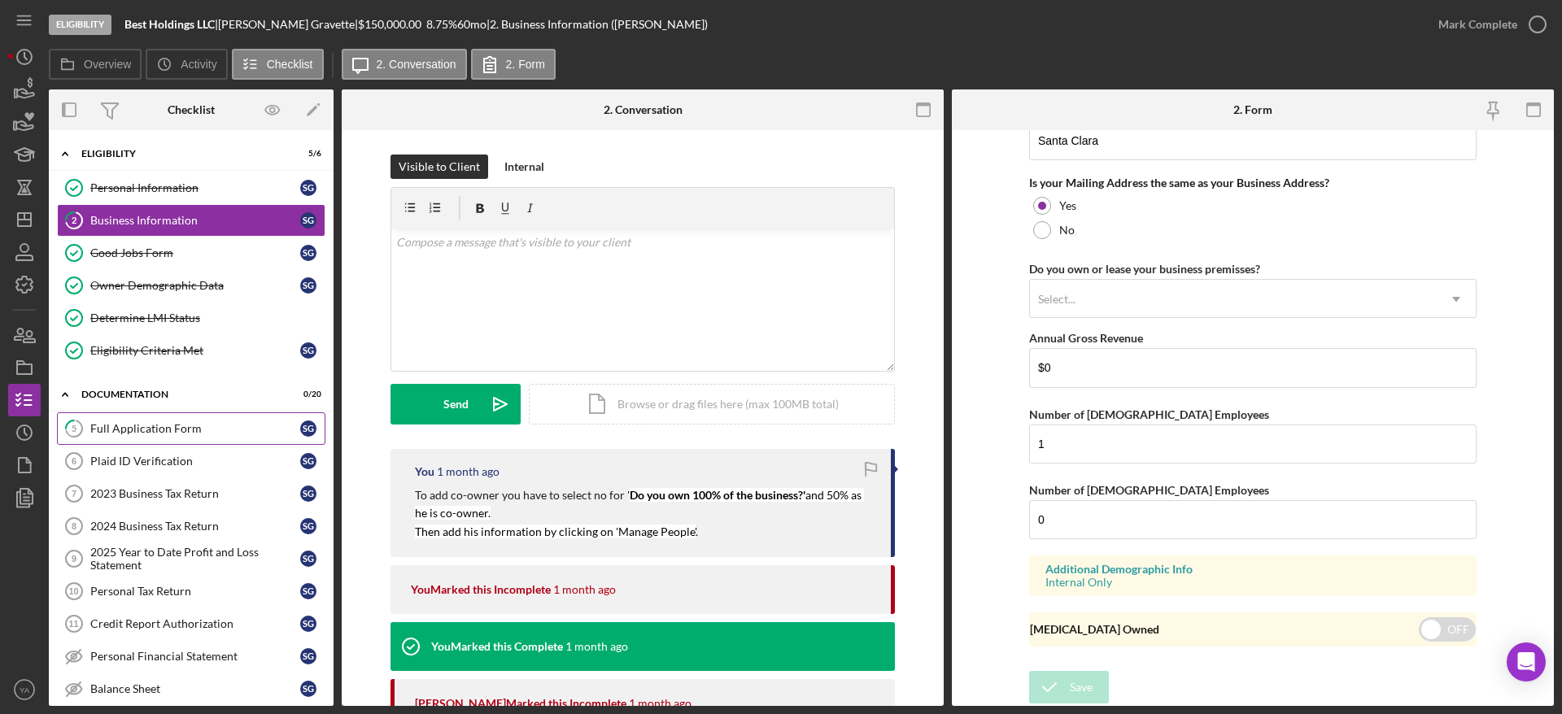
click at [142, 435] on div "Full Application Form" at bounding box center [195, 428] width 210 height 13
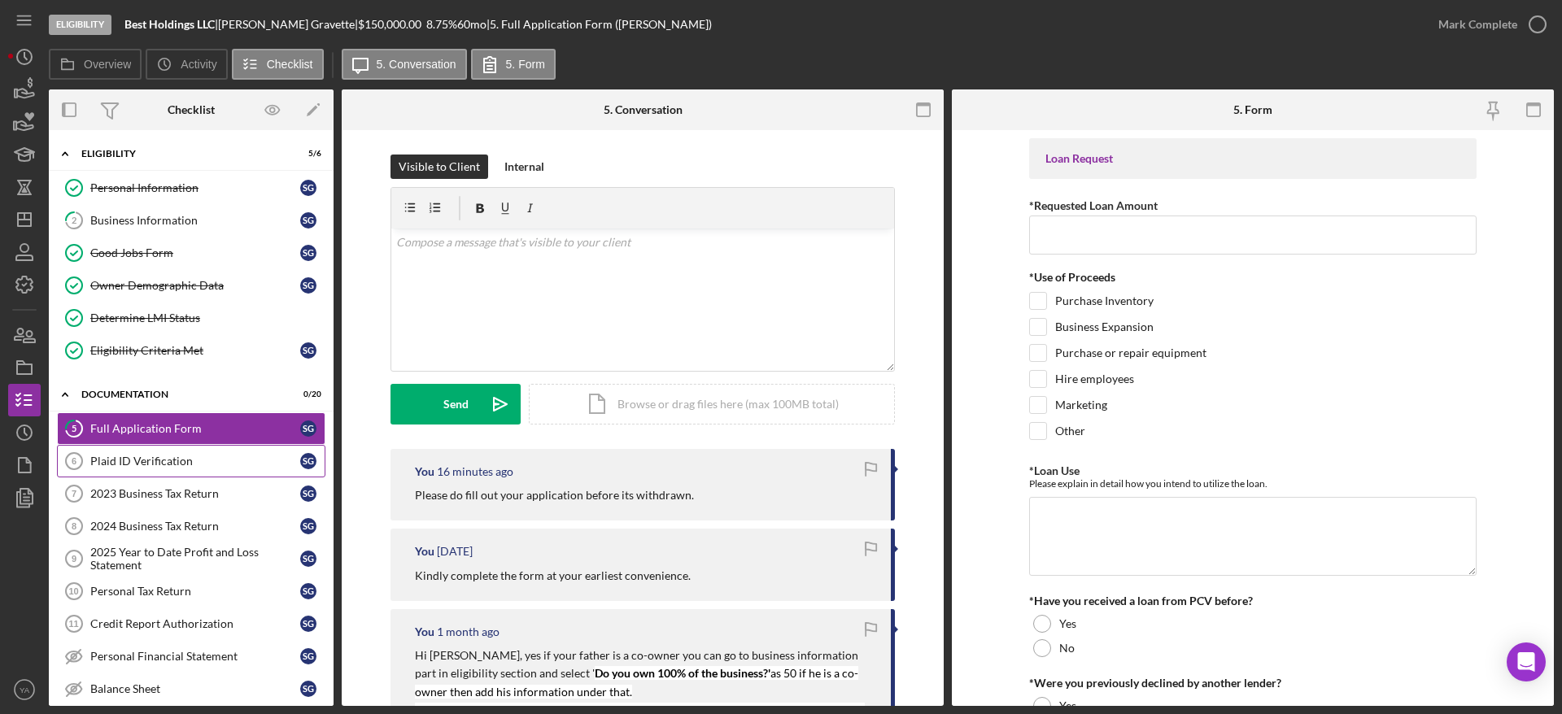
click at [183, 448] on link "Plaid ID Verification 6 Plaid ID Verification S G" at bounding box center [191, 461] width 269 height 33
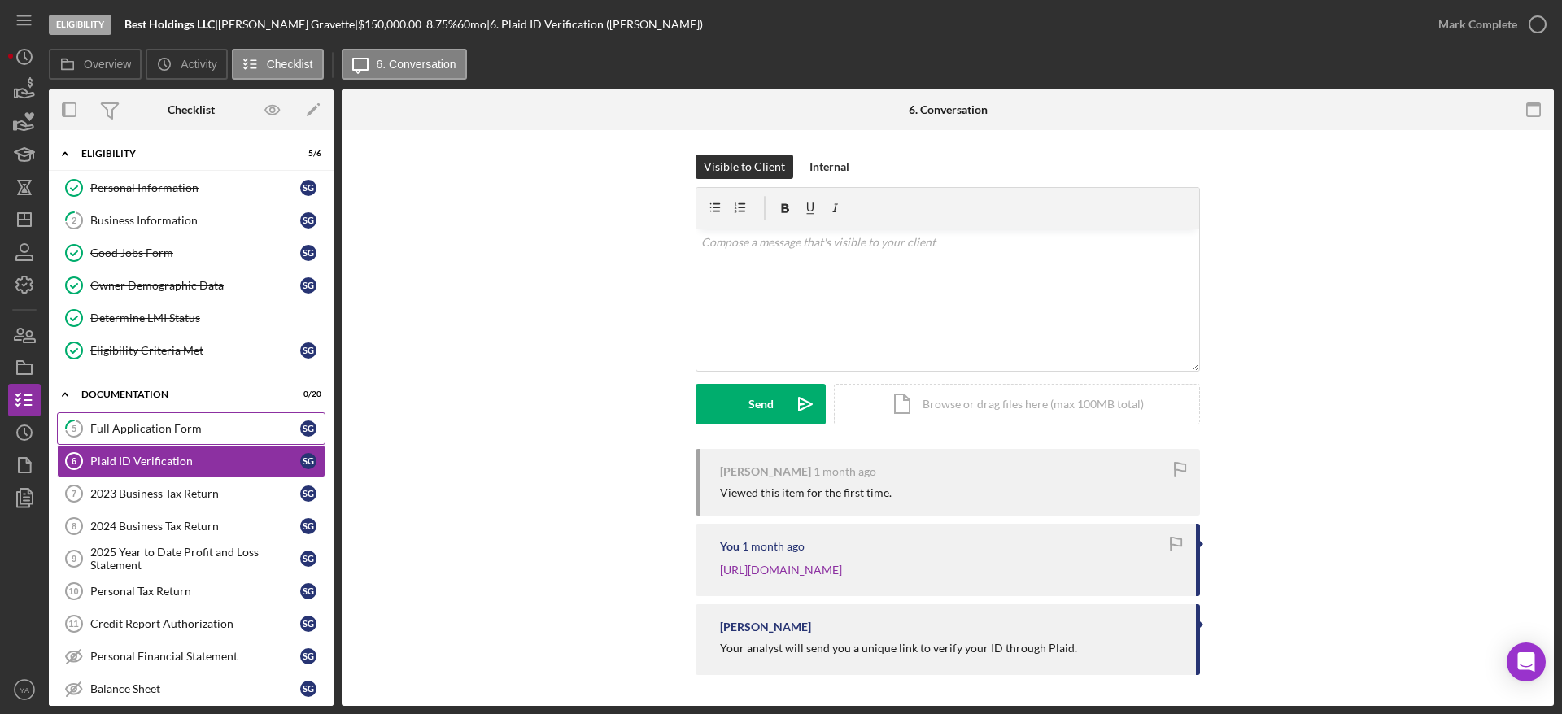
click at [170, 430] on div "Full Application Form" at bounding box center [195, 428] width 210 height 13
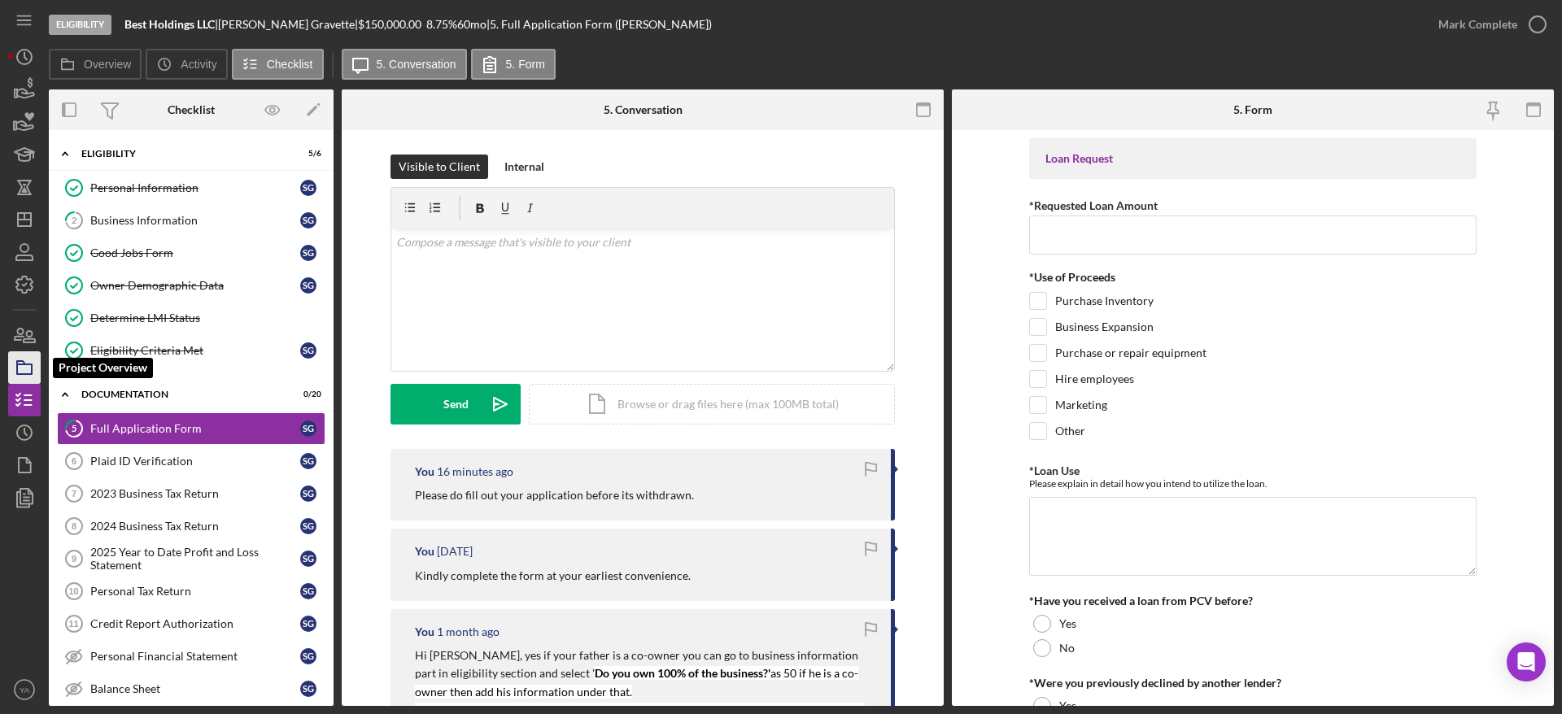
click at [33, 352] on icon "button" at bounding box center [24, 367] width 41 height 41
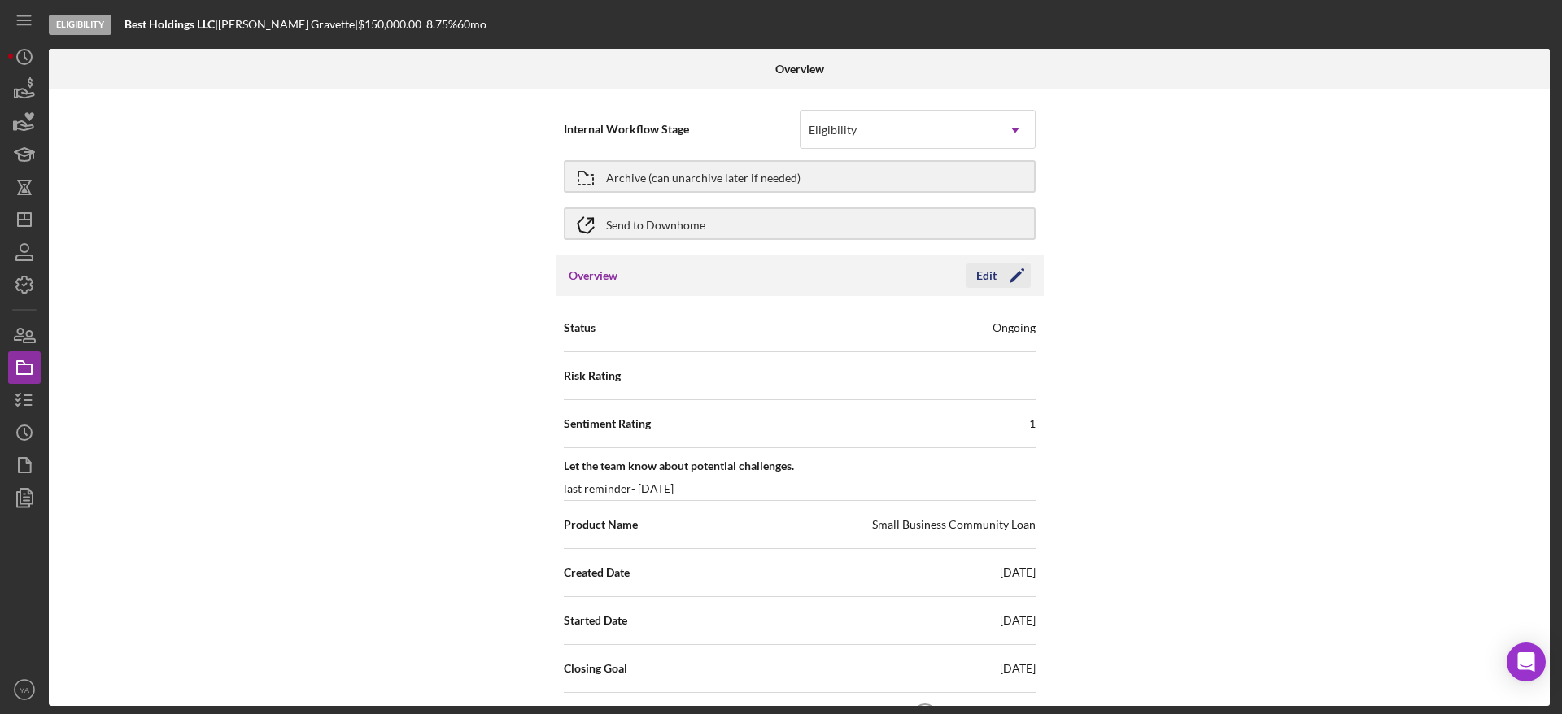
click at [997, 280] on icon "Icon/Edit" at bounding box center [1017, 276] width 41 height 41
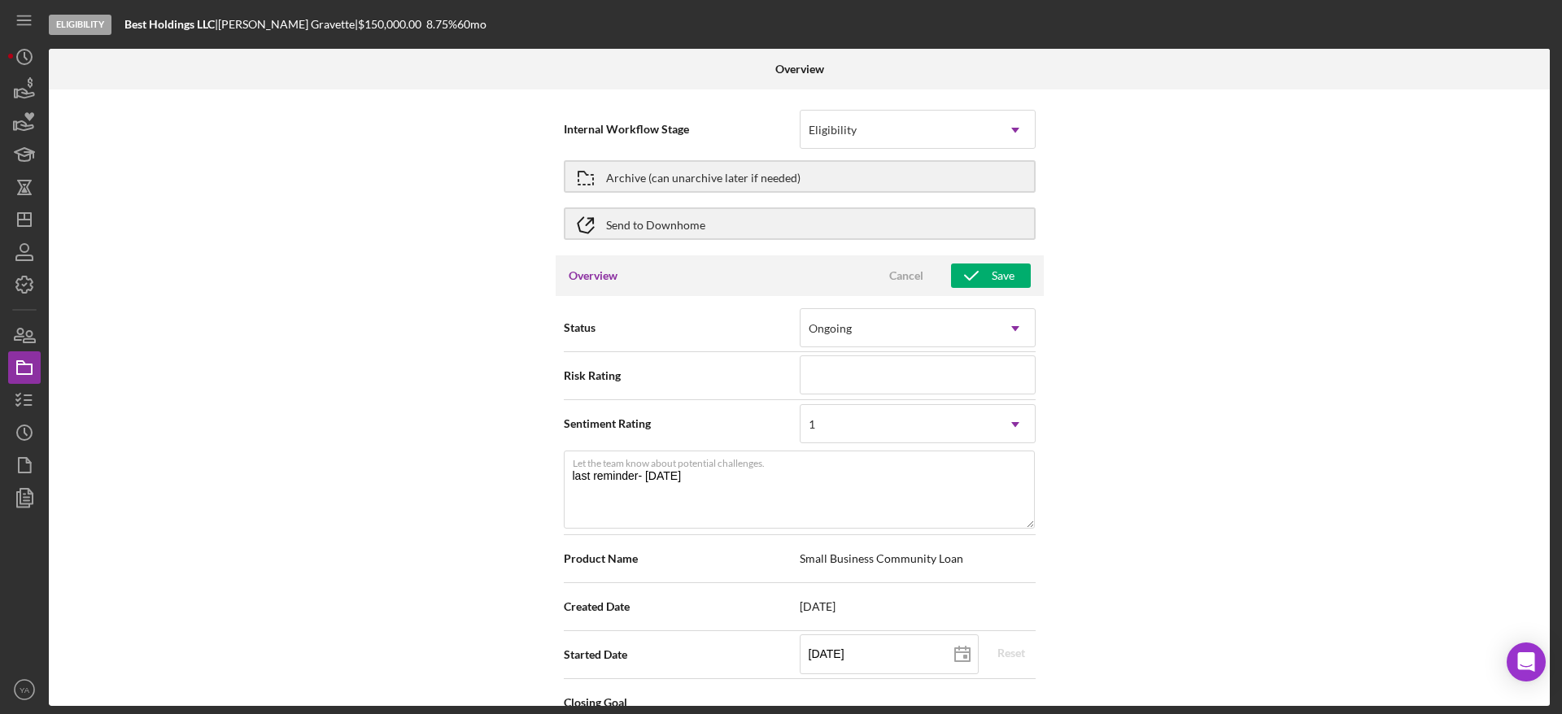
click at [449, 386] on div "Internal Workflow Stage Eligibility Icon/Dropdown Arrow Archive (can unarchive …" at bounding box center [799, 398] width 1501 height 617
click at [1019, 269] on button "Save" at bounding box center [991, 276] width 80 height 24
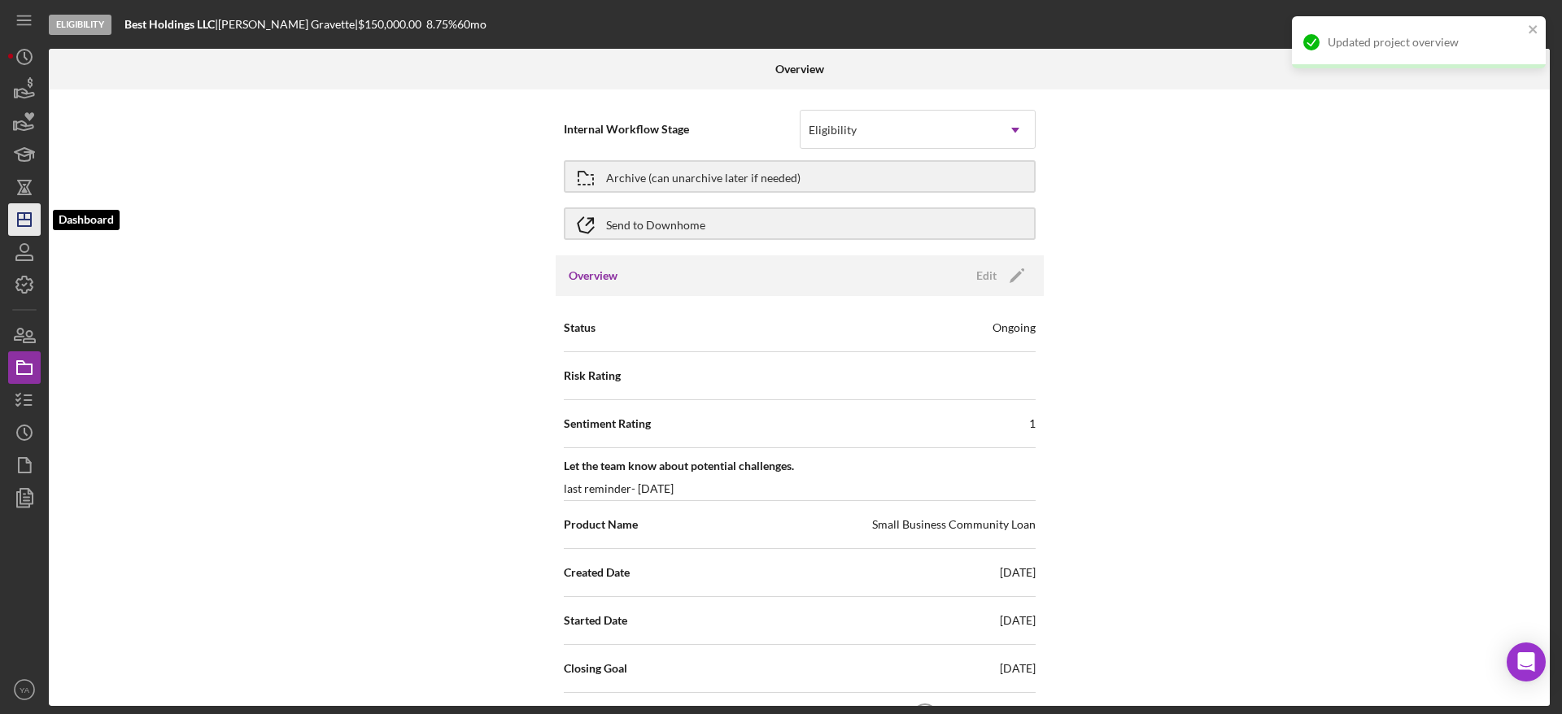
click at [30, 226] on polygon "button" at bounding box center [24, 219] width 13 height 13
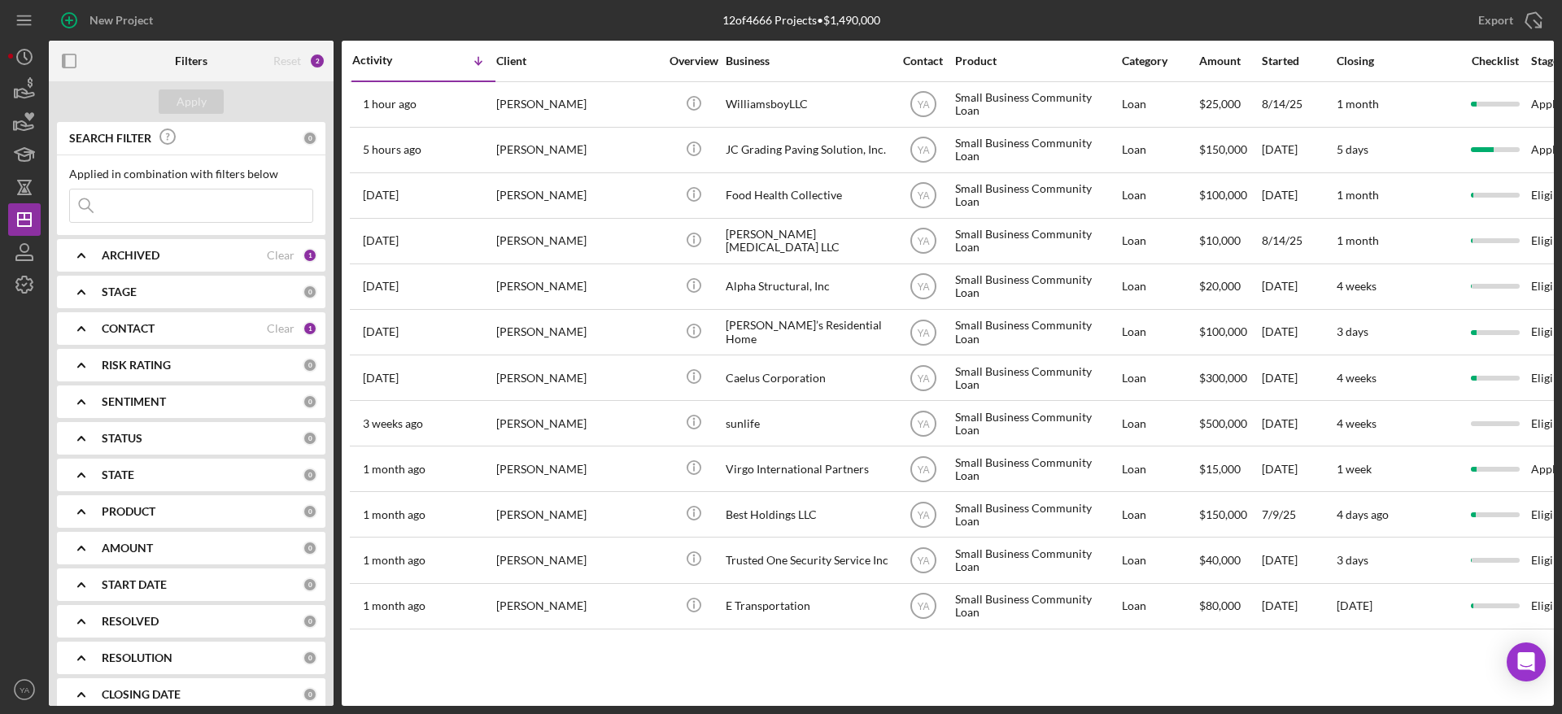
click at [403, 20] on div "New Project" at bounding box center [300, 20] width 502 height 41
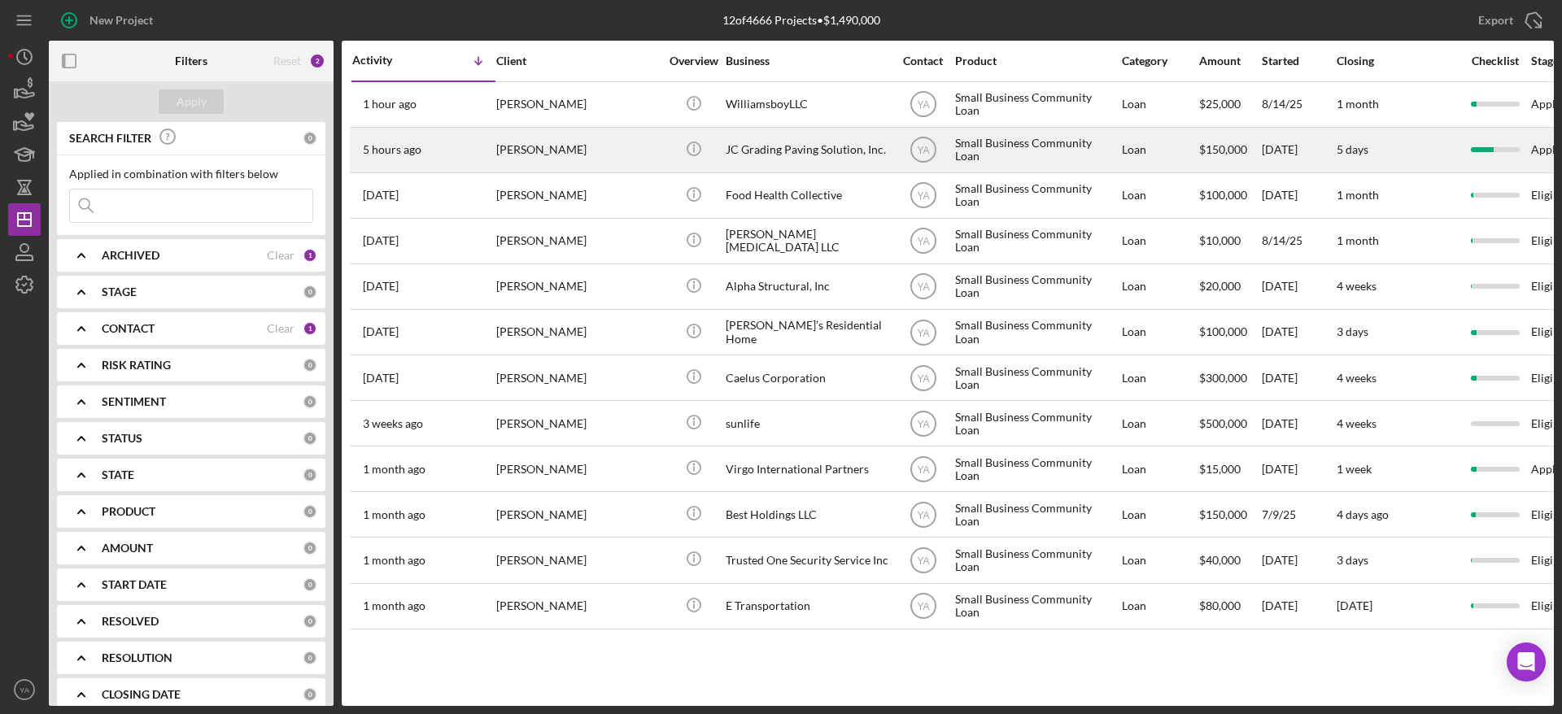
click at [845, 147] on div "JC Grading Paving Solution, Inc." at bounding box center [807, 150] width 163 height 43
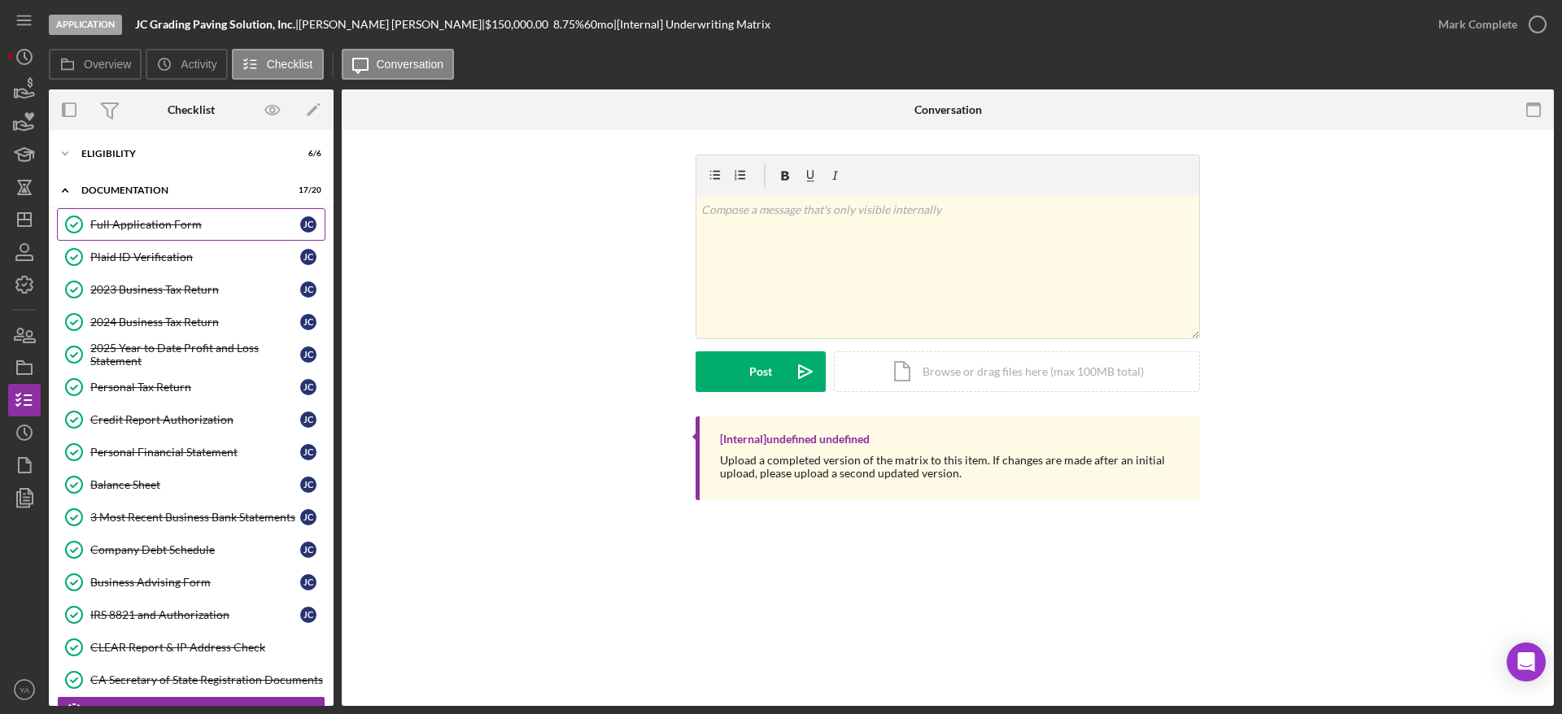
click at [199, 234] on link "Full Application Form Full Application Form [PERSON_NAME]" at bounding box center [191, 224] width 269 height 33
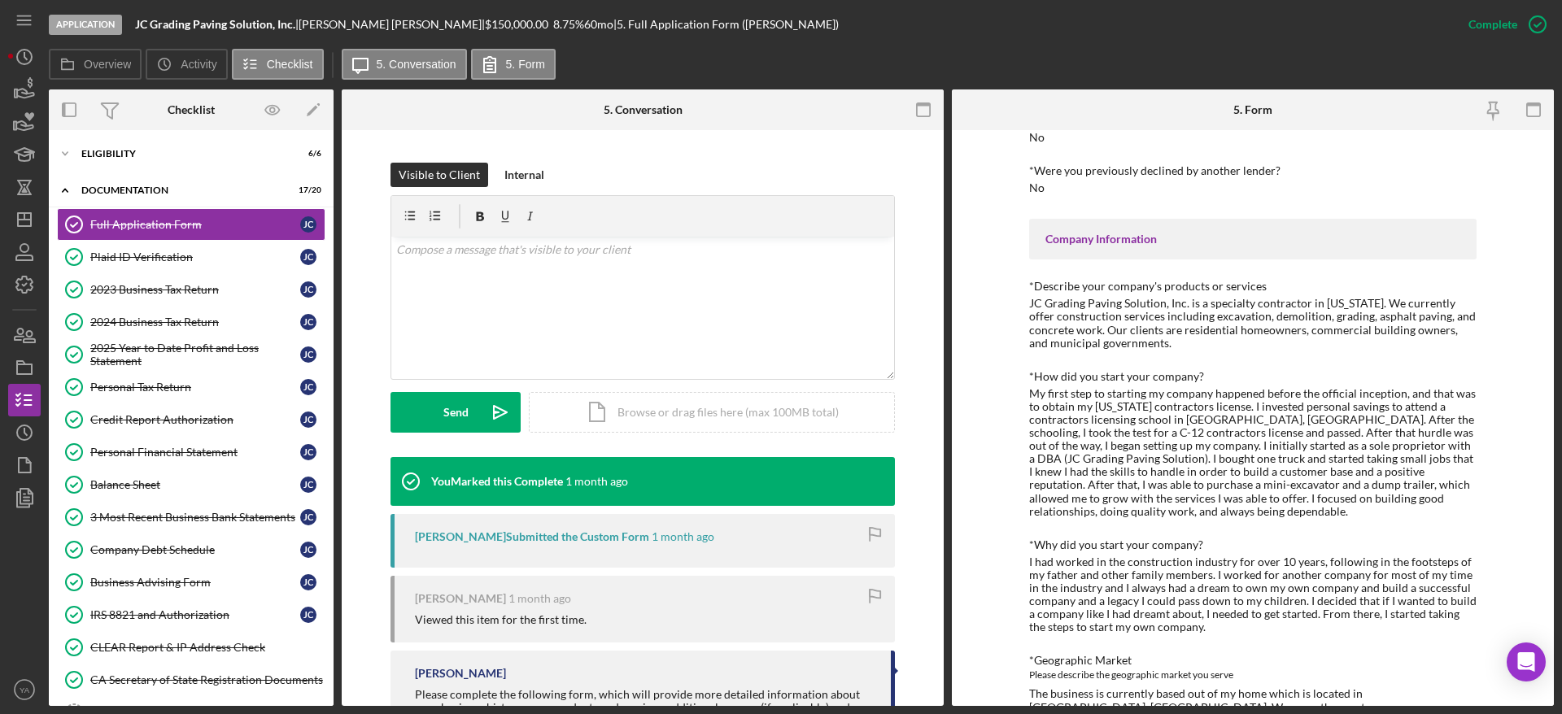
scroll to position [290, 0]
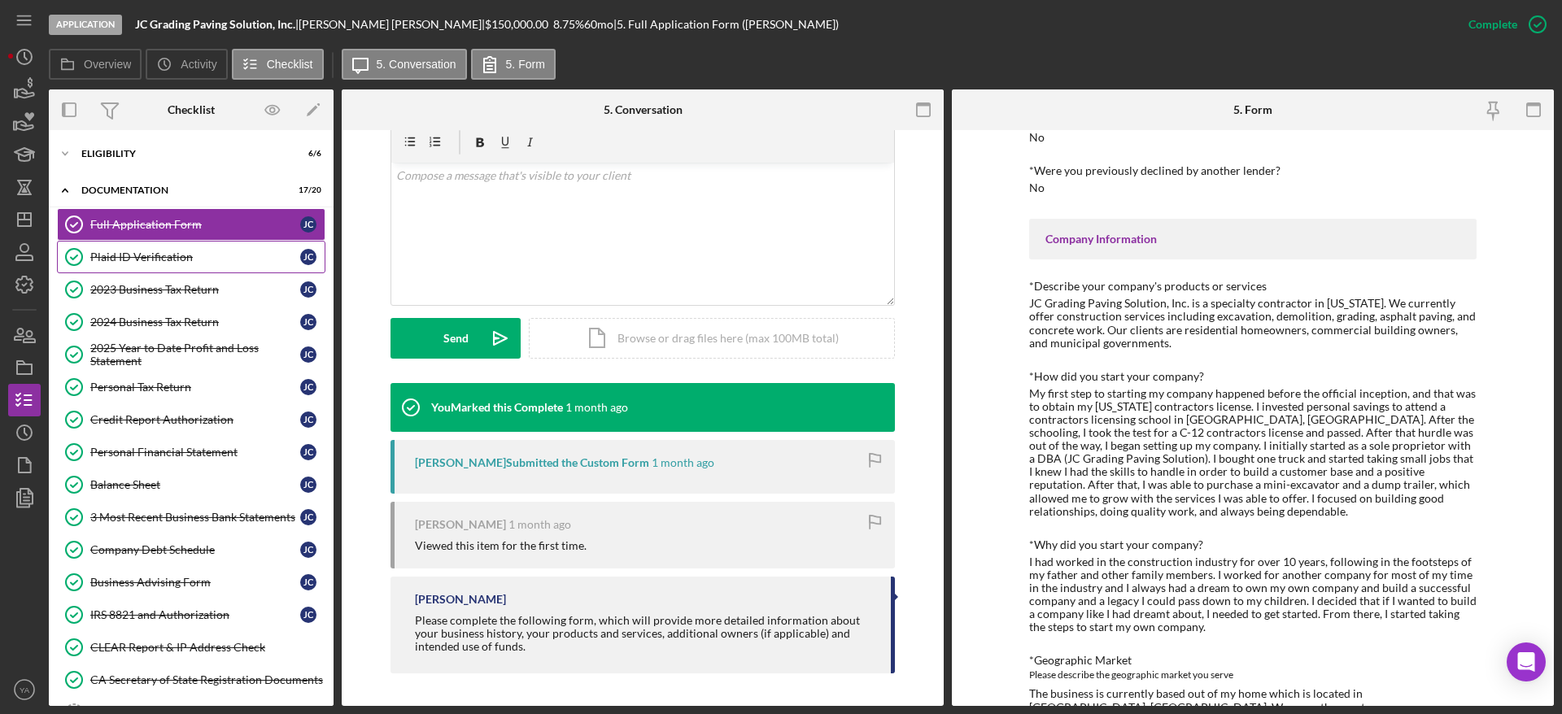
click at [182, 245] on link "Plaid ID Verification Plaid ID Verification [PERSON_NAME]" at bounding box center [191, 257] width 269 height 33
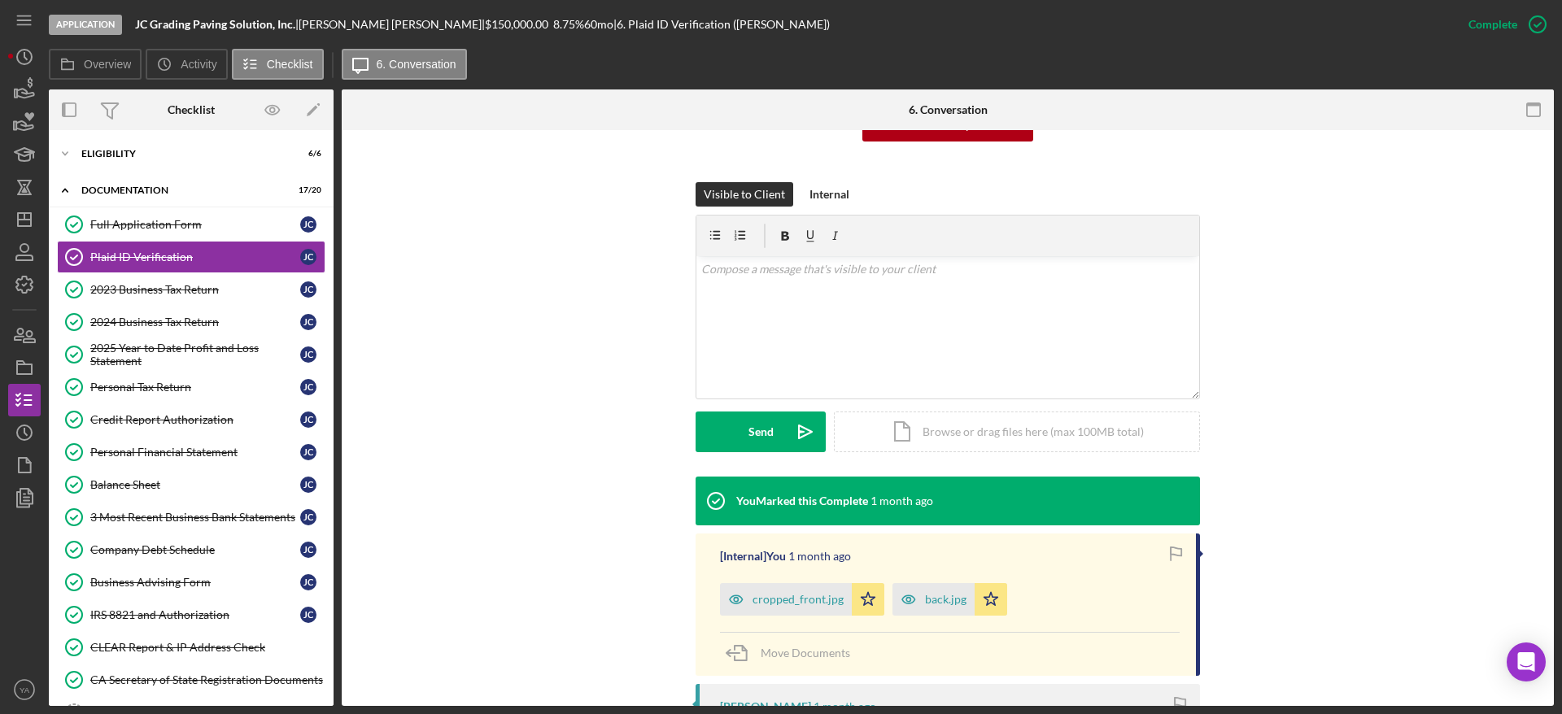
scroll to position [601, 0]
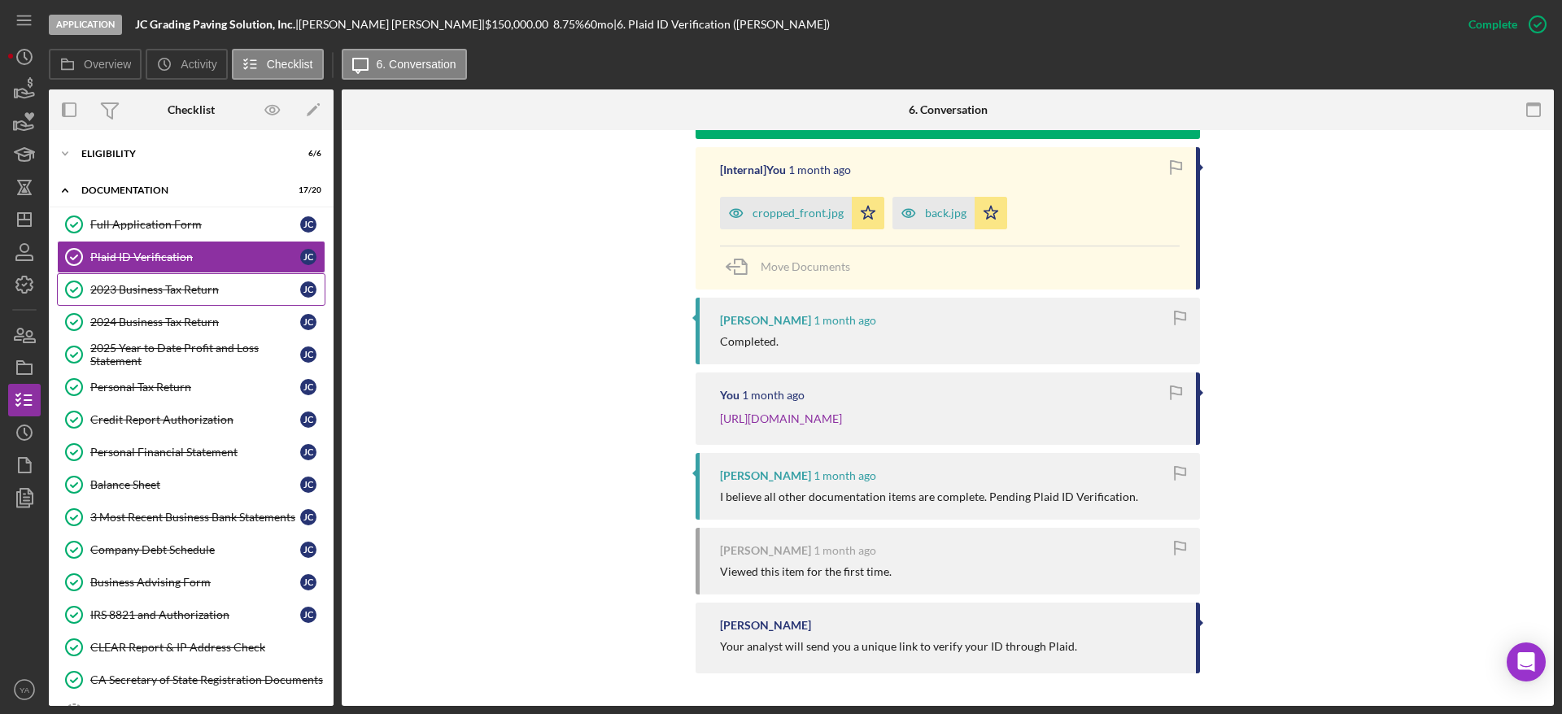
click at [155, 300] on link "2023 Business Tax Return 2023 Business Tax Return [PERSON_NAME]" at bounding box center [191, 289] width 269 height 33
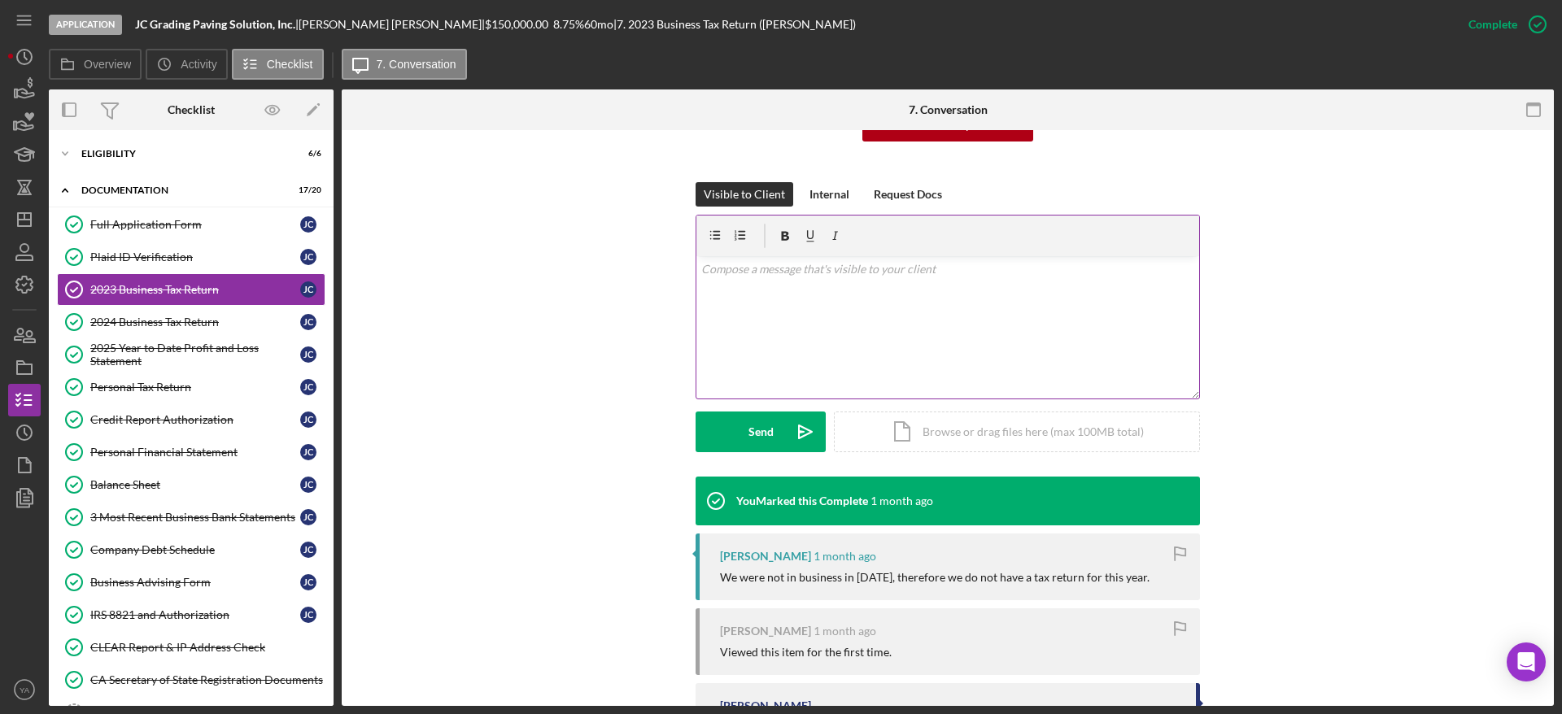
scroll to position [317, 0]
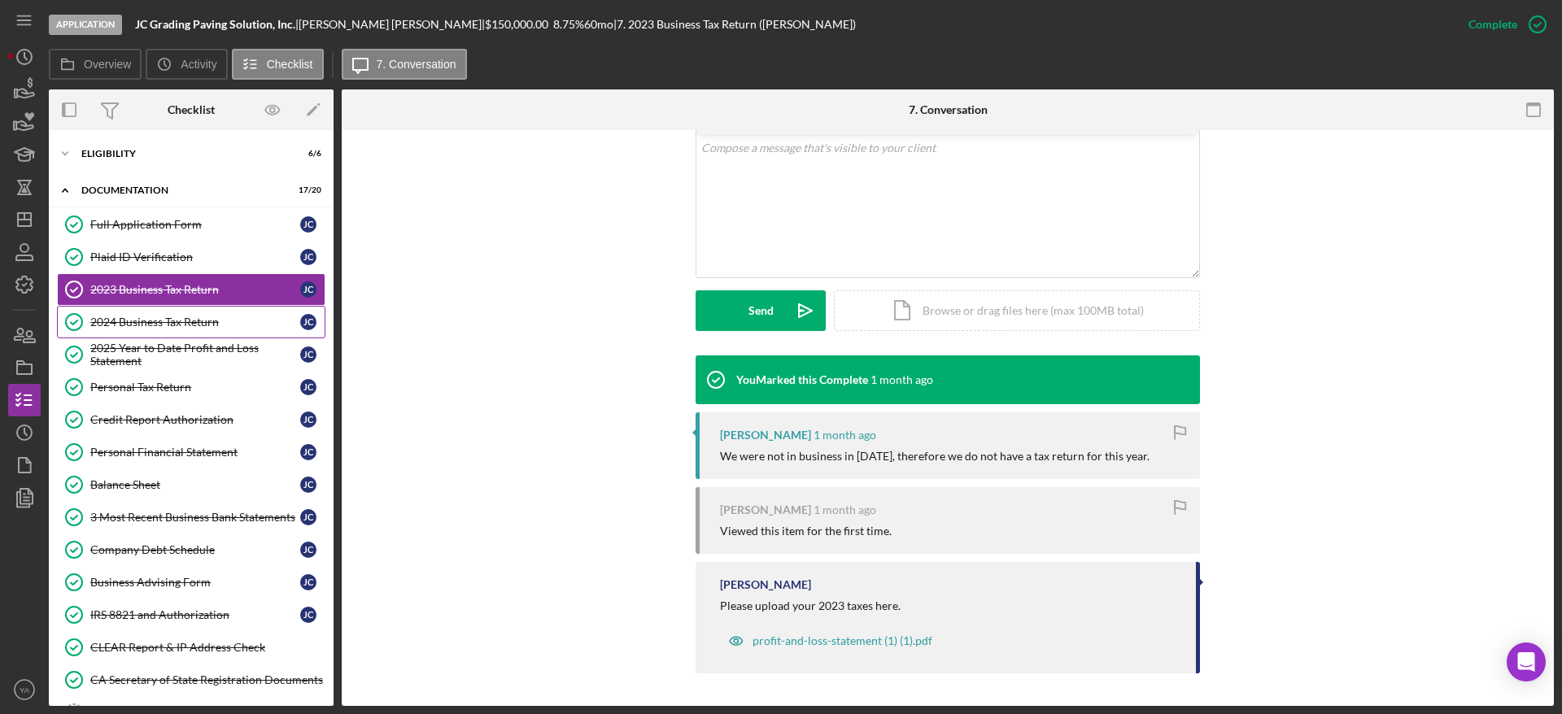
click at [109, 327] on div "2024 Business Tax Return" at bounding box center [195, 322] width 210 height 13
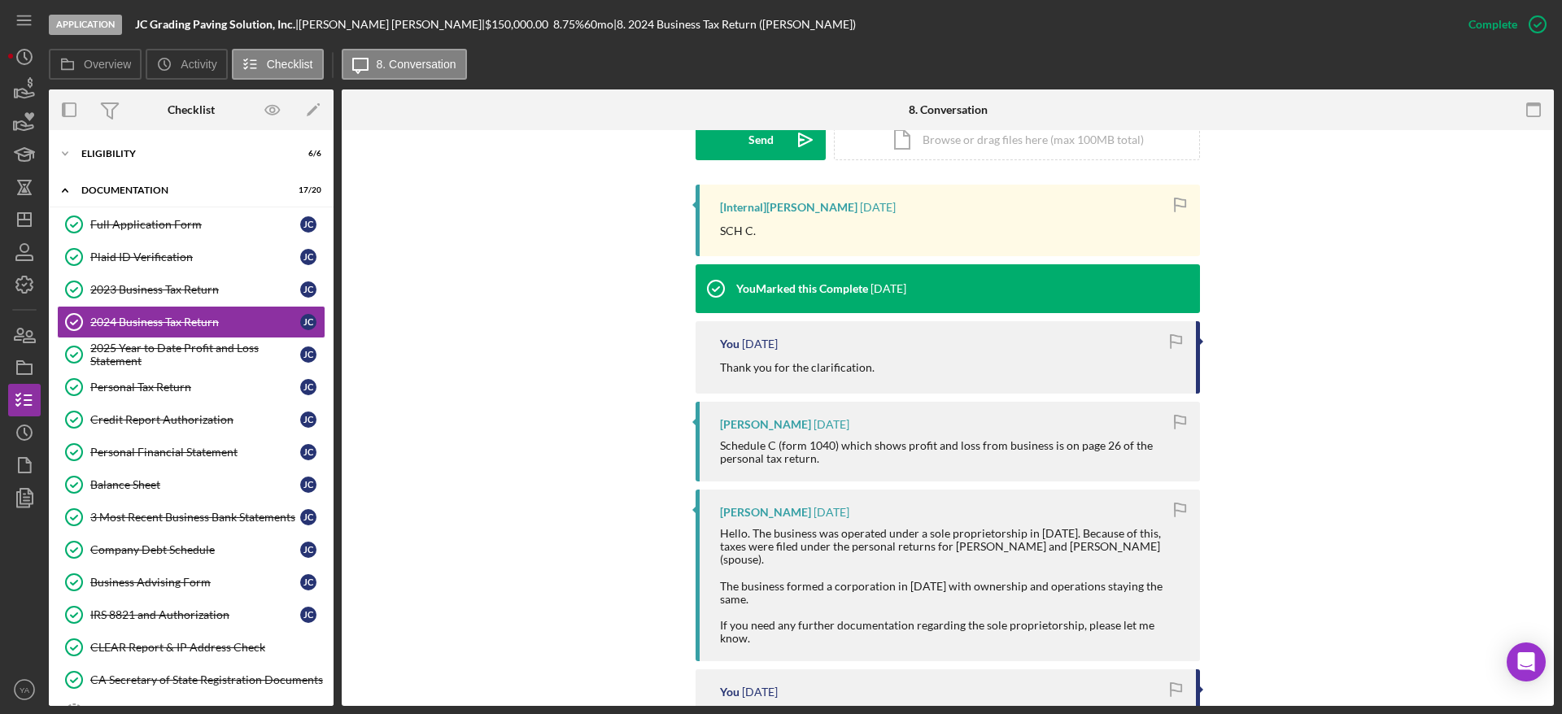
scroll to position [1007, 0]
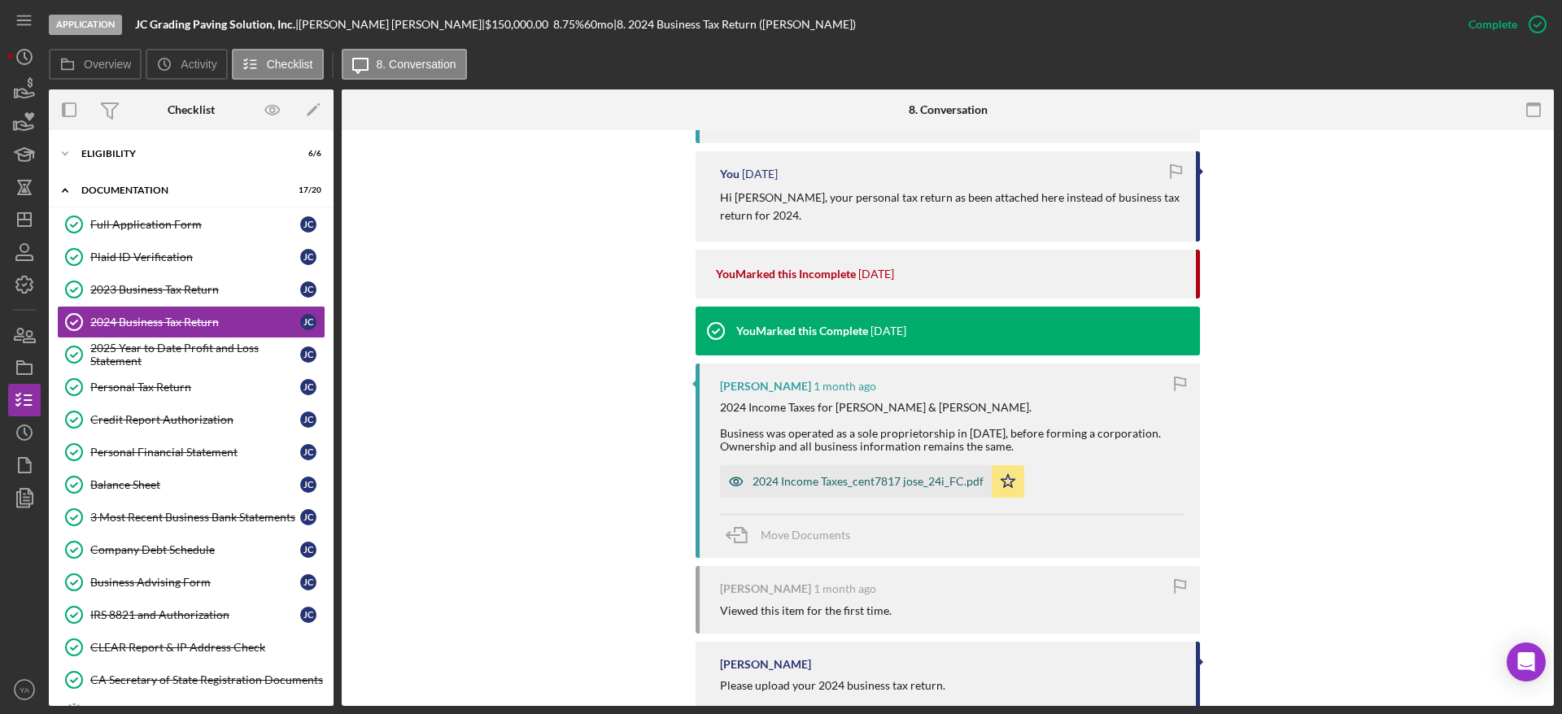
click at [820, 465] on div "2024 Income Taxes_cent7817 jose_24i_FC.pdf" at bounding box center [856, 481] width 272 height 33
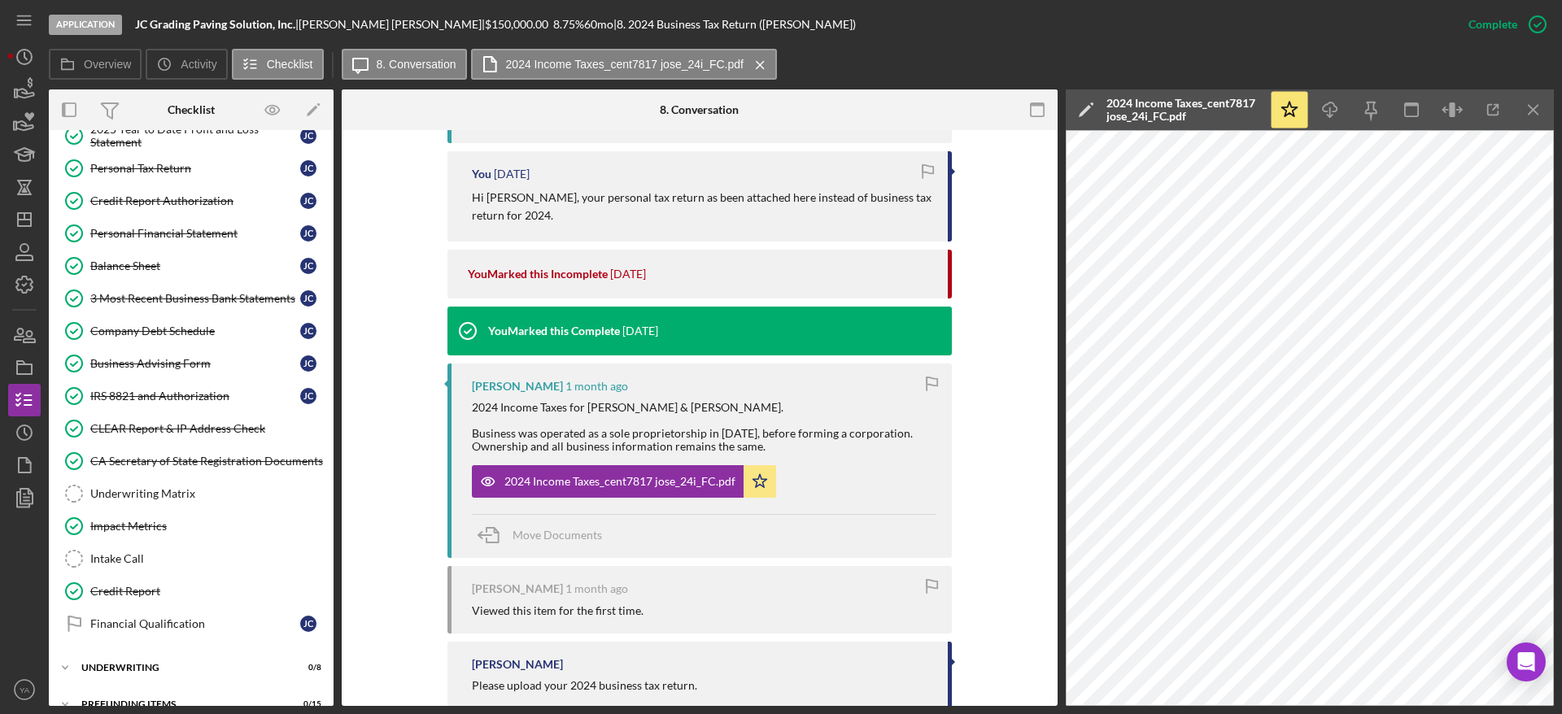
scroll to position [242, 0]
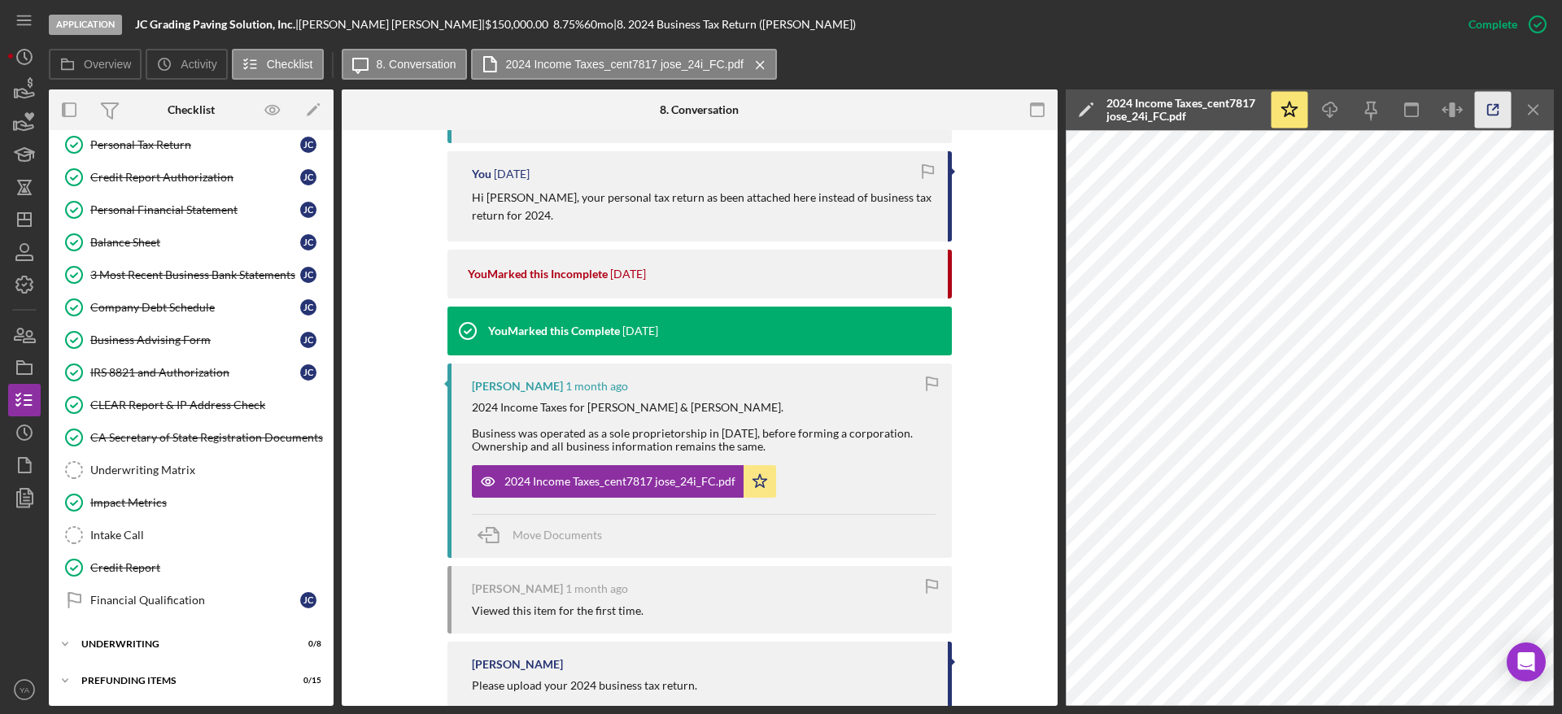
click at [1492, 111] on icon "button" at bounding box center [1493, 110] width 37 height 37
